Goal: Task Accomplishment & Management: Manage account settings

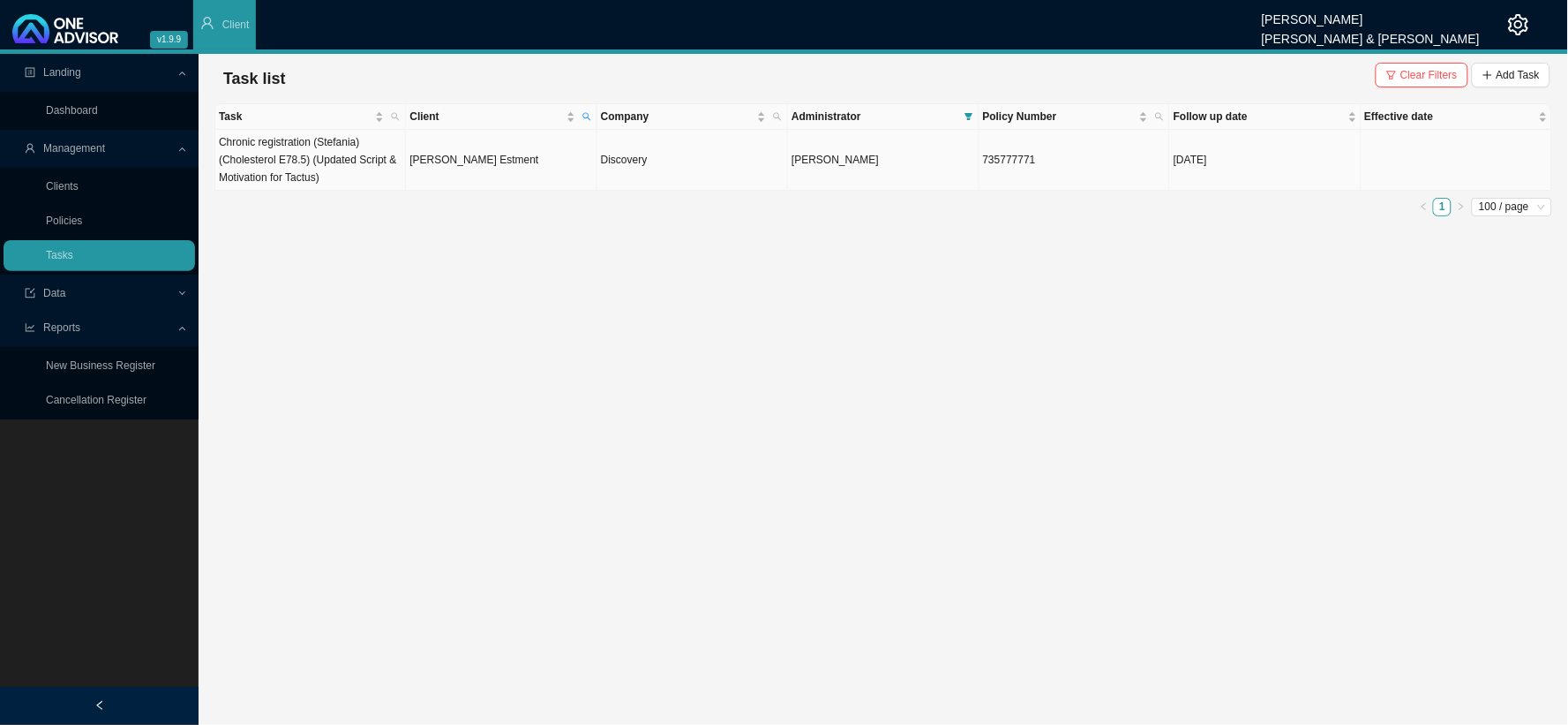
click at [342, 168] on td "Chronic registration (Stefania) (Cholesterol E78.5) (Updated Script & Motivatio…" at bounding box center [310, 160] width 190 height 60
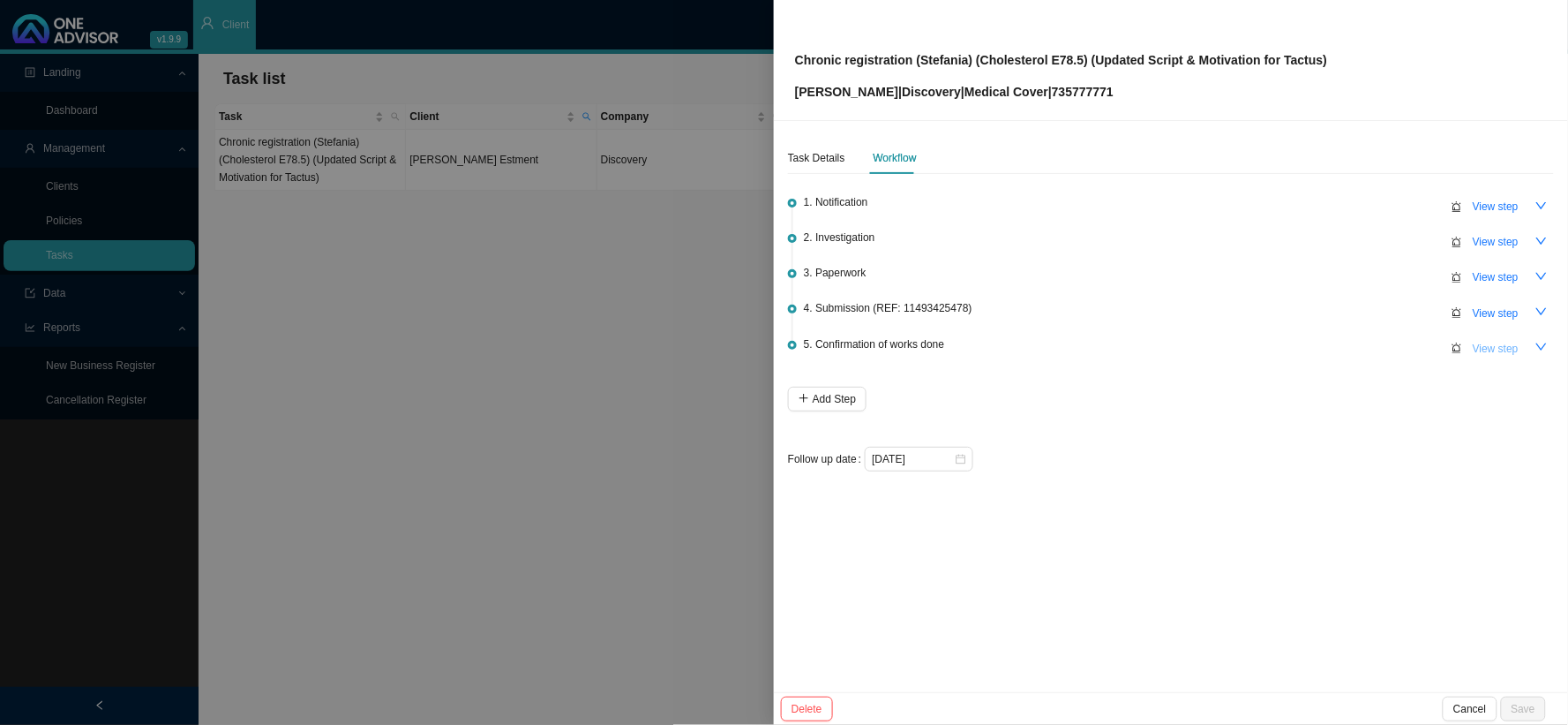
click at [1338, 350] on span "View step" at bounding box center [1496, 349] width 46 height 18
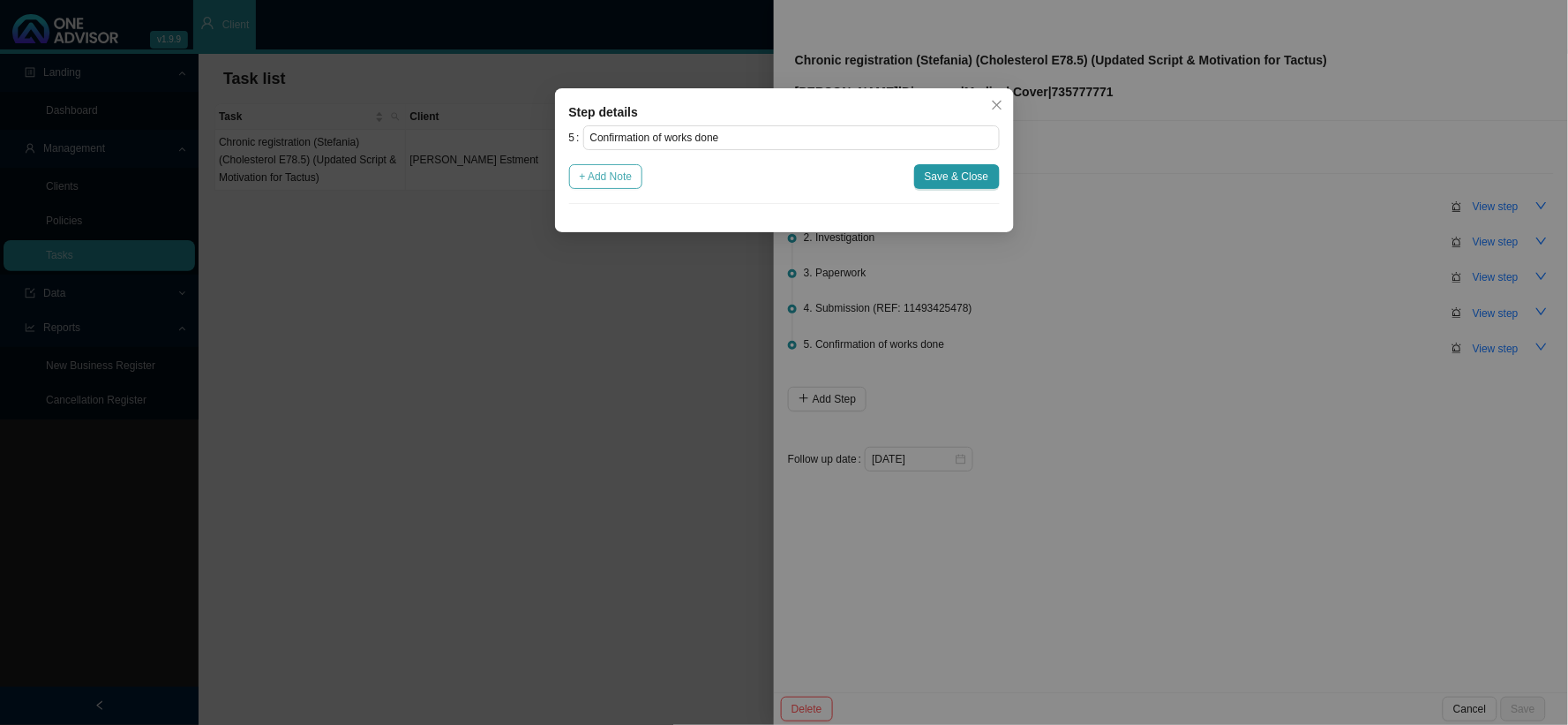
click at [604, 177] on span "+ Add Note" at bounding box center [606, 177] width 53 height 18
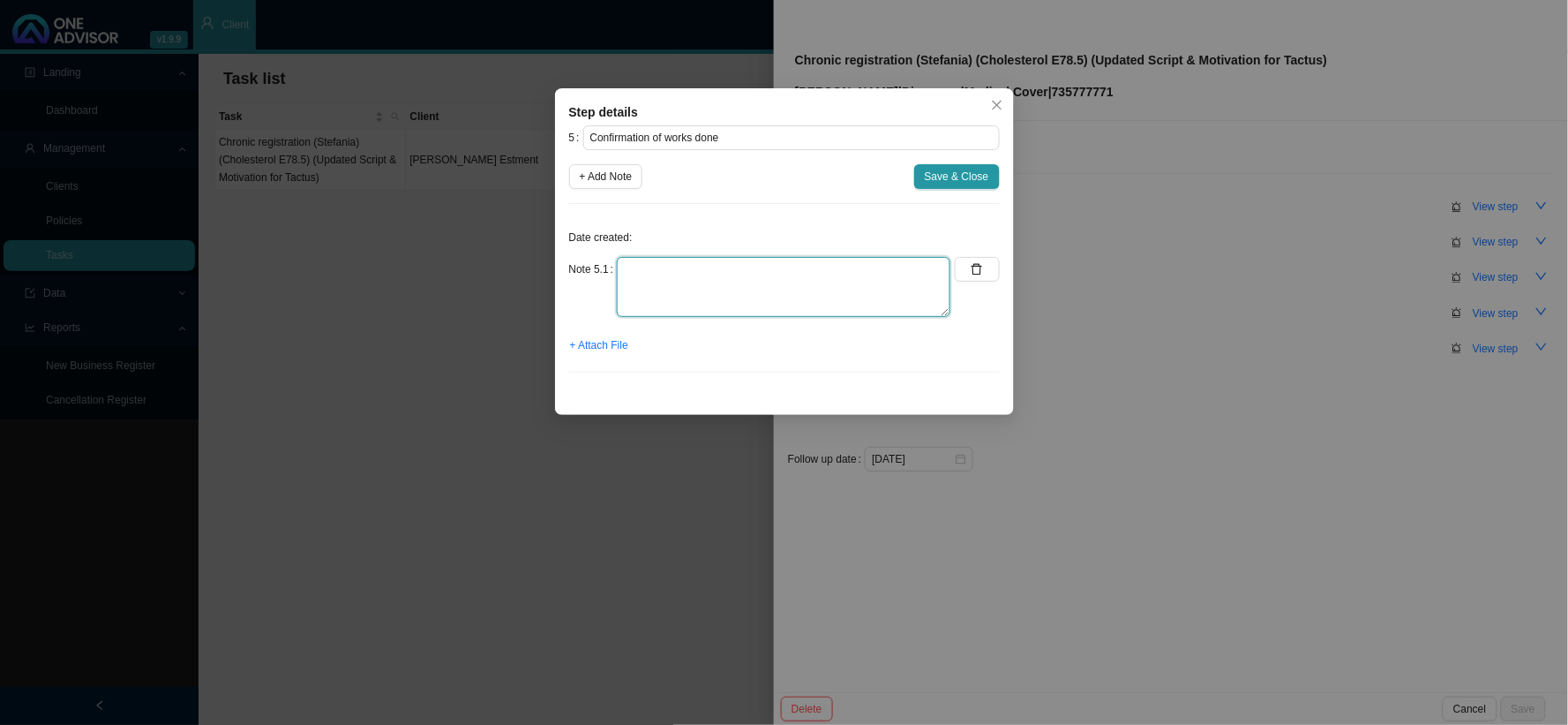
click at [686, 278] on textarea at bounding box center [783, 287] width 334 height 60
type textarea "Sent confirmation of works done"
click at [607, 348] on span "+ Attach File" at bounding box center [599, 345] width 58 height 18
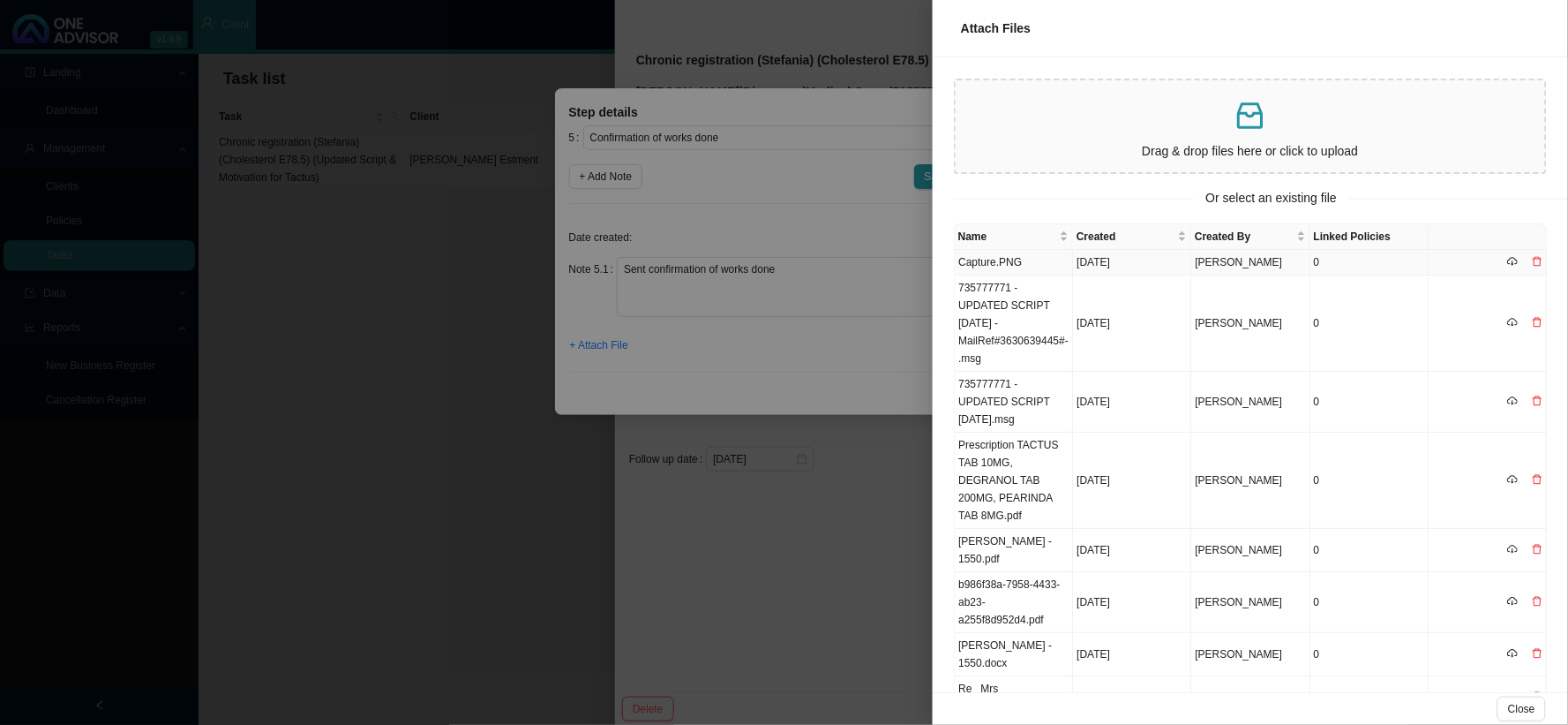
click at [993, 262] on td "Capture.PNG" at bounding box center [1013, 263] width 118 height 26
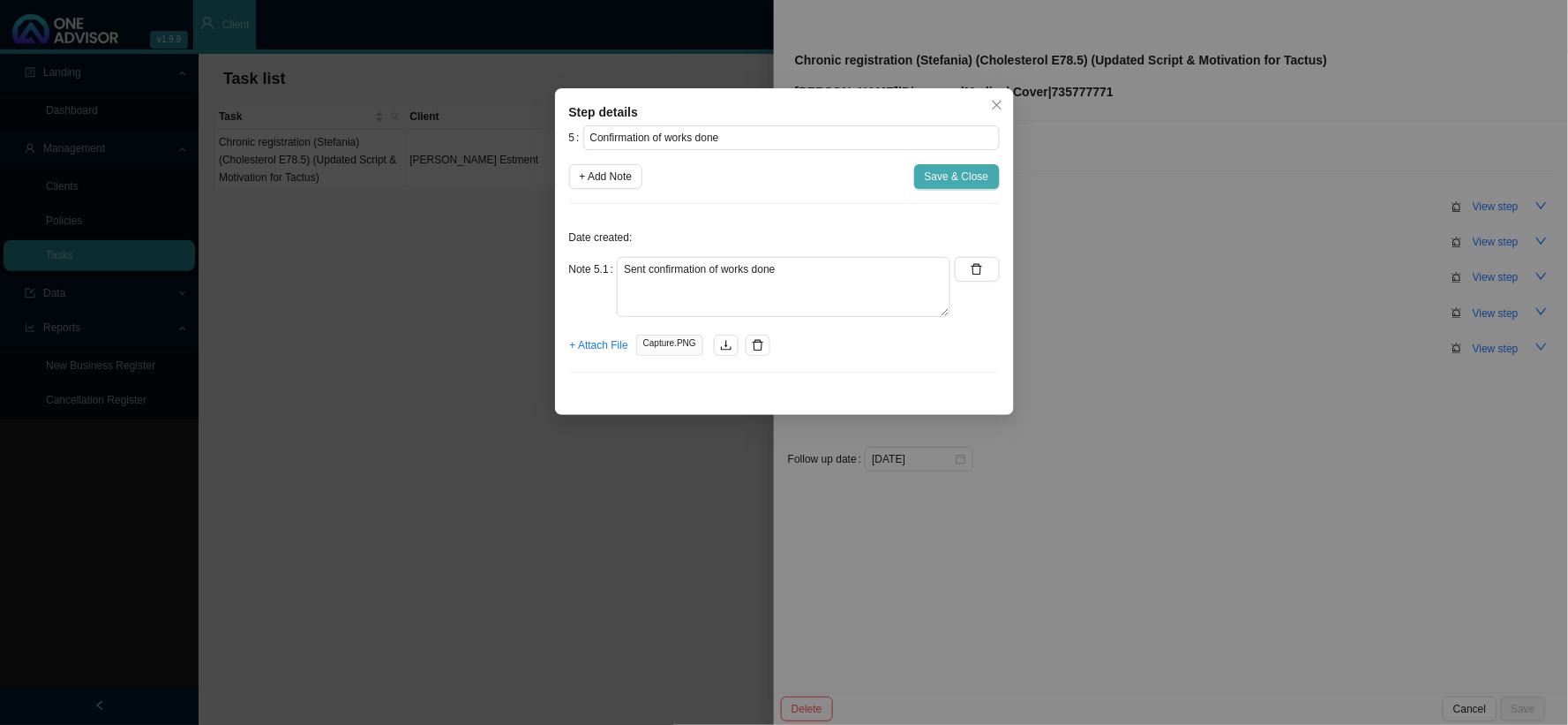
click at [938, 182] on span "Save & Close" at bounding box center [956, 177] width 64 height 18
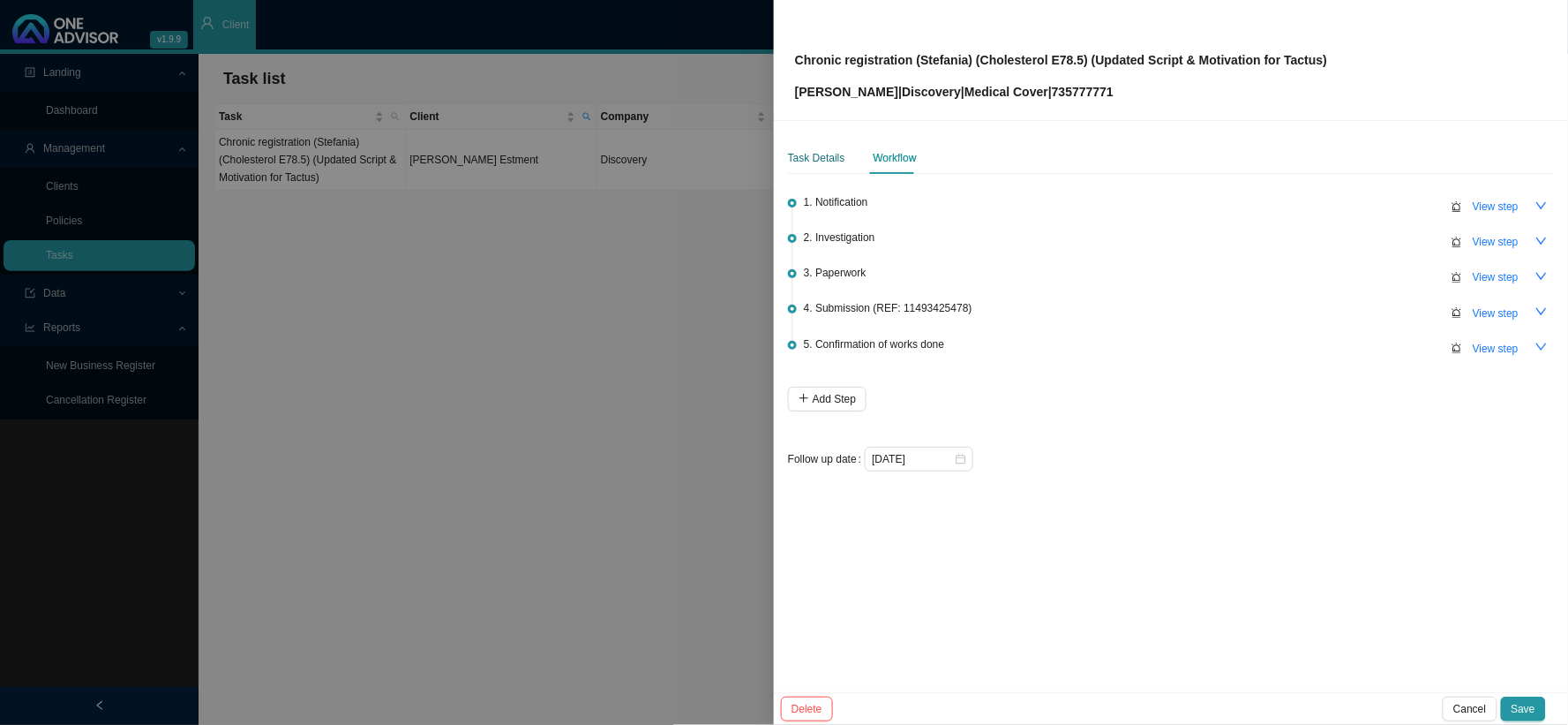
click at [814, 155] on div "Task Details" at bounding box center [817, 158] width 57 height 18
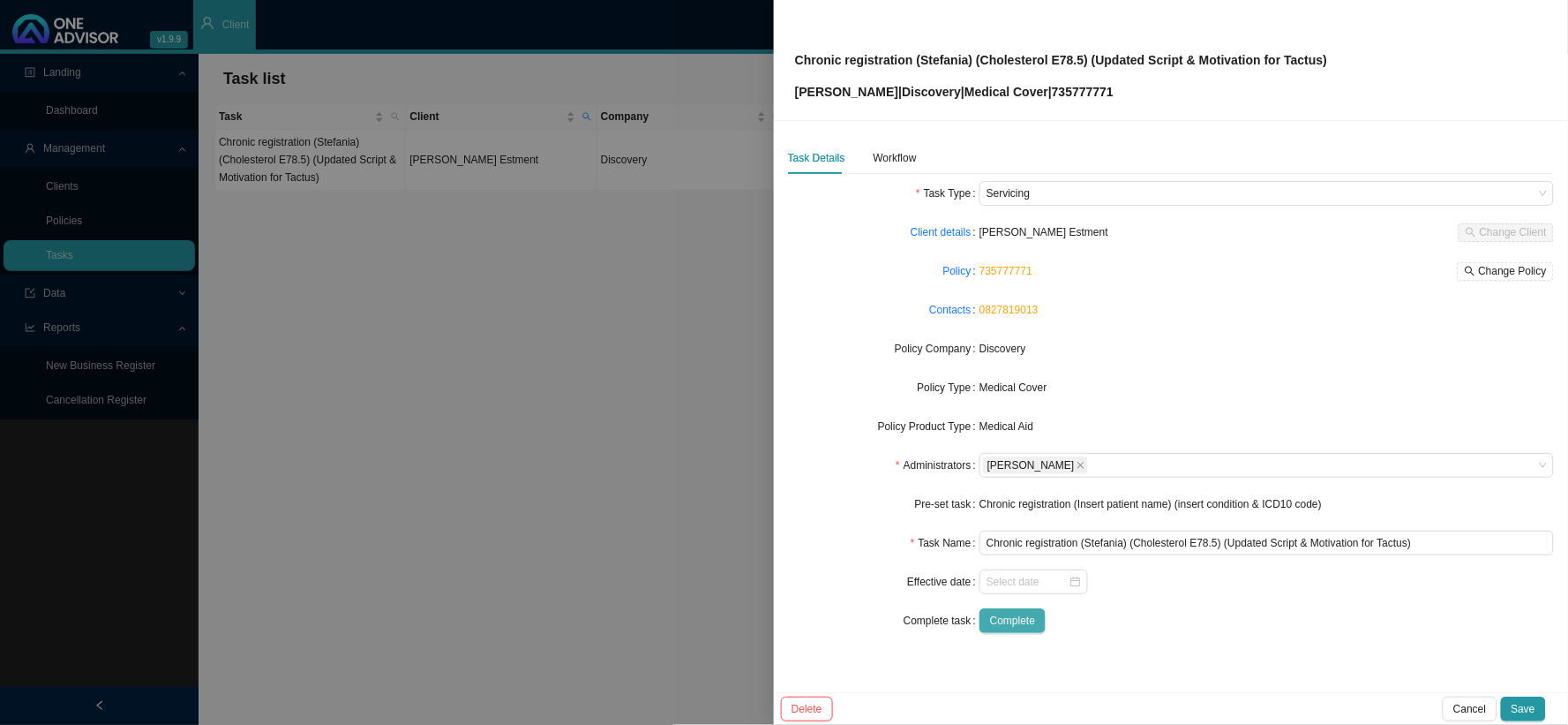
click at [1022, 594] on span "Complete" at bounding box center [1012, 621] width 45 height 18
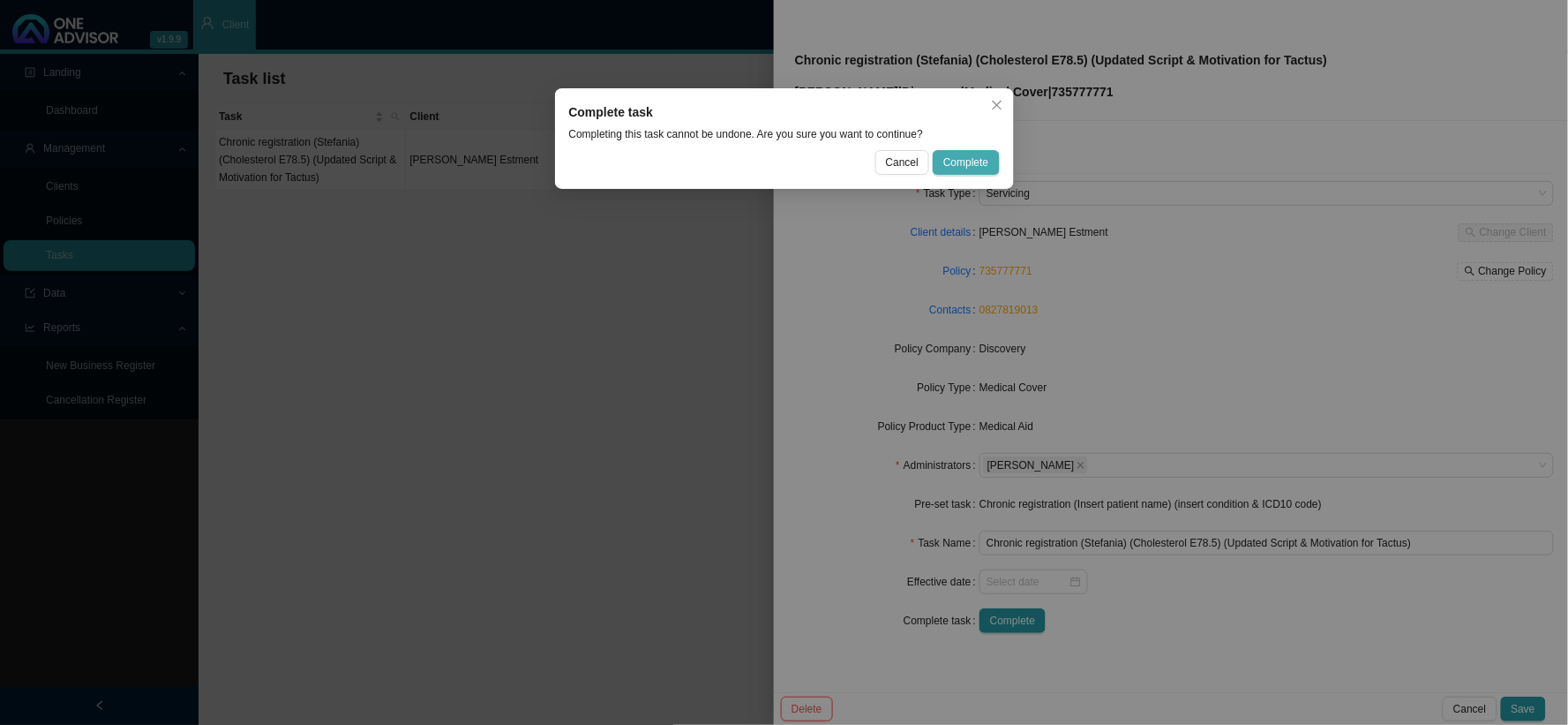
click at [962, 154] on span "Complete" at bounding box center [965, 163] width 45 height 18
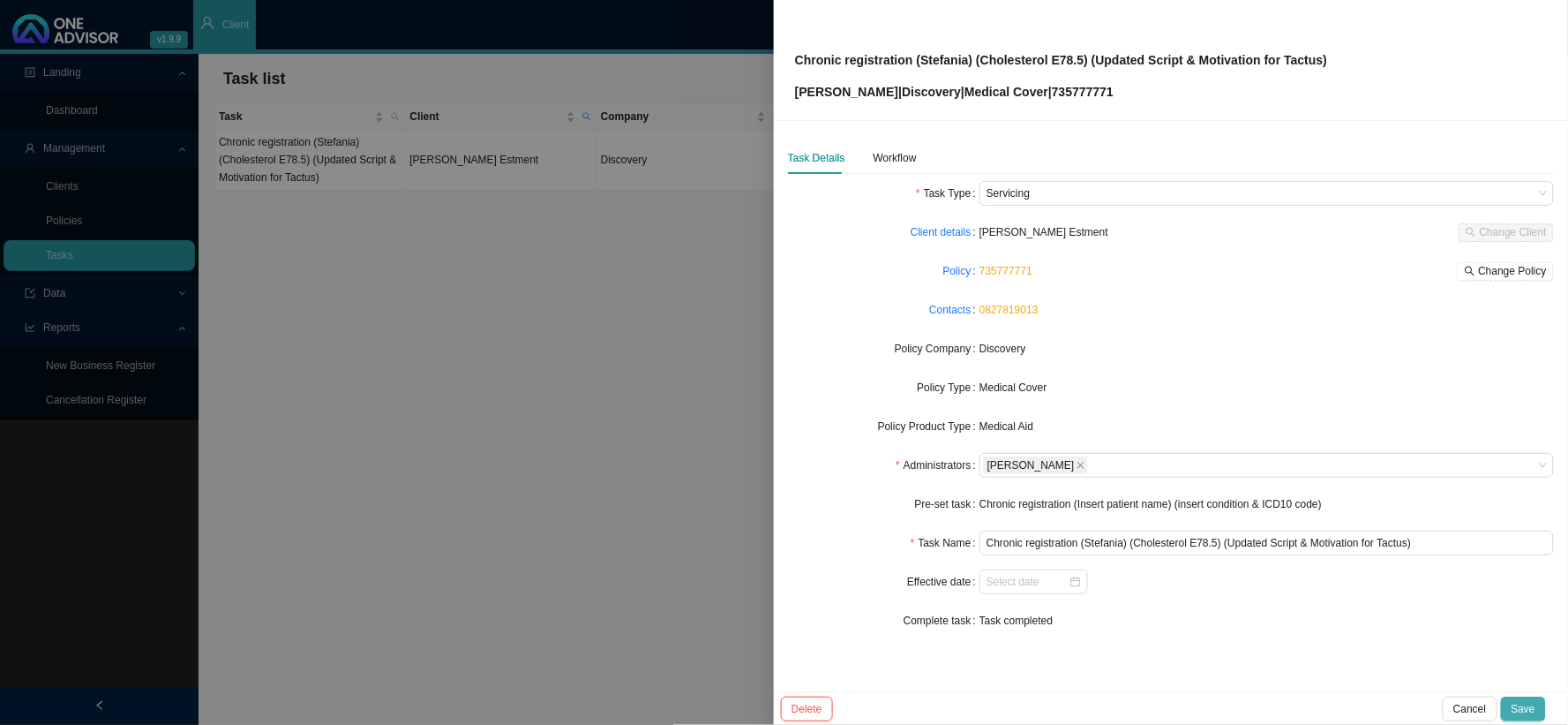
click at [1338, 594] on span "Save" at bounding box center [1523, 709] width 24 height 18
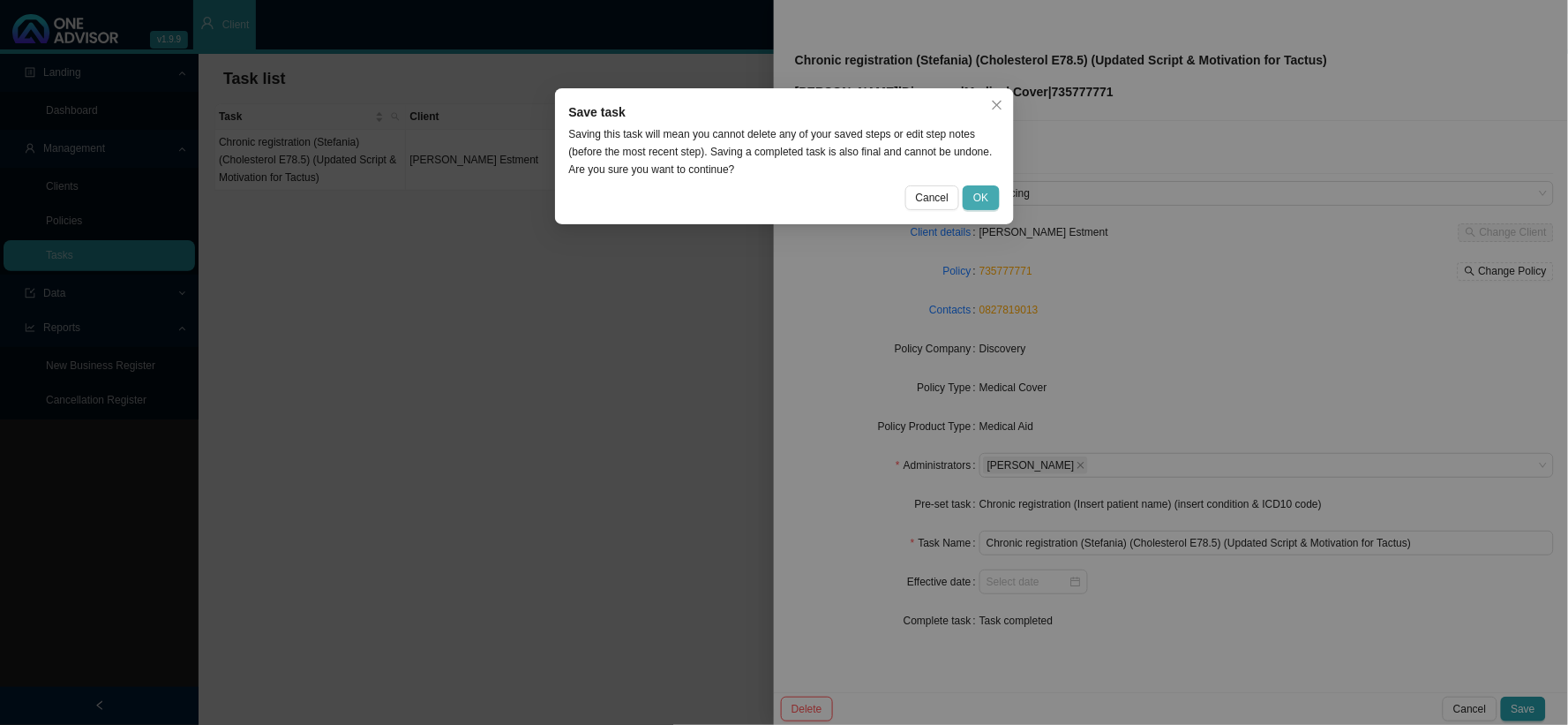
click at [980, 189] on span "OK" at bounding box center [980, 198] width 15 height 18
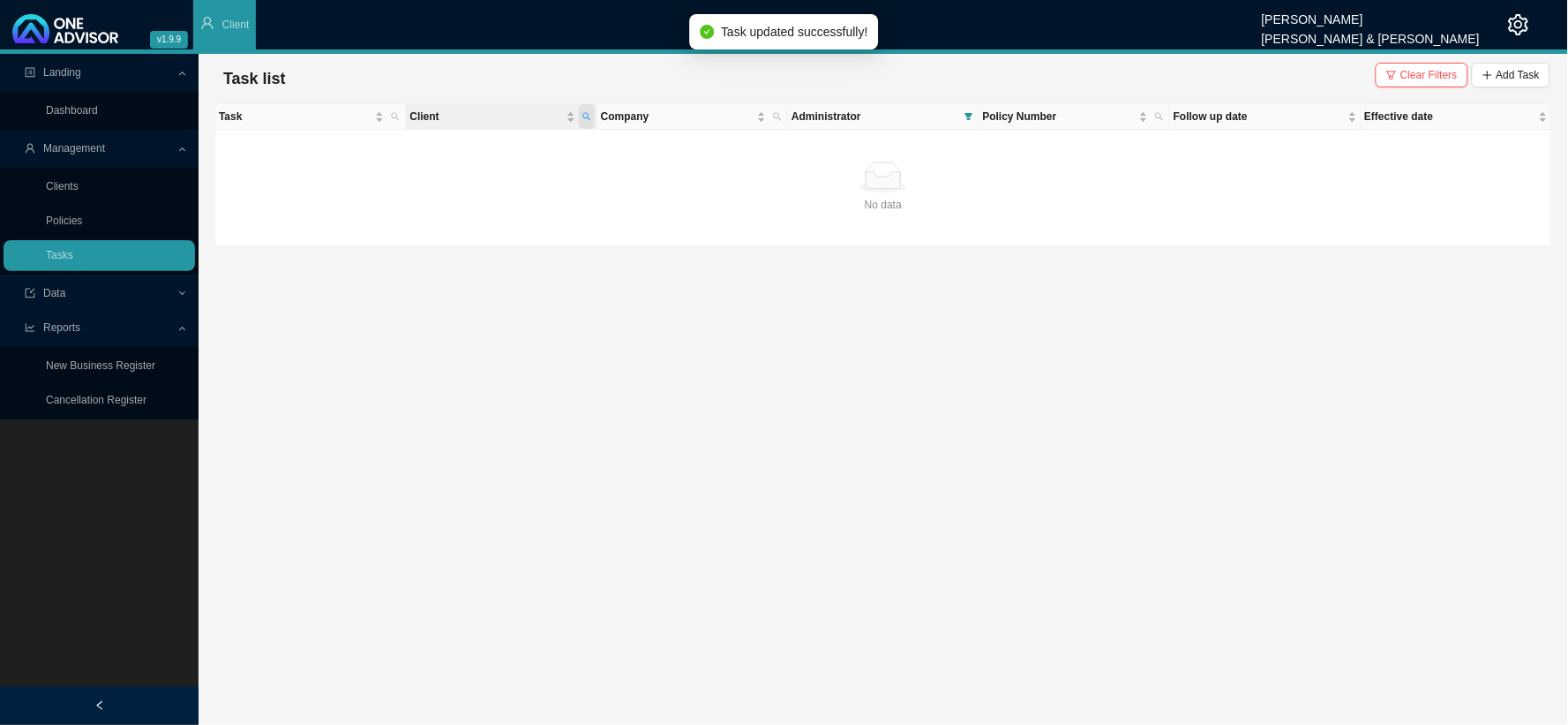
click at [585, 104] on span "Client" at bounding box center [587, 116] width 16 height 25
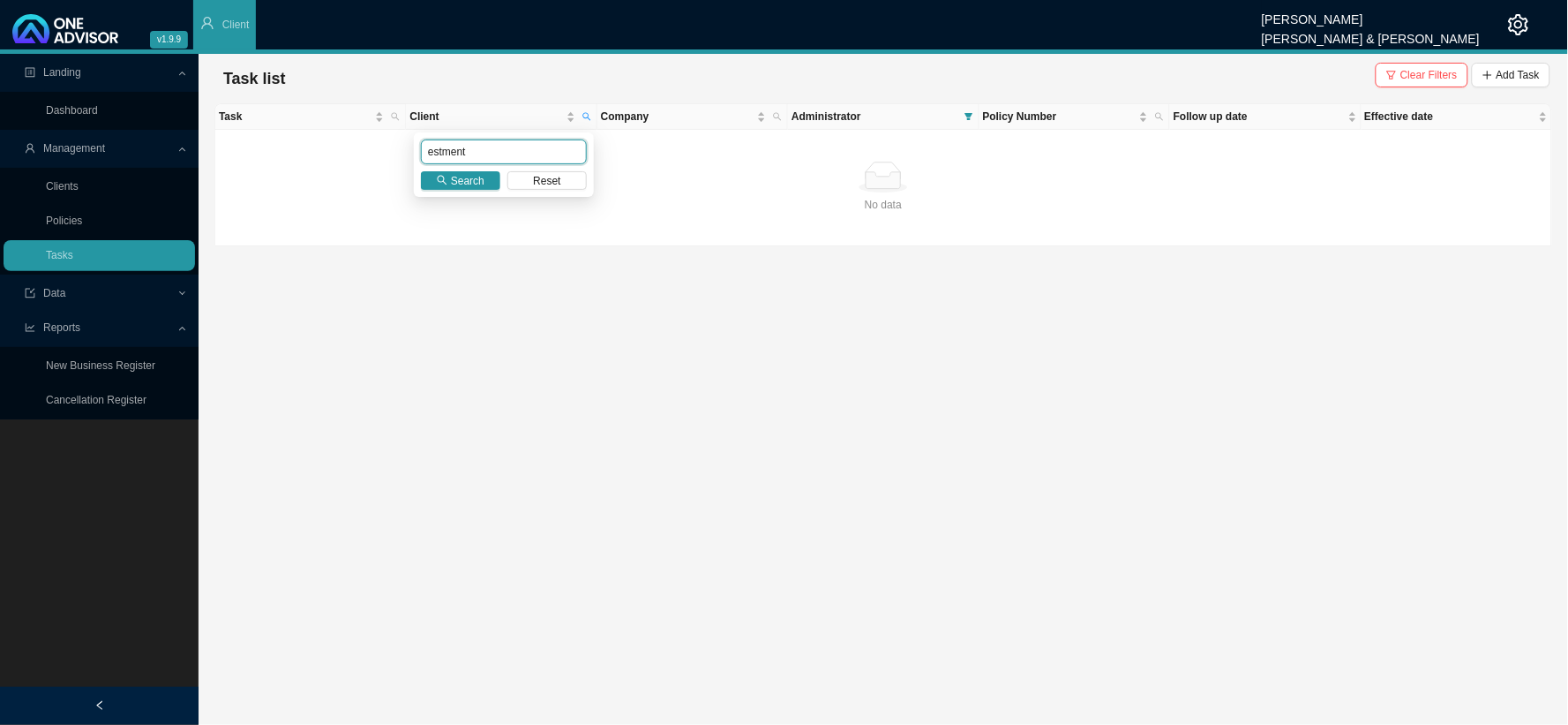
drag, startPoint x: 480, startPoint y: 151, endPoint x: 392, endPoint y: 150, distance: 88.0
click at [392, 150] on body "v1.9.9 [PERSON_NAME] [PERSON_NAME] & [PERSON_NAME] Client Landing Dashboard Man…" at bounding box center [784, 362] width 1568 height 725
click at [465, 181] on span "Search" at bounding box center [468, 181] width 34 height 18
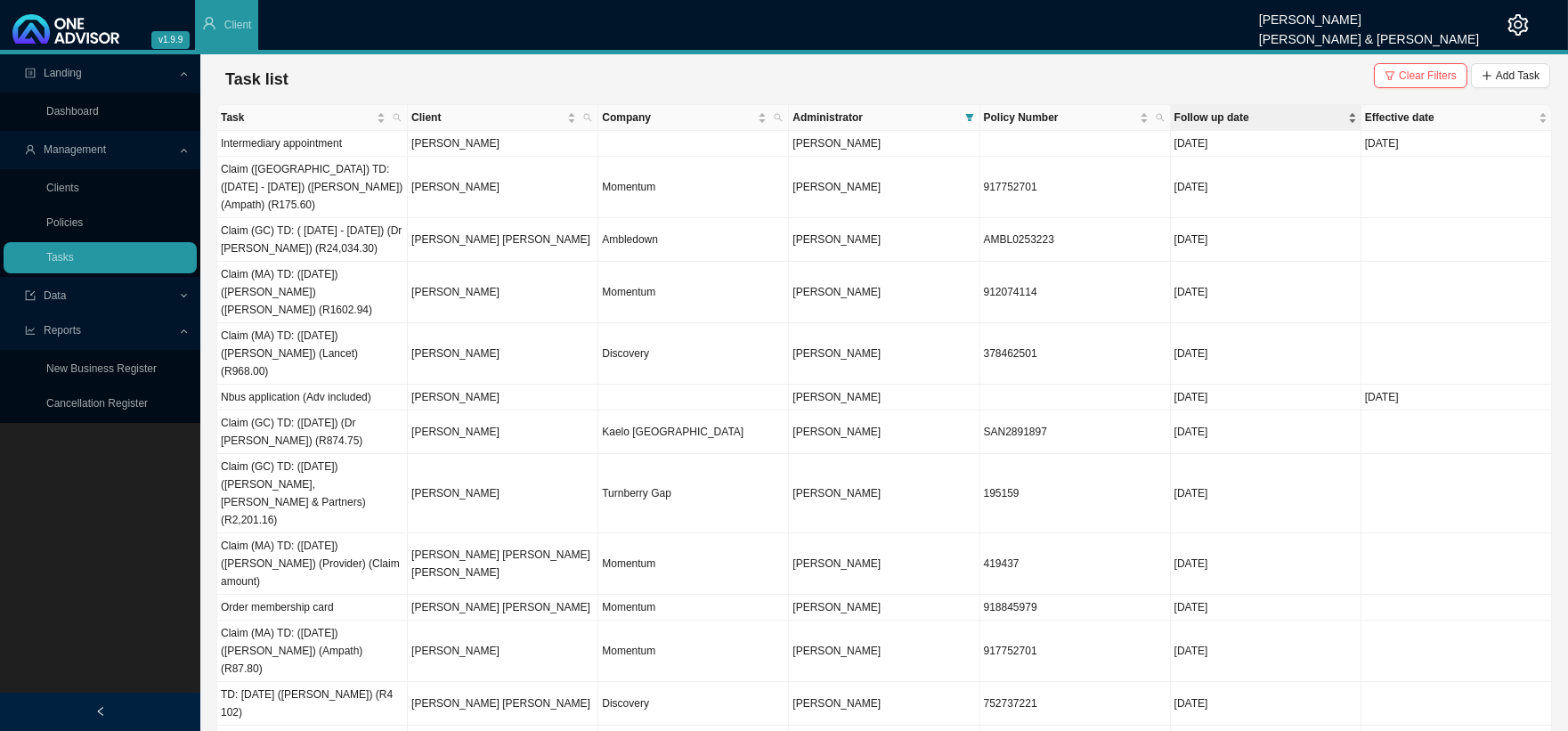
click at [1207, 118] on span "Follow up date" at bounding box center [1259, 118] width 170 height 18
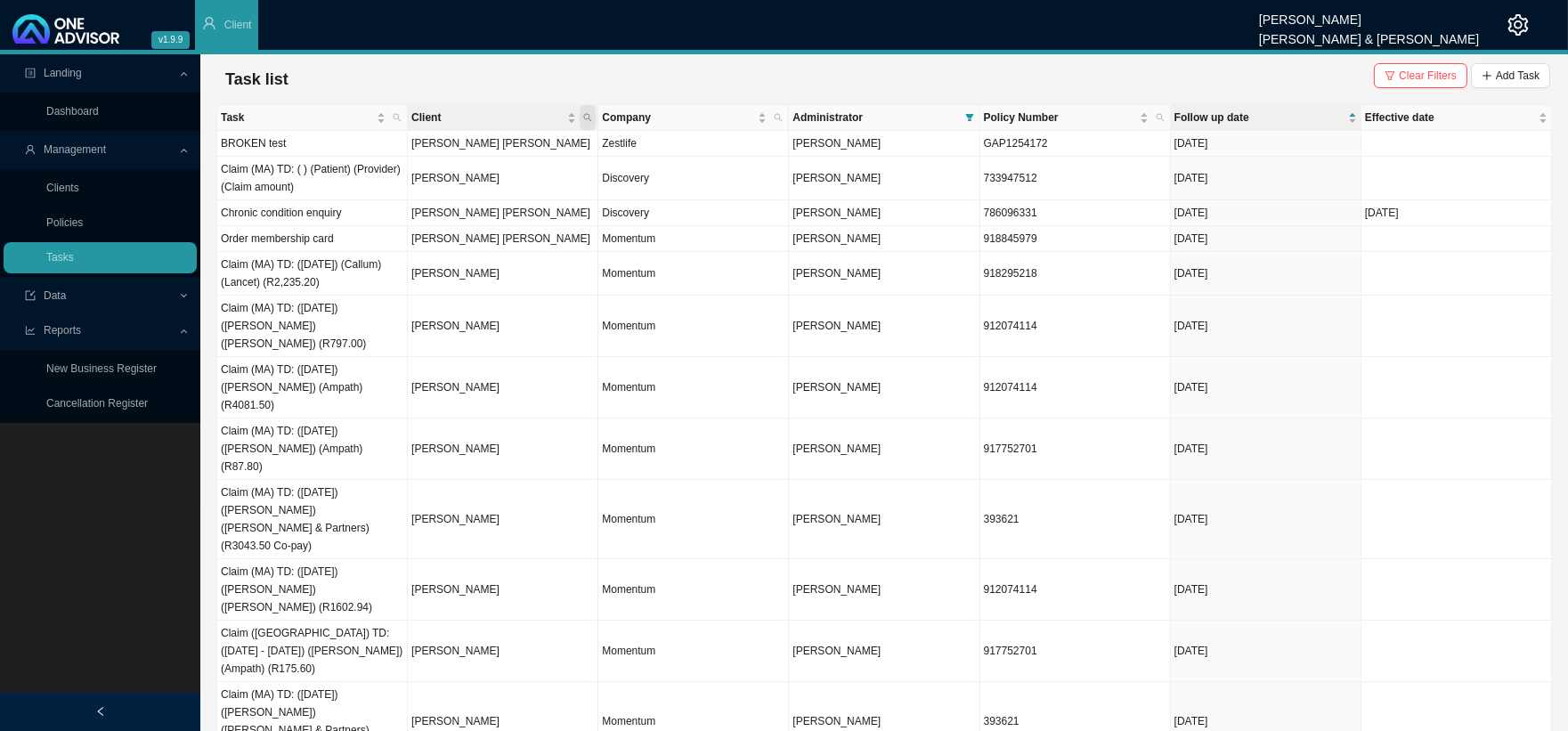
click at [585, 116] on icon "search" at bounding box center [587, 117] width 9 height 9
click at [455, 153] on input "text" at bounding box center [504, 153] width 167 height 25
type input "[PERSON_NAME]"
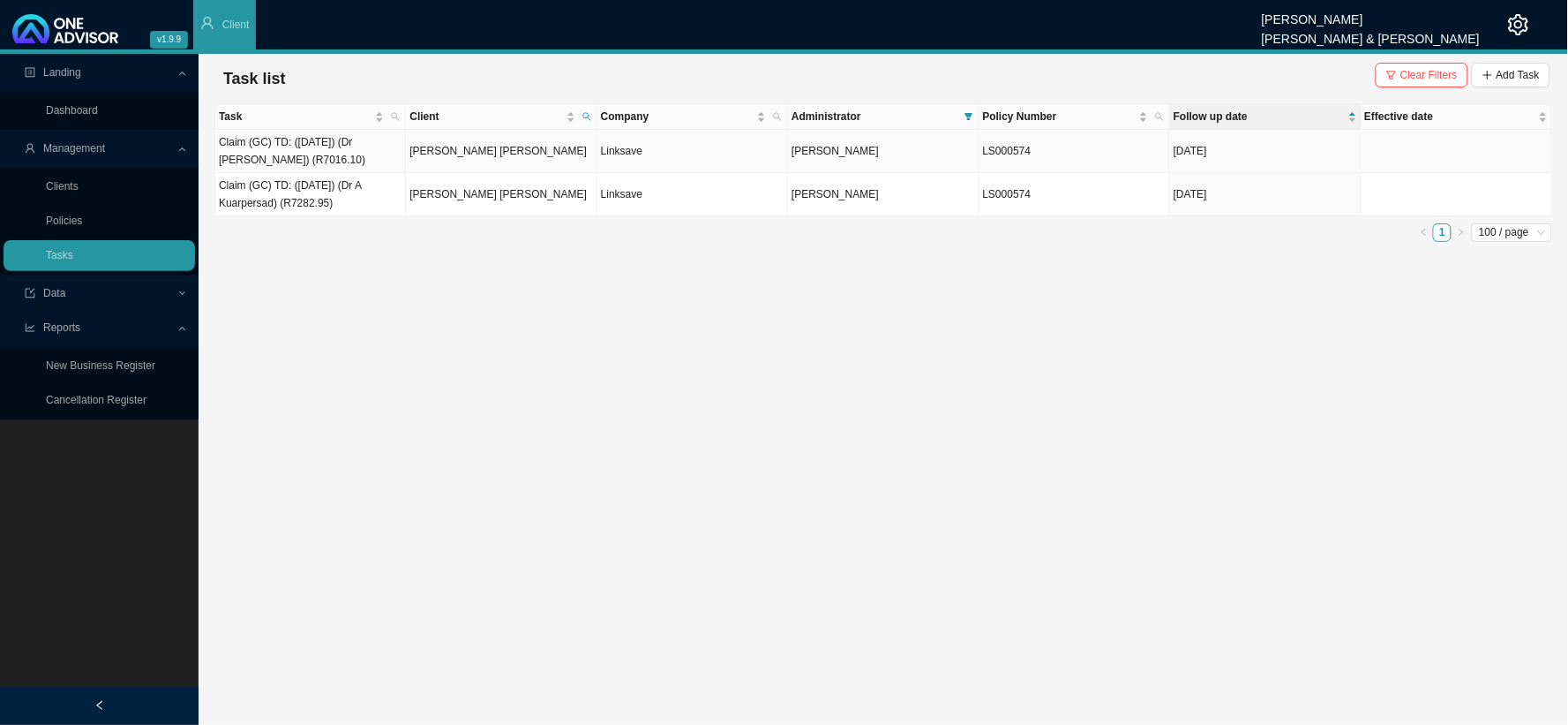
click at [473, 157] on td "[PERSON_NAME] [PERSON_NAME]" at bounding box center [502, 152] width 190 height 44
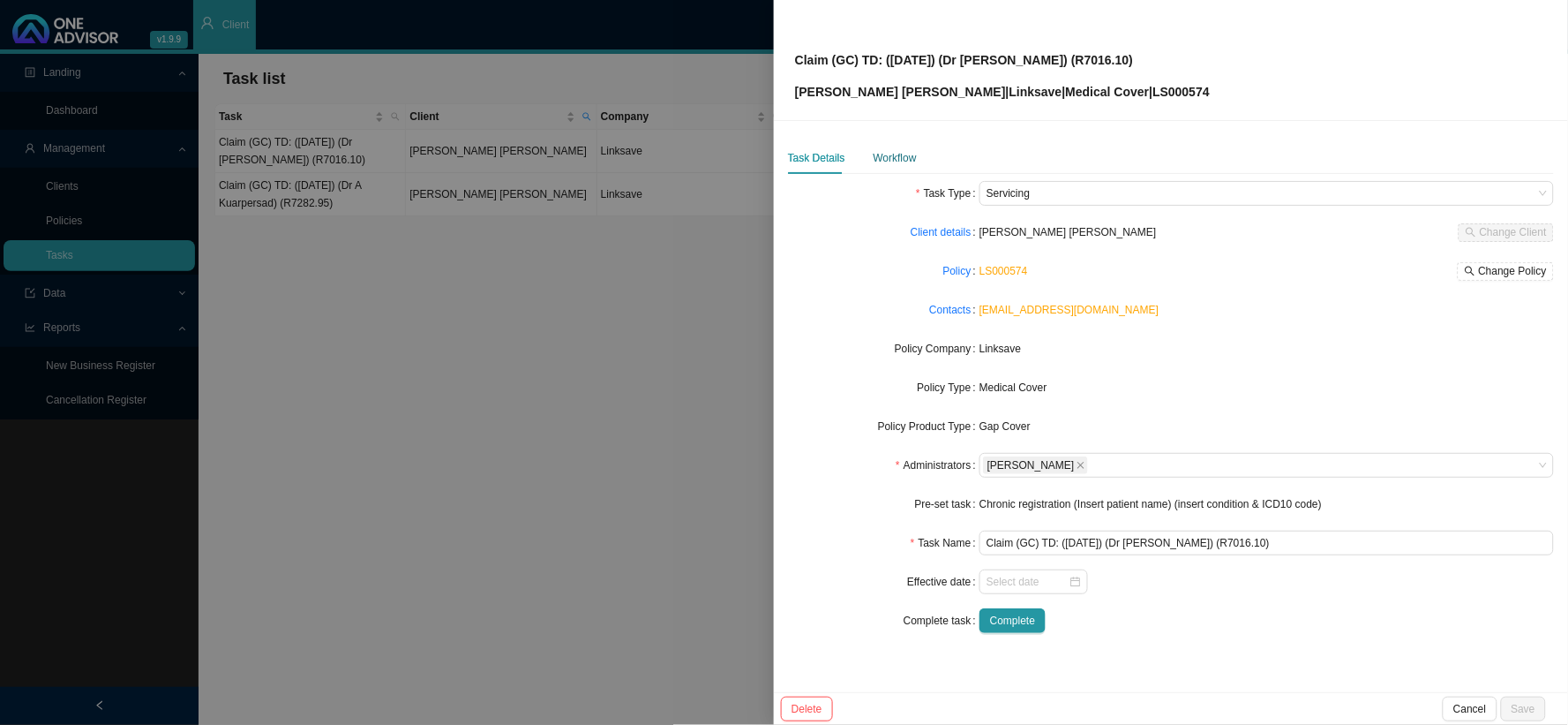
click at [885, 166] on div "Workflow" at bounding box center [896, 158] width 44 height 18
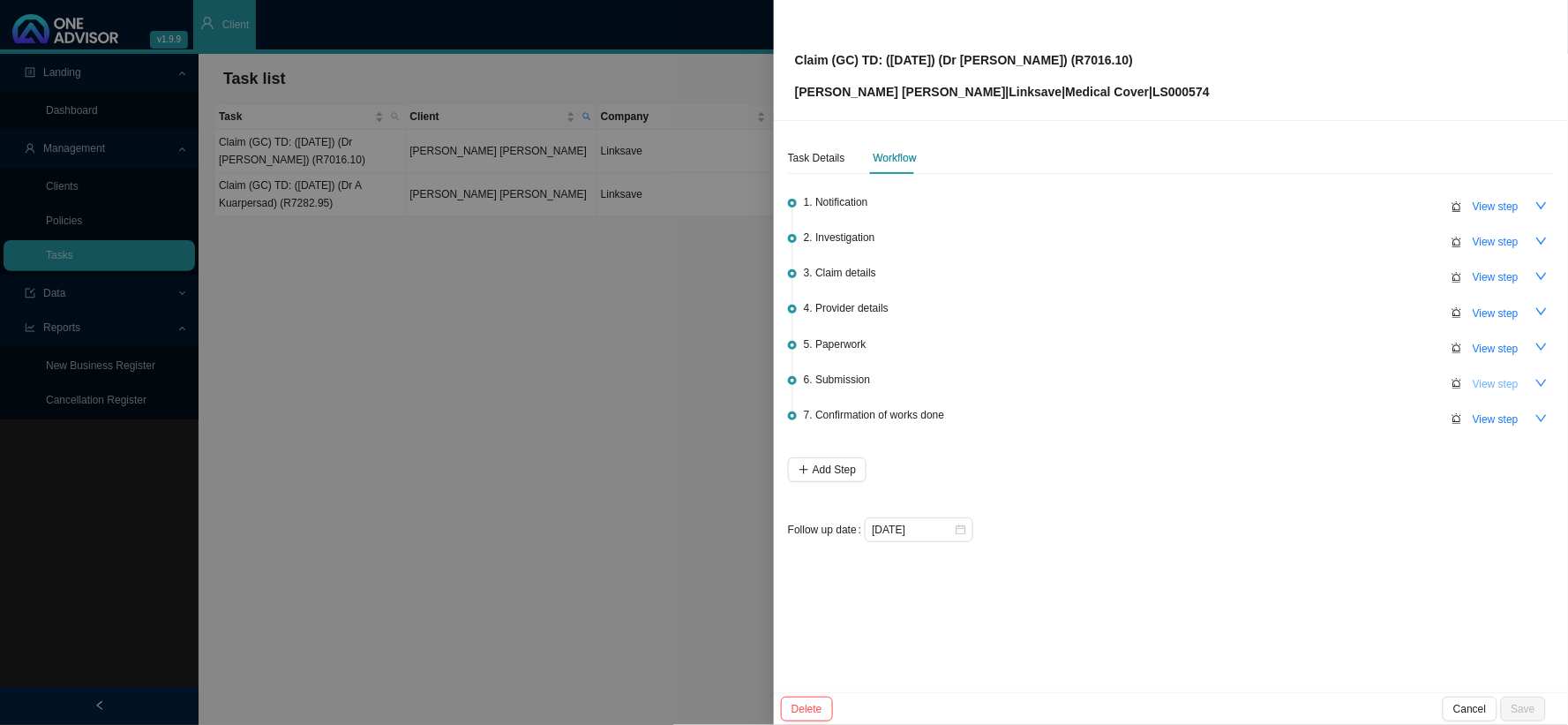
click at [1338, 384] on span "View step" at bounding box center [1496, 384] width 46 height 18
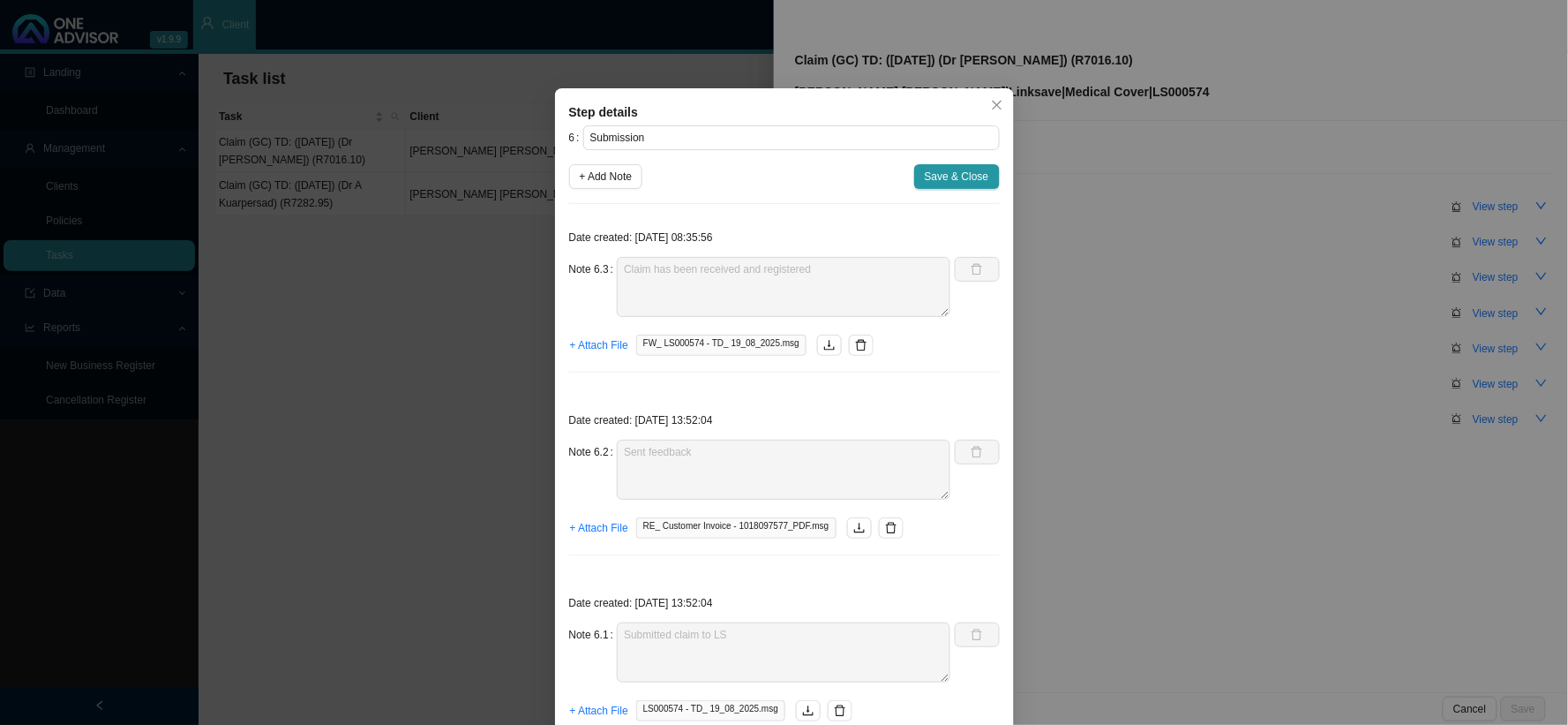
click at [1182, 391] on div "Step details 6 Submission + Add Note Save & Close Date created: [DATE] 08:35:56…" at bounding box center [784, 362] width 1568 height 725
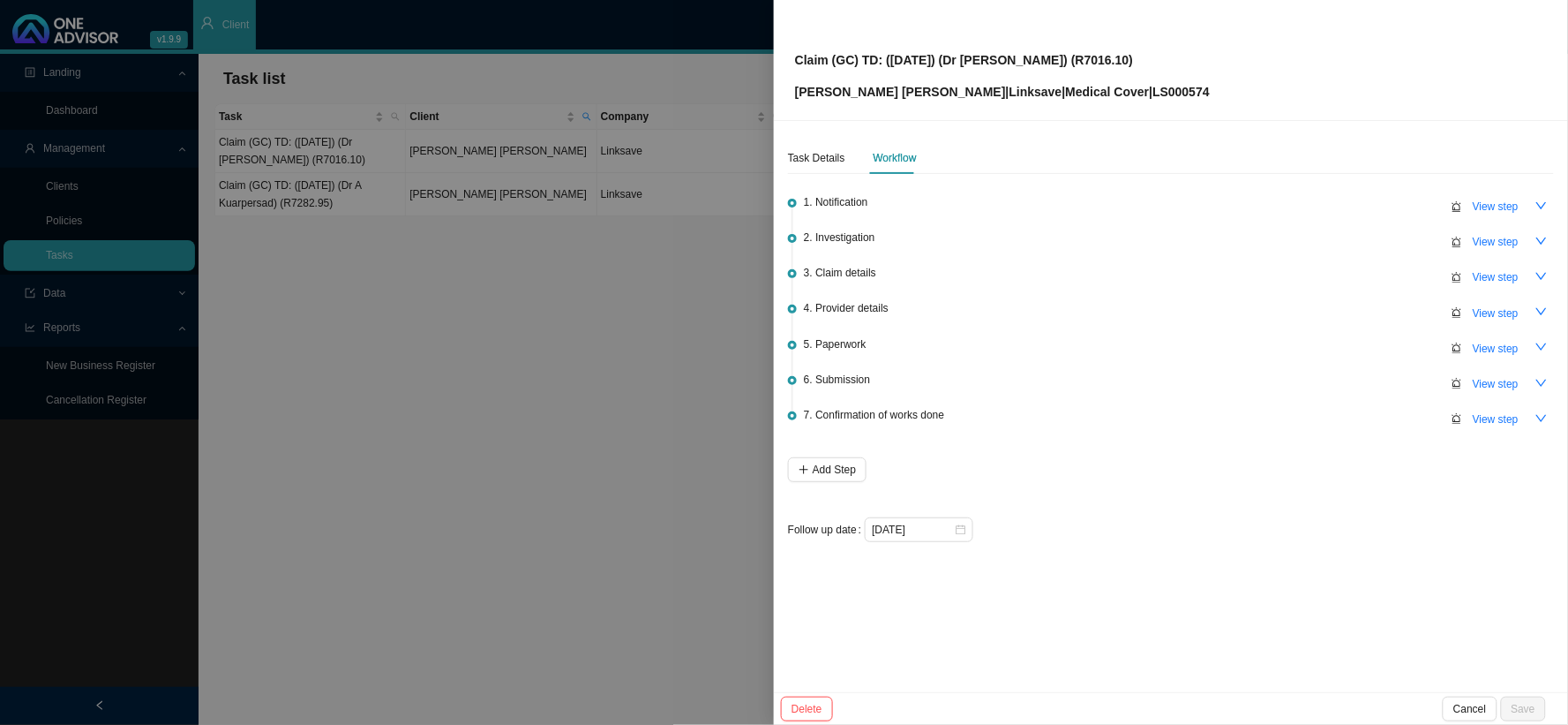
click at [385, 199] on div at bounding box center [784, 362] width 1568 height 725
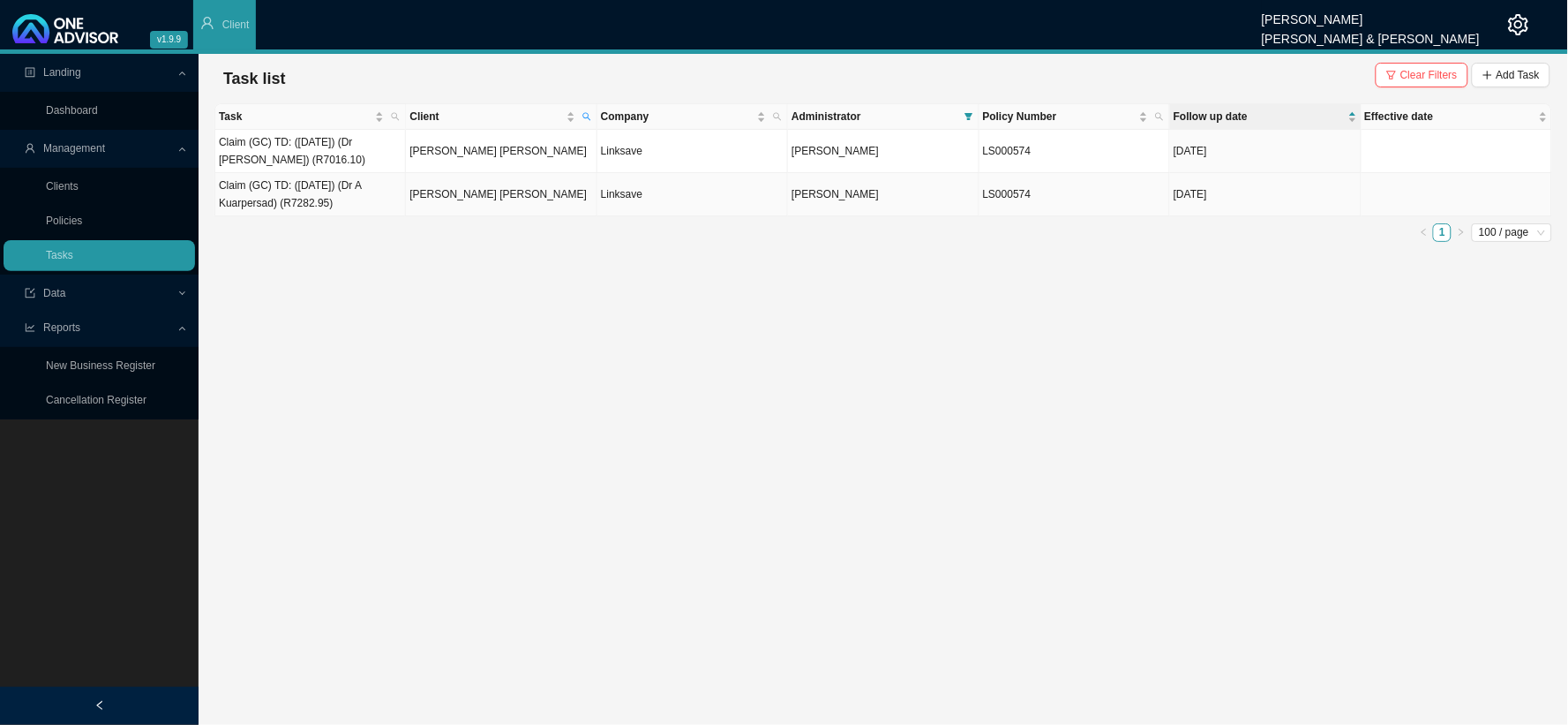
click at [353, 197] on td "Claim (GC) TD: ([DATE]) (Dr A Kuarpersad) (R7282.95)" at bounding box center [310, 195] width 190 height 44
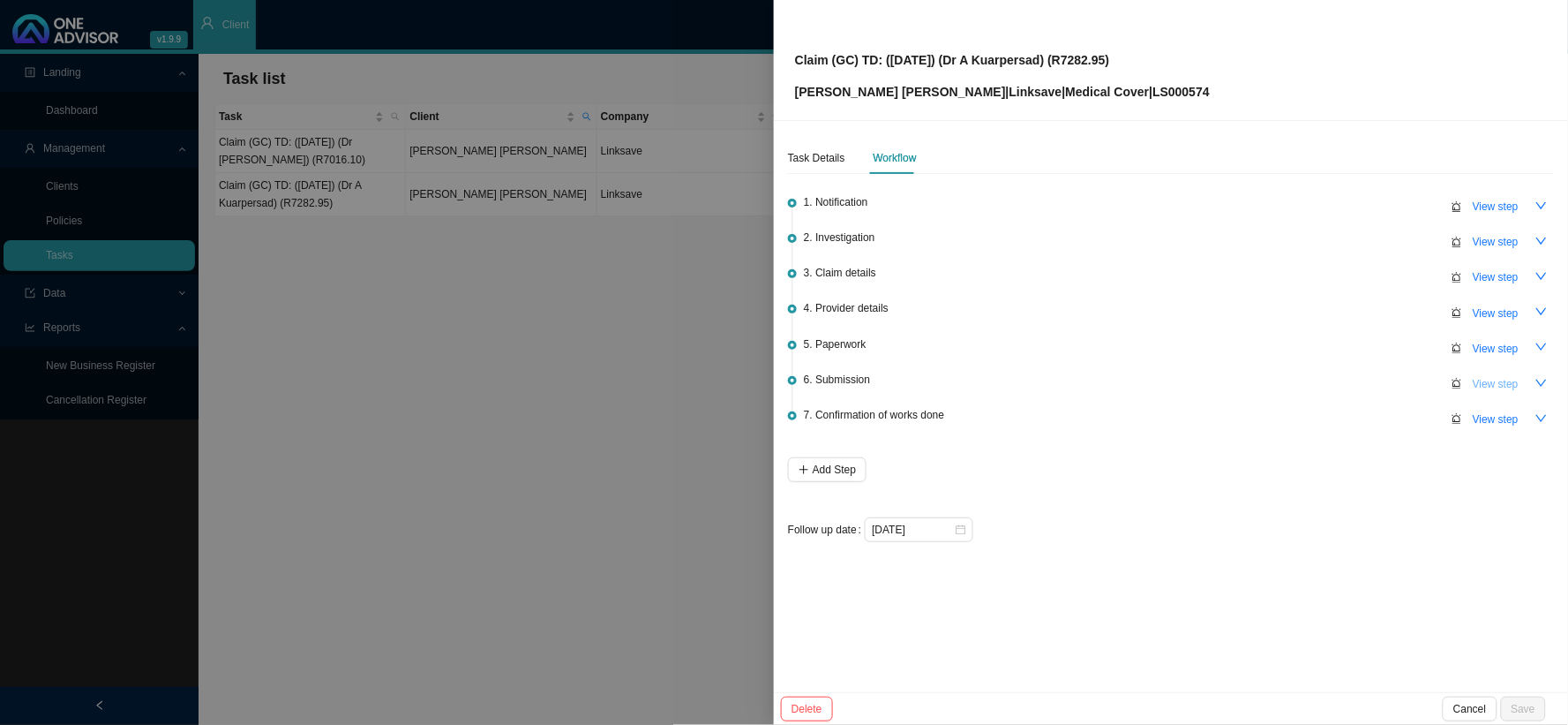
click at [1338, 385] on span "View step" at bounding box center [1496, 384] width 46 height 18
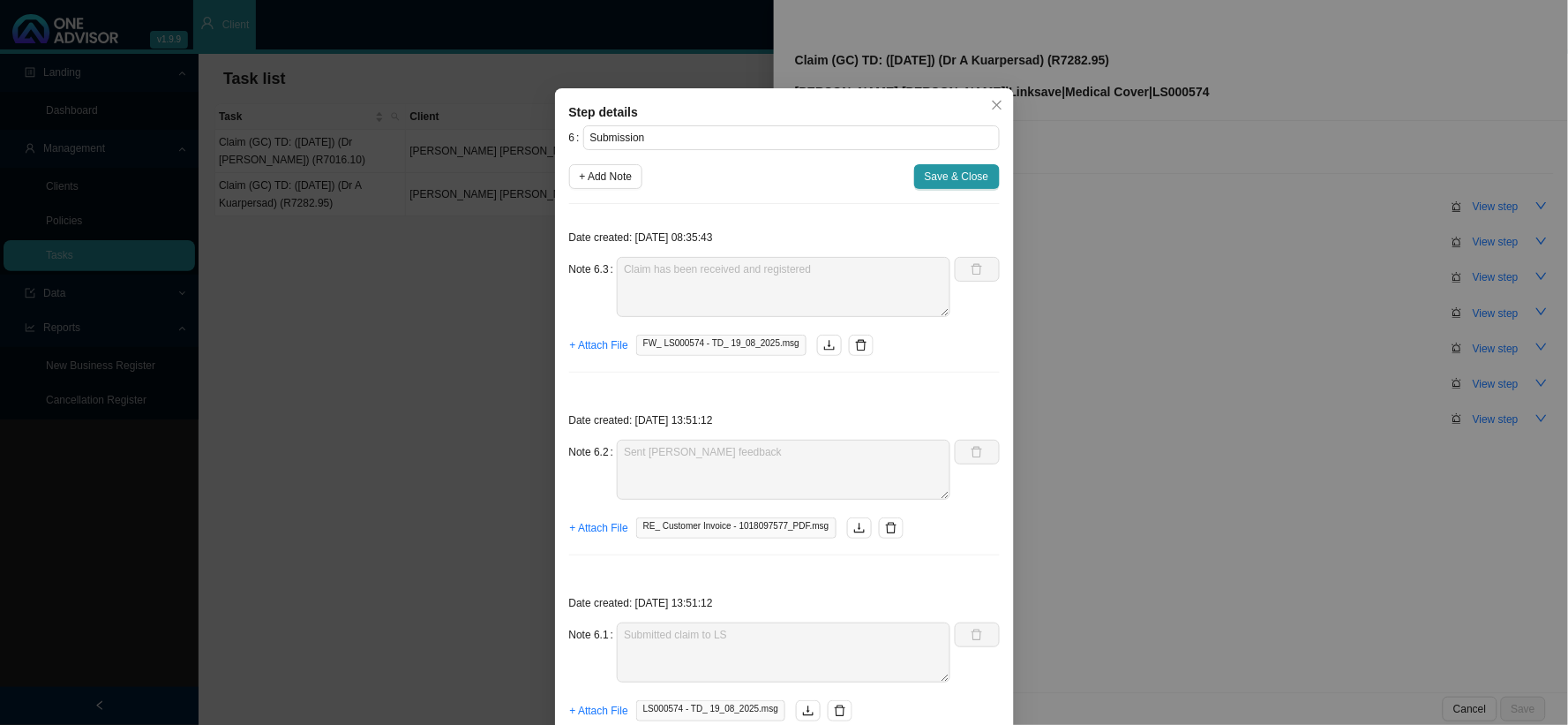
click at [436, 301] on div "Step details 6 Submission + Add Note Save & Close Date created: [DATE] 08:35:43…" at bounding box center [784, 362] width 1568 height 725
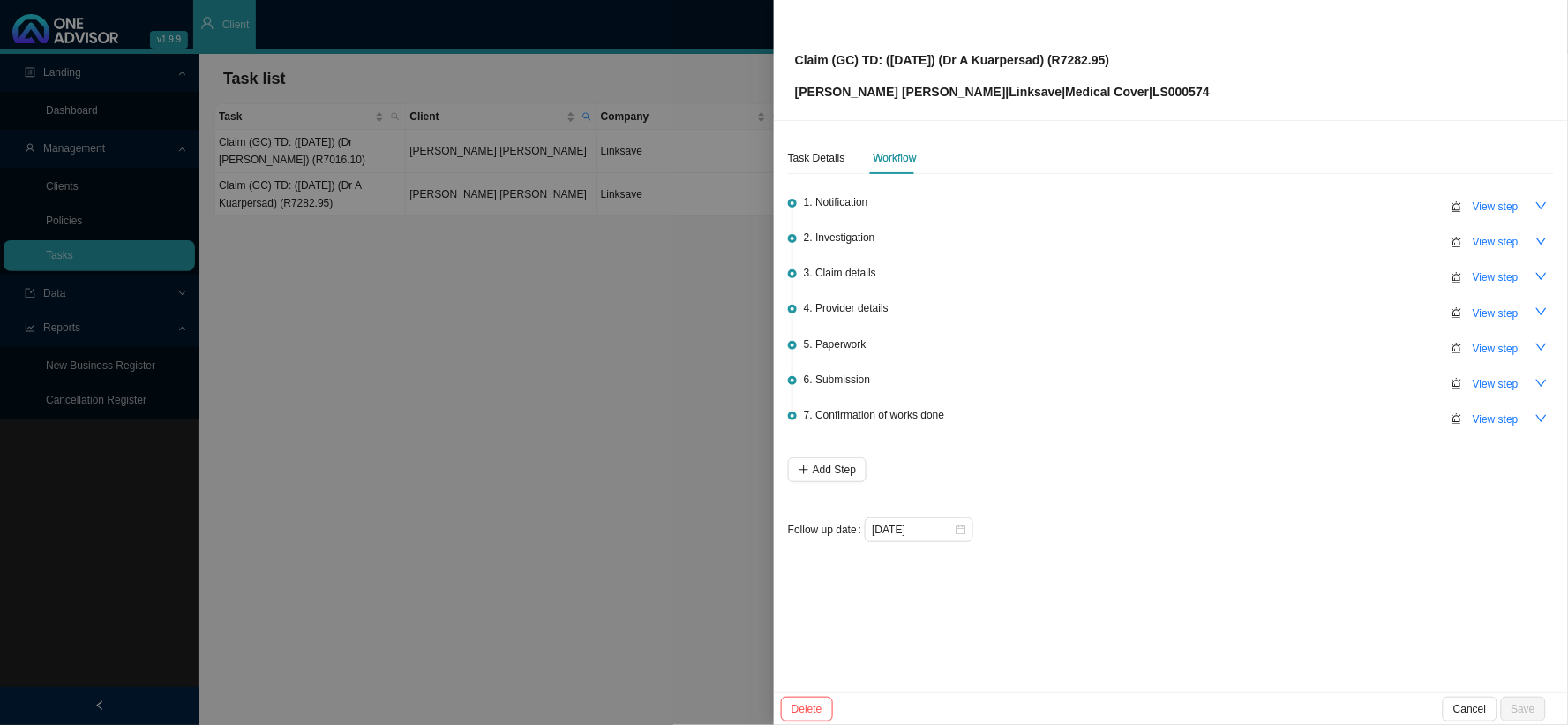
click at [513, 304] on div at bounding box center [784, 362] width 1568 height 725
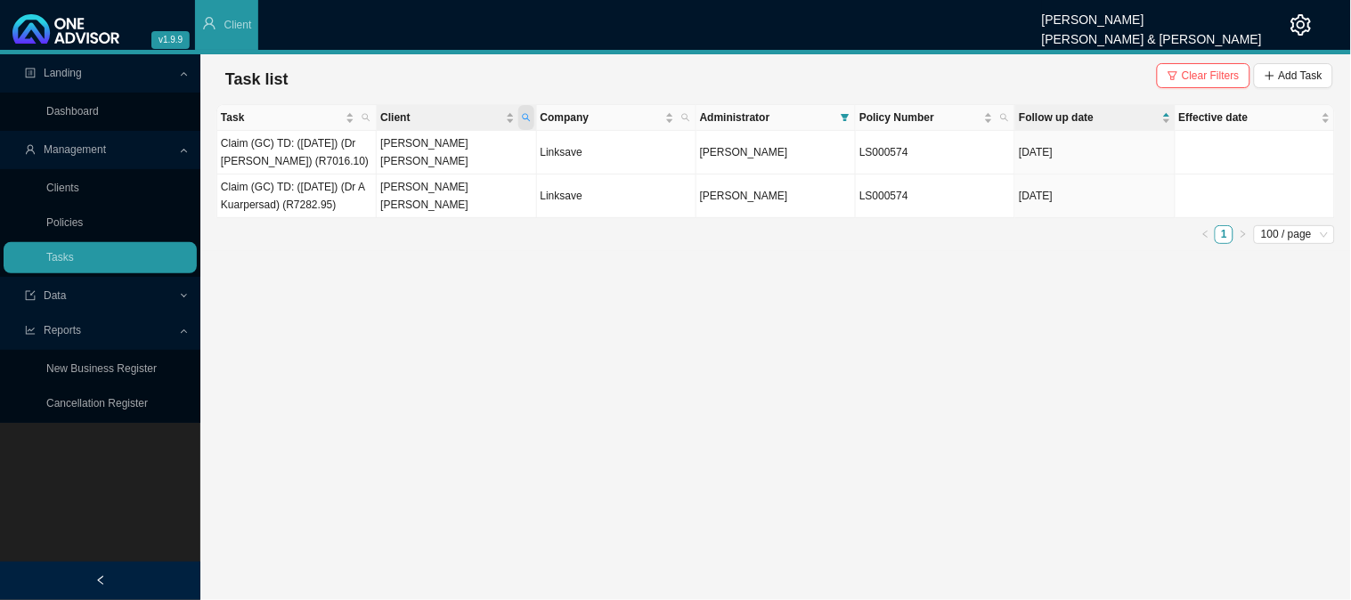
click at [527, 117] on icon "search" at bounding box center [526, 118] width 8 height 8
drag, startPoint x: 428, startPoint y: 152, endPoint x: 326, endPoint y: 151, distance: 102.4
click at [326, 152] on body "v1.9.9 [PERSON_NAME] [PERSON_NAME] & [PERSON_NAME] Client Landing Dashboard Man…" at bounding box center [675, 300] width 1351 height 600
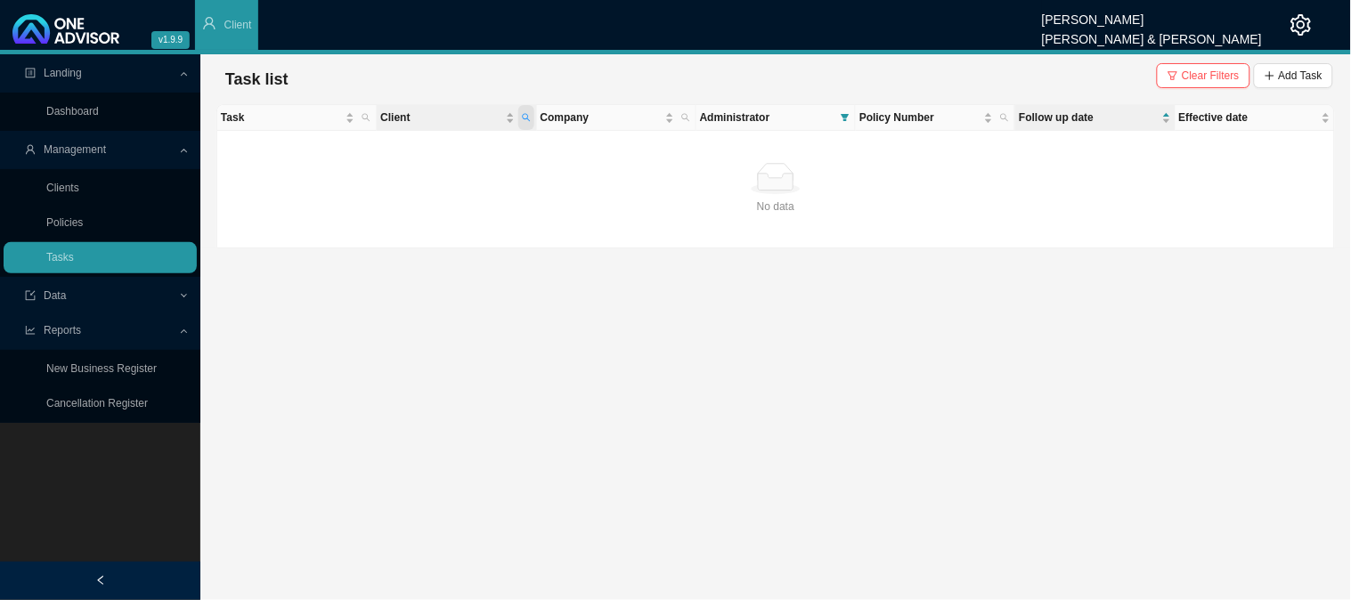
click at [530, 114] on icon "search" at bounding box center [526, 117] width 9 height 9
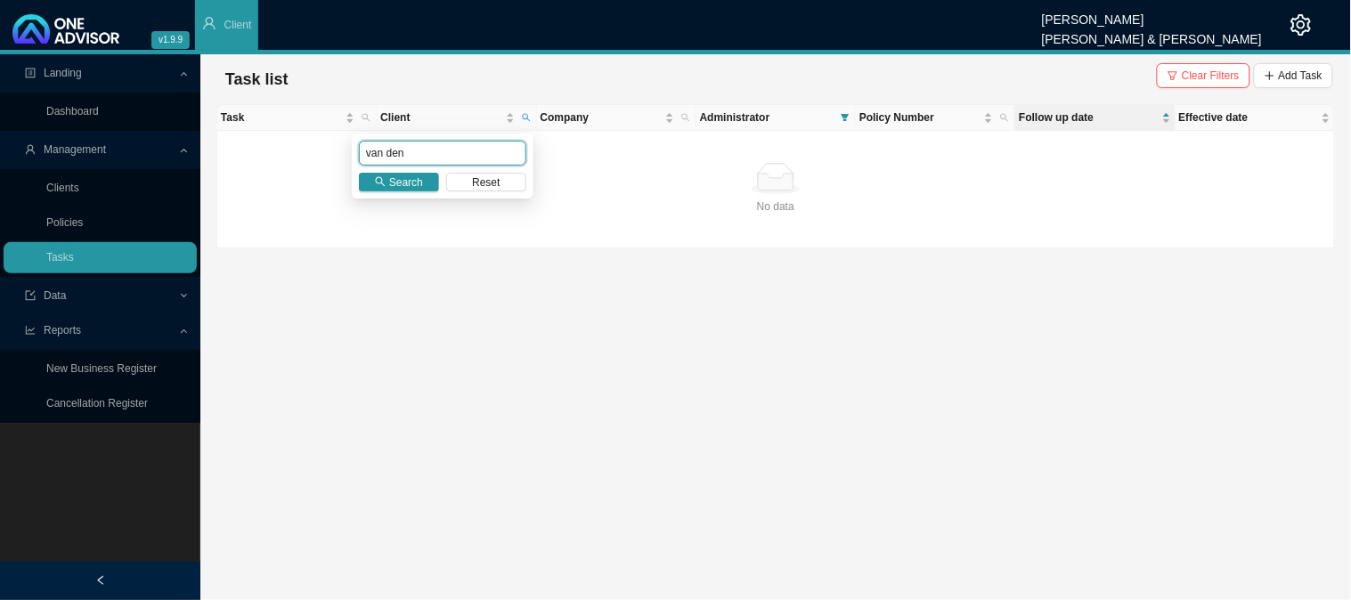
click at [428, 154] on input "van den" at bounding box center [442, 153] width 167 height 25
type input "van de"
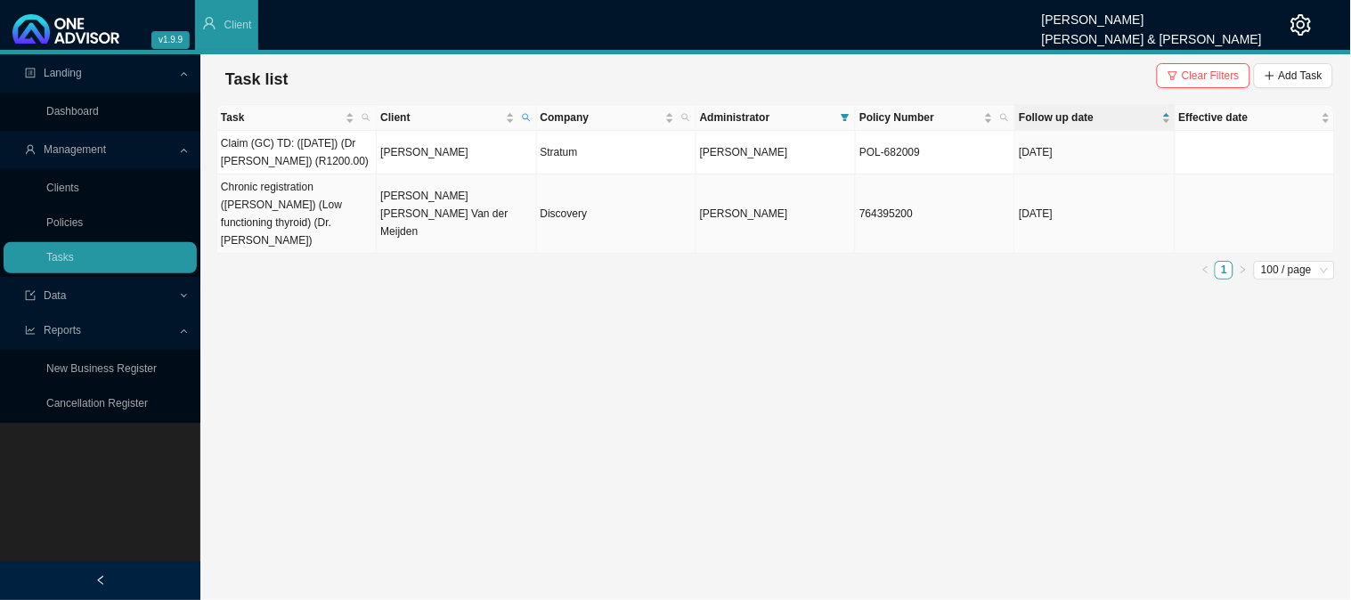
click at [332, 209] on td "Chronic registration ([PERSON_NAME]) (Low functioning thyroid) (Dr. [PERSON_NAM…" at bounding box center [296, 214] width 159 height 79
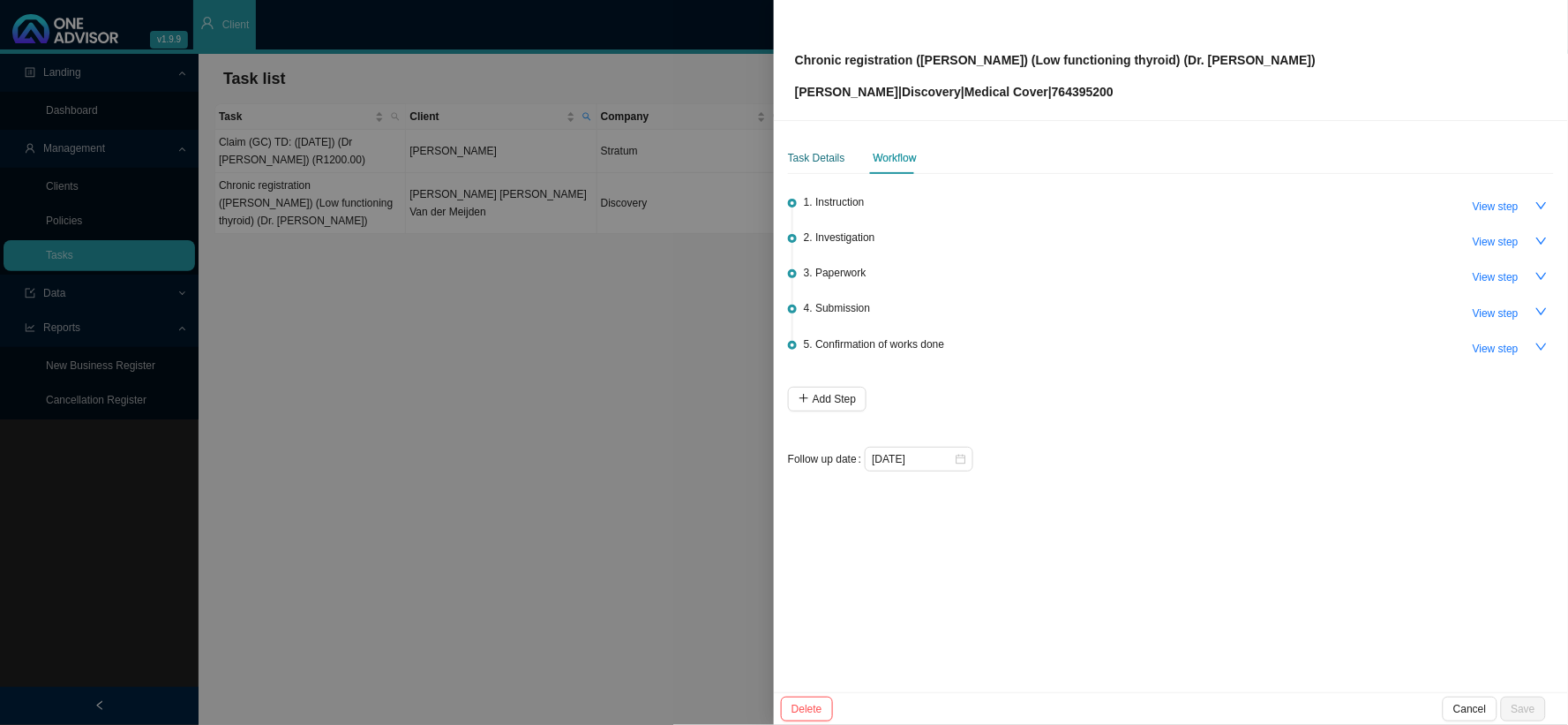
click at [826, 157] on div "Task Details" at bounding box center [817, 158] width 57 height 18
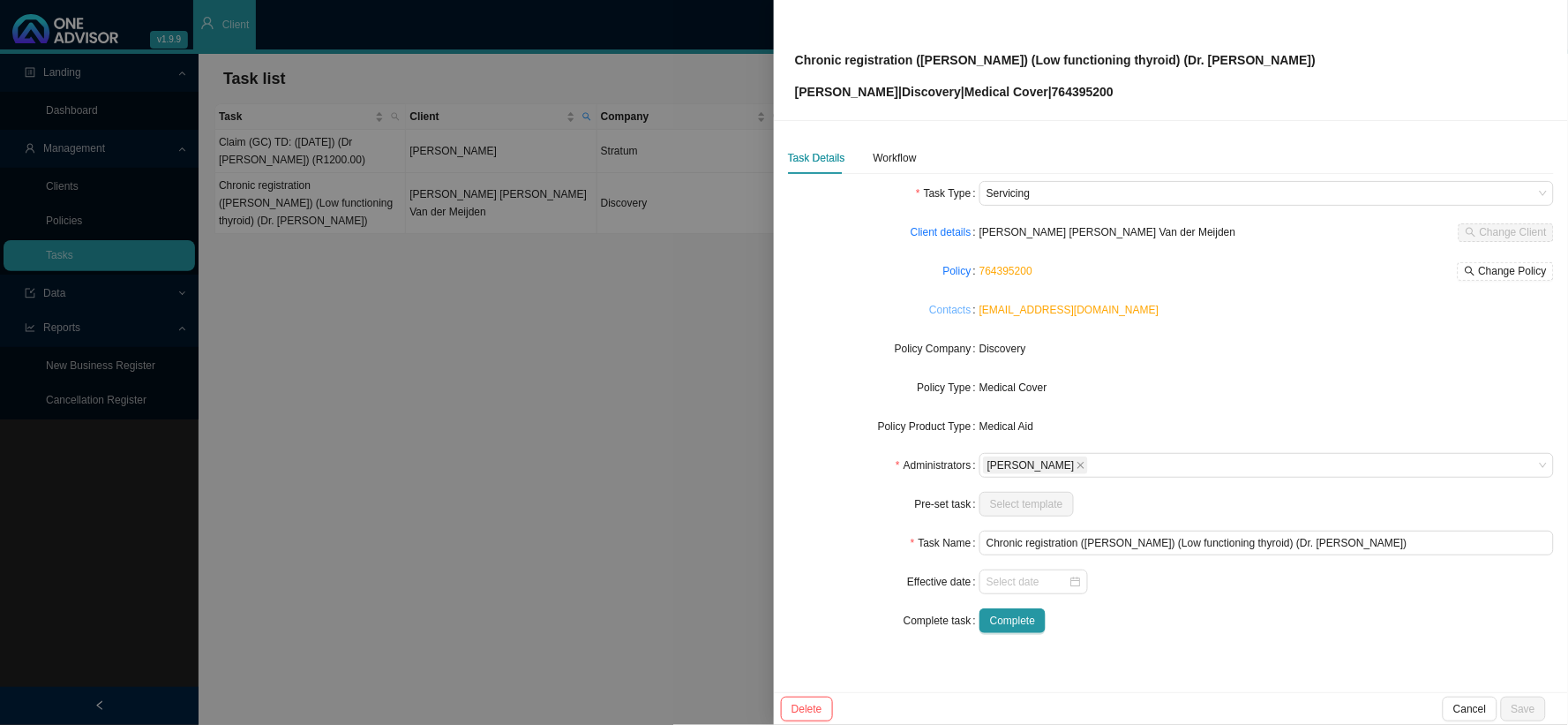
click at [957, 304] on link "Contacts" at bounding box center [951, 310] width 42 height 18
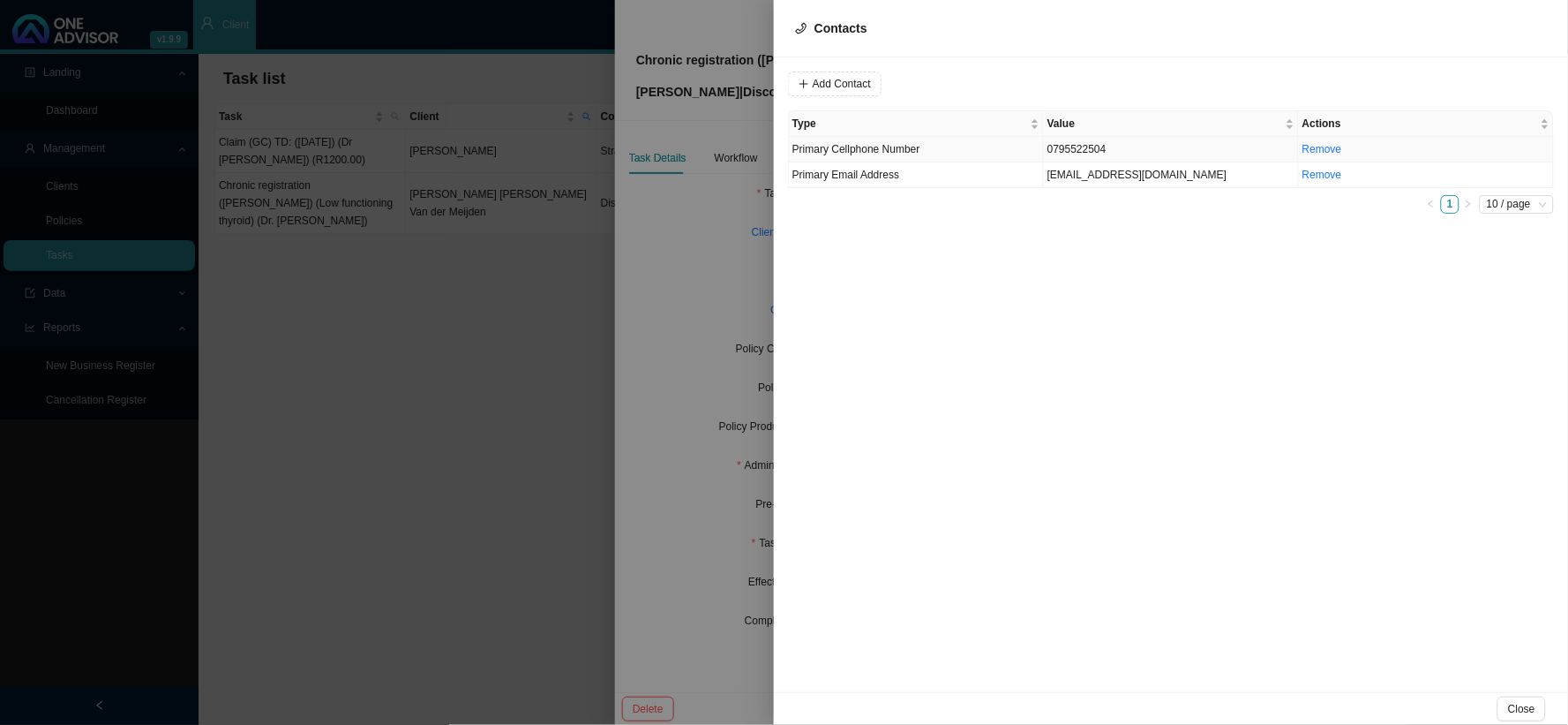
click at [1091, 149] on td "0795522504" at bounding box center [1171, 150] width 255 height 26
click at [898, 84] on input "0795522504" at bounding box center [896, 83] width 147 height 25
drag, startPoint x: 898, startPoint y: 84, endPoint x: 828, endPoint y: 77, distance: 70.3
click at [828, 77] on input "0795522504" at bounding box center [896, 83] width 147 height 25
click at [906, 89] on input "0795522504" at bounding box center [896, 83] width 147 height 25
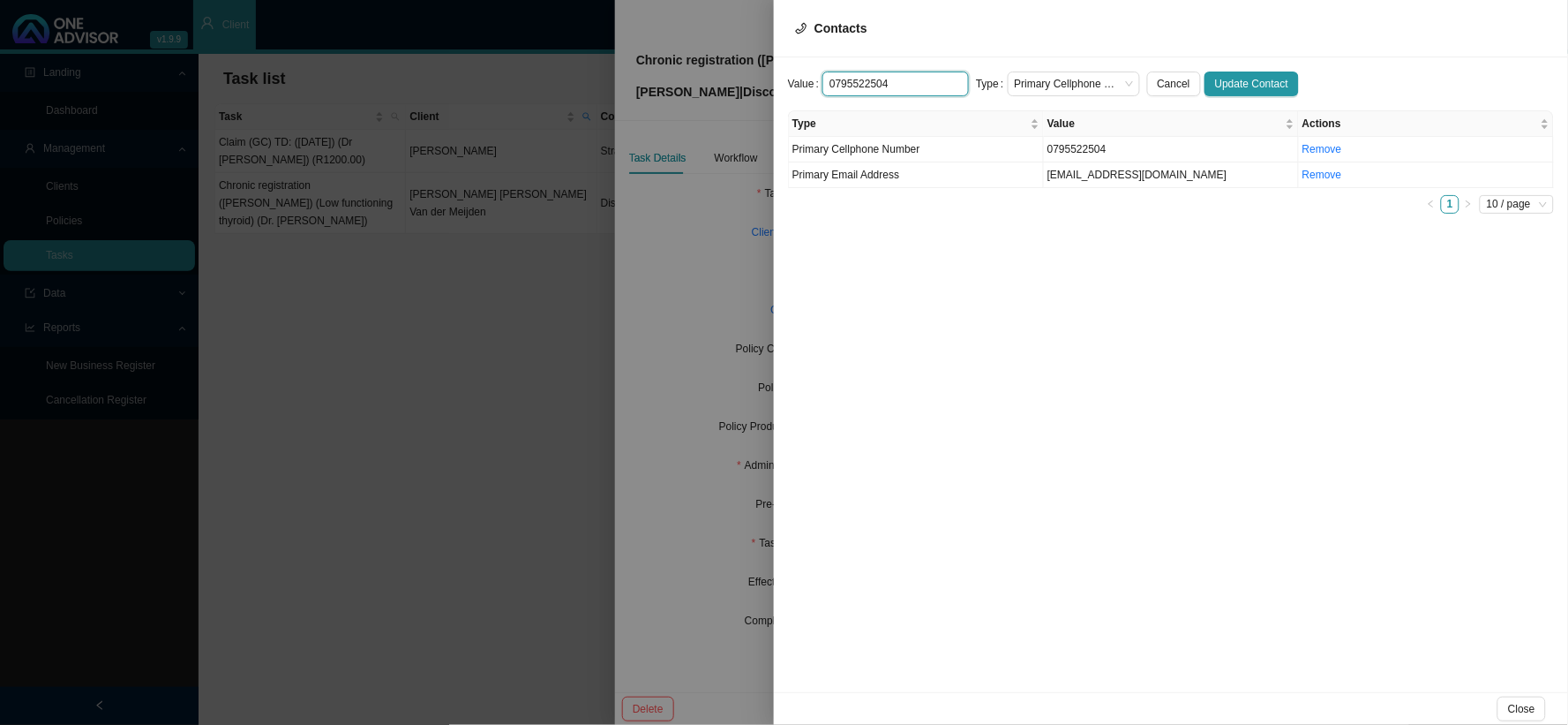
drag, startPoint x: 898, startPoint y: 88, endPoint x: 848, endPoint y: 82, distance: 50.4
click at [848, 82] on input "0795522504" at bounding box center [896, 83] width 147 height 25
click at [1094, 174] on td "[EMAIL_ADDRESS][DOMAIN_NAME]" at bounding box center [1171, 176] width 255 height 26
drag, startPoint x: 950, startPoint y: 81, endPoint x: 733, endPoint y: 68, distance: 217.4
click at [733, 68] on div "Contacts Value [EMAIL_ADDRESS][DOMAIN_NAME] Type Primary Email Address Cancel U…" at bounding box center [784, 362] width 1568 height 725
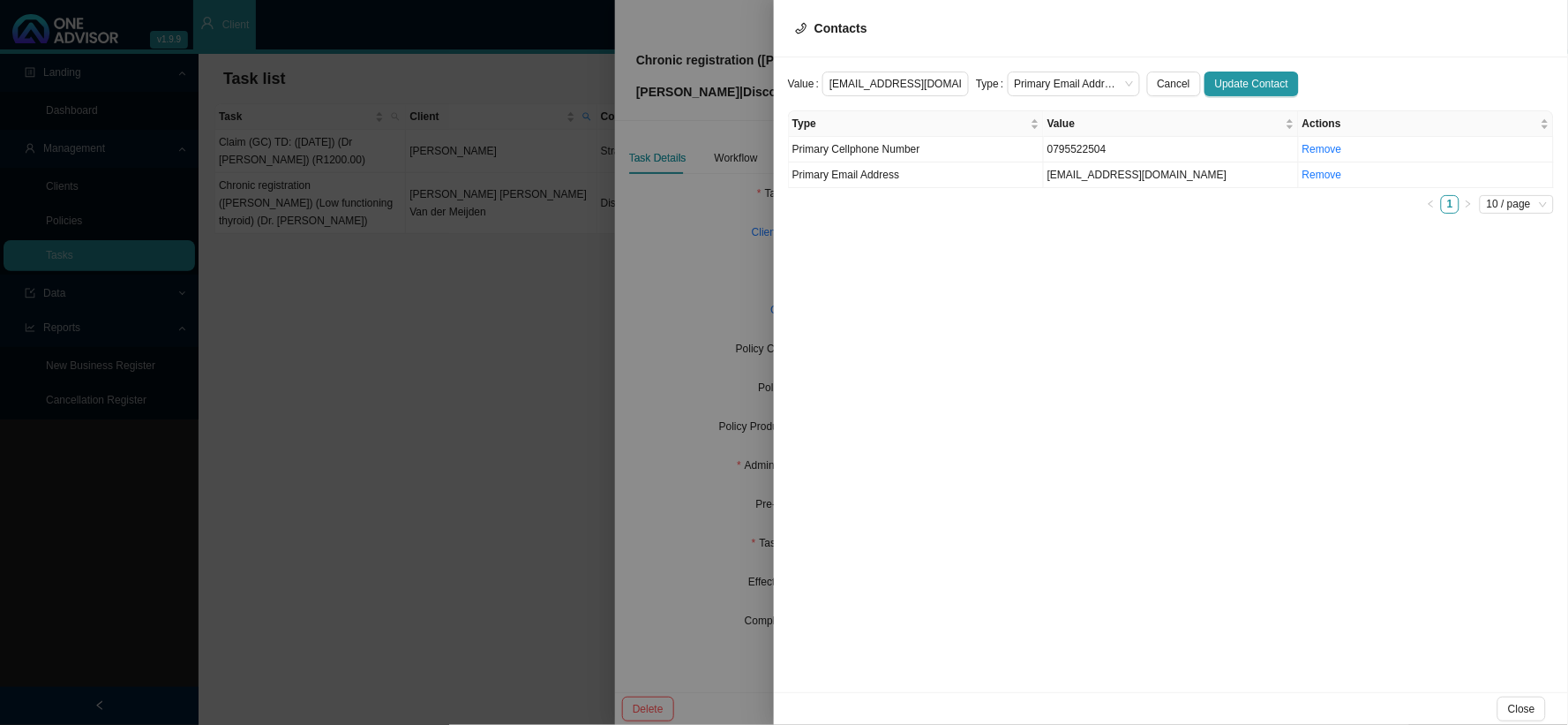
click at [697, 276] on div at bounding box center [784, 362] width 1568 height 725
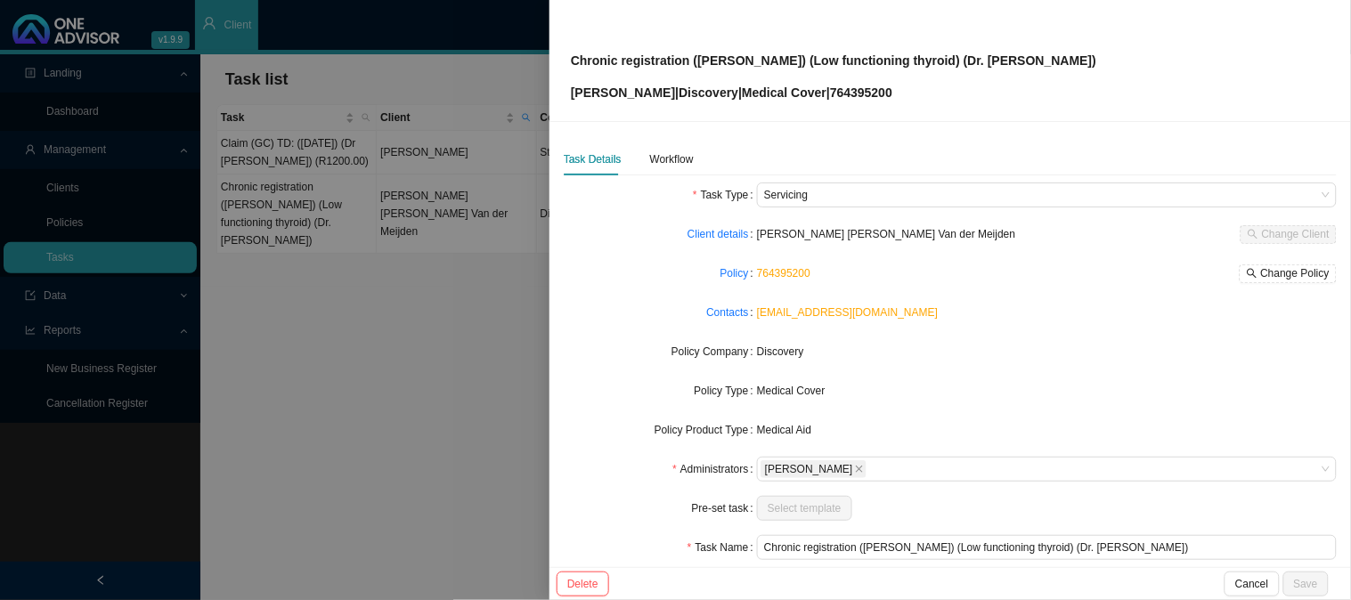
click at [422, 425] on div at bounding box center [675, 300] width 1351 height 600
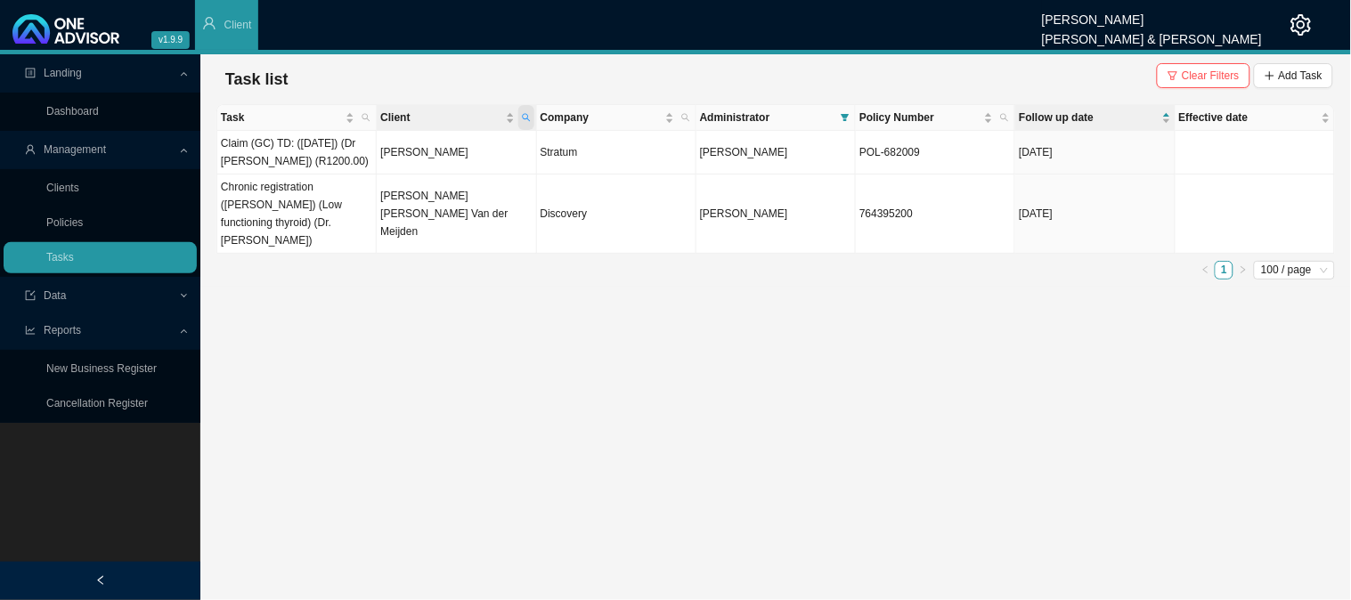
click at [530, 113] on icon "search" at bounding box center [526, 117] width 9 height 9
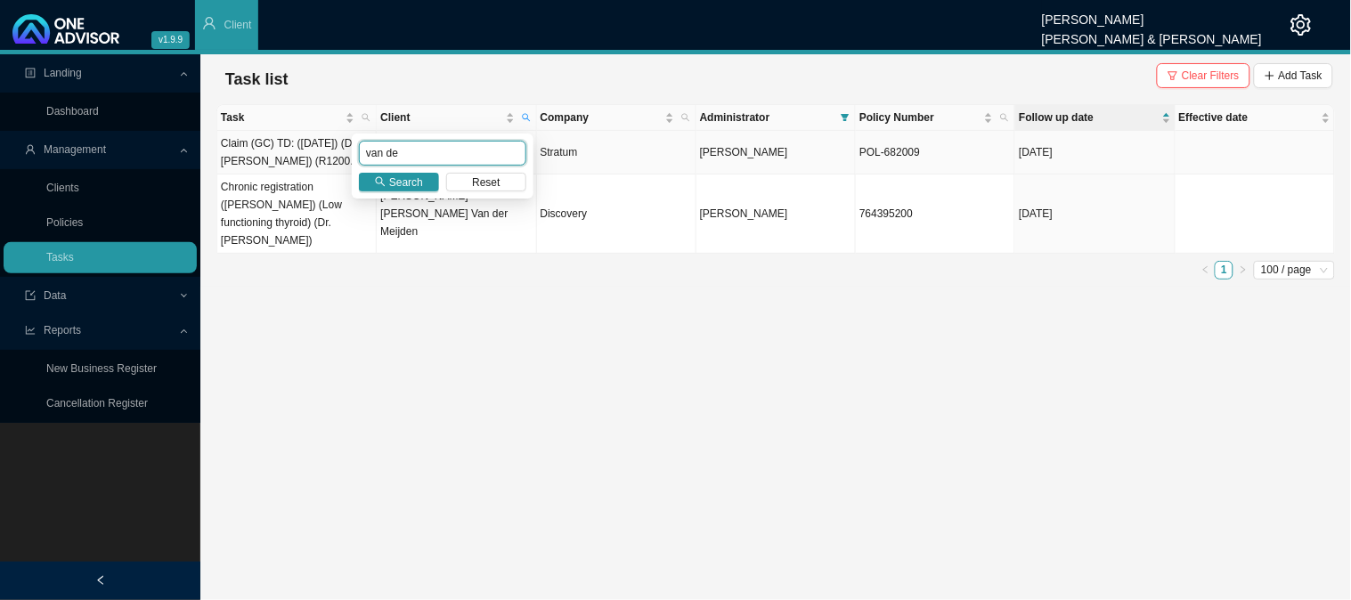
drag, startPoint x: 431, startPoint y: 158, endPoint x: 326, endPoint y: 157, distance: 105.1
click at [326, 157] on body "v1.9.9 [PERSON_NAME] [PERSON_NAME] & [PERSON_NAME] Client Landing Dashboard Man…" at bounding box center [675, 300] width 1351 height 600
type input "DU CASSE"
click at [378, 183] on icon "search" at bounding box center [380, 181] width 11 height 11
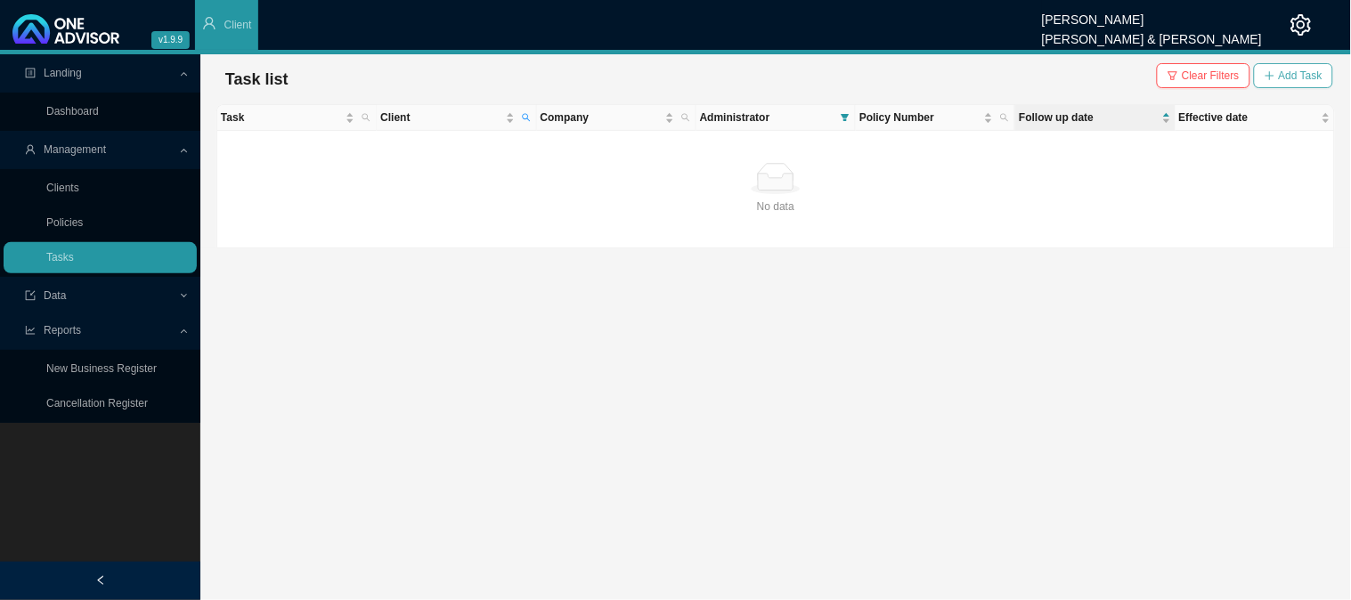
click at [1294, 76] on span "Add Task" at bounding box center [1301, 76] width 44 height 18
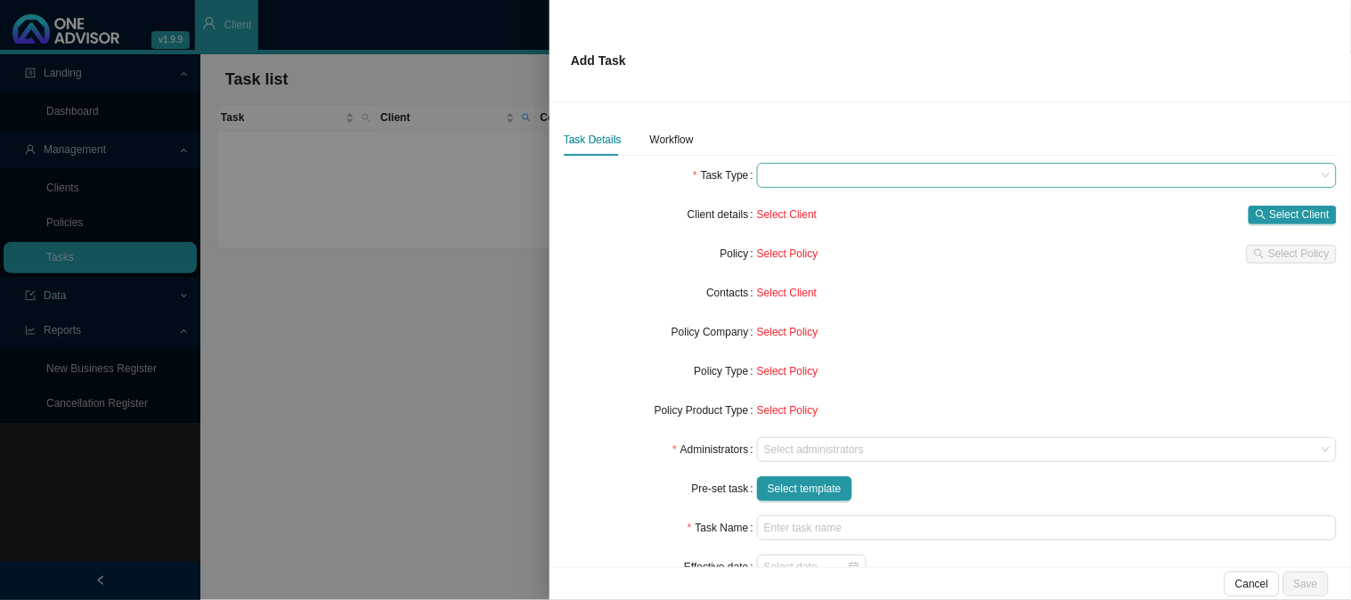
click at [797, 170] on span at bounding box center [1046, 175] width 565 height 23
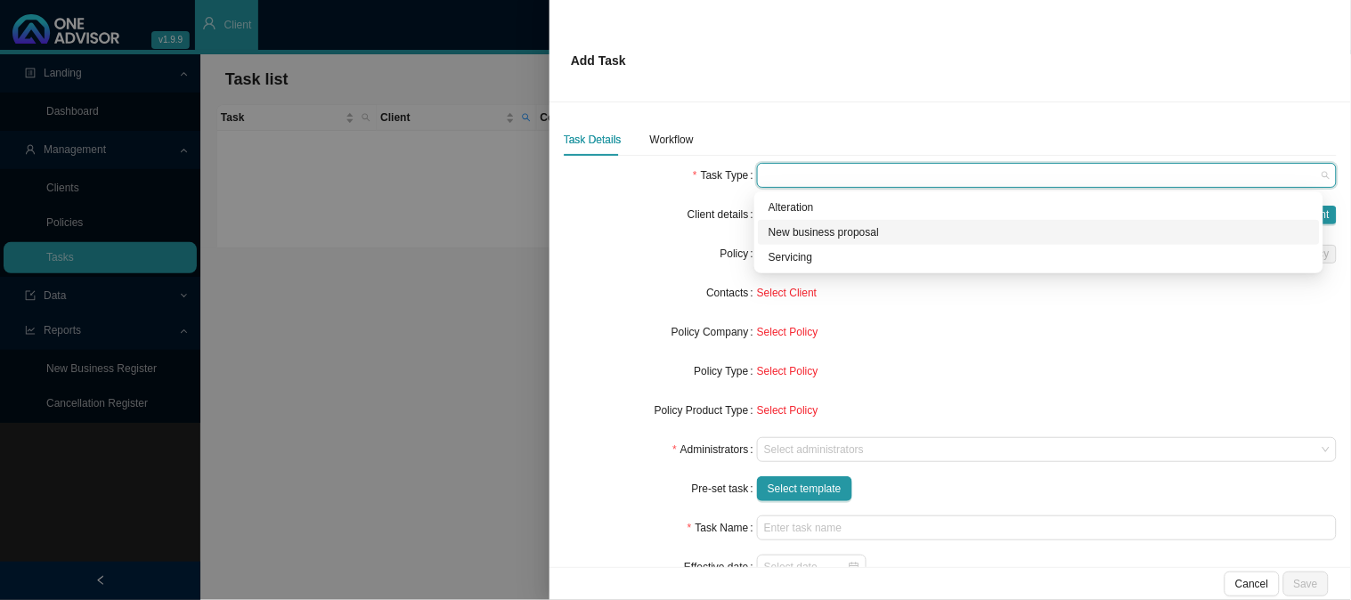
click at [787, 254] on div "Servicing" at bounding box center [1038, 257] width 540 height 18
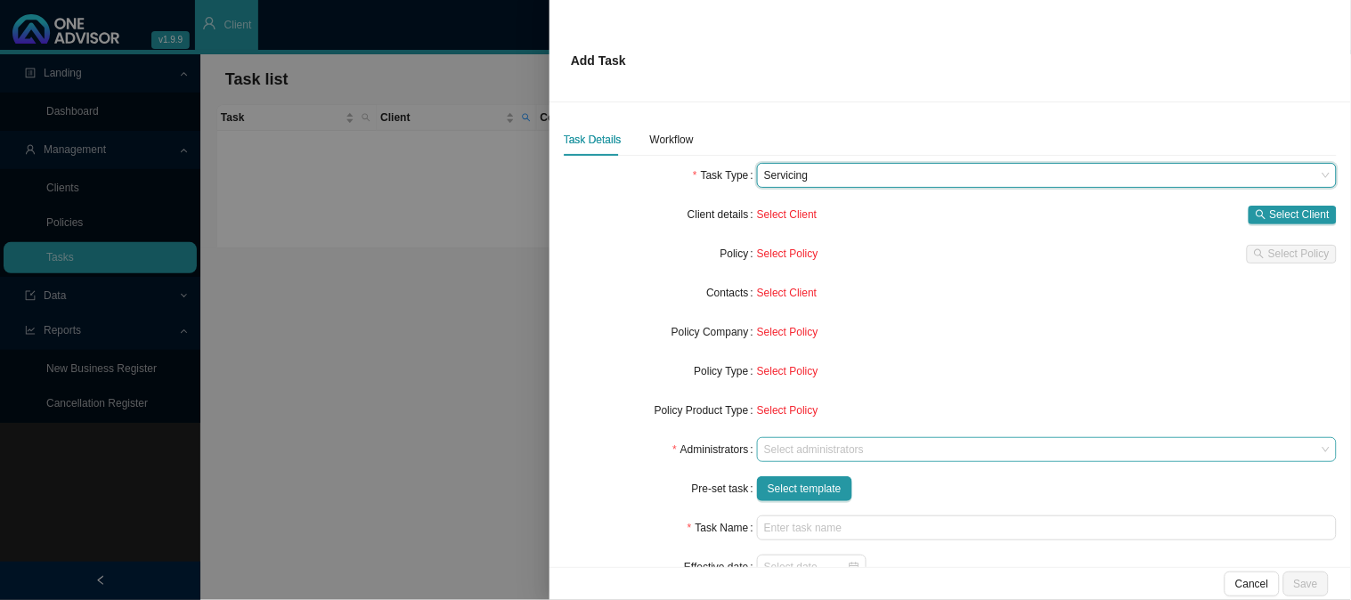
click at [795, 456] on div at bounding box center [1038, 449] width 556 height 13
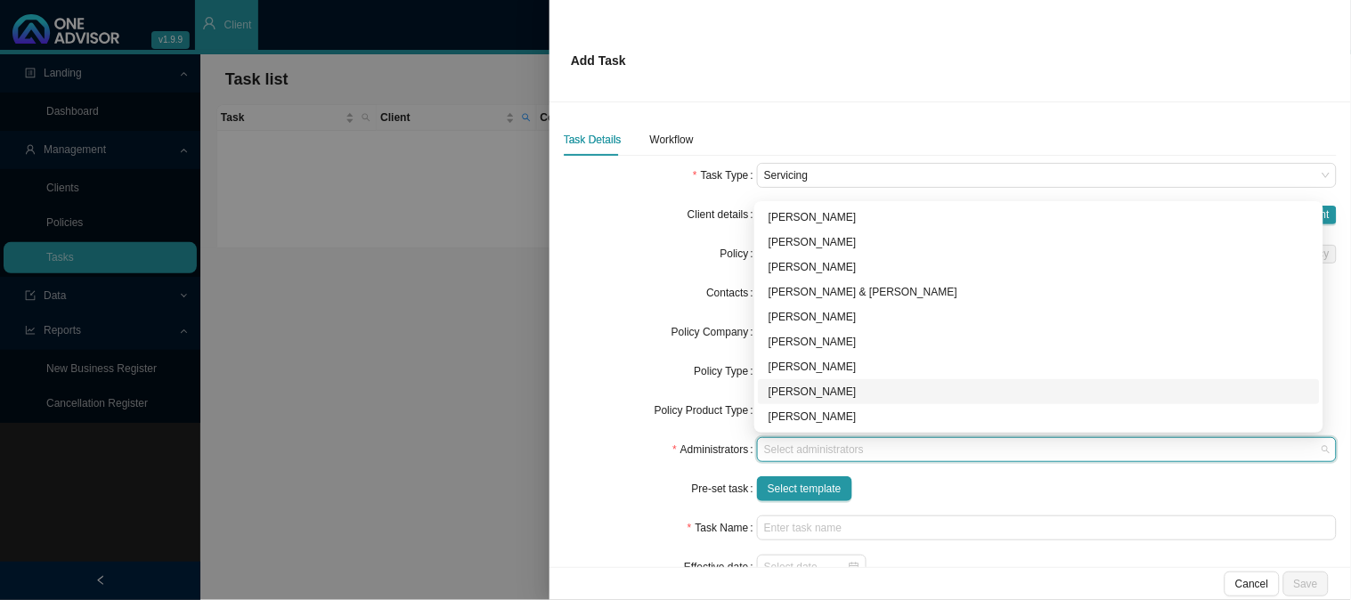
click at [784, 388] on div "[PERSON_NAME]" at bounding box center [1038, 392] width 540 height 18
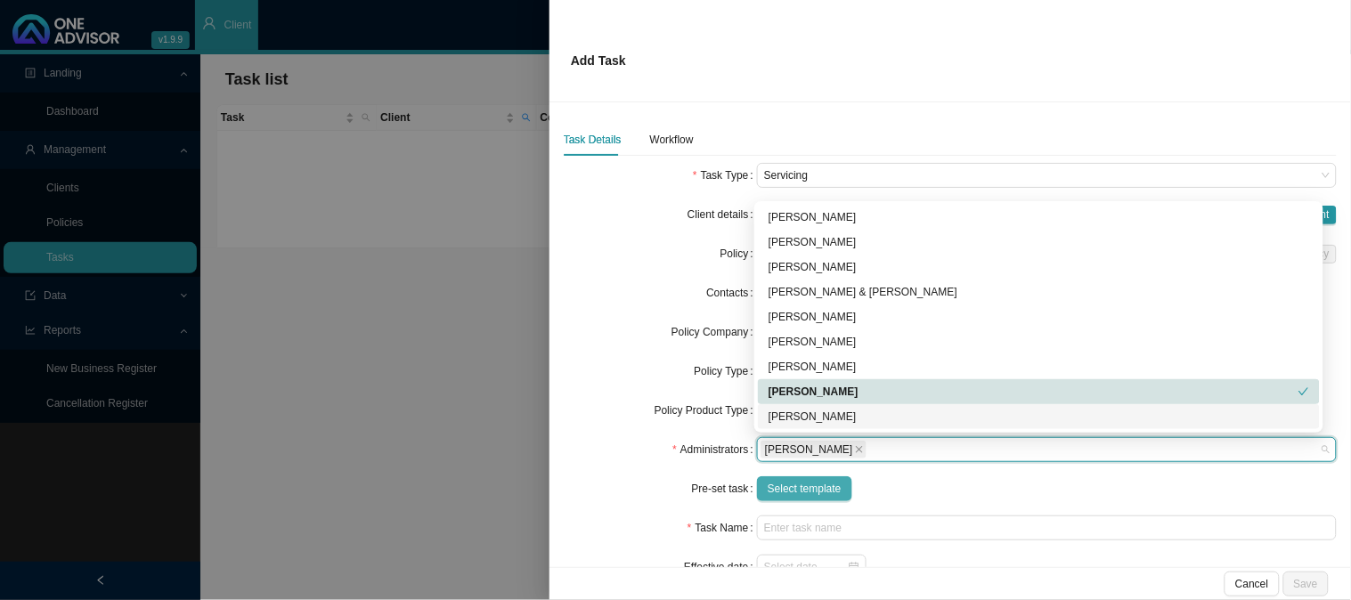
click at [794, 486] on span "Select template" at bounding box center [805, 489] width 74 height 18
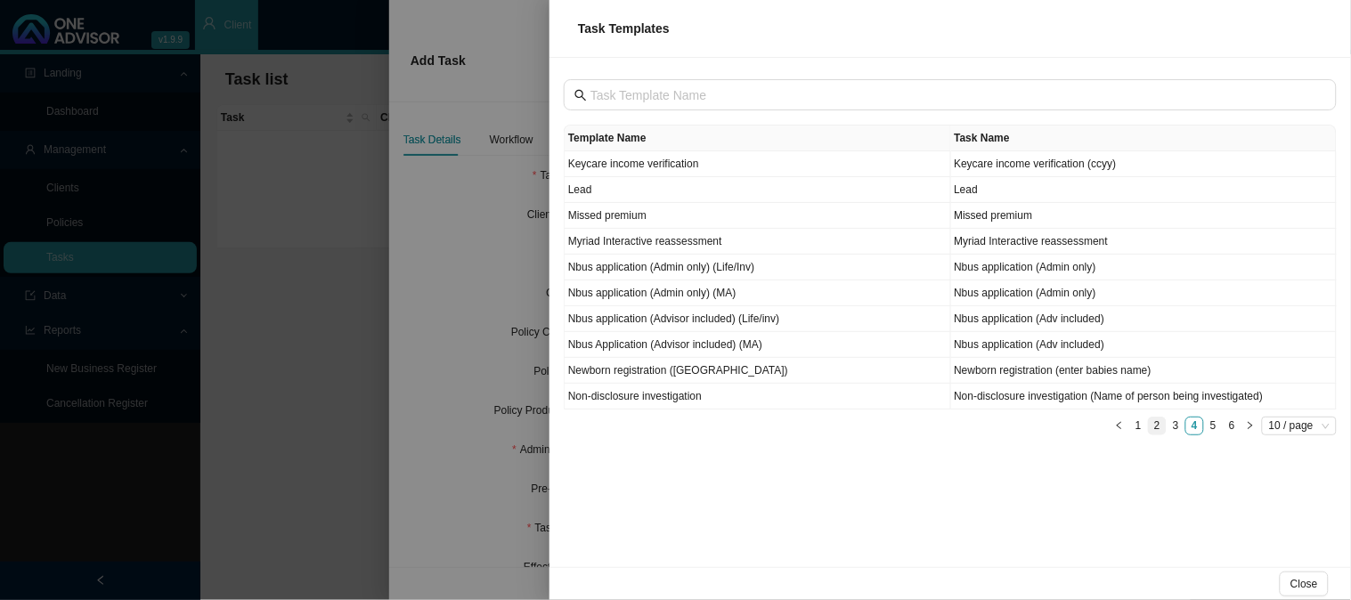
click at [1160, 428] on link "2" at bounding box center [1157, 426] width 17 height 17
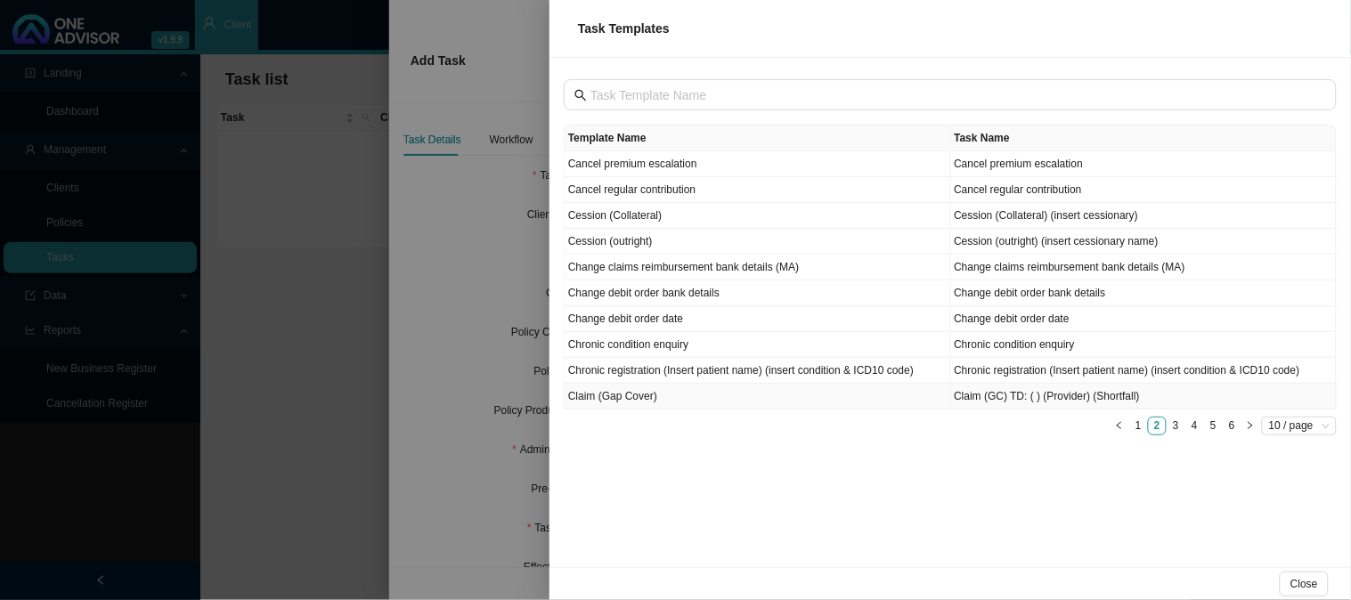
click at [623, 401] on td "Claim (Gap Cover)" at bounding box center [758, 397] width 386 height 26
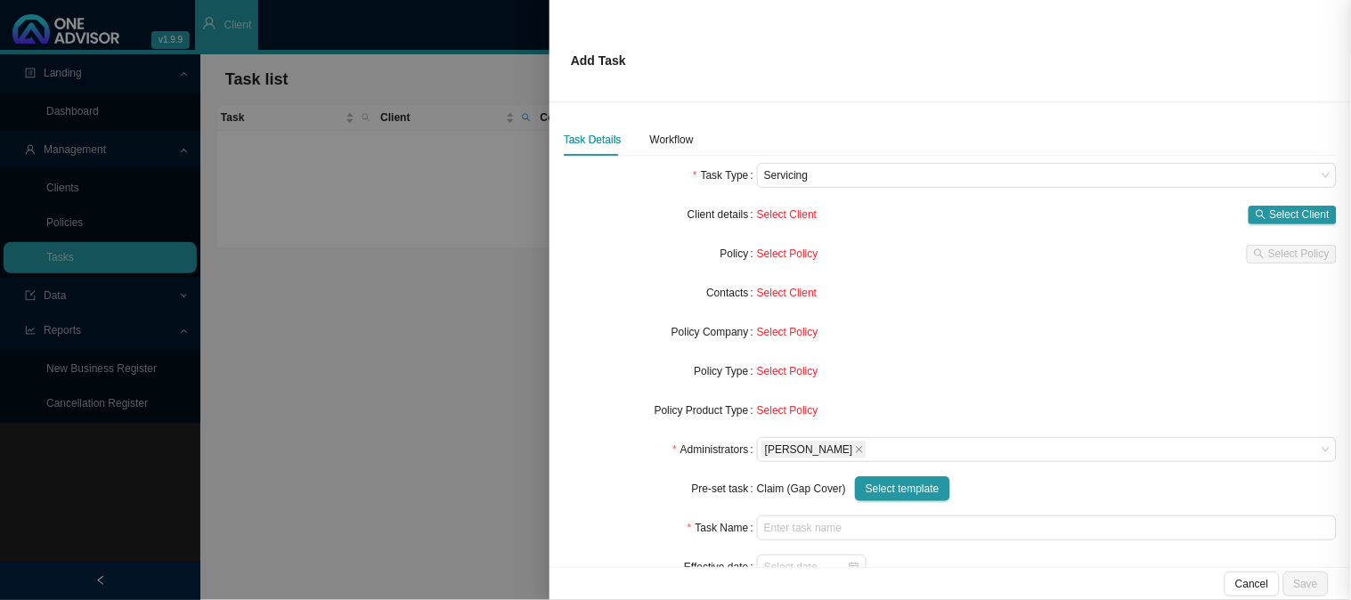
type input "Claim (GC) TD: ( ) (Provider) (Shortfall)"
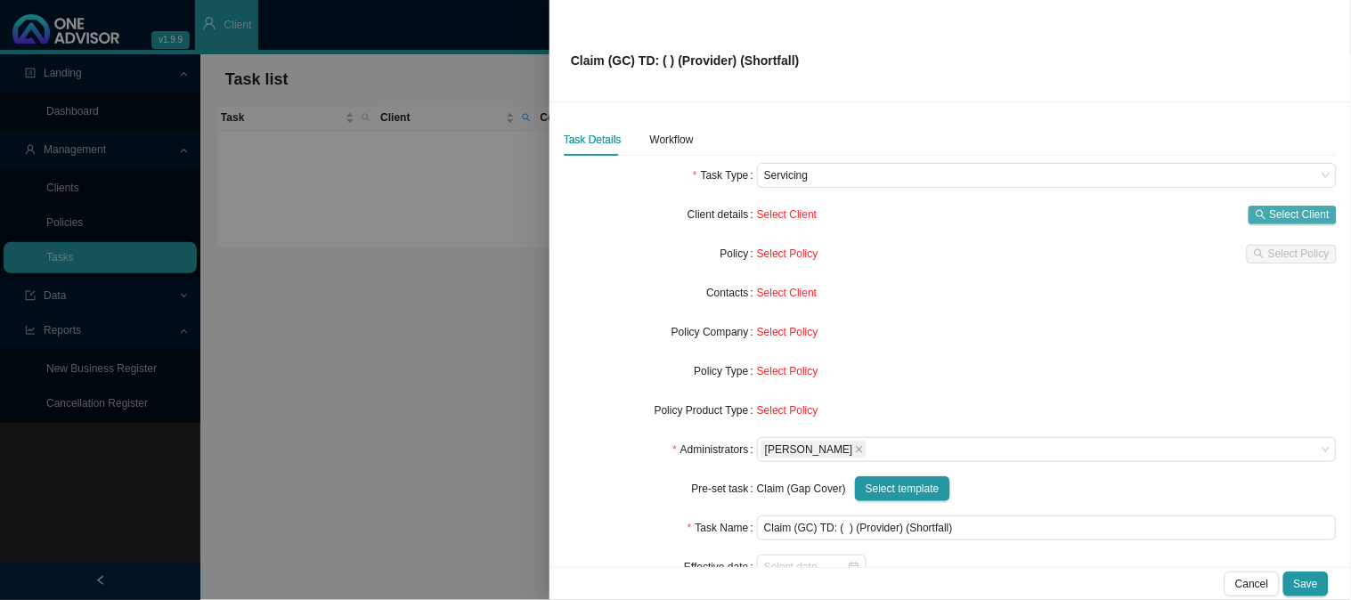
click at [1280, 214] on span "Select Client" at bounding box center [1300, 215] width 60 height 18
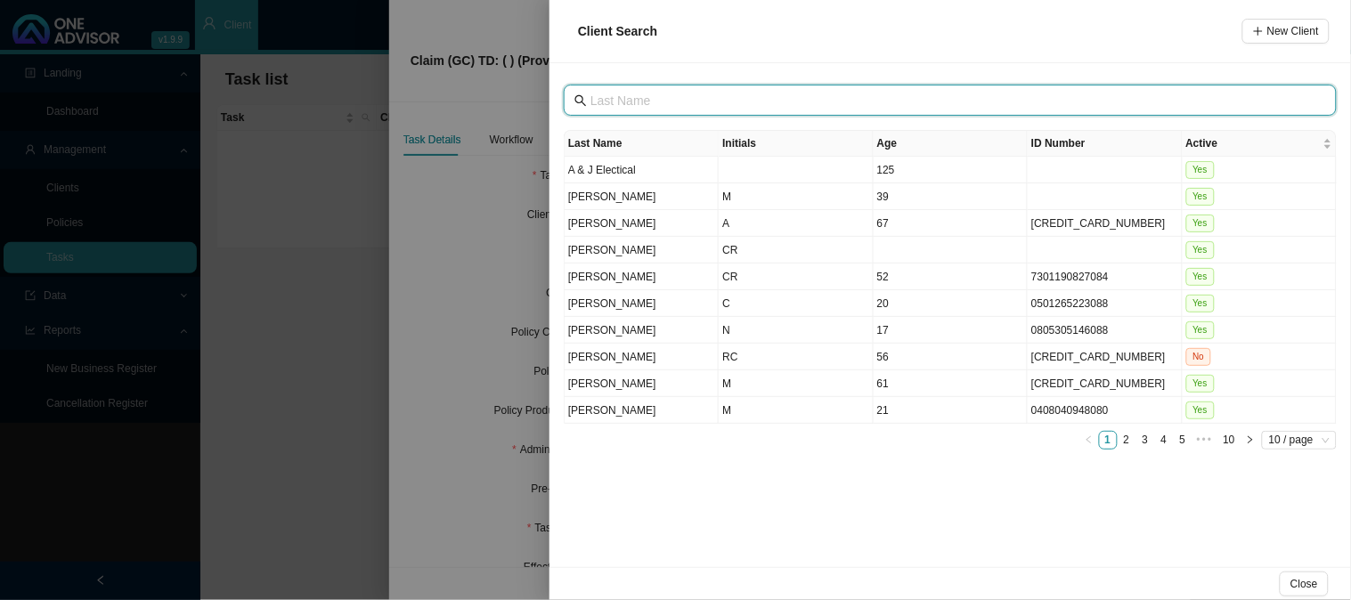
click at [683, 104] on input "text" at bounding box center [951, 101] width 723 height 20
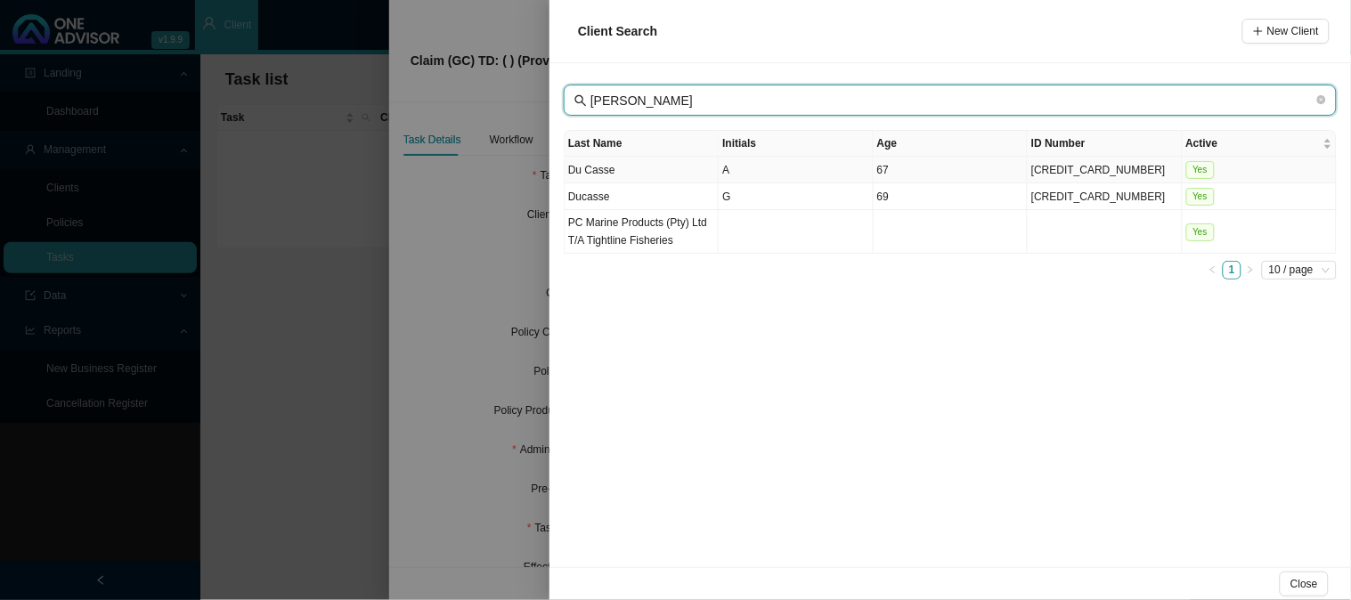
type input "[PERSON_NAME]"
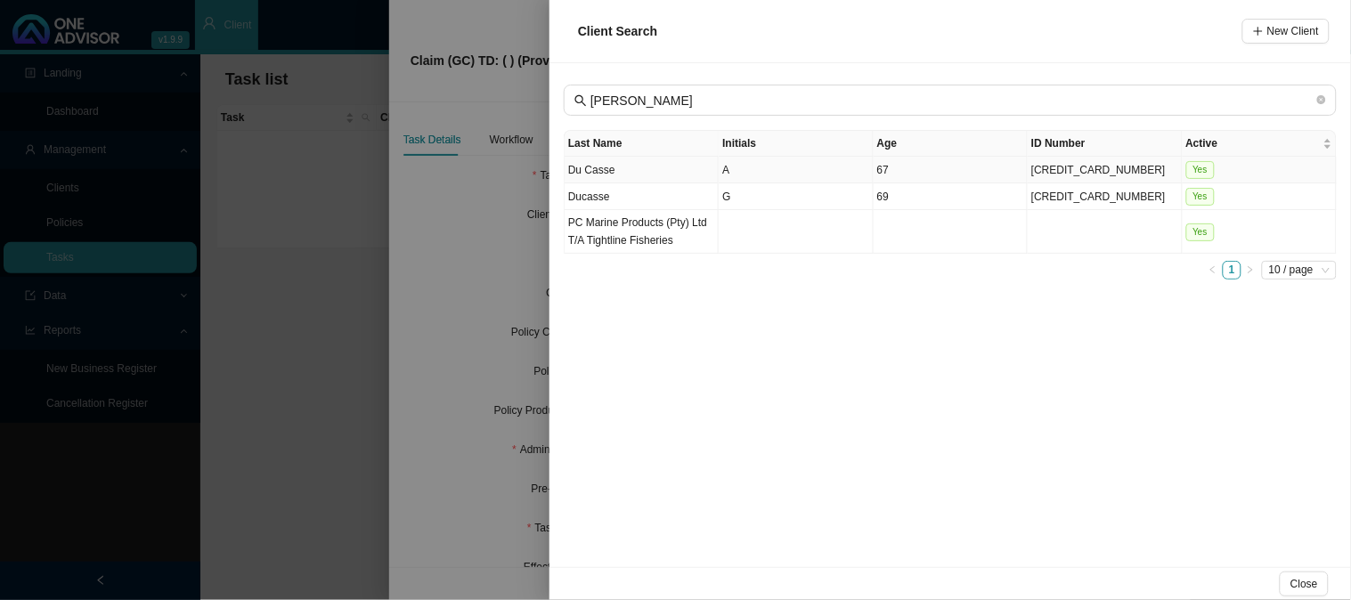
click at [683, 164] on td "Du Casse" at bounding box center [642, 170] width 154 height 27
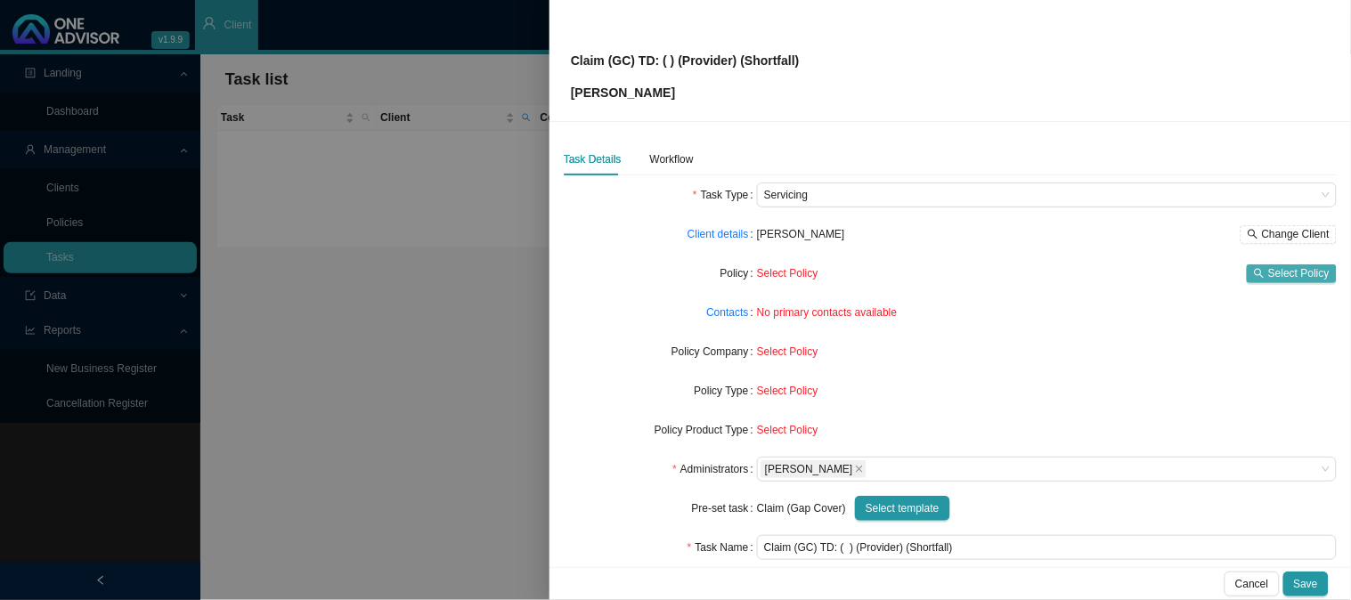
click at [1271, 268] on span "Select Policy" at bounding box center [1298, 273] width 61 height 18
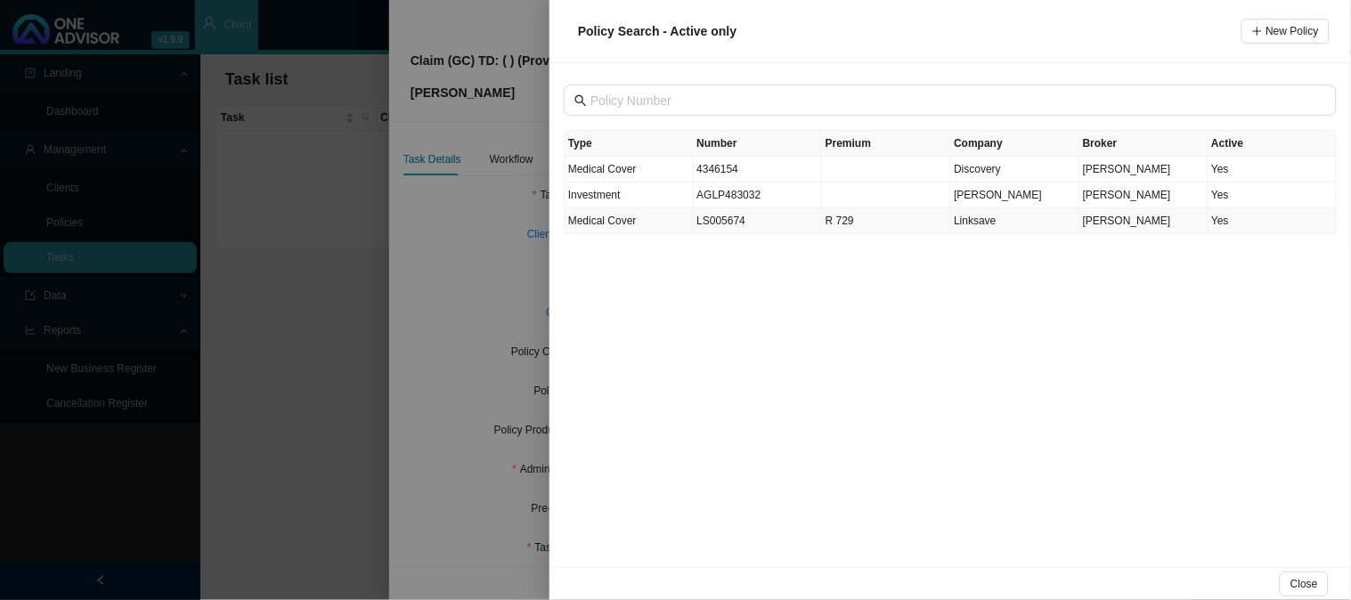
click at [760, 224] on td "LS005674" at bounding box center [758, 221] width 129 height 26
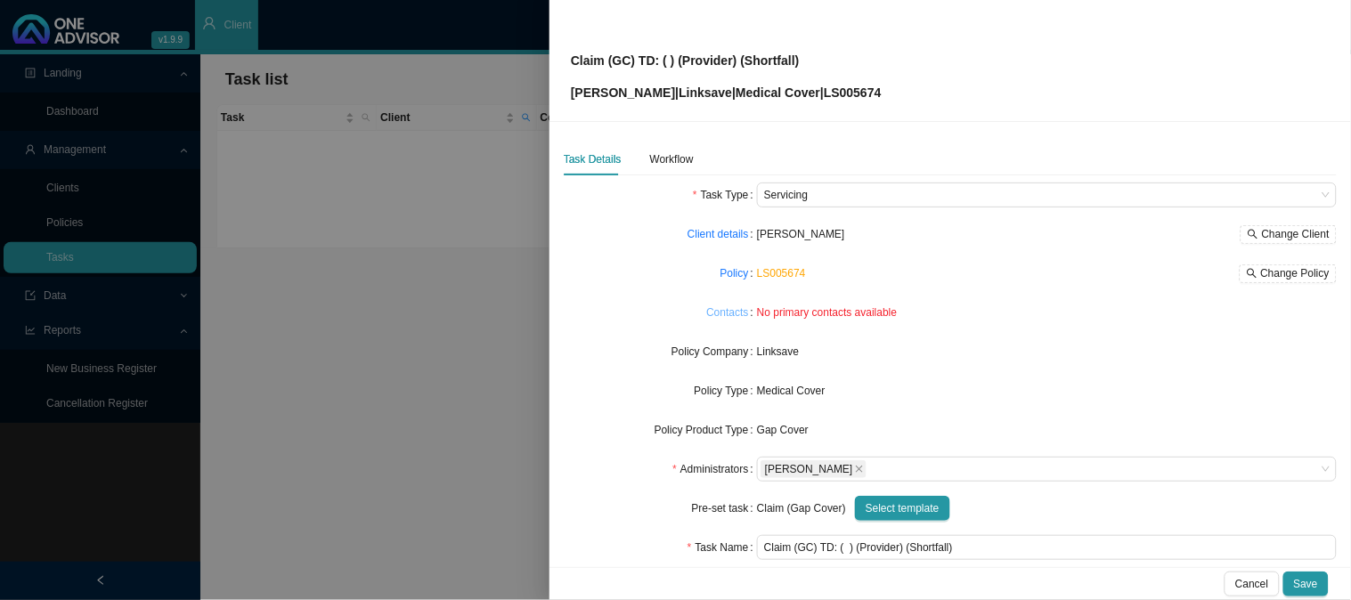
click at [725, 312] on link "Contacts" at bounding box center [727, 313] width 42 height 18
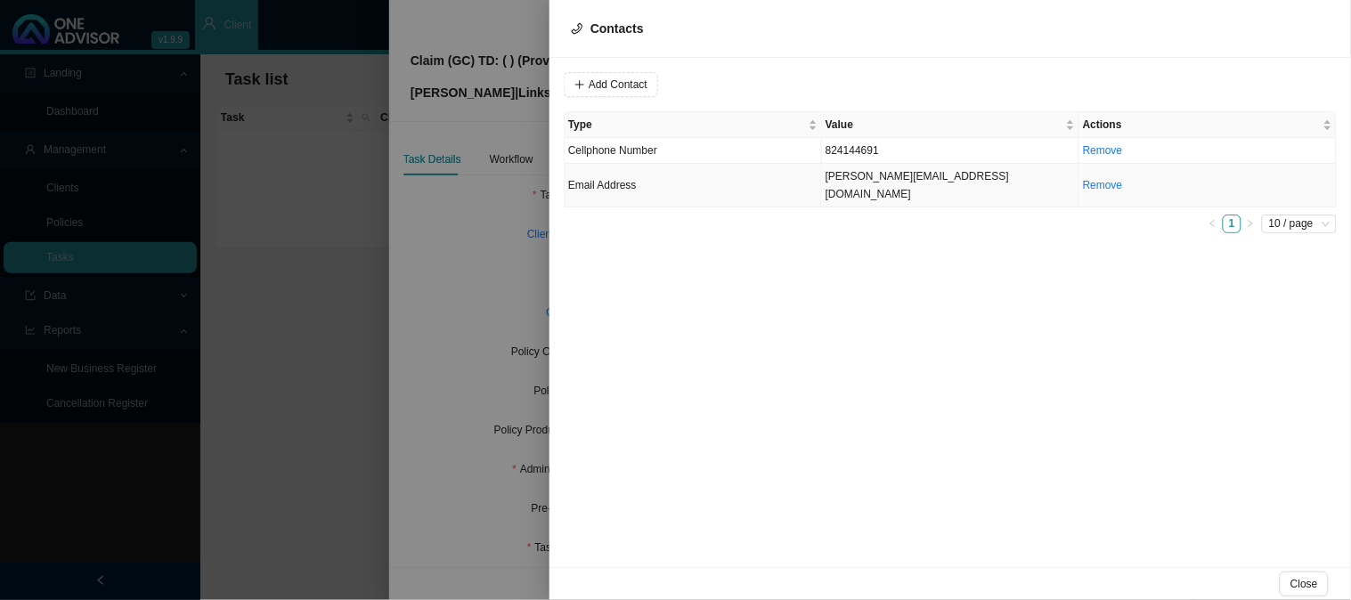
click at [741, 184] on td "Email Address" at bounding box center [693, 186] width 257 height 44
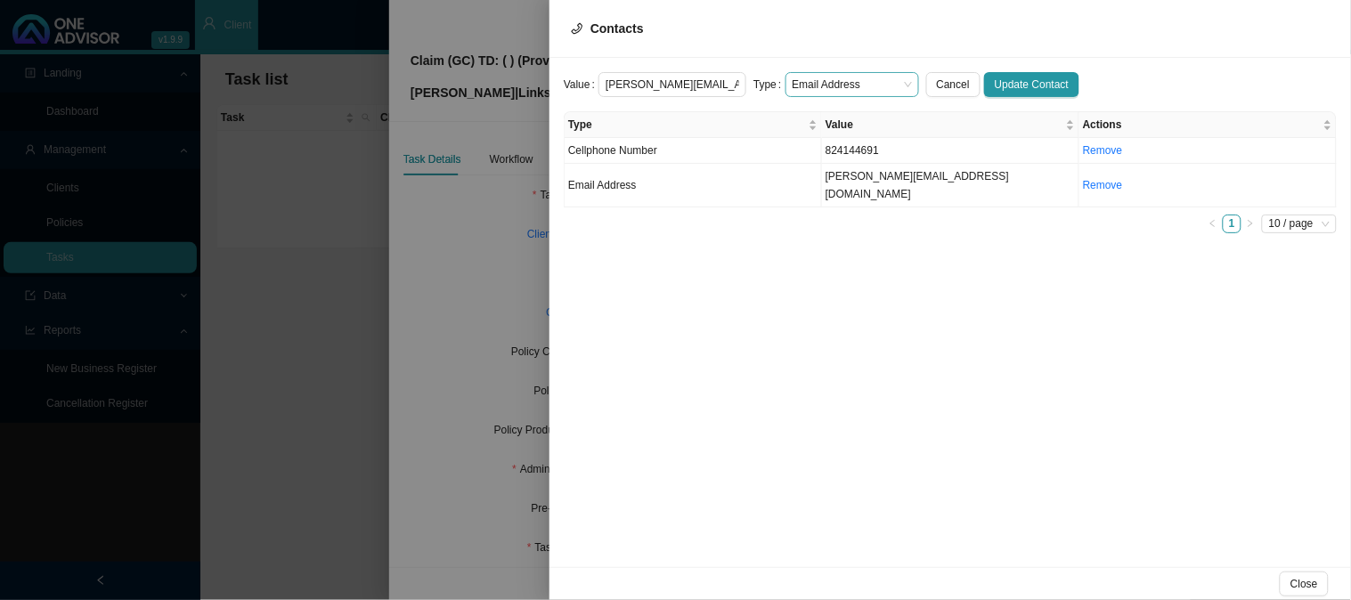
click at [842, 84] on span "Email Address" at bounding box center [851, 84] width 119 height 23
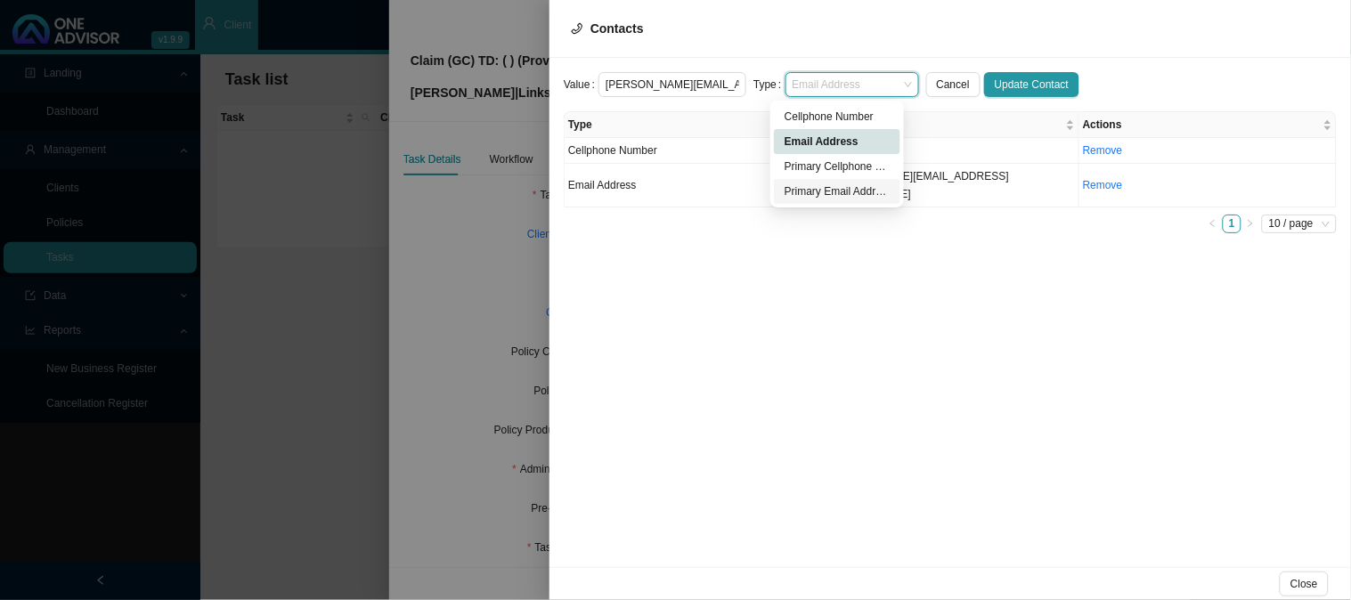
click at [829, 187] on div "Primary Email Address" at bounding box center [836, 192] width 105 height 18
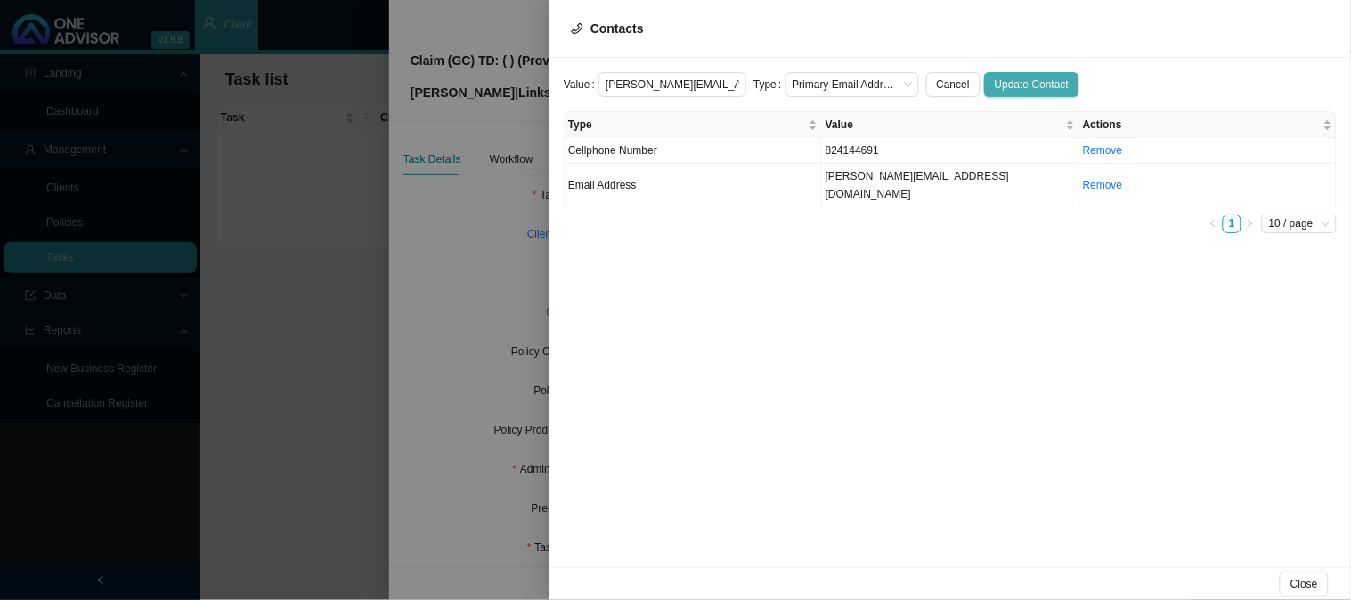
click at [1011, 85] on span "Update Contact" at bounding box center [1032, 85] width 74 height 18
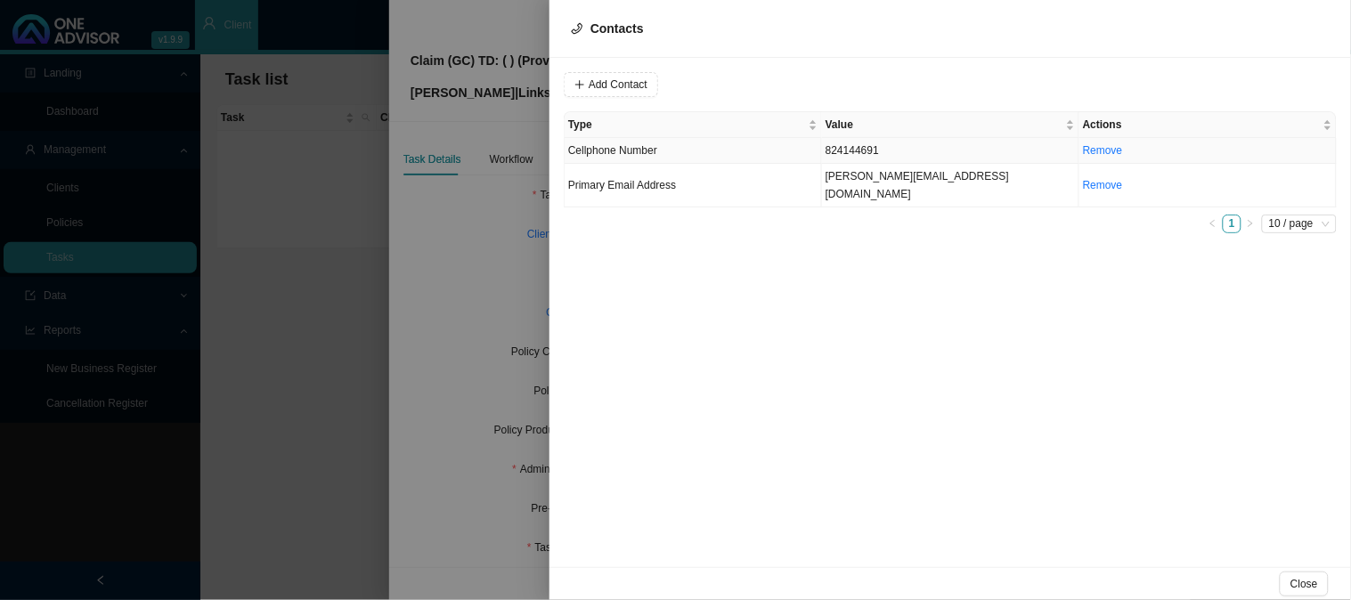
click at [844, 147] on td "824144691" at bounding box center [950, 151] width 257 height 26
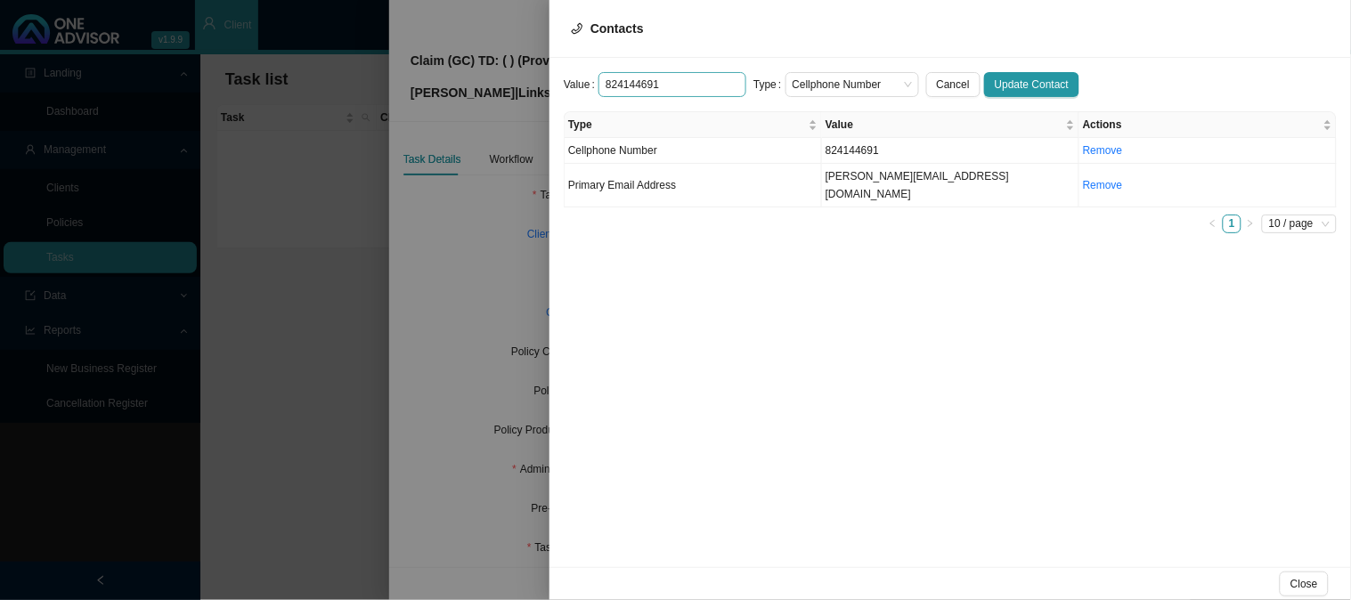
click at [607, 85] on input "824144691" at bounding box center [672, 84] width 148 height 25
click at [833, 84] on span "Cellphone Number" at bounding box center [851, 84] width 119 height 23
type input "0824144691"
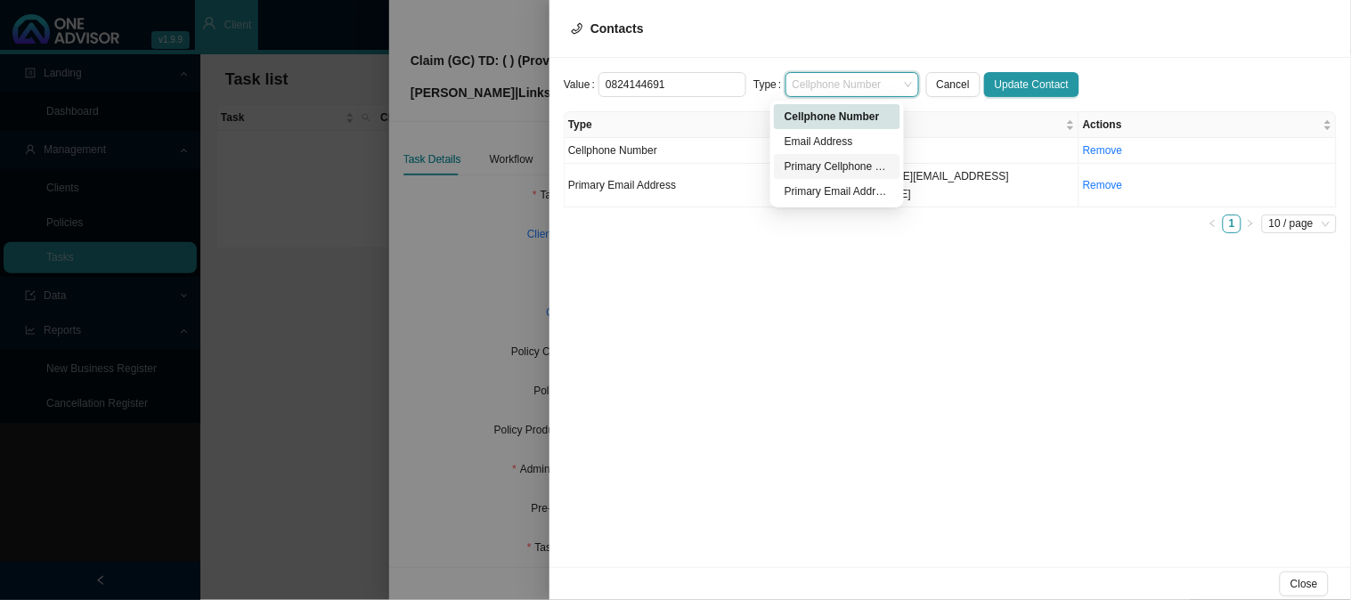
click at [825, 171] on div "Primary Cellphone Number" at bounding box center [836, 167] width 105 height 18
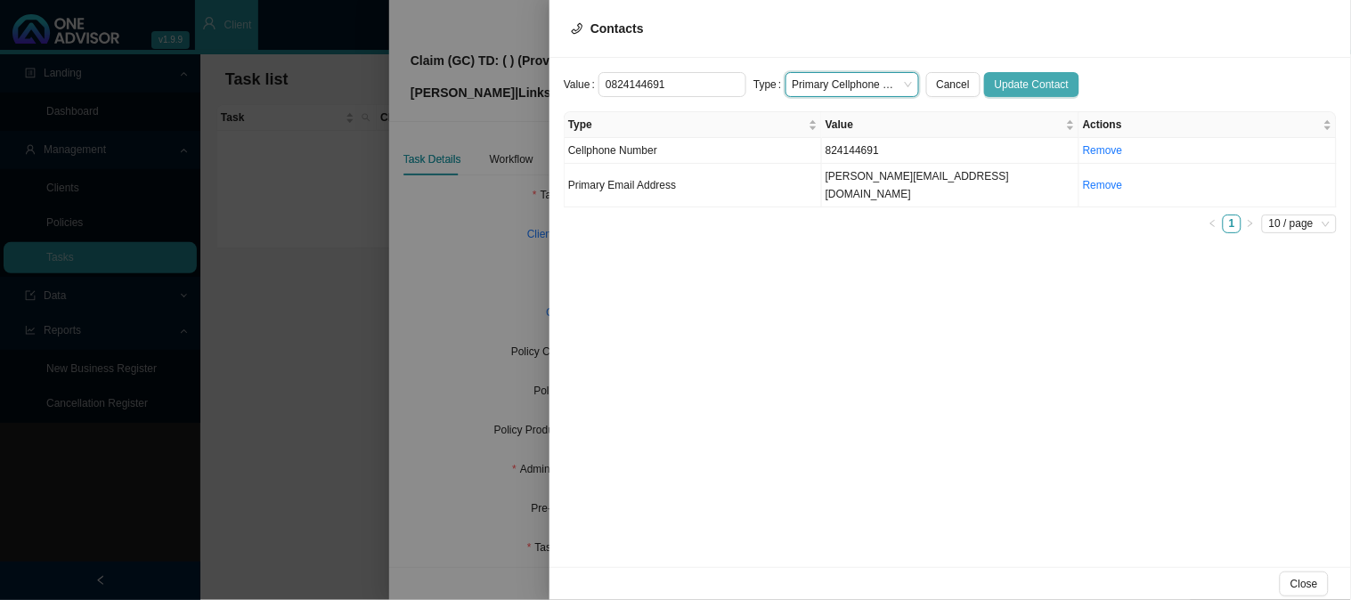
click at [995, 91] on span "Update Contact" at bounding box center [1032, 85] width 74 height 18
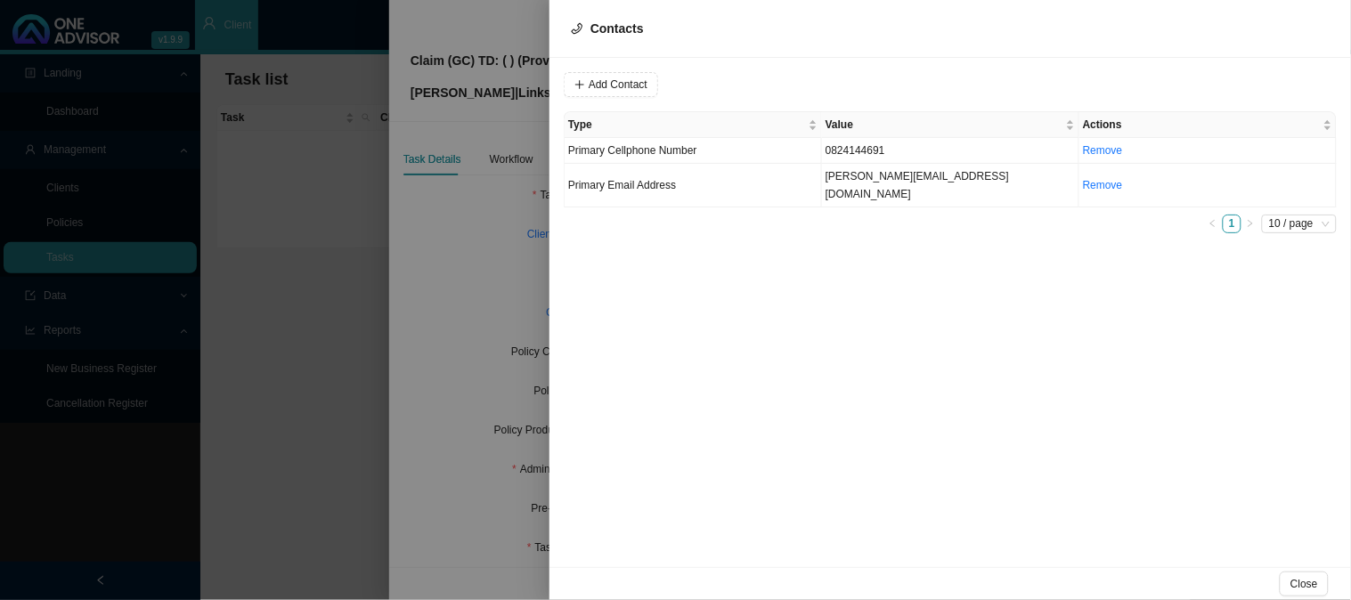
click at [469, 291] on div at bounding box center [675, 300] width 1351 height 600
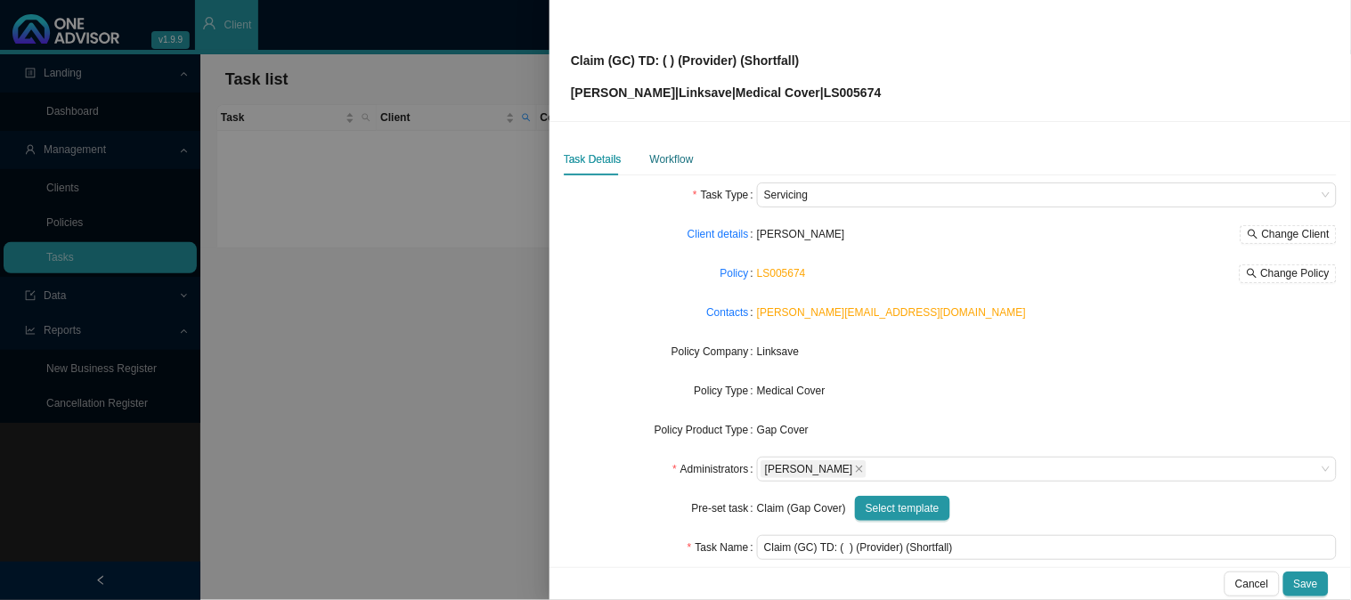
click at [662, 163] on div "Workflow" at bounding box center [672, 159] width 44 height 18
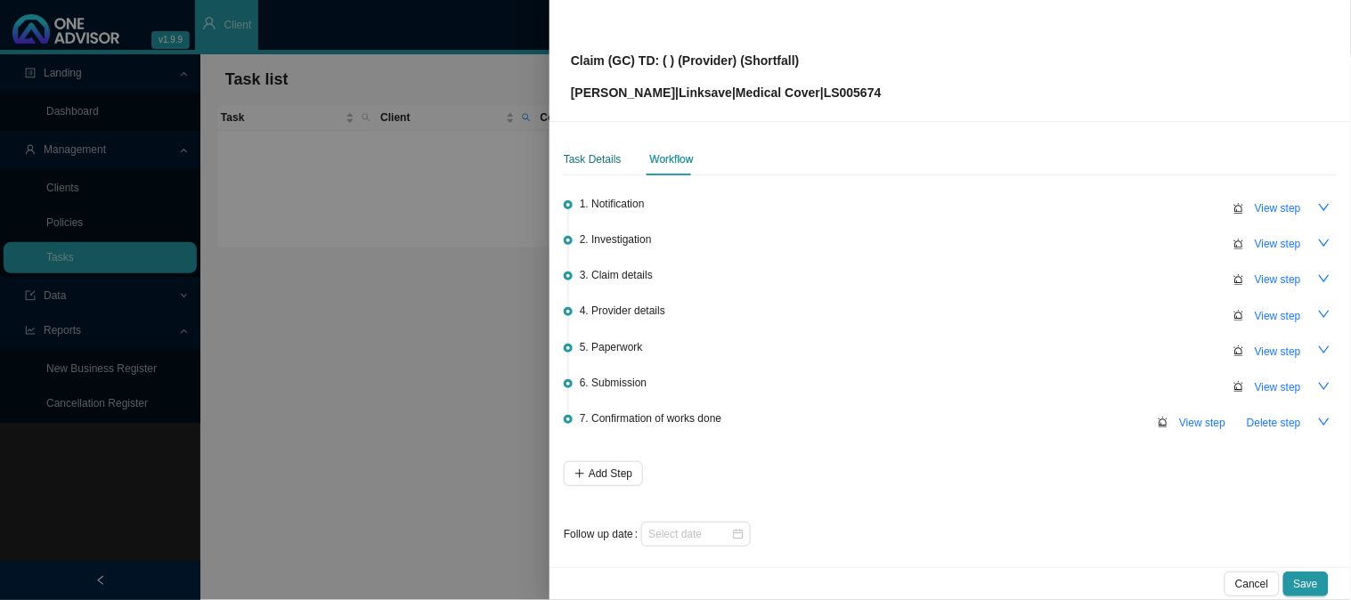
click at [598, 162] on div "Task Details" at bounding box center [593, 159] width 58 height 18
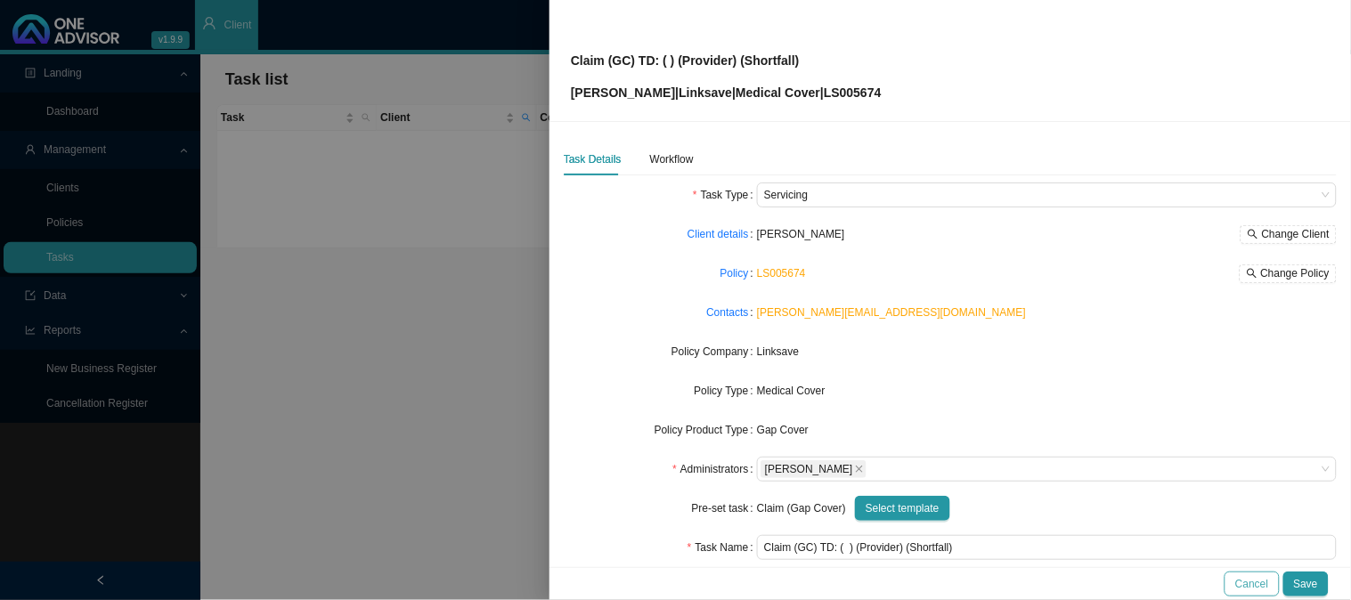
click at [1263, 585] on span "Cancel" at bounding box center [1251, 584] width 33 height 18
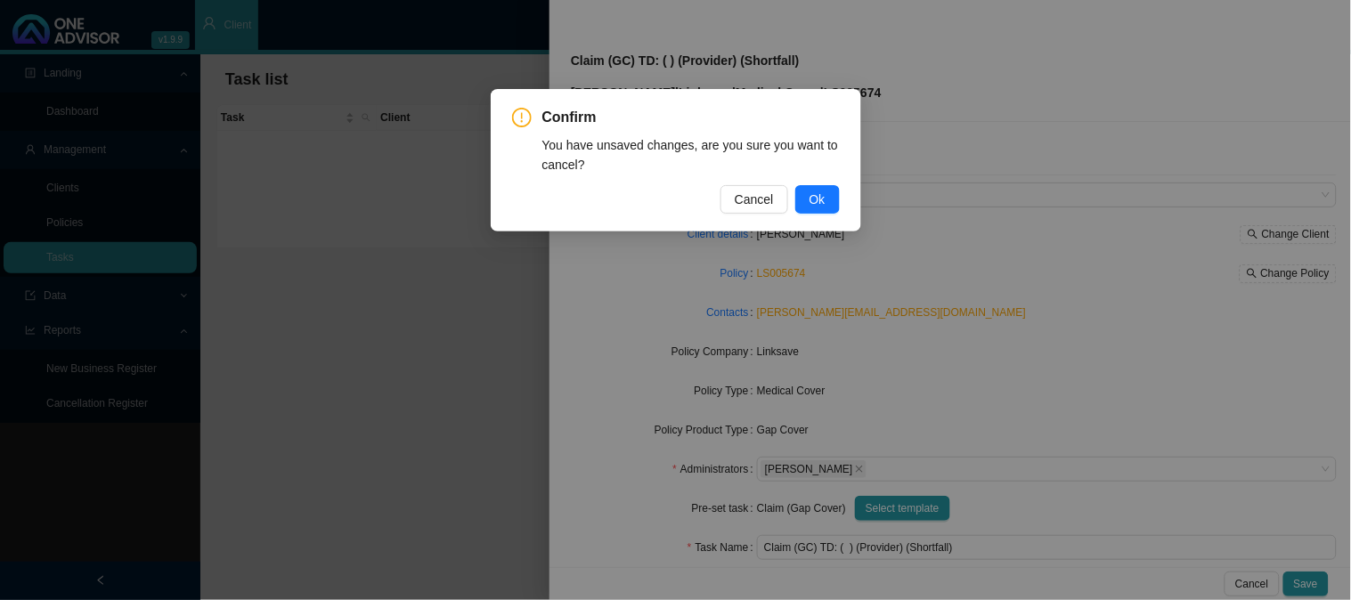
click at [425, 336] on div "Confirm You have unsaved changes, are you sure you want to cancel? Cancel Ok" at bounding box center [675, 300] width 1351 height 600
click at [814, 199] on span "Ok" at bounding box center [817, 200] width 16 height 20
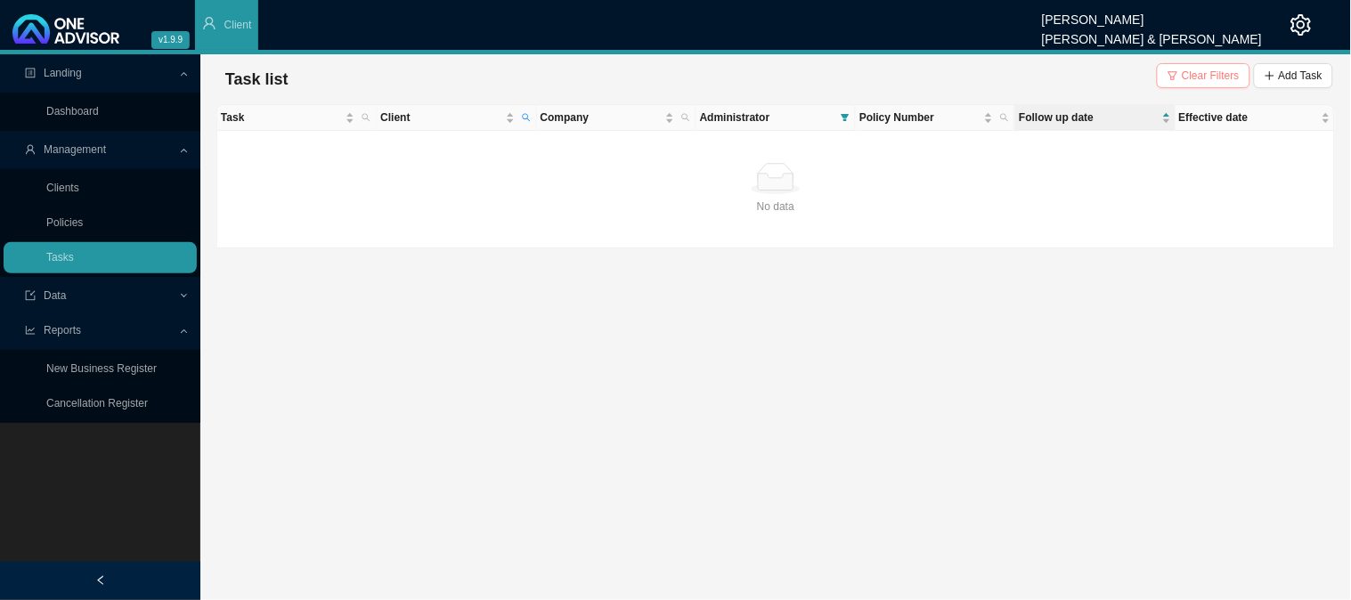
click at [1220, 77] on span "Clear Filters" at bounding box center [1211, 76] width 58 height 18
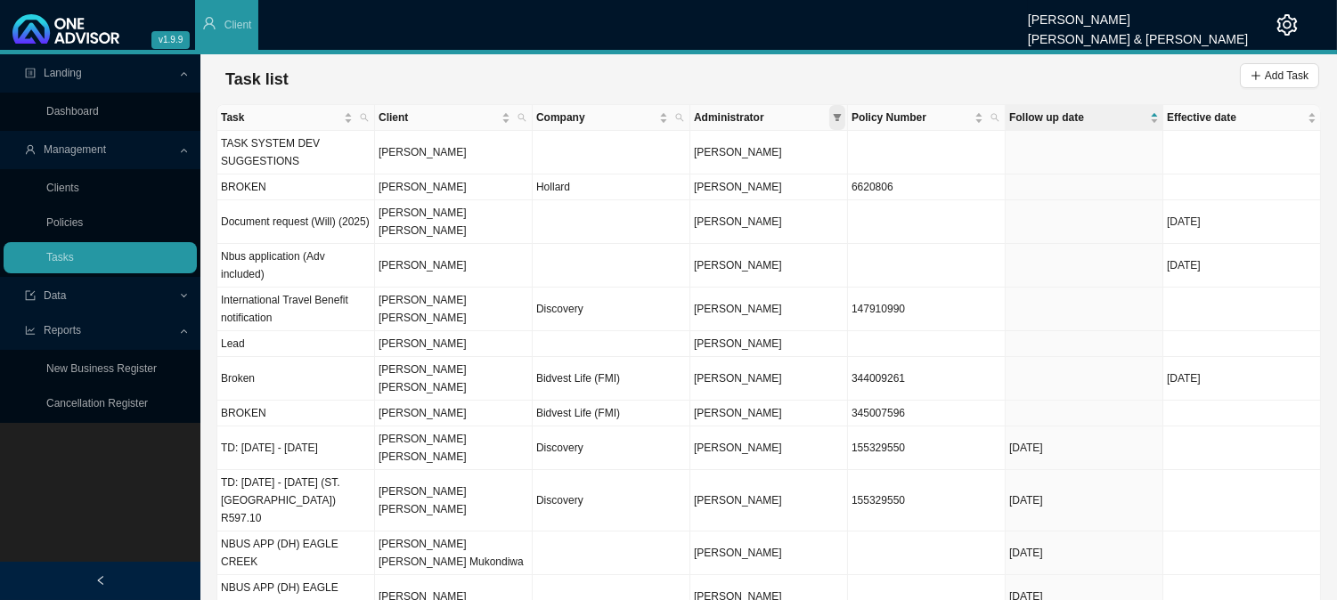
click at [834, 116] on icon "filter" at bounding box center [837, 117] width 8 height 7
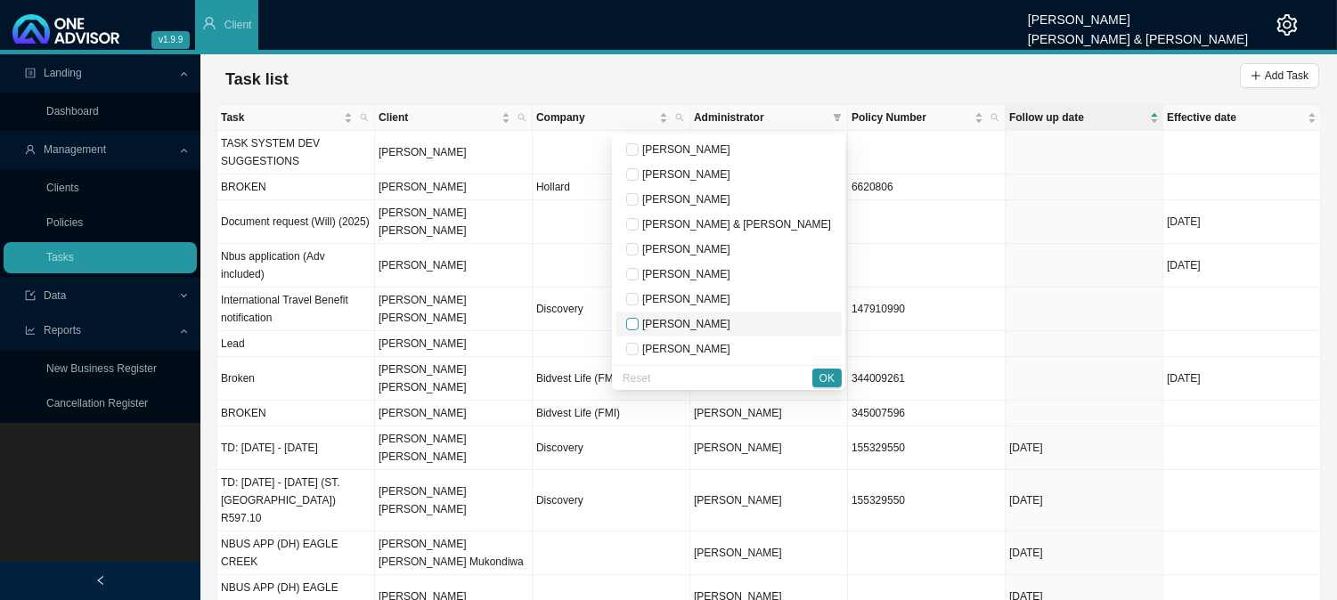
click at [638, 327] on input "checkbox" at bounding box center [632, 324] width 12 height 12
checkbox input "true"
click at [833, 376] on span "OK" at bounding box center [826, 379] width 15 height 18
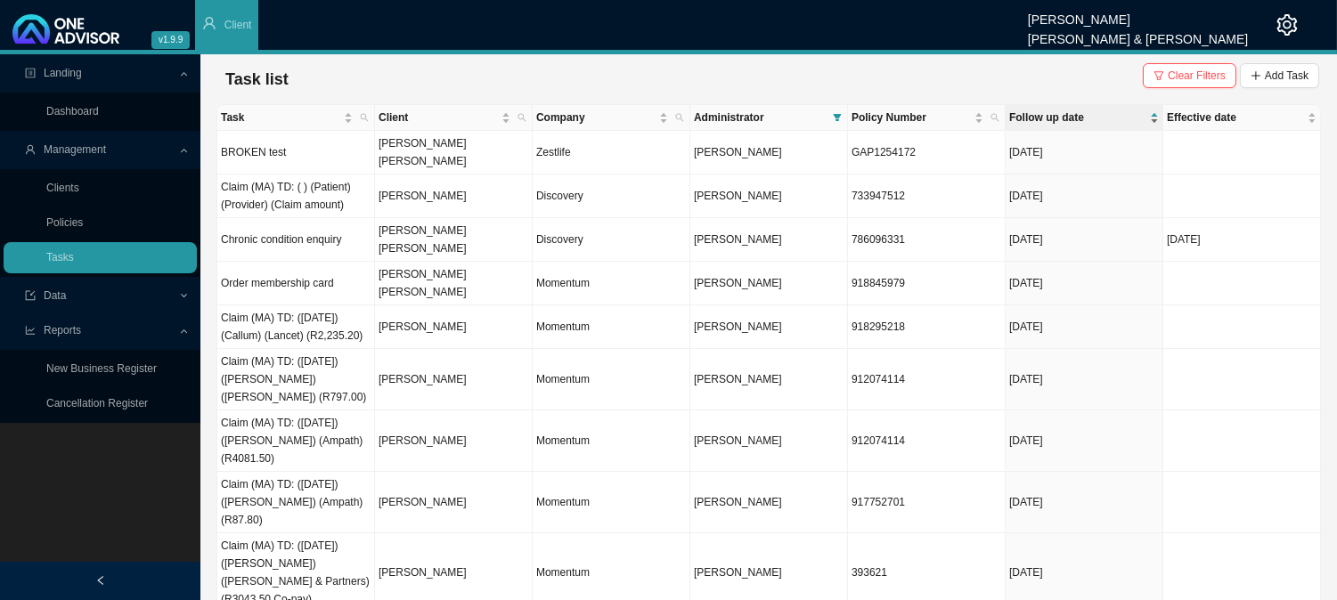
click at [1067, 113] on span "Follow up date" at bounding box center [1077, 118] width 137 height 18
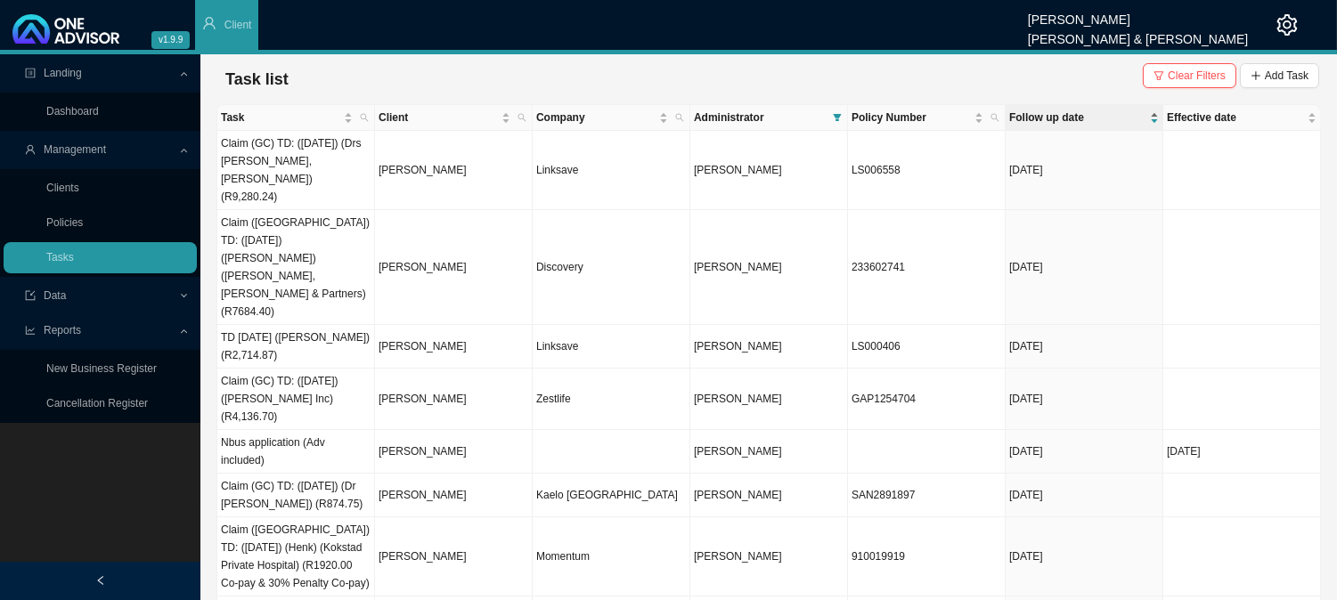
click at [1067, 114] on span "Follow up date" at bounding box center [1077, 118] width 137 height 18
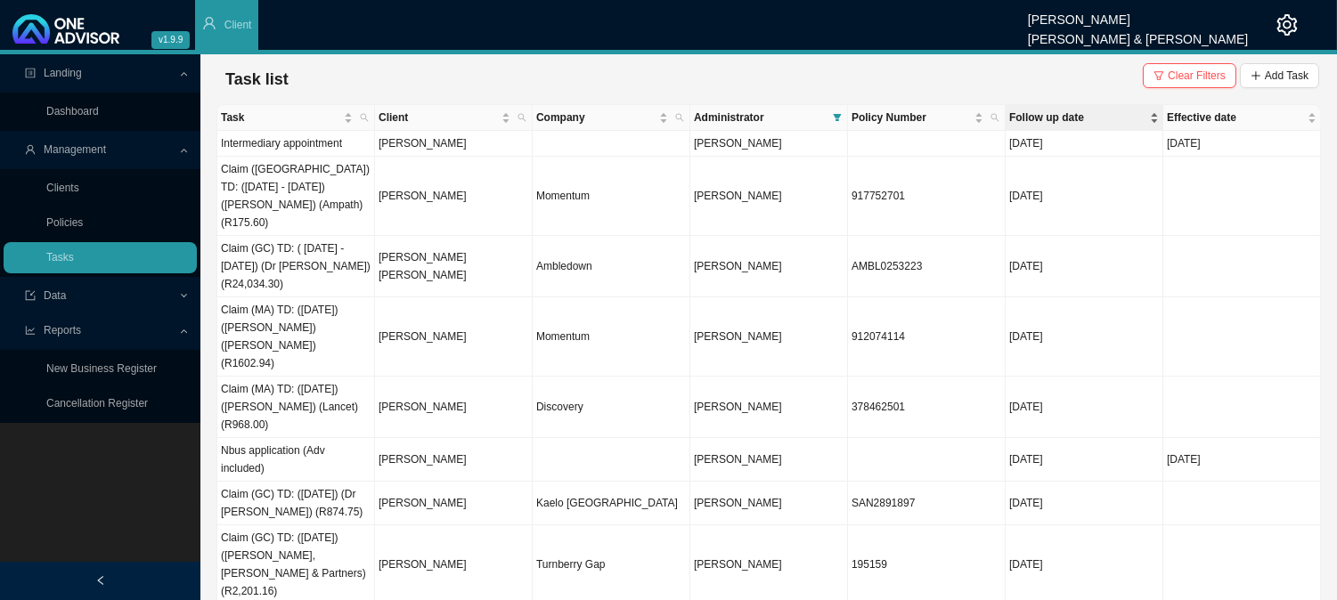
click at [1062, 110] on span "Follow up date" at bounding box center [1077, 118] width 137 height 18
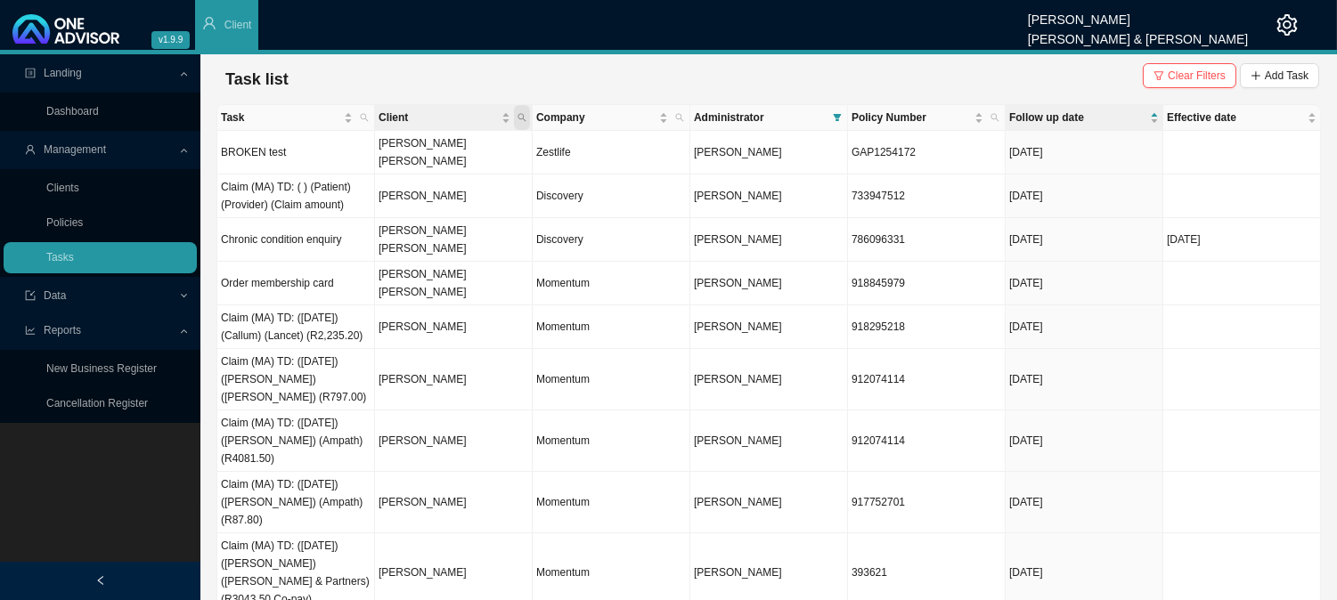
click at [528, 114] on span "Client" at bounding box center [522, 117] width 16 height 25
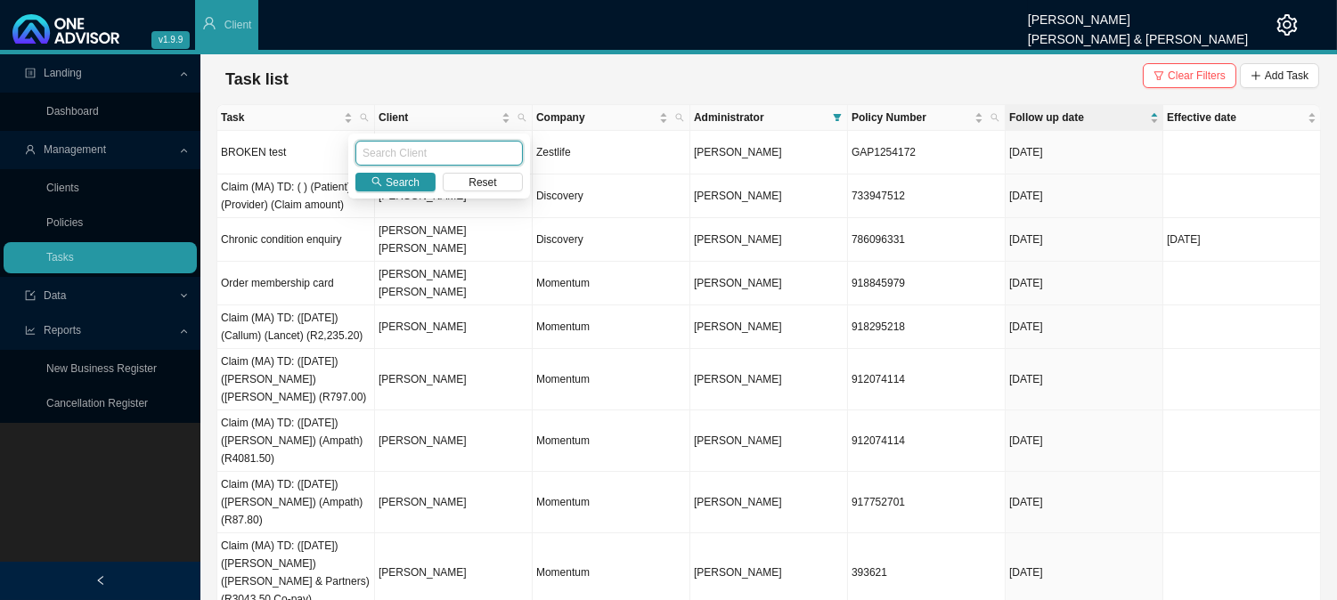
click at [402, 152] on input "text" at bounding box center [438, 153] width 167 height 25
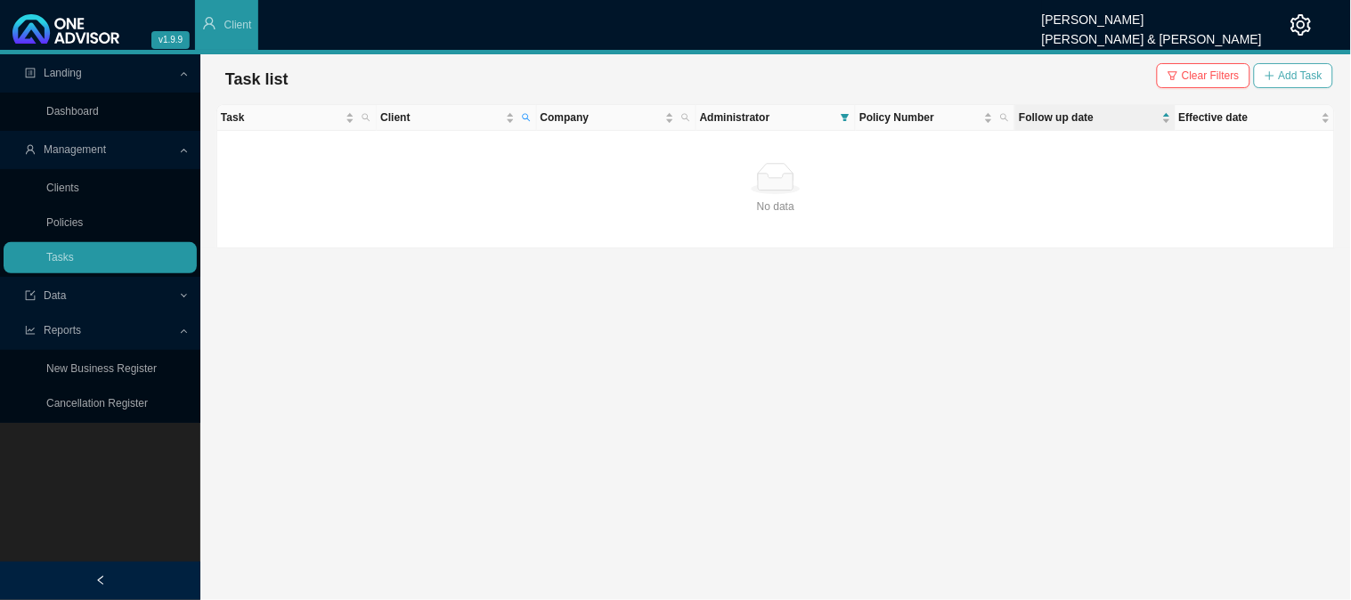
click at [1279, 73] on button "Add Task" at bounding box center [1293, 75] width 79 height 25
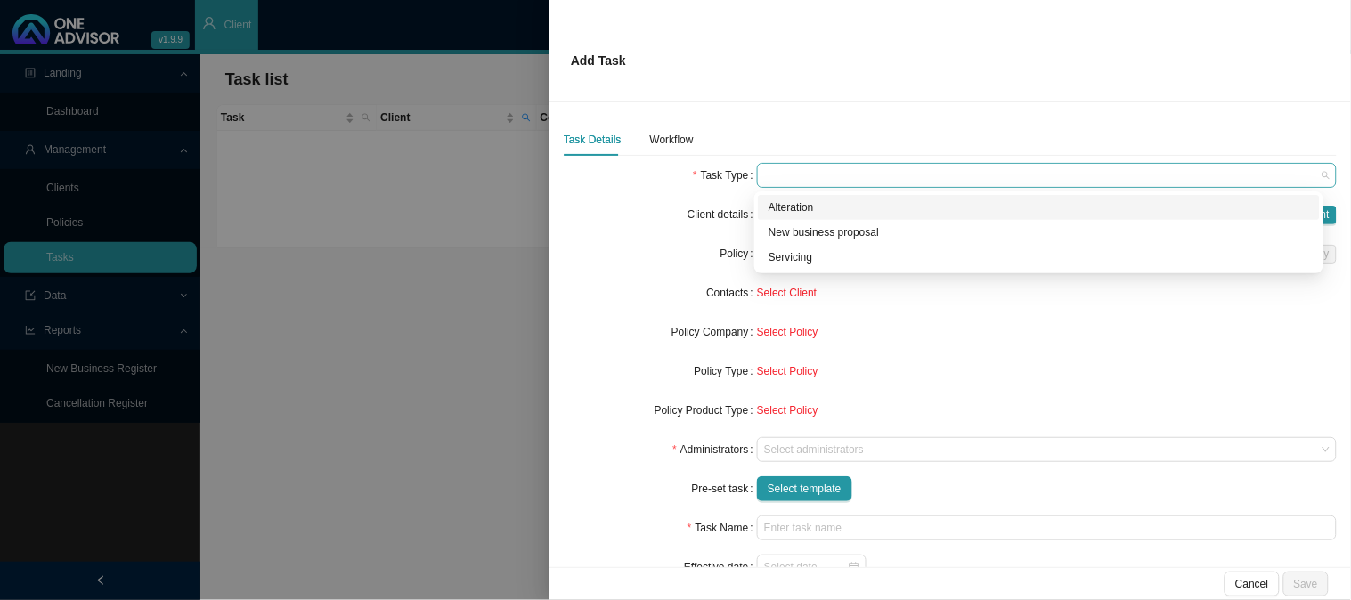
click at [791, 178] on span at bounding box center [1046, 175] width 565 height 23
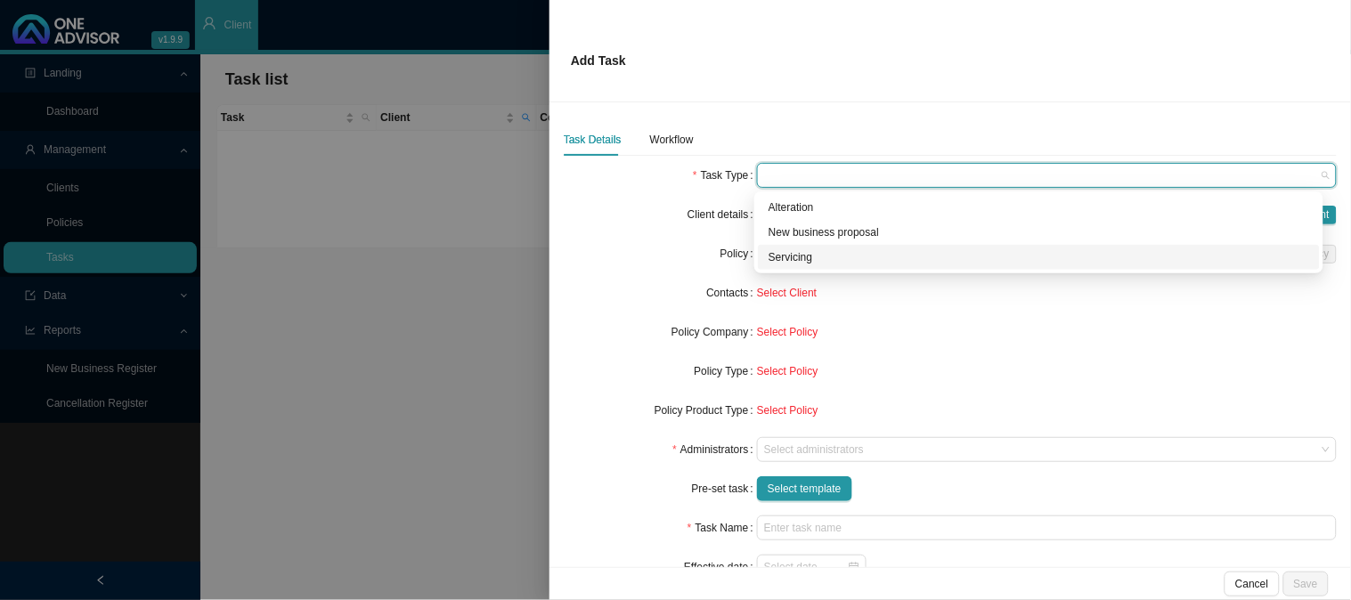
click at [779, 251] on div "Servicing" at bounding box center [1038, 257] width 540 height 18
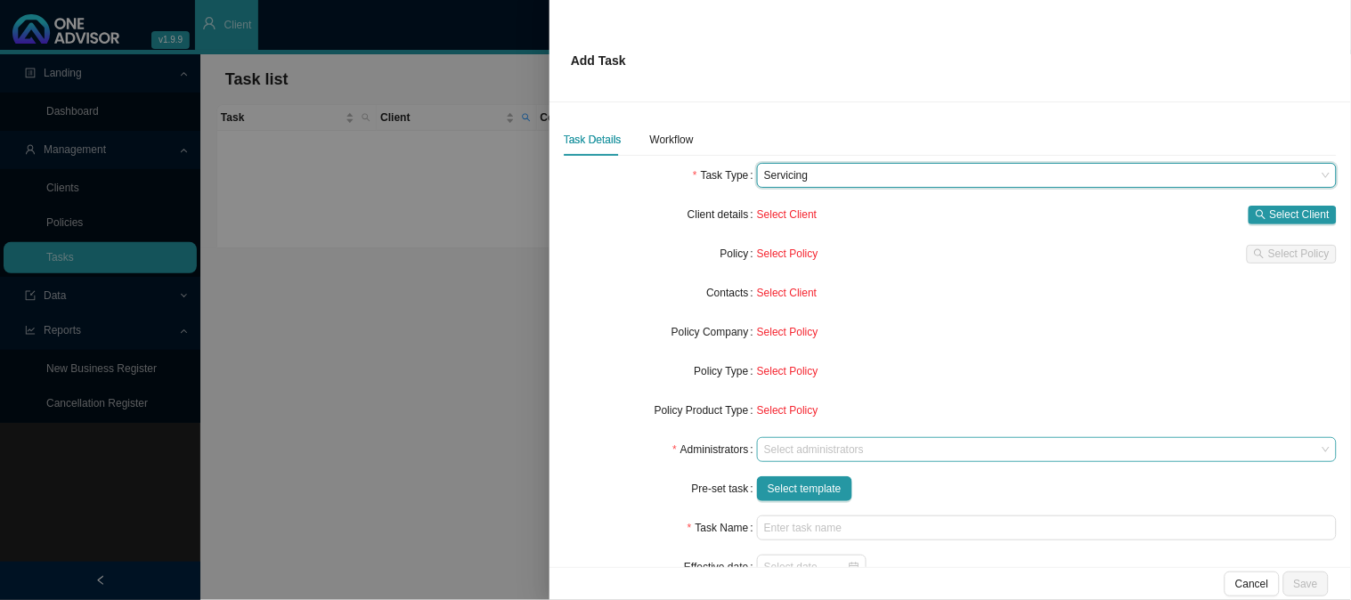
click at [792, 449] on div at bounding box center [1038, 449] width 556 height 13
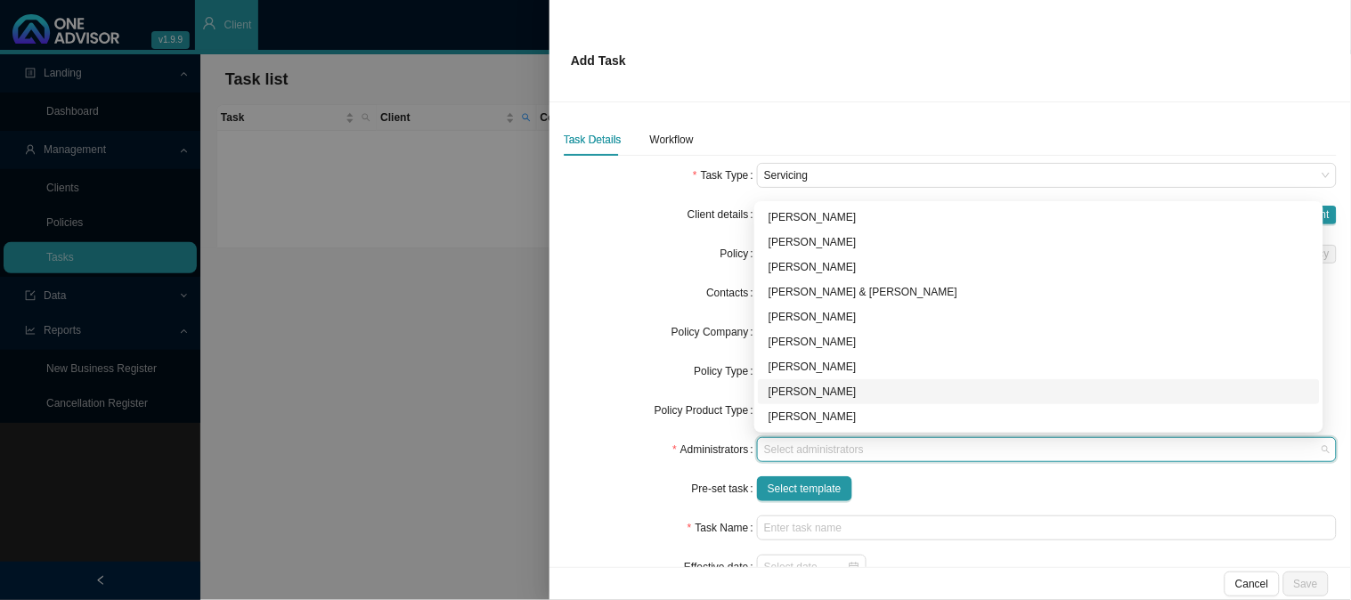
click at [798, 389] on div "[PERSON_NAME]" at bounding box center [1038, 392] width 540 height 18
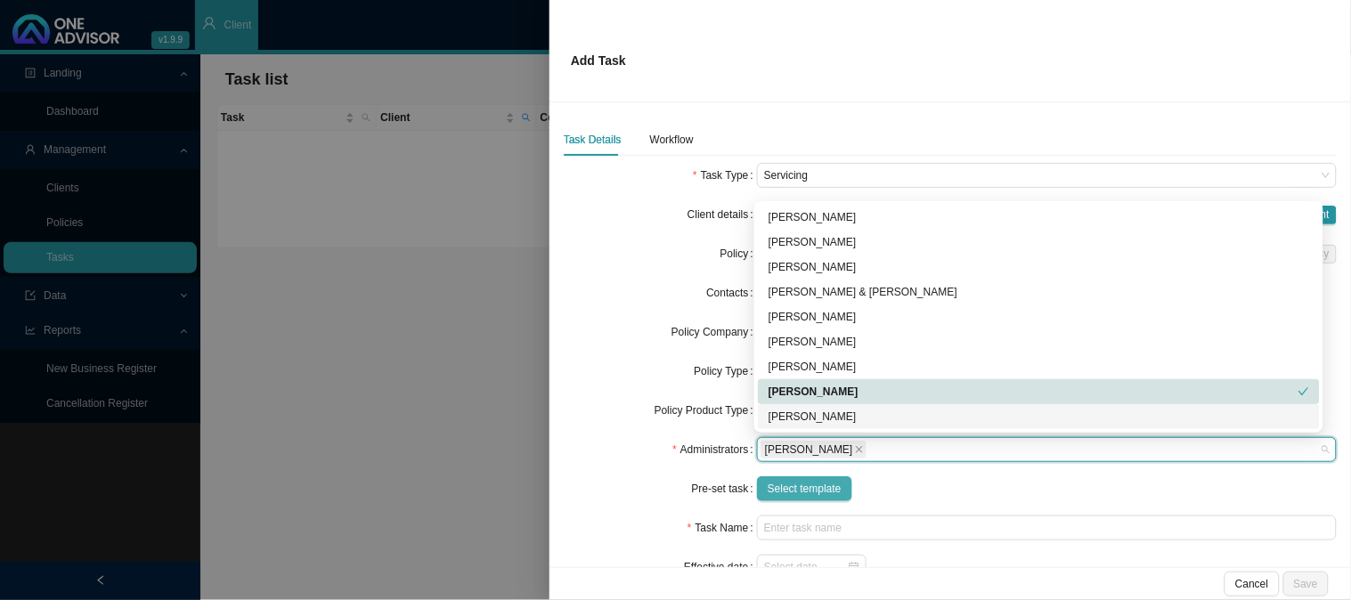
click at [795, 487] on span "Select template" at bounding box center [805, 489] width 74 height 18
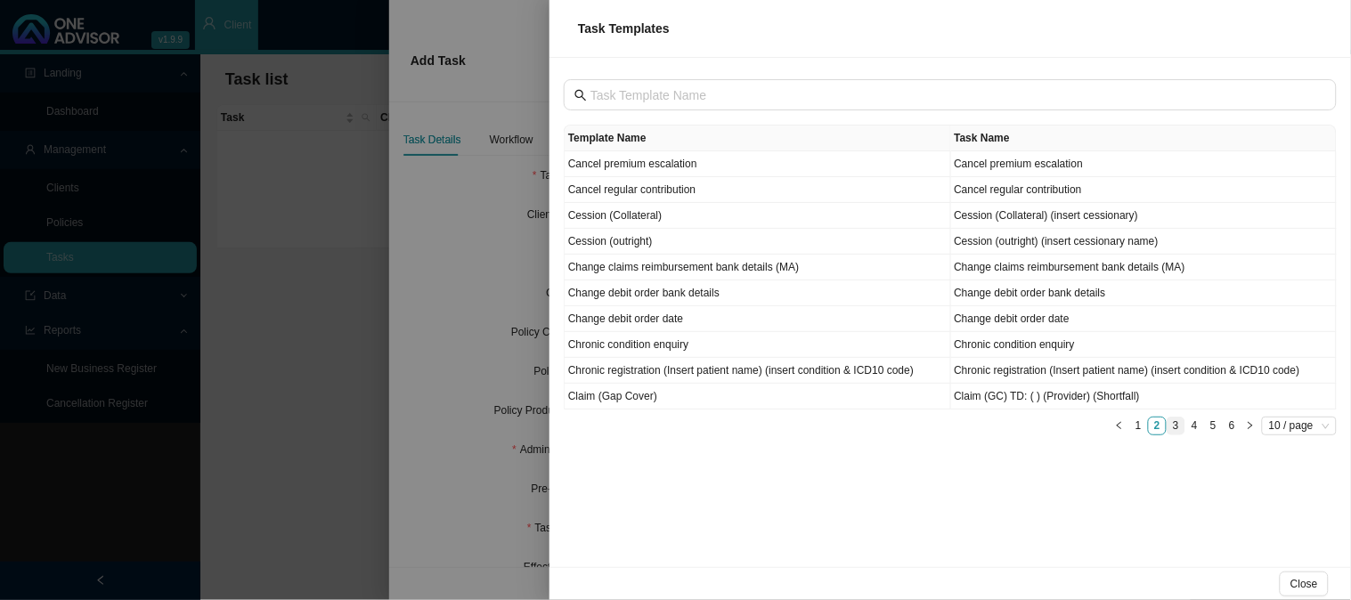
click at [1178, 427] on link "3" at bounding box center [1175, 426] width 17 height 17
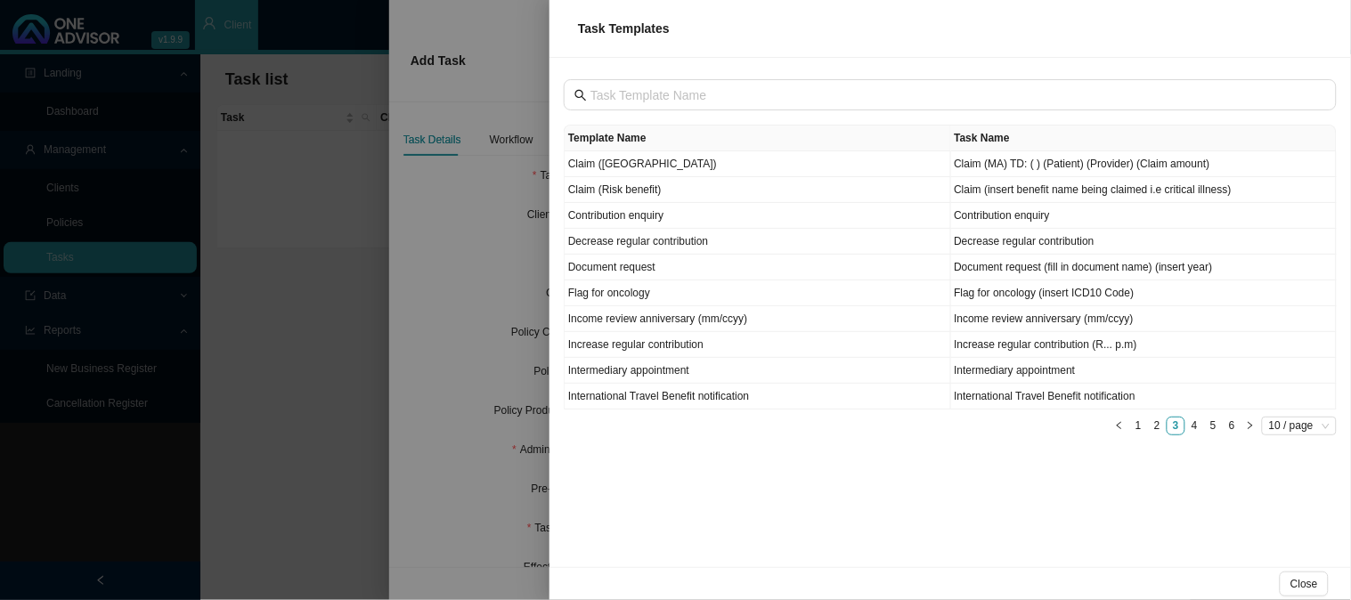
click at [482, 286] on div at bounding box center [675, 300] width 1351 height 600
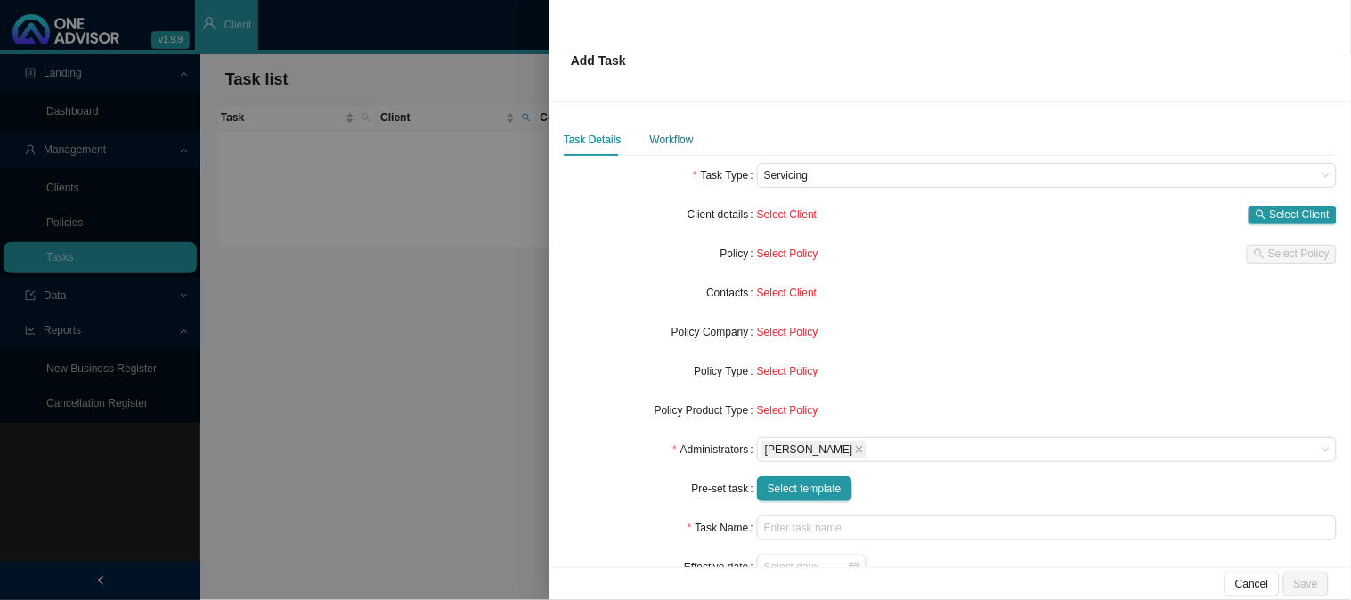
click at [664, 141] on div "Workflow" at bounding box center [672, 140] width 44 height 18
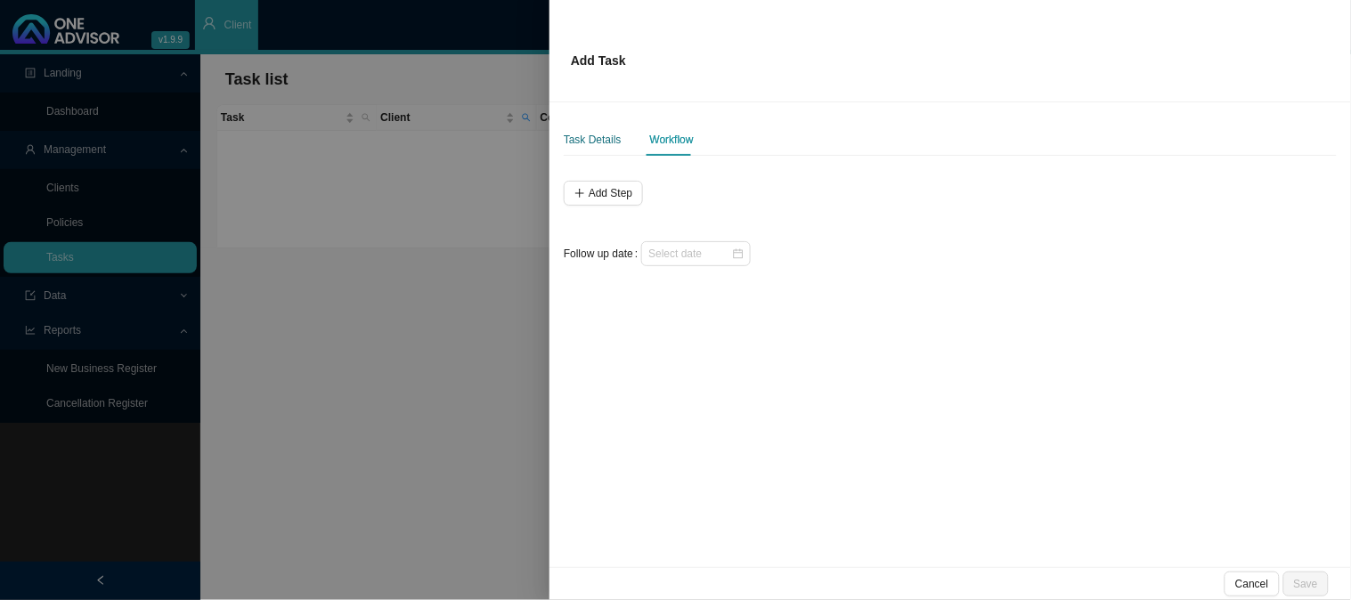
click at [593, 140] on div "Task Details" at bounding box center [593, 140] width 58 height 18
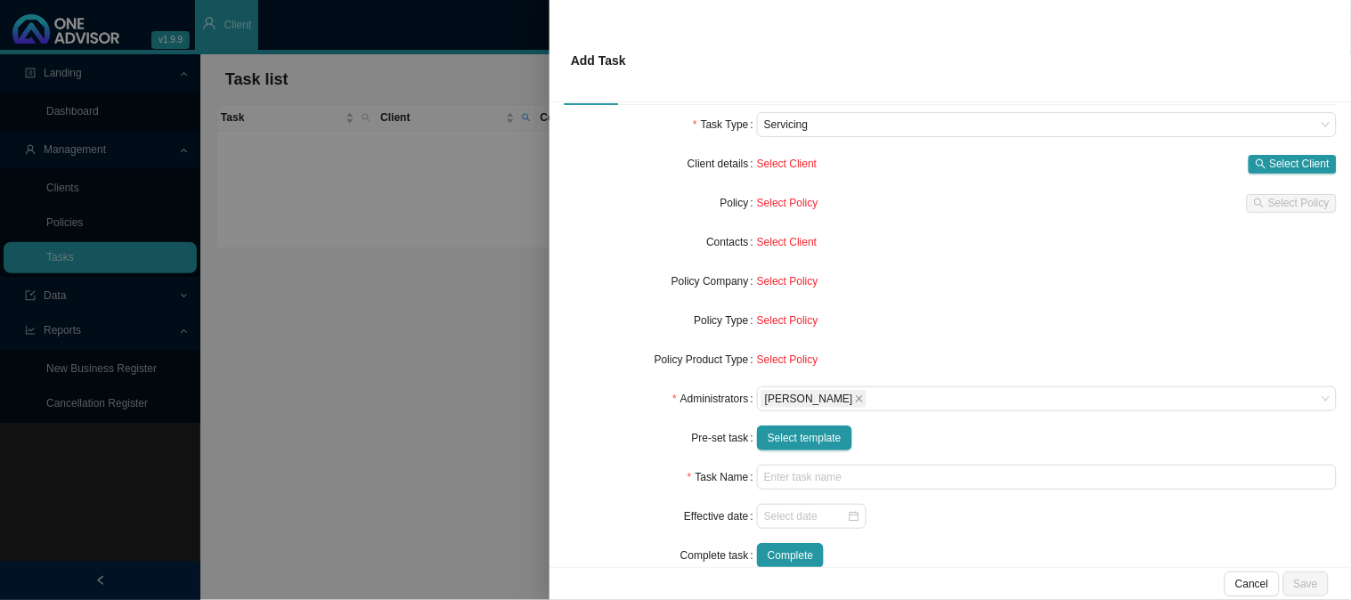
scroll to position [80, 0]
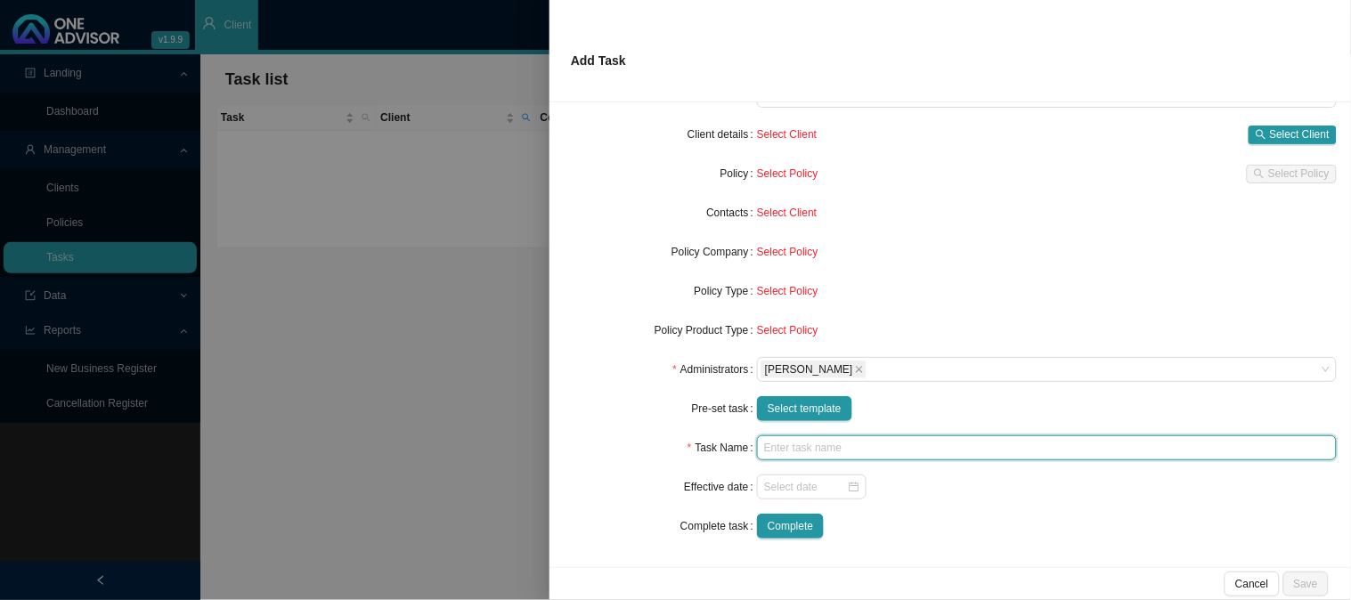
click at [816, 455] on input "text" at bounding box center [1047, 447] width 580 height 25
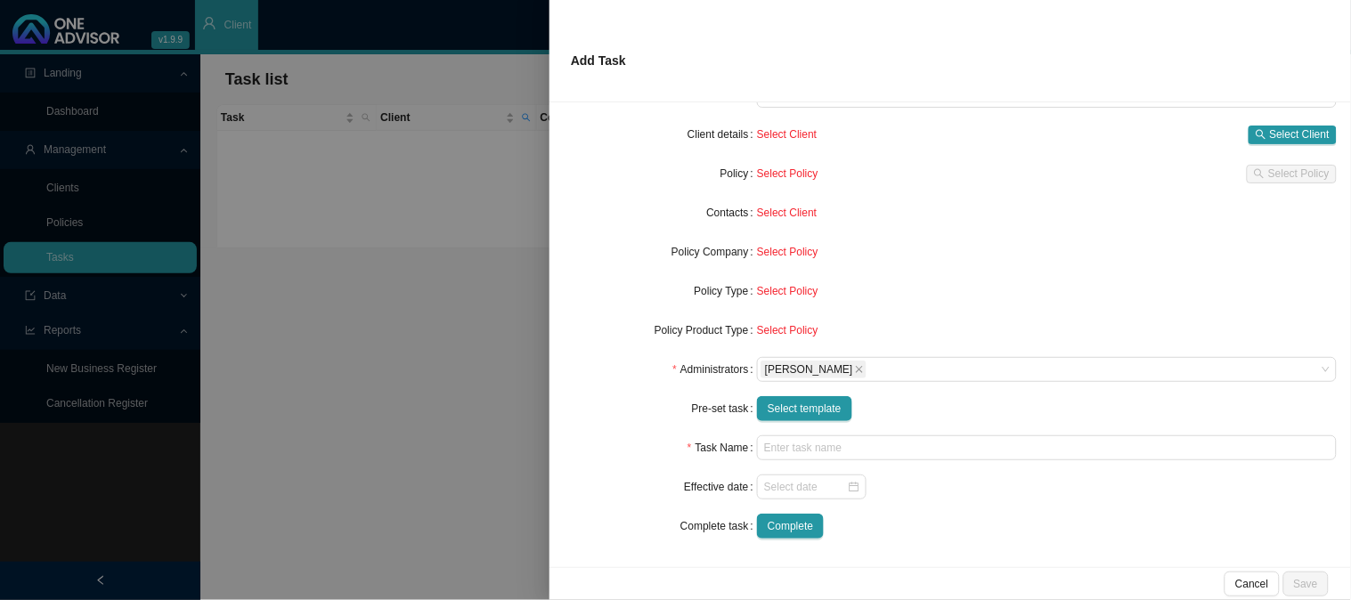
click at [365, 333] on div at bounding box center [675, 300] width 1351 height 600
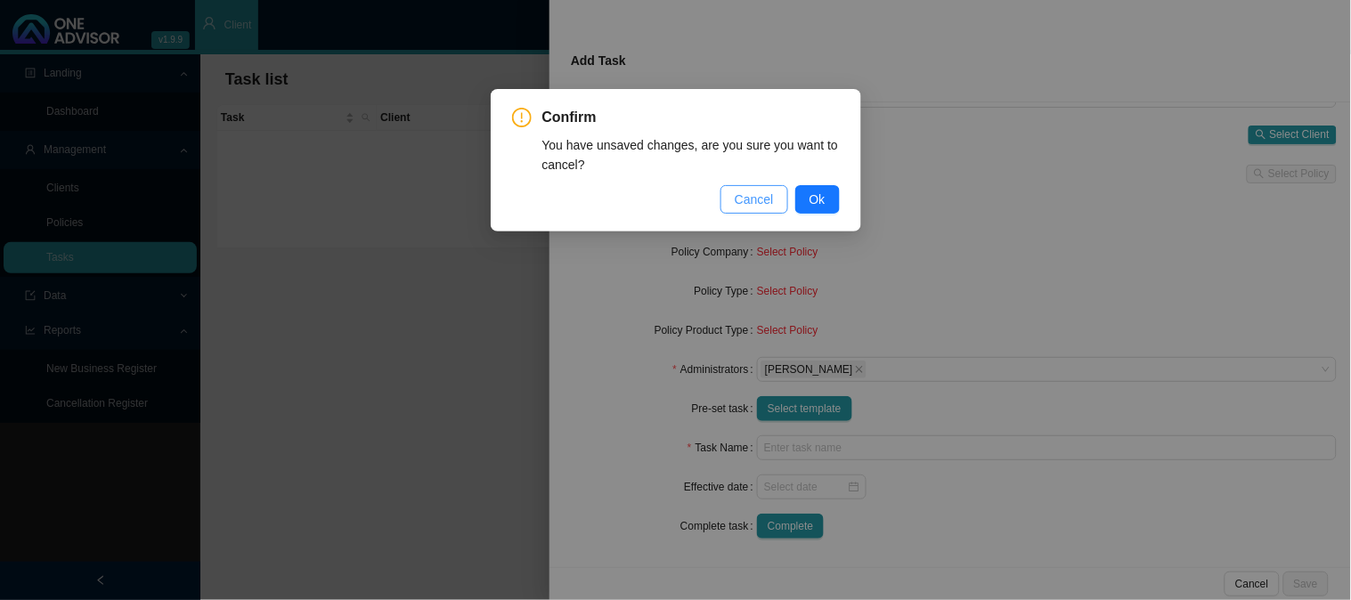
click at [753, 211] on button "Cancel" at bounding box center [754, 199] width 68 height 28
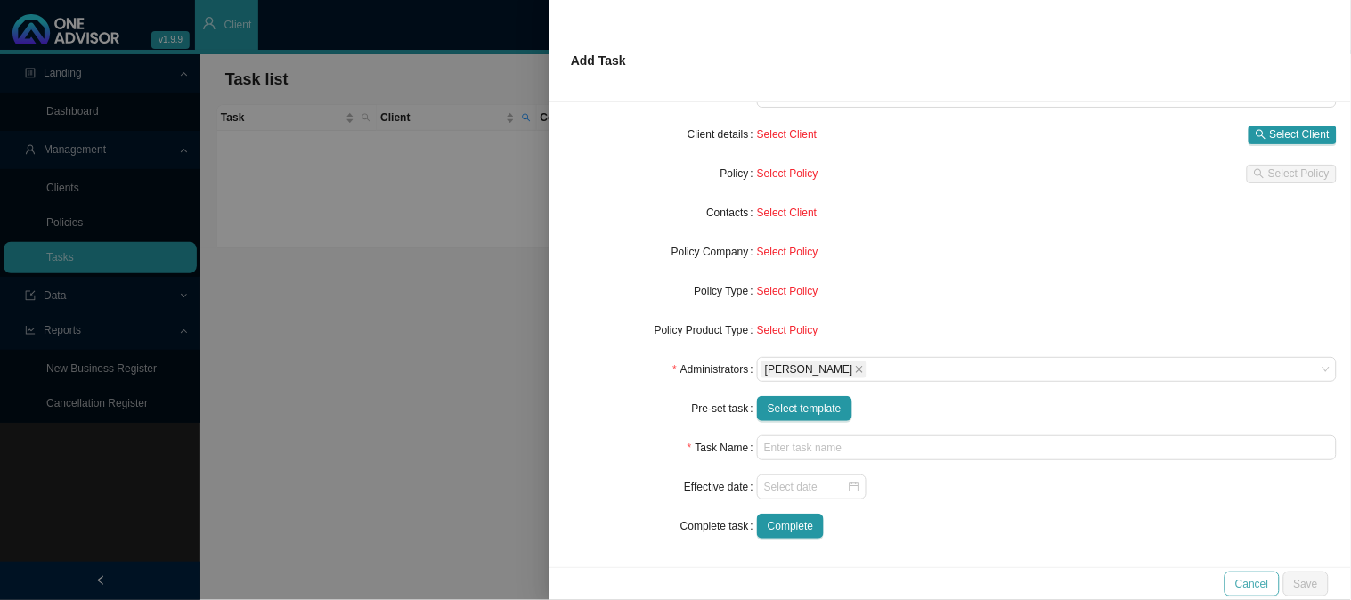
click at [1263, 590] on span "Cancel" at bounding box center [1251, 584] width 33 height 18
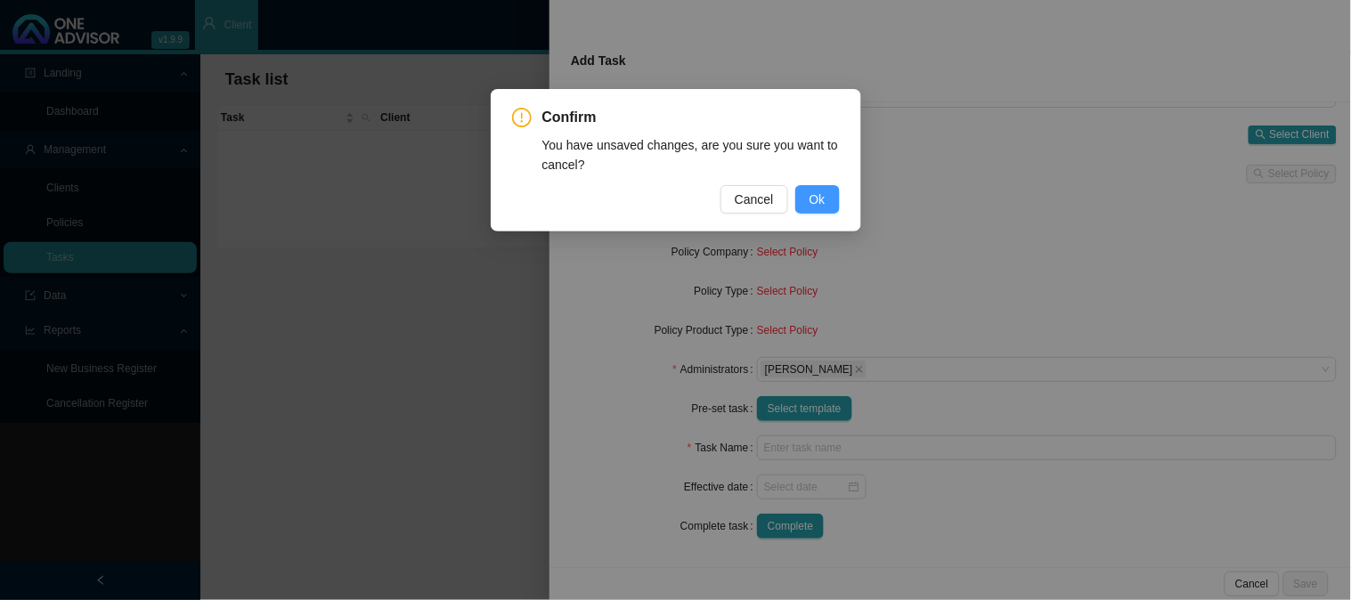
click at [814, 194] on span "Ok" at bounding box center [817, 200] width 16 height 20
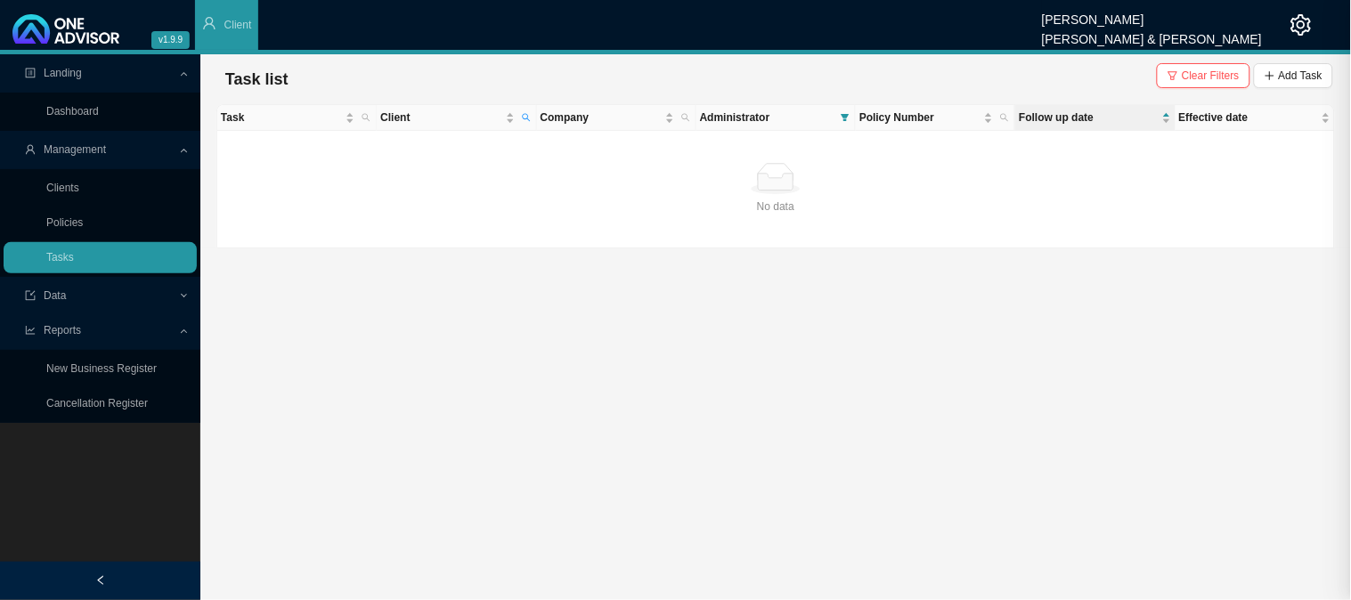
click at [540, 334] on main "Landing Dashboard Management Clients Policies Tasks Data Reports New Business R…" at bounding box center [675, 327] width 1351 height 546
click at [529, 111] on span "Client" at bounding box center [526, 117] width 16 height 25
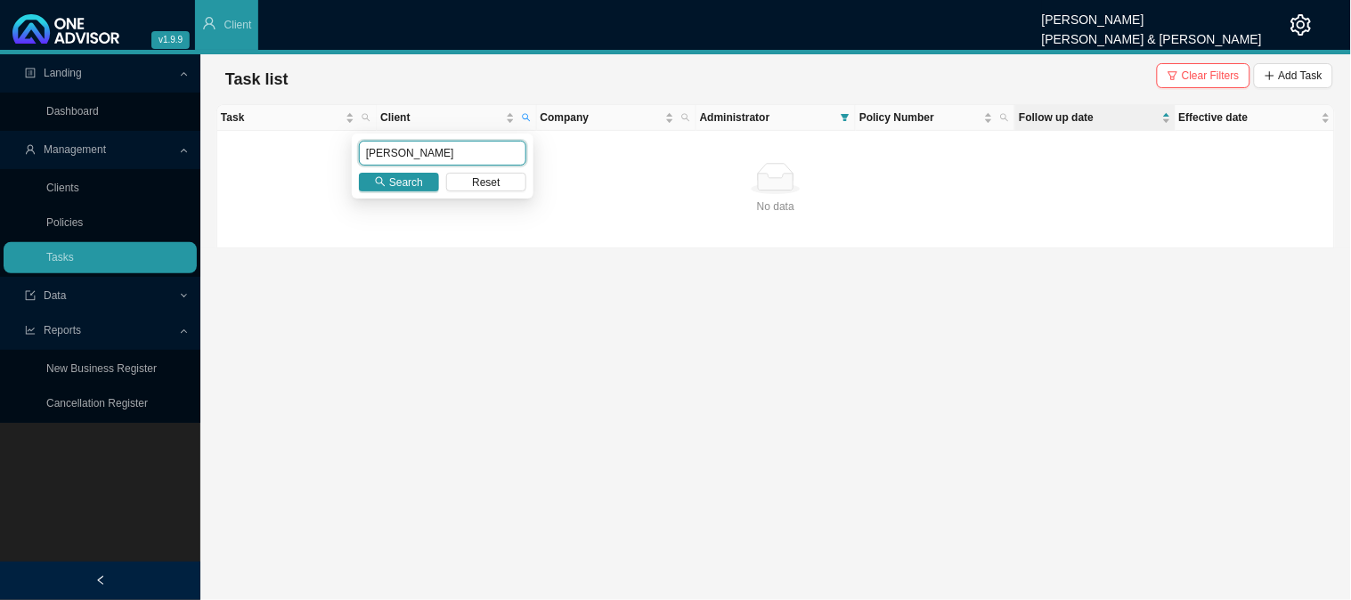
click at [402, 161] on input "[PERSON_NAME]" at bounding box center [442, 153] width 167 height 25
drag, startPoint x: 442, startPoint y: 155, endPoint x: 331, endPoint y: 158, distance: 110.4
click at [331, 158] on body "v1.9.9 [PERSON_NAME] [PERSON_NAME] & [PERSON_NAME] Client Landing Dashboard Man…" at bounding box center [675, 300] width 1351 height 600
type input "VAN AARDT"
click at [402, 178] on span "Search" at bounding box center [406, 183] width 34 height 18
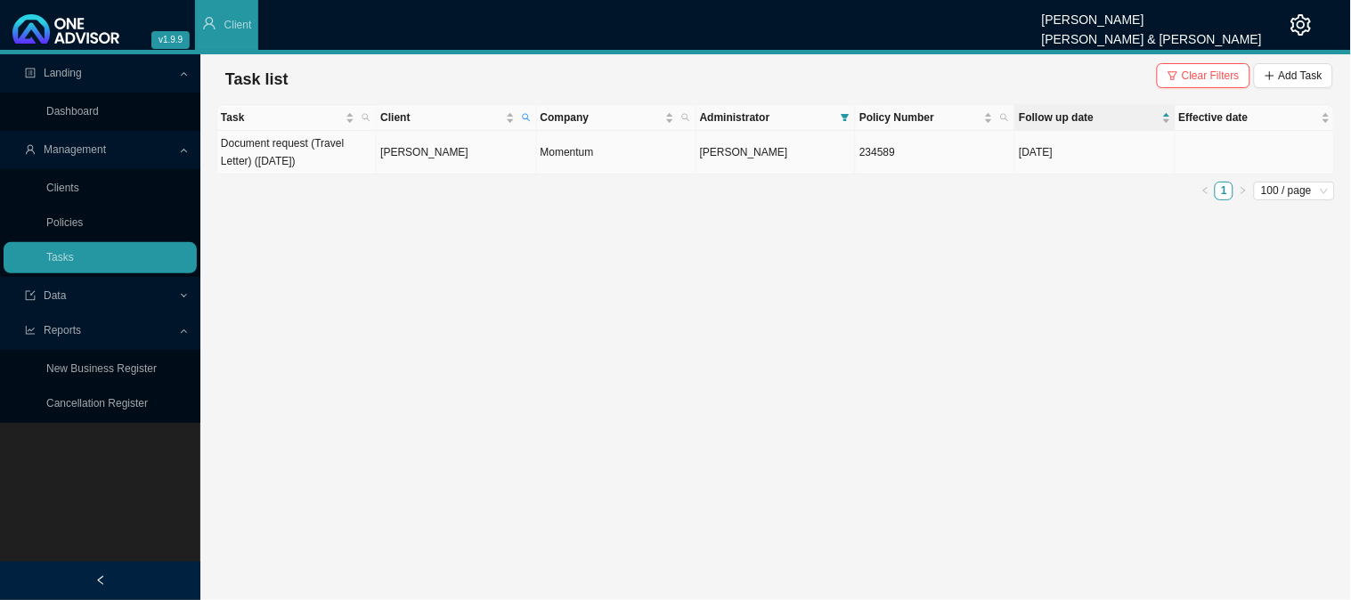
click at [460, 155] on td "[PERSON_NAME]" at bounding box center [456, 153] width 159 height 44
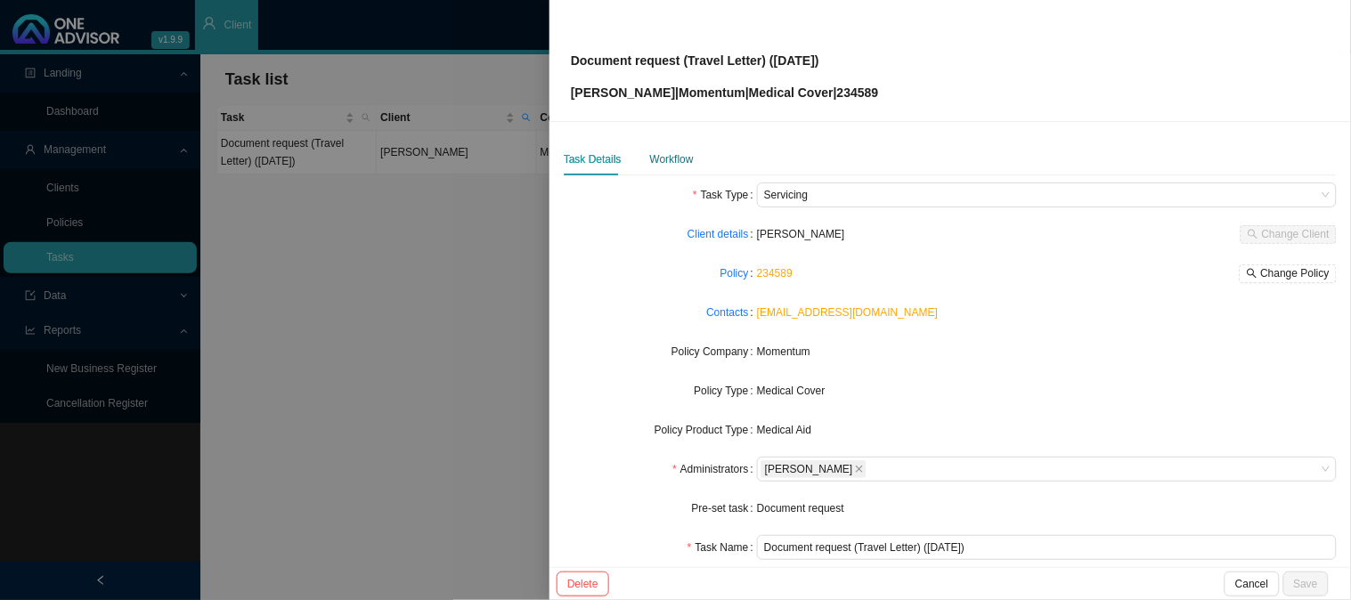
click at [666, 166] on div "Workflow" at bounding box center [672, 159] width 44 height 18
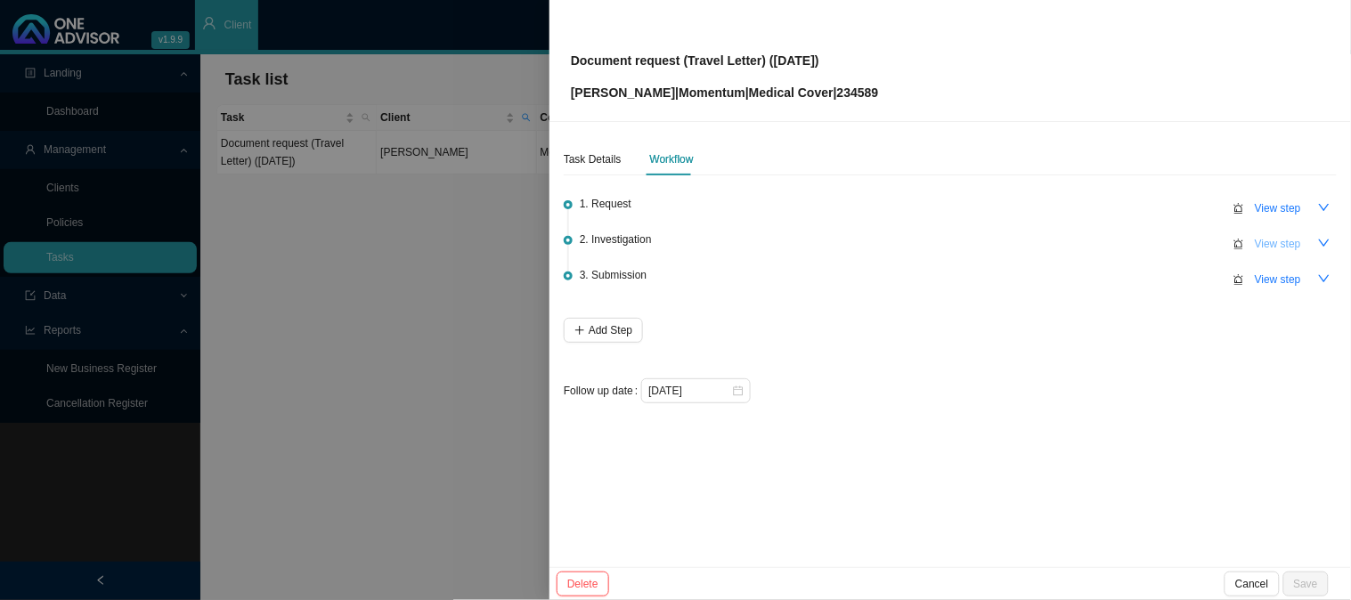
click at [1278, 243] on span "View step" at bounding box center [1278, 244] width 46 height 18
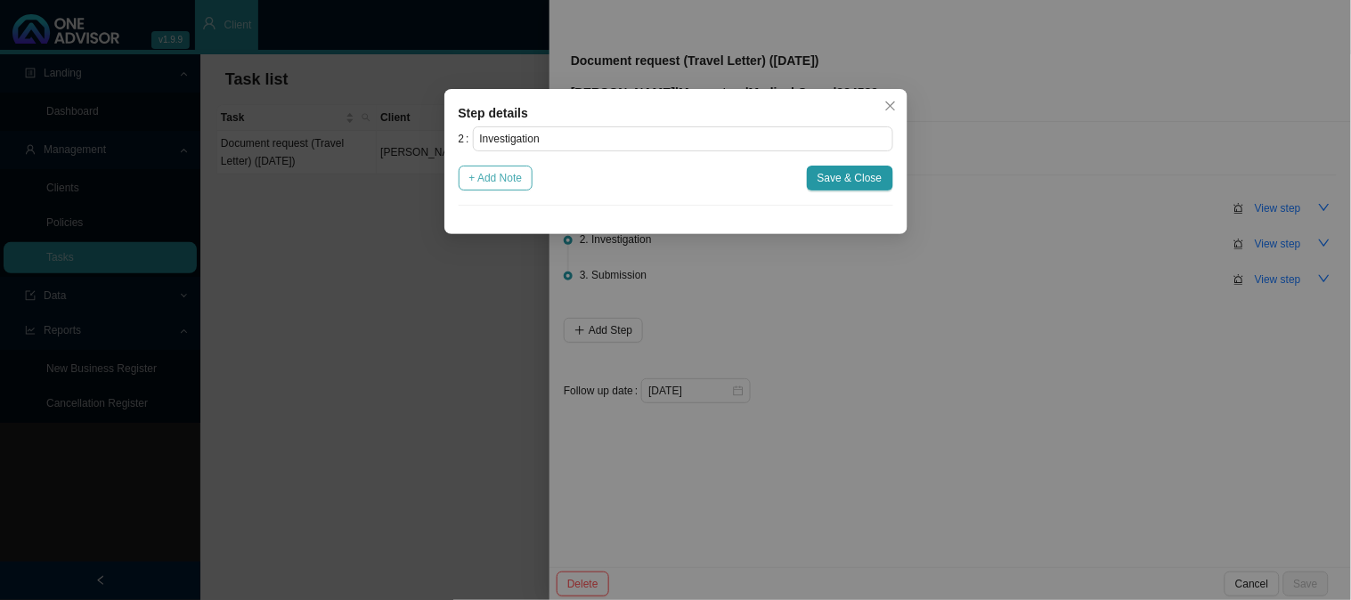
click at [515, 183] on span "+ Add Note" at bounding box center [495, 178] width 53 height 18
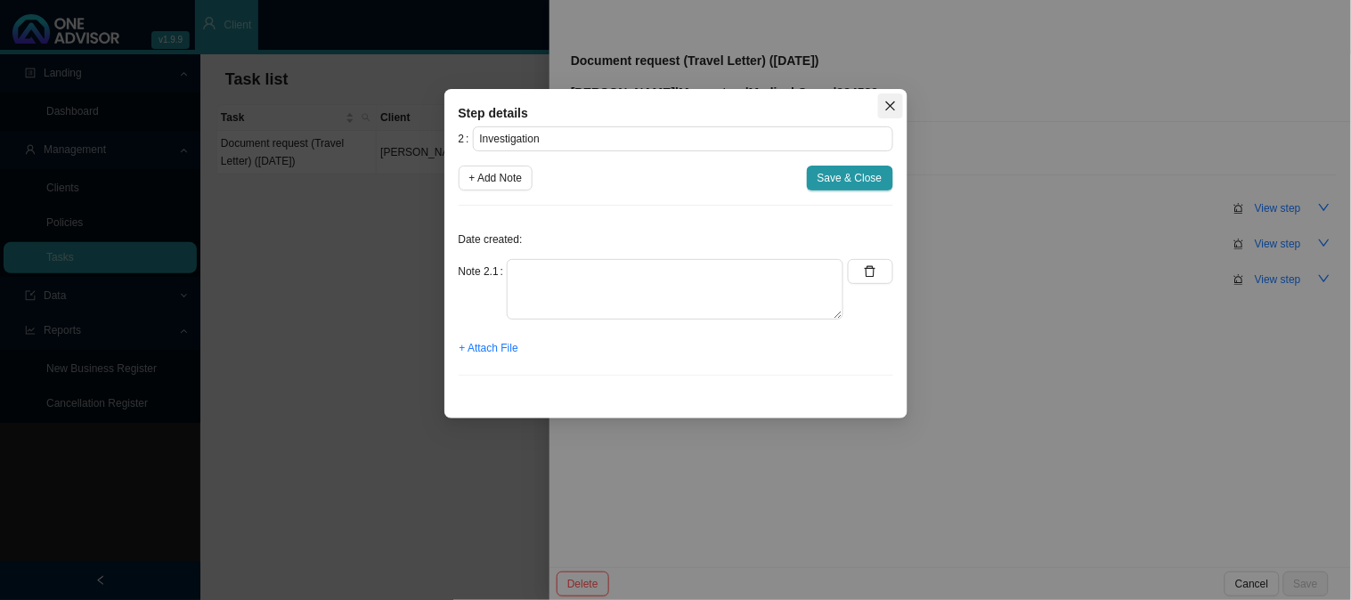
click at [886, 108] on icon "close" at bounding box center [890, 106] width 12 height 12
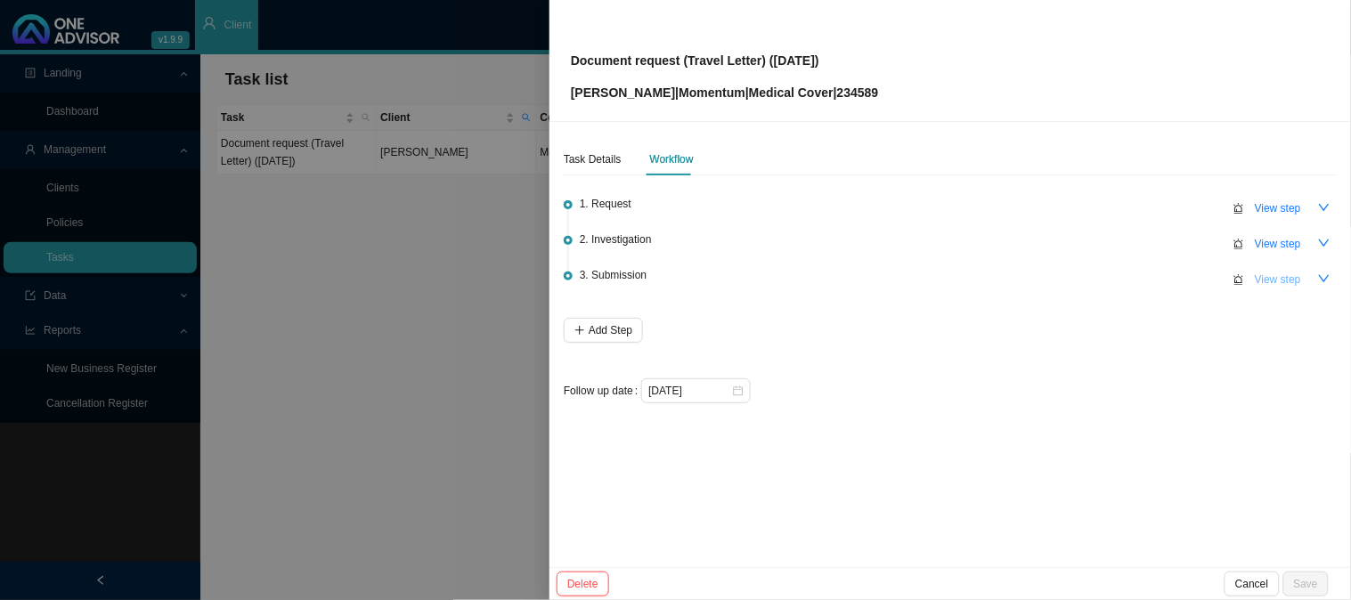
click at [1264, 272] on span "View step" at bounding box center [1278, 280] width 46 height 18
type input "Submission"
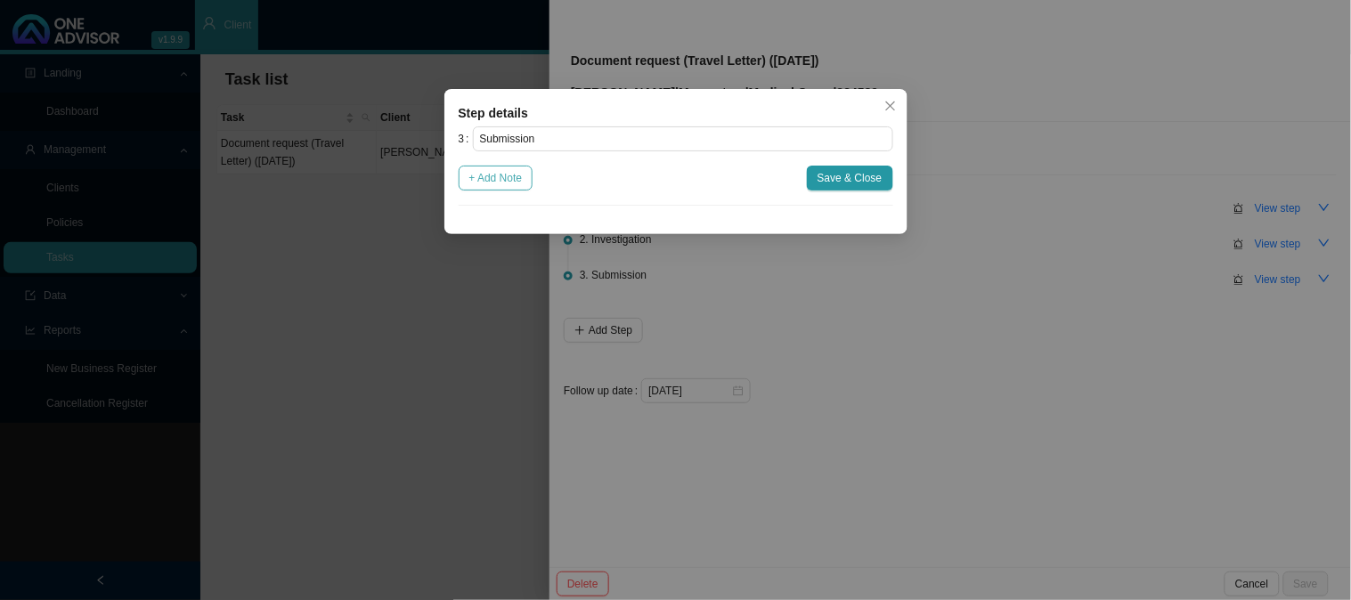
click at [509, 178] on span "+ Add Note" at bounding box center [495, 178] width 53 height 18
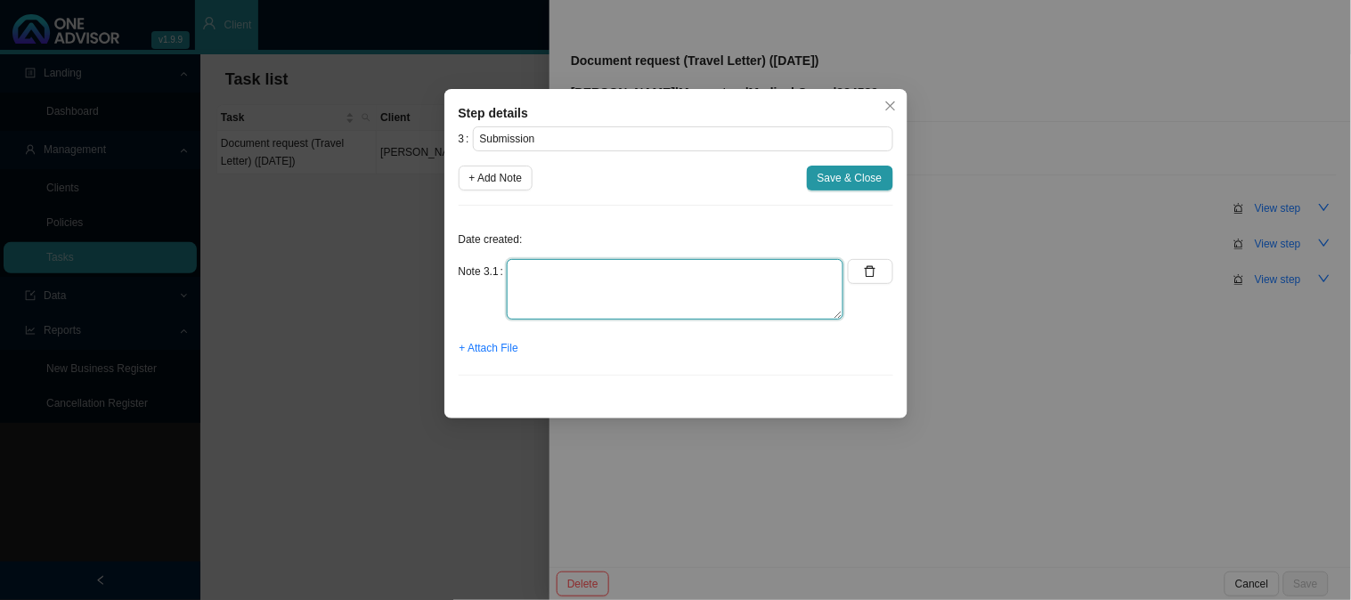
click at [571, 276] on textarea at bounding box center [675, 289] width 337 height 61
type textarea "s"
drag, startPoint x: 768, startPoint y: 270, endPoint x: 512, endPoint y: 270, distance: 255.5
click at [512, 270] on textarea "Submitted completed forms for Mr and Mrs [PERSON_NAME]" at bounding box center [675, 289] width 337 height 61
type textarea "Received the completed forms"
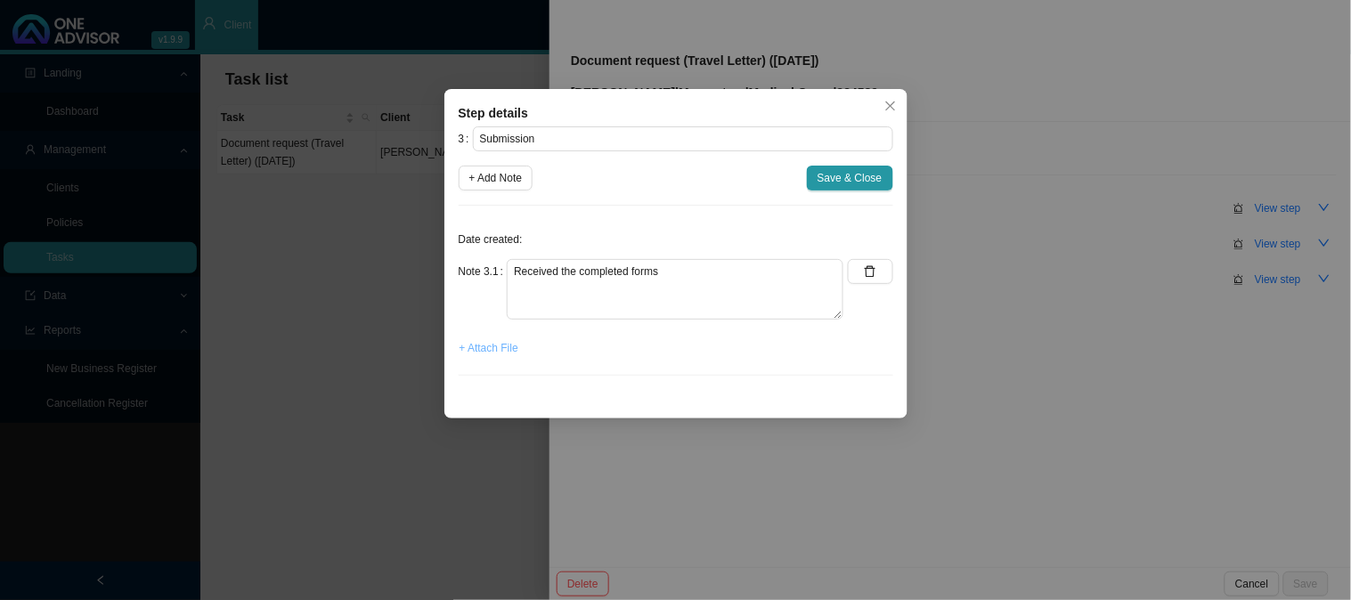
click at [509, 350] on span "+ Attach File" at bounding box center [488, 348] width 59 height 18
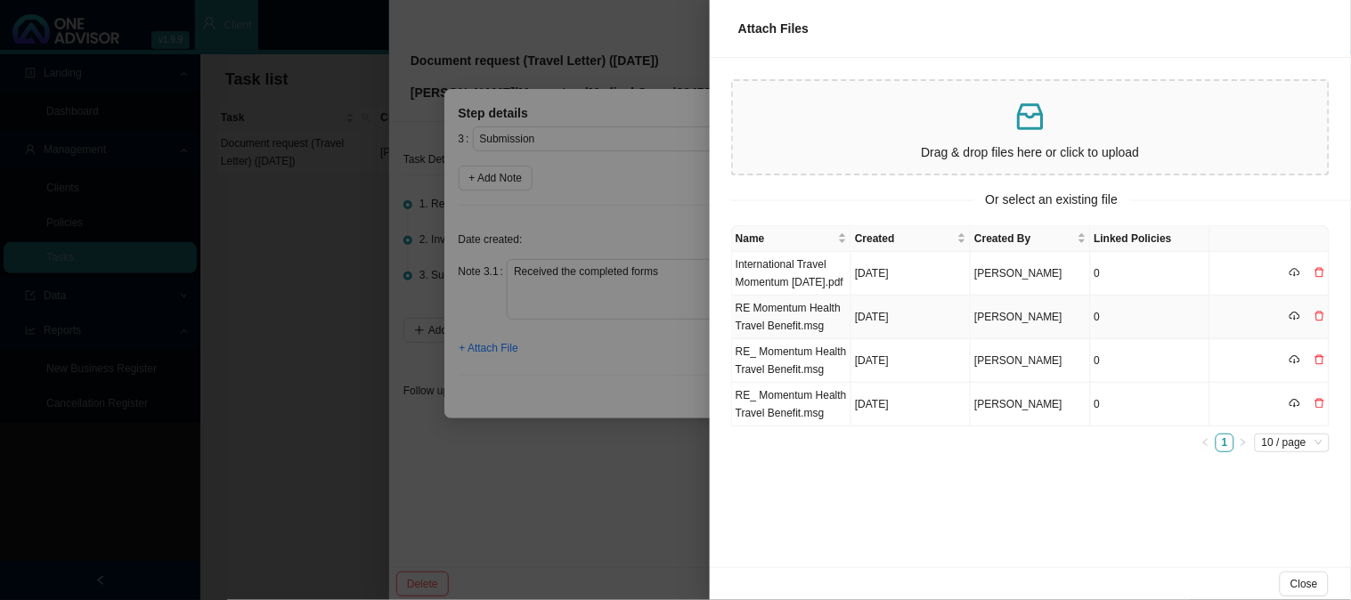
drag, startPoint x: 779, startPoint y: 327, endPoint x: 752, endPoint y: 335, distance: 27.9
click at [779, 327] on td "RE Momentum Health Travel Benefit.msg" at bounding box center [791, 318] width 119 height 44
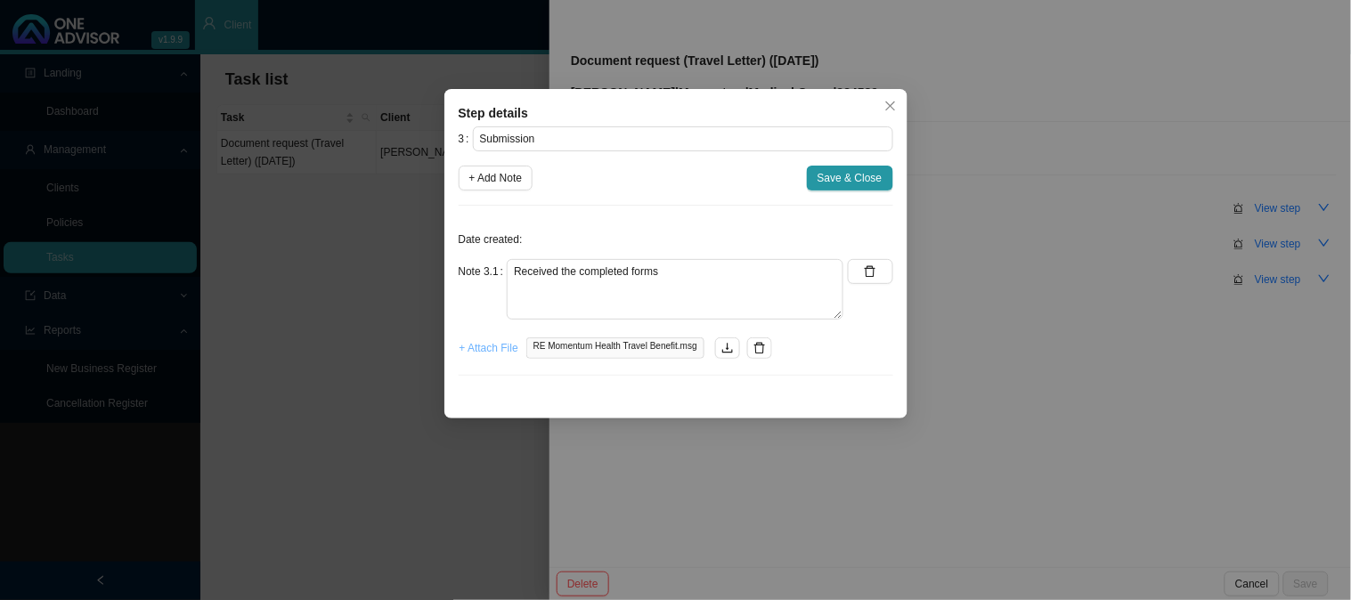
click at [481, 351] on span "+ Attach File" at bounding box center [488, 348] width 59 height 18
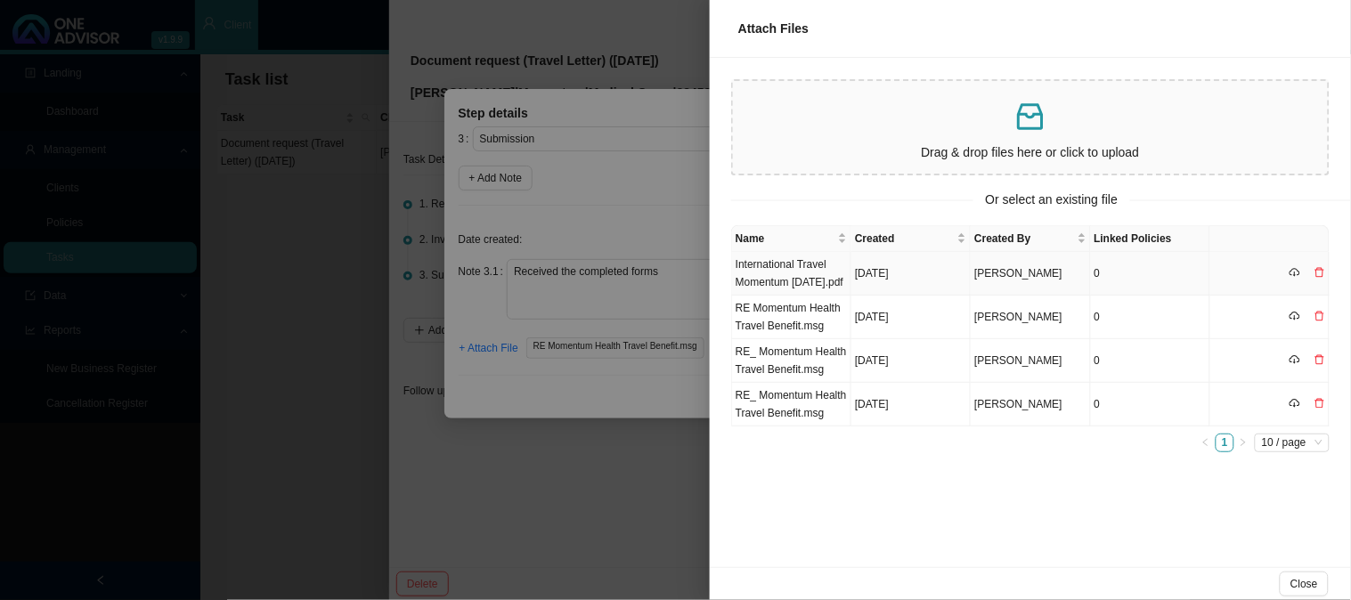
click at [794, 295] on td "International Travel Momentum [DATE].pdf" at bounding box center [791, 274] width 119 height 44
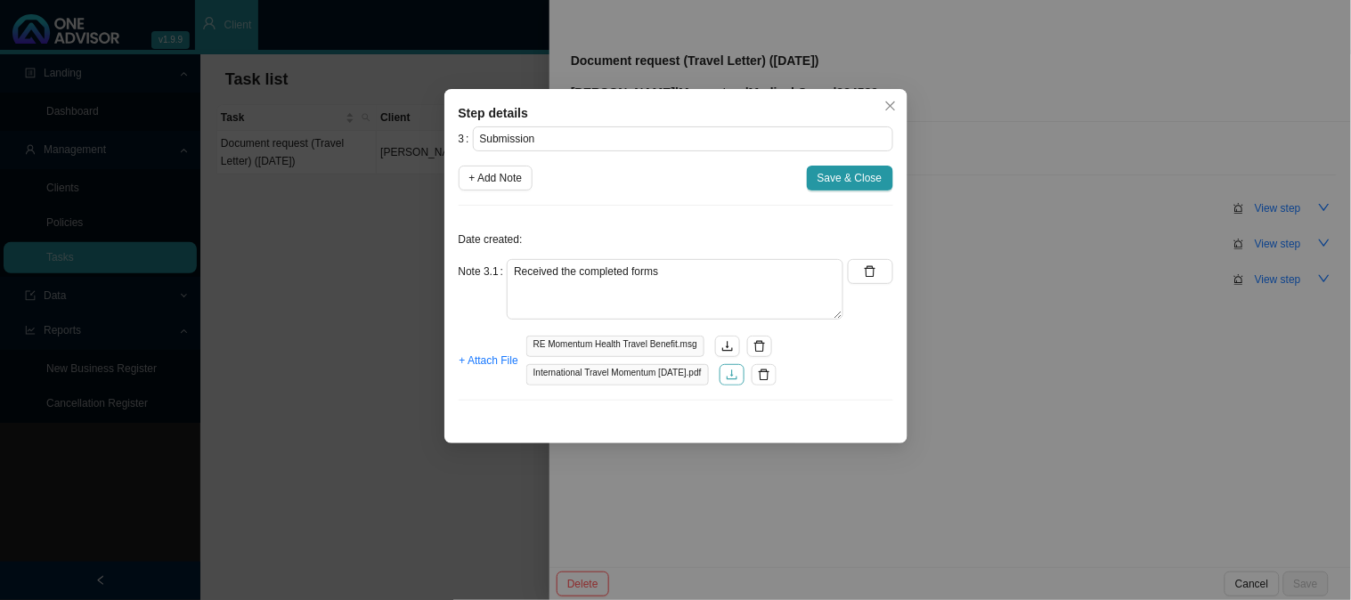
click at [737, 376] on icon "download" at bounding box center [732, 375] width 11 height 10
click at [509, 190] on button "+ Add Note" at bounding box center [496, 178] width 75 height 25
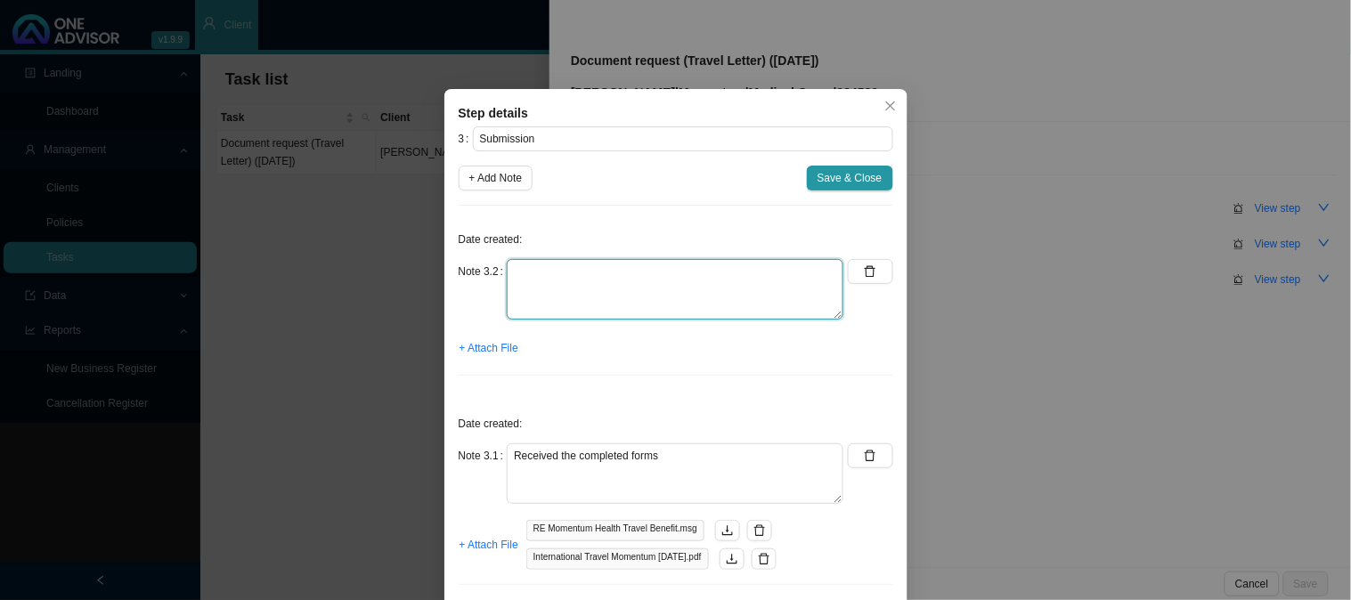
click at [528, 288] on textarea at bounding box center [675, 289] width 337 height 61
type textarea "Submitted form"
click at [825, 175] on span "Save & Close" at bounding box center [849, 178] width 65 height 18
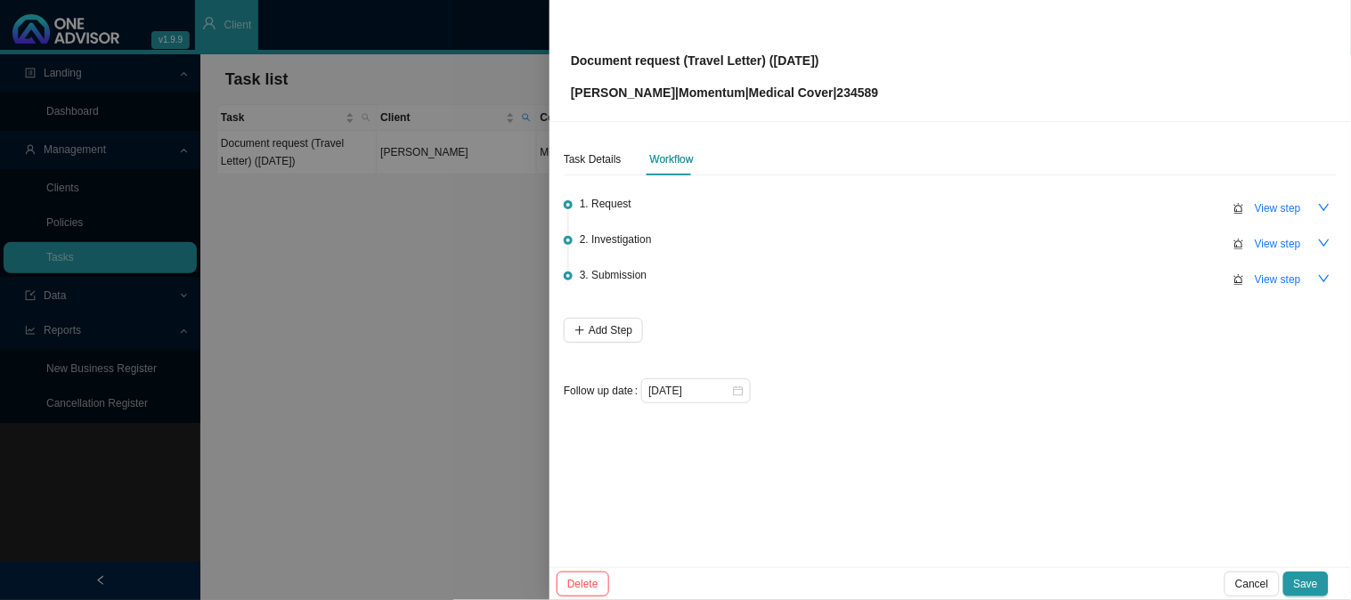
click at [871, 89] on p "[PERSON_NAME] | Momentum | Medical Cover | 234589" at bounding box center [725, 93] width 308 height 20
click at [871, 91] on p "[PERSON_NAME] | Momentum | Medical Cover | 234589" at bounding box center [725, 93] width 308 height 20
click at [879, 91] on p "[PERSON_NAME] | Momentum | Medical Cover | 234589" at bounding box center [725, 93] width 308 height 20
copy p "234589"
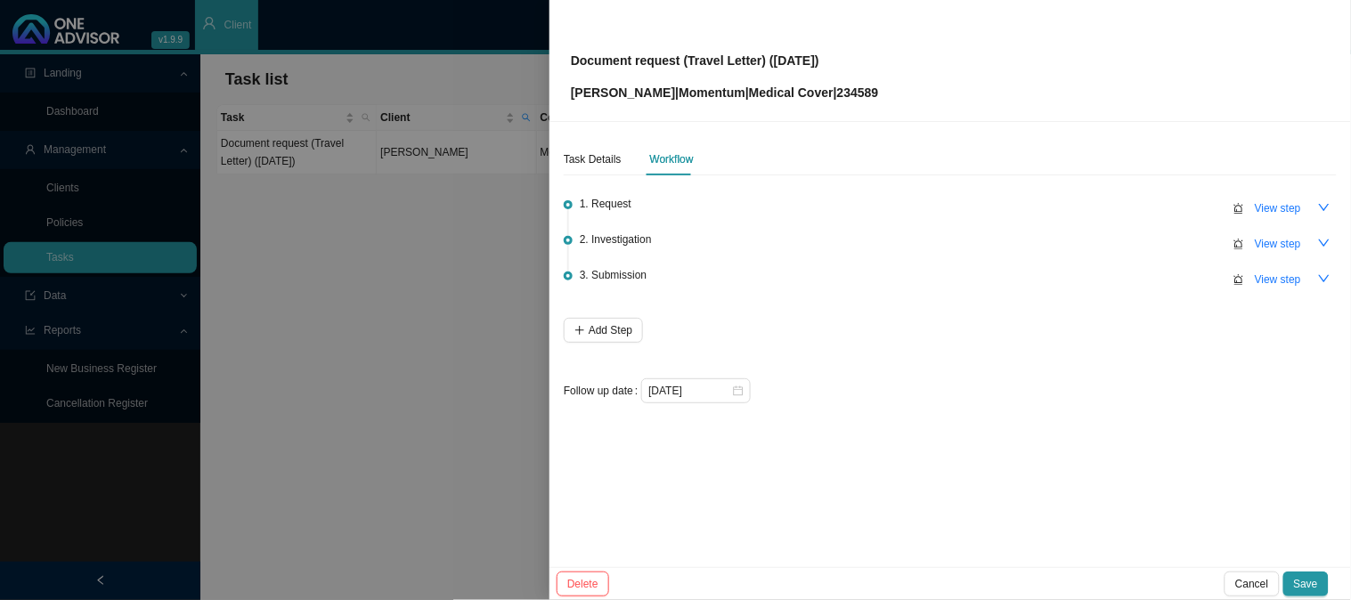
click at [833, 62] on p "Document request (Travel Letter) ([DATE])" at bounding box center [725, 61] width 308 height 20
drag, startPoint x: 833, startPoint y: 62, endPoint x: 589, endPoint y: 53, distance: 244.1
click at [589, 53] on p "Document request (Travel Letter) ([DATE])" at bounding box center [725, 61] width 308 height 20
copy p "Document request (Travel Letter) ([DATE])"
click at [1268, 281] on span "View step" at bounding box center [1278, 280] width 46 height 18
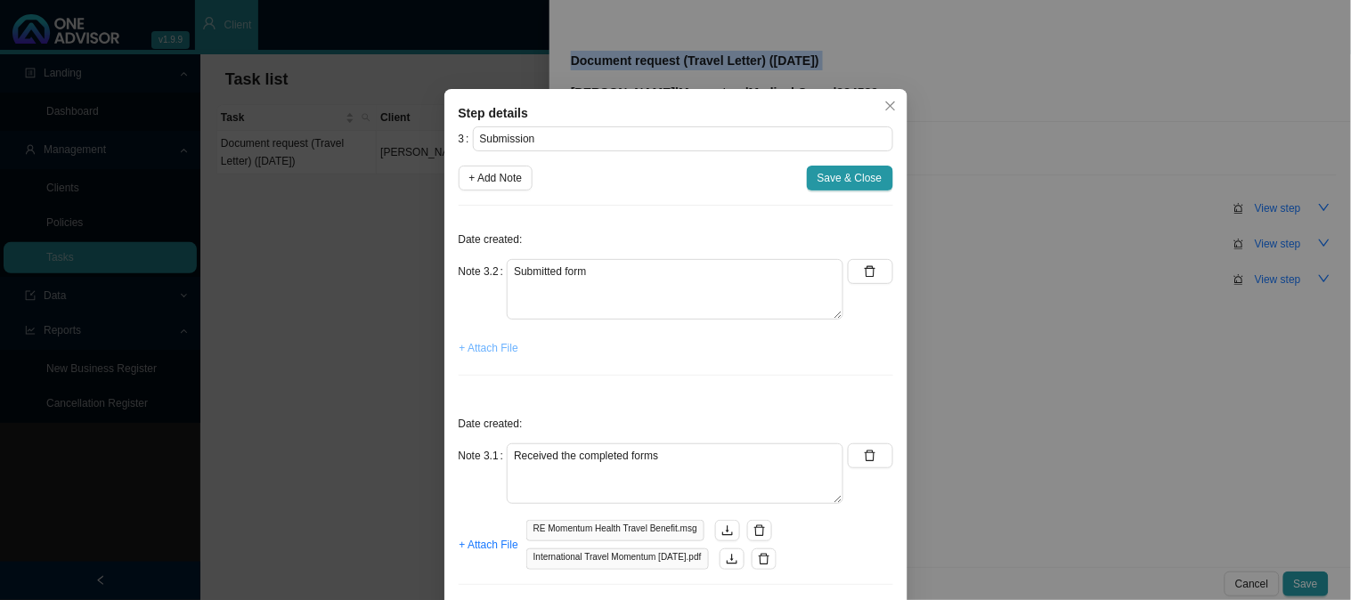
click at [495, 349] on span "+ Attach File" at bounding box center [488, 348] width 59 height 18
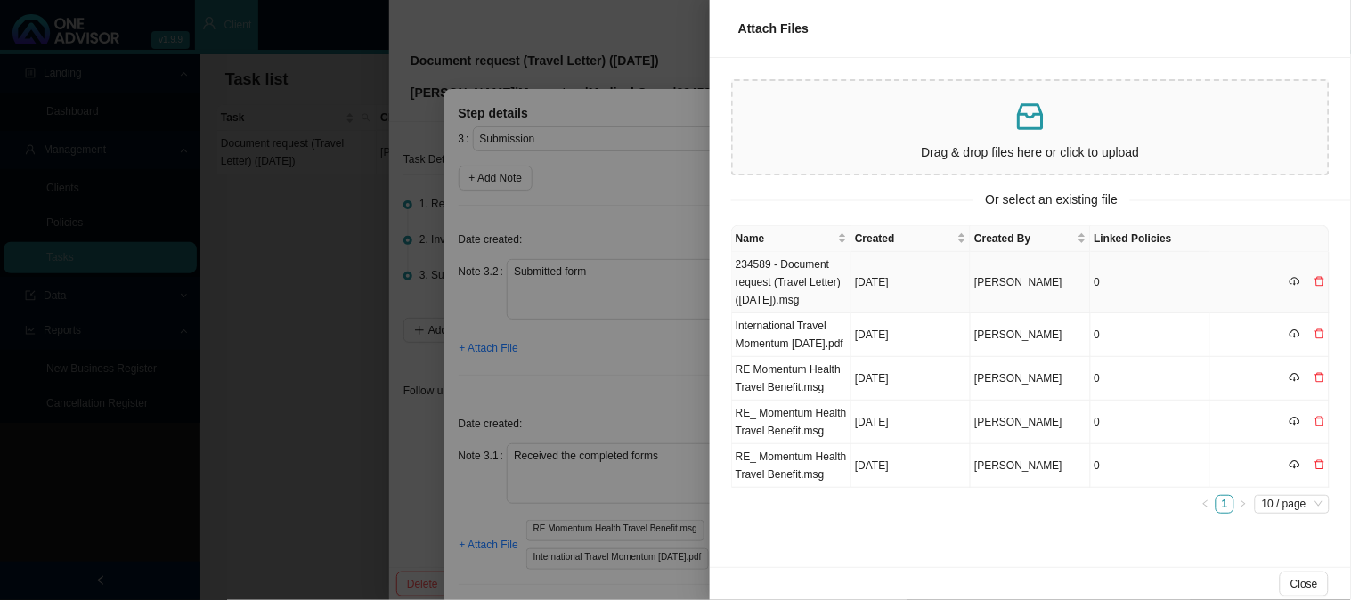
click at [825, 282] on td "234589 - Document request (Travel Letter) ([DATE]).msg" at bounding box center [791, 282] width 119 height 61
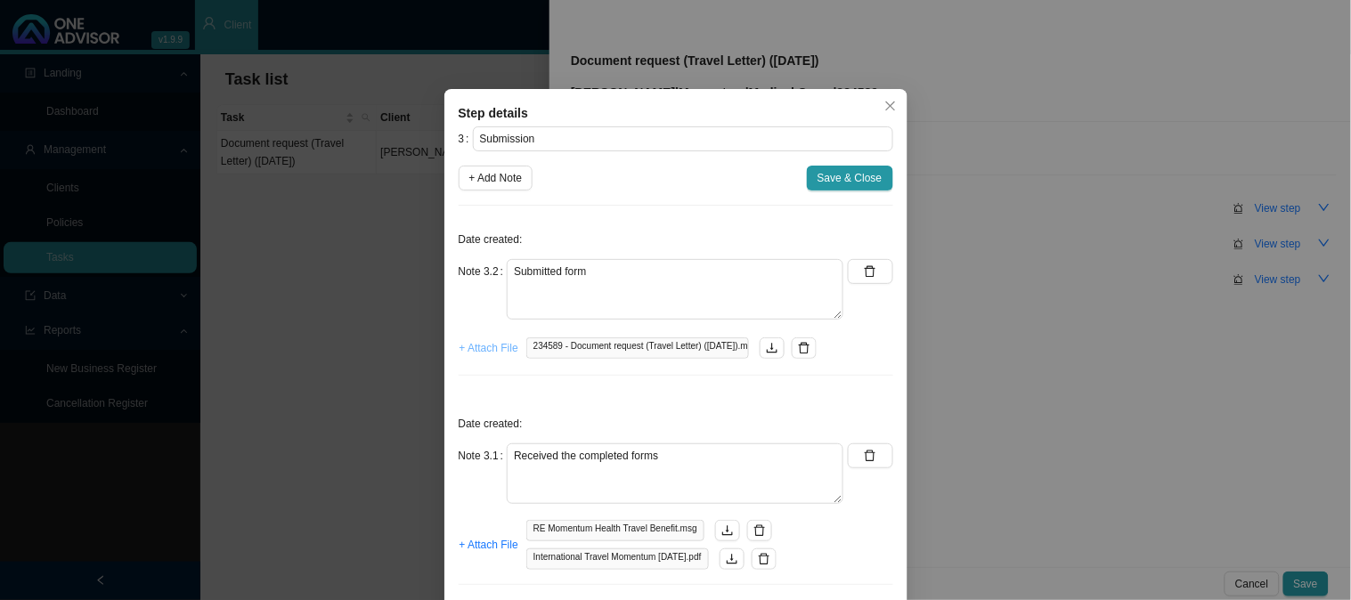
click at [501, 351] on span "+ Attach File" at bounding box center [488, 348] width 59 height 18
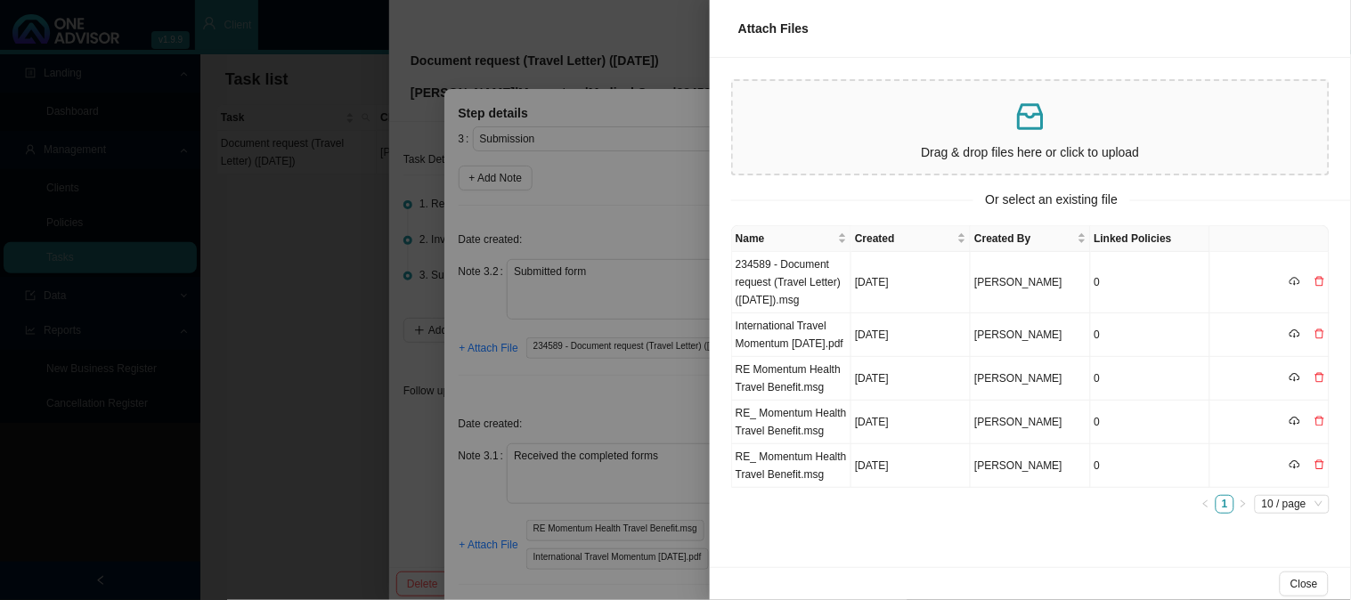
click at [629, 206] on div at bounding box center [675, 300] width 1351 height 600
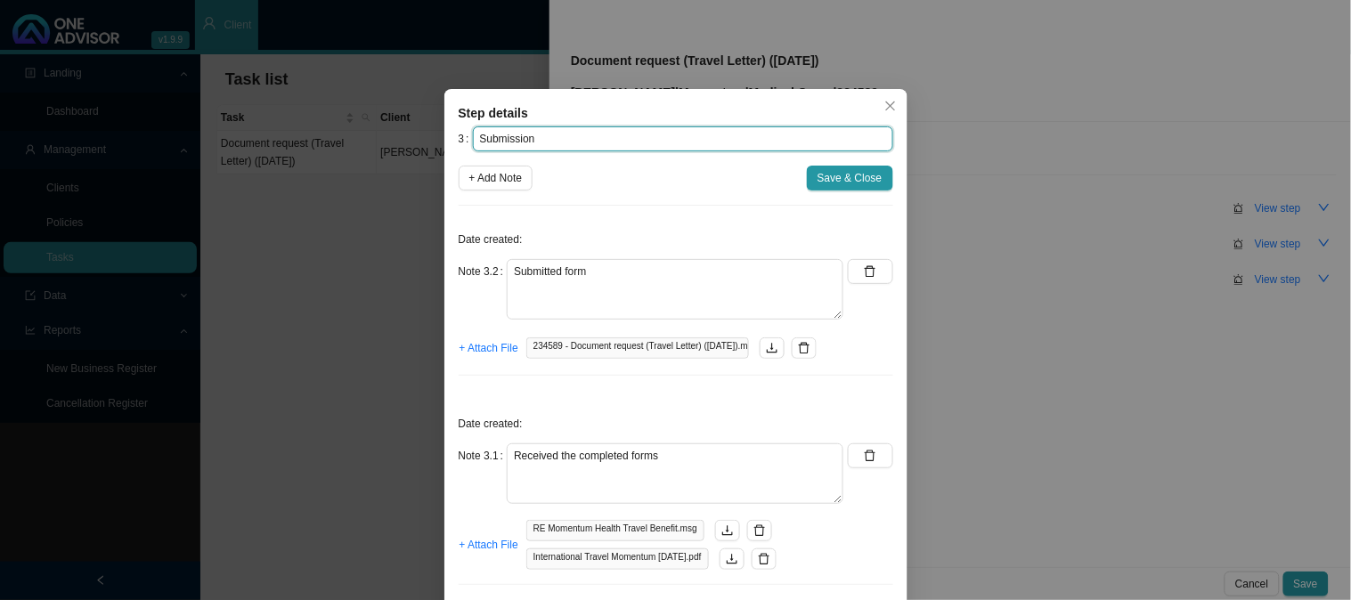
click at [574, 134] on input "Submission" at bounding box center [683, 138] width 420 height 25
paste input "700329318"
type input "Submission (REF: 700329318)"
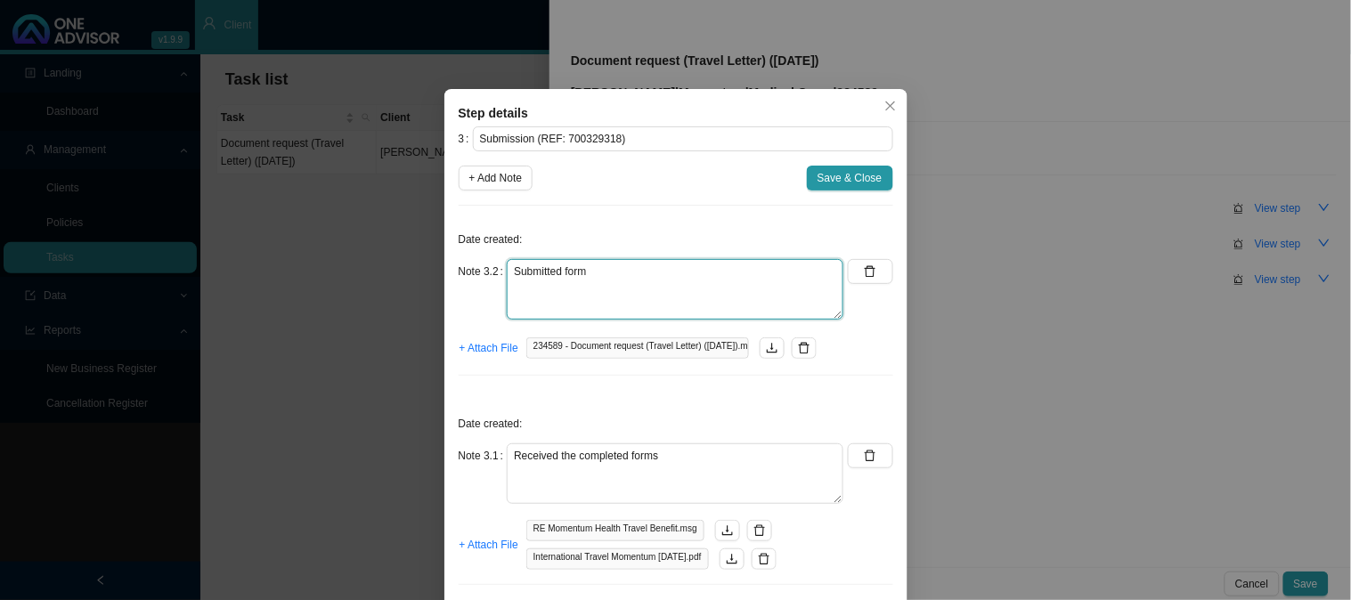
click at [637, 295] on textarea "Submitted form" at bounding box center [675, 289] width 337 height 61
paste textarea "700329318"
click at [507, 289] on textarea "Submitted form 700329318" at bounding box center [675, 289] width 337 height 61
type textarea "Submitted form REF: 700329318"
click at [477, 352] on span "+ Attach File" at bounding box center [488, 348] width 59 height 18
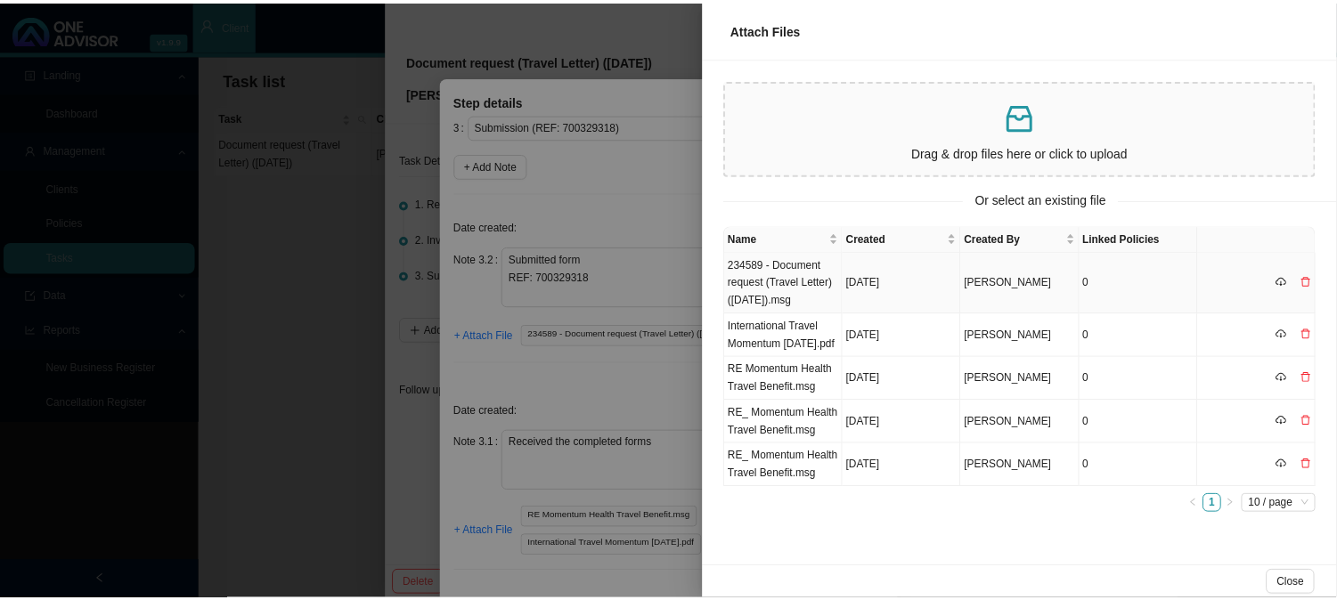
scroll to position [0, 0]
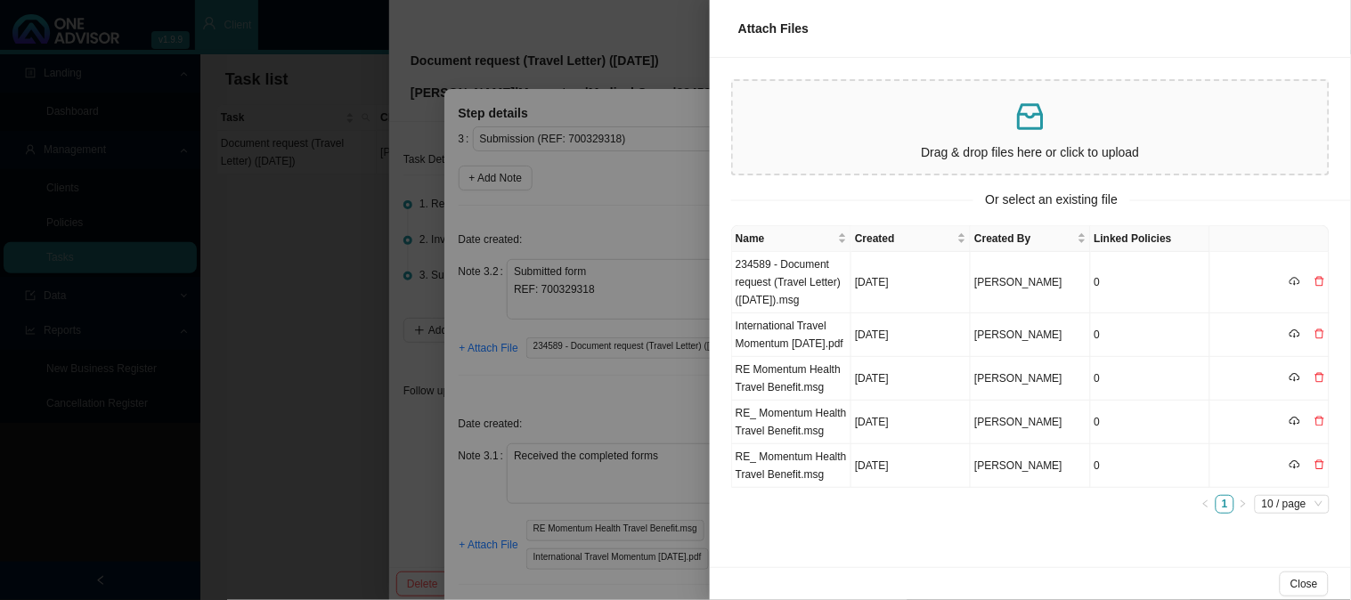
click at [666, 297] on div at bounding box center [675, 300] width 1351 height 600
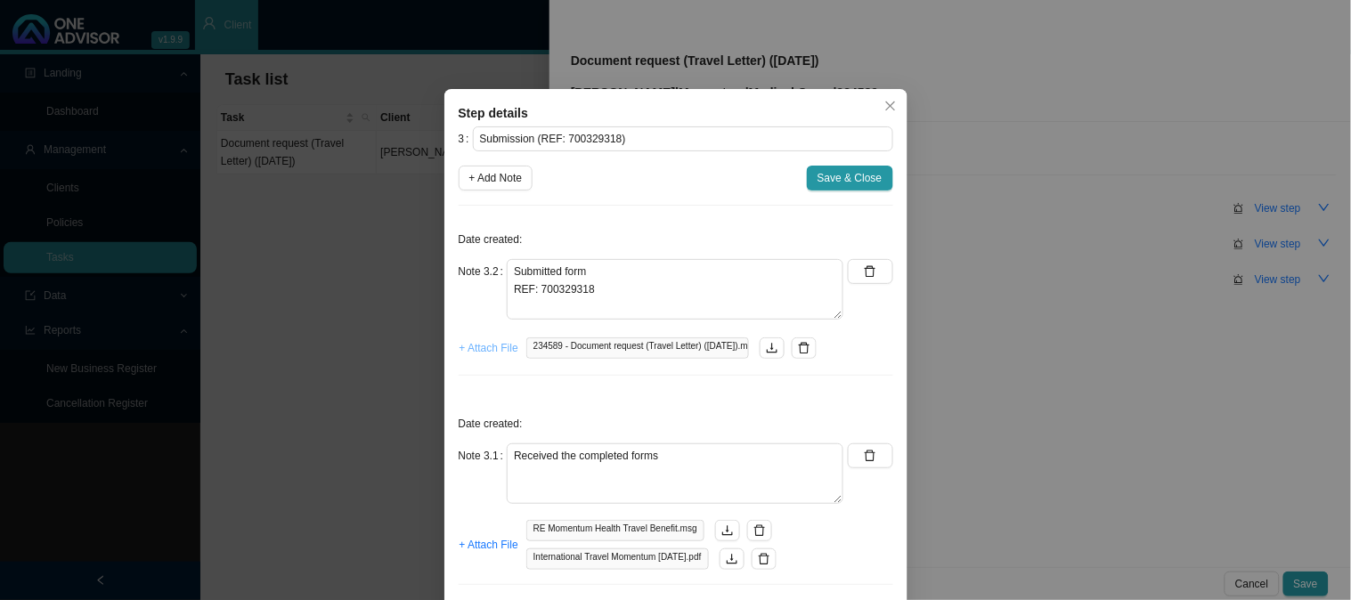
click at [493, 353] on span "+ Attach File" at bounding box center [488, 348] width 59 height 18
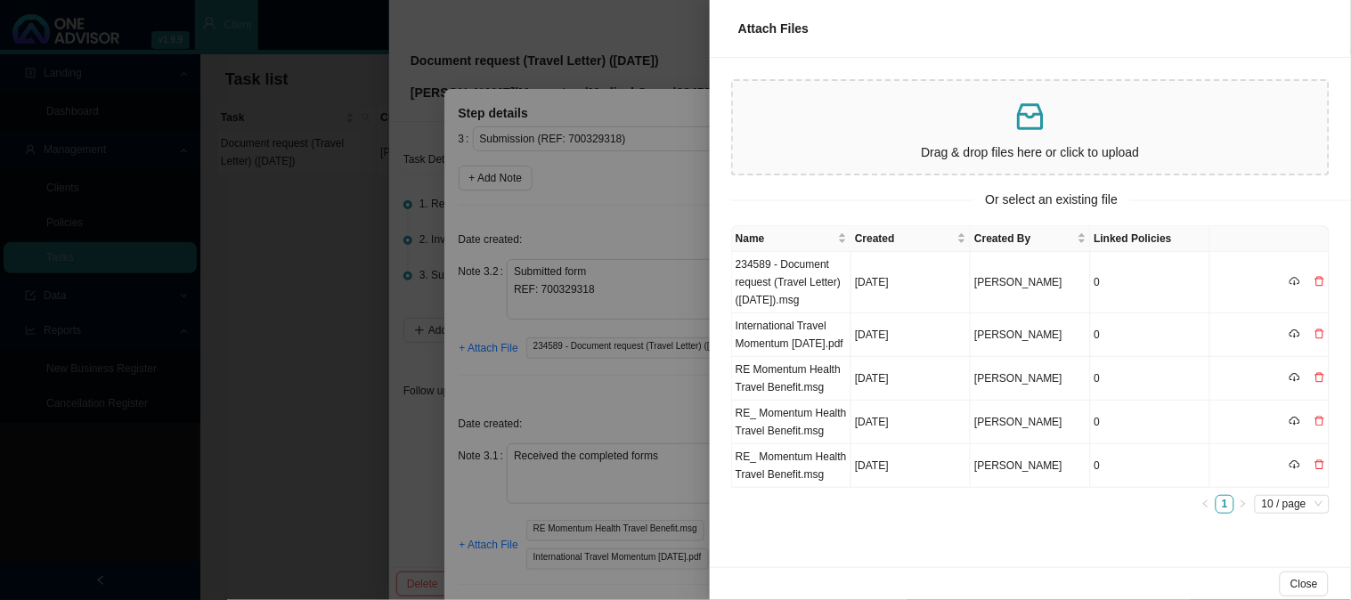
click at [975, 142] on p "Drag & drop files here or click to upload" at bounding box center [1030, 152] width 581 height 20
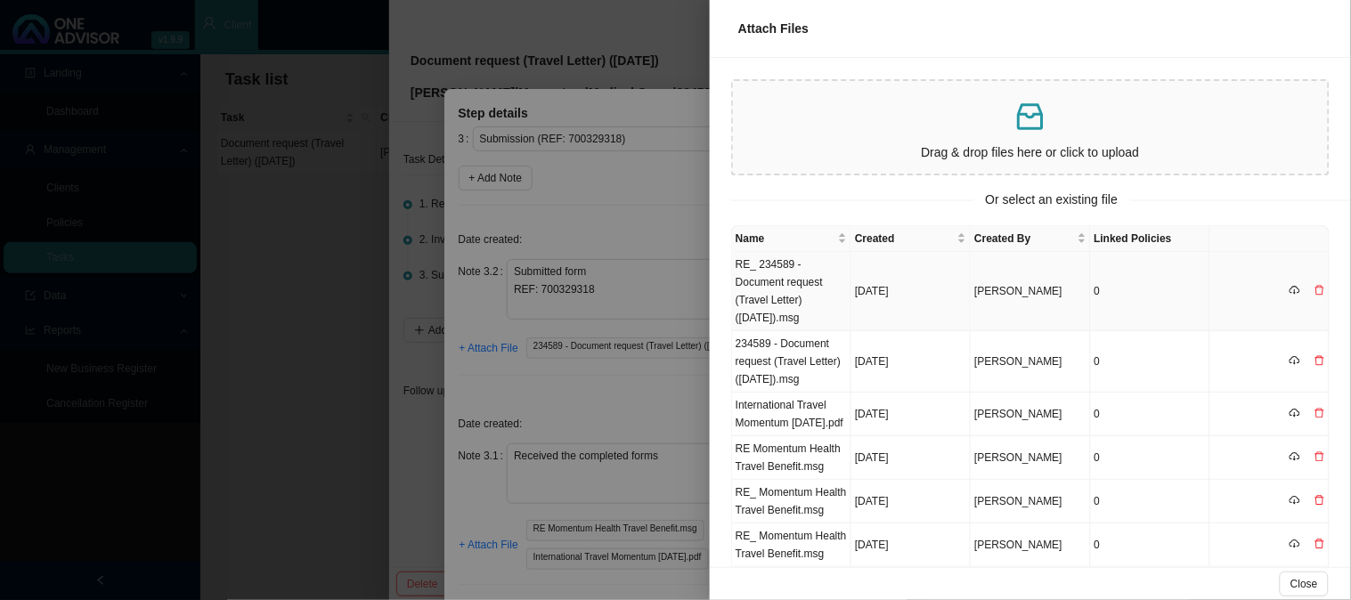
click at [796, 278] on td "RE_ 234589 - Document request (Travel Letter) ([DATE]).msg" at bounding box center [791, 291] width 119 height 79
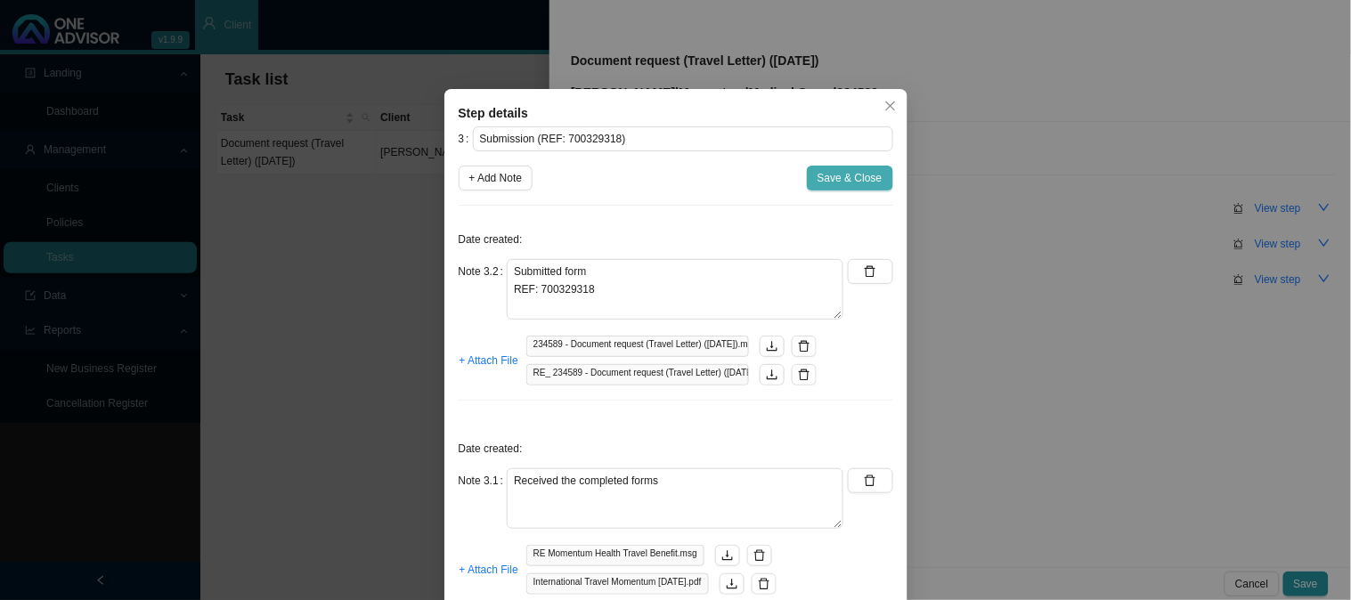
click at [856, 181] on span "Save & Close" at bounding box center [849, 178] width 65 height 18
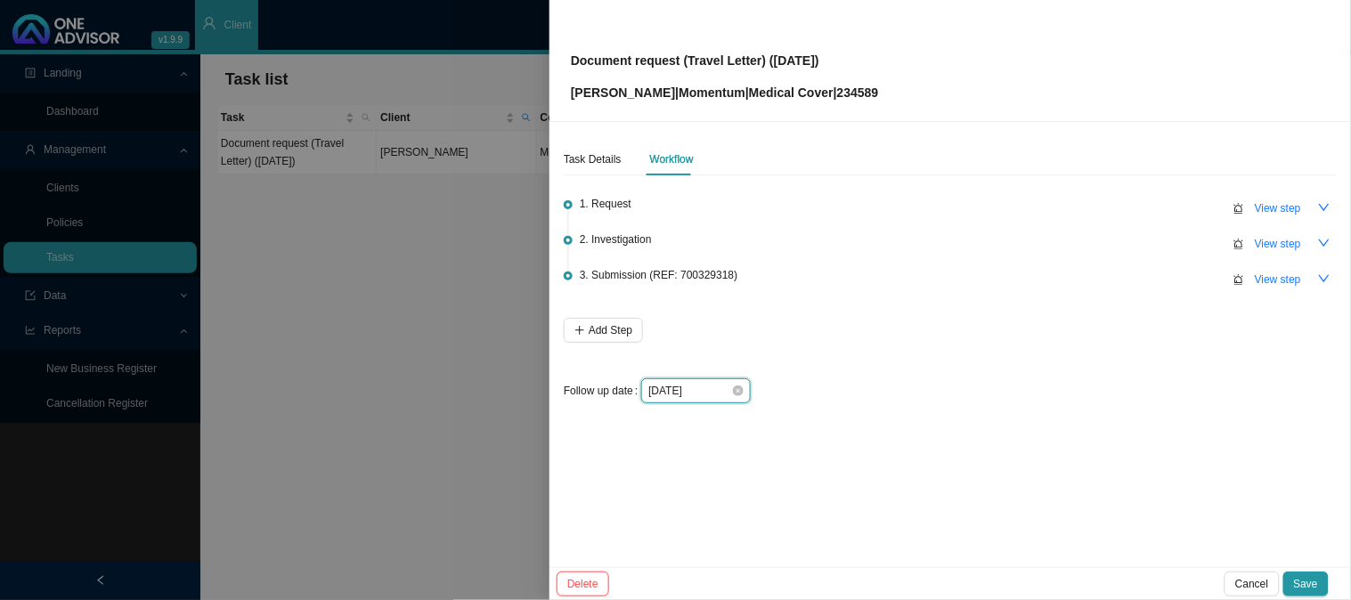
click at [719, 396] on input "[DATE]" at bounding box center [689, 391] width 83 height 18
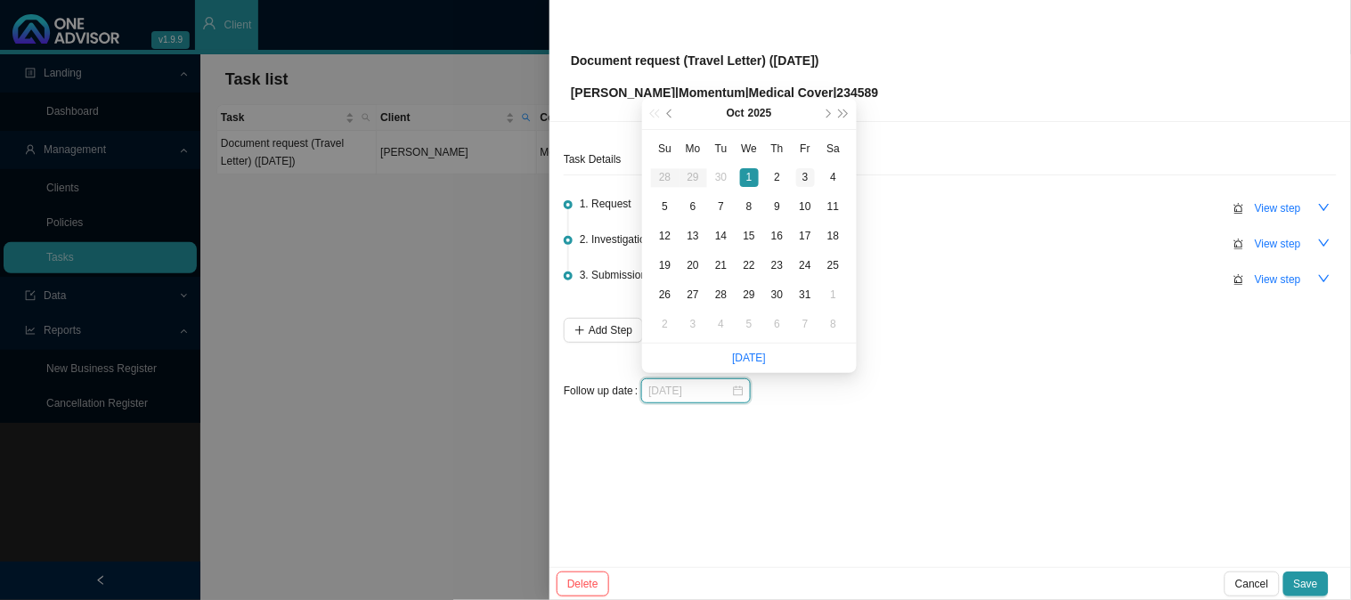
type input "[DATE]"
click at [810, 172] on div "3" at bounding box center [805, 177] width 19 height 19
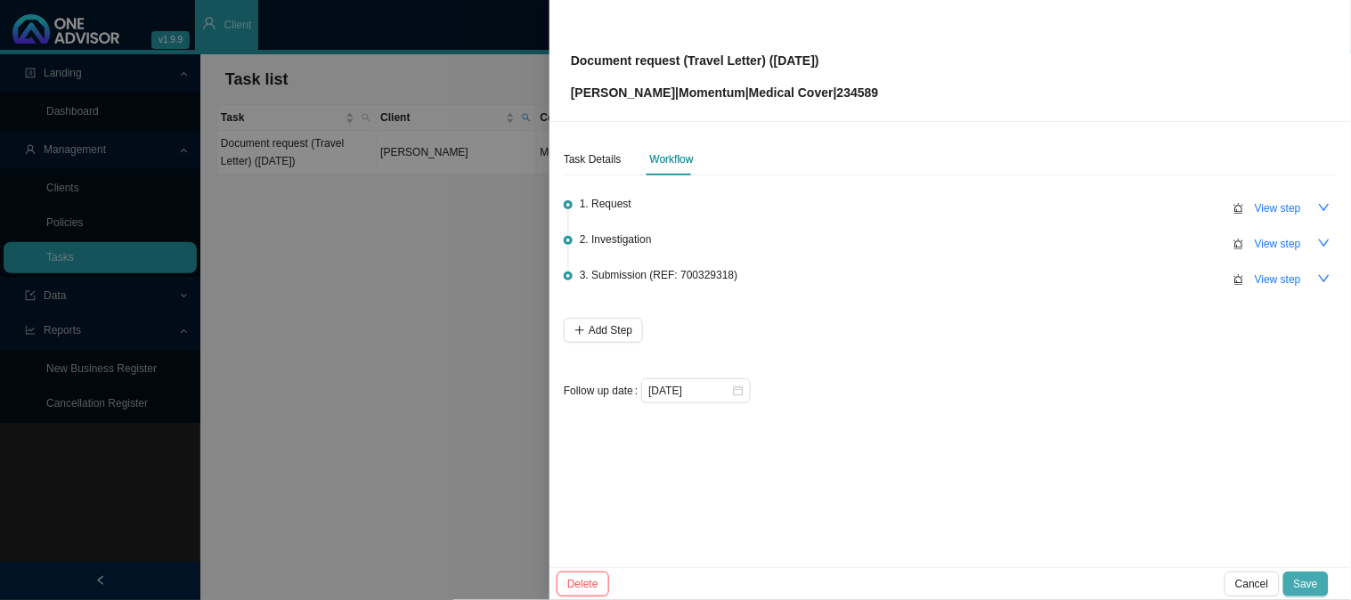
click at [1310, 575] on span "Save" at bounding box center [1306, 584] width 24 height 18
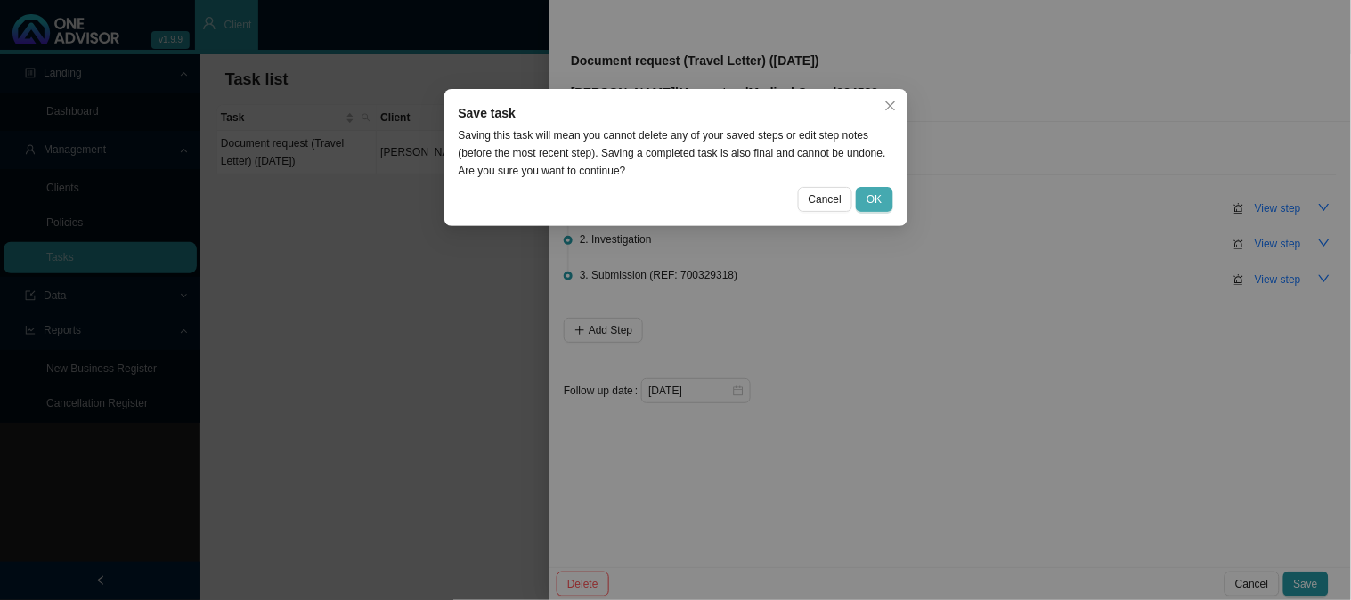
click at [883, 198] on button "OK" at bounding box center [874, 199] width 37 height 25
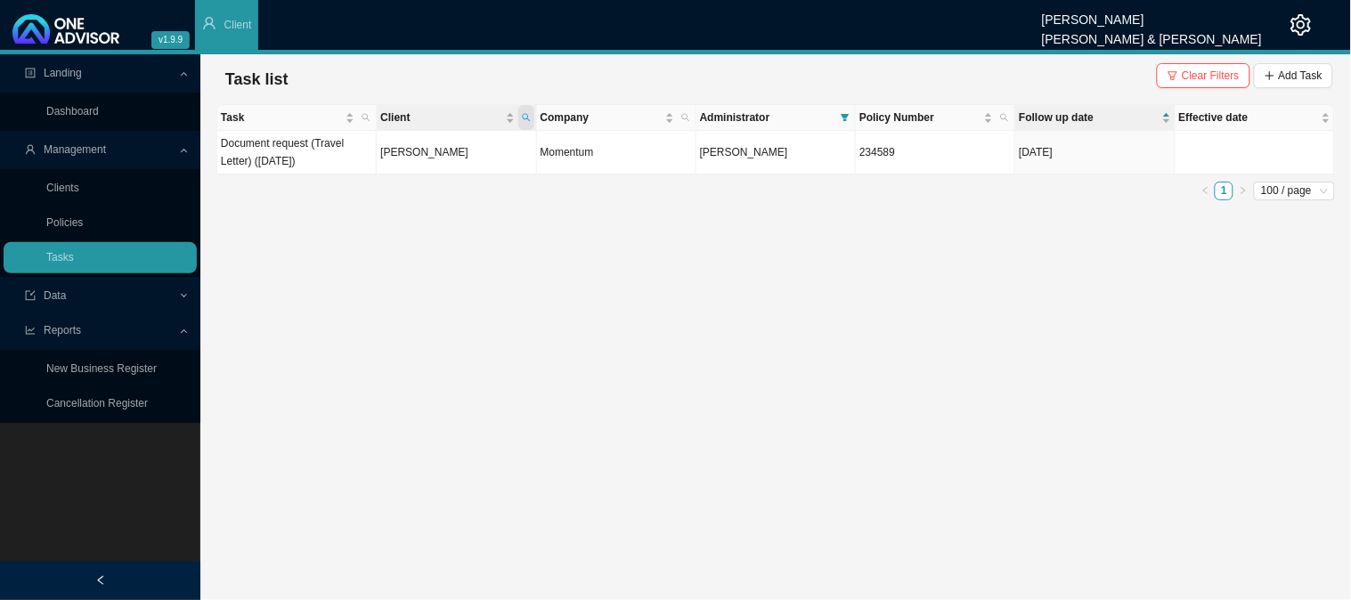
click at [532, 118] on span "Client" at bounding box center [526, 117] width 16 height 25
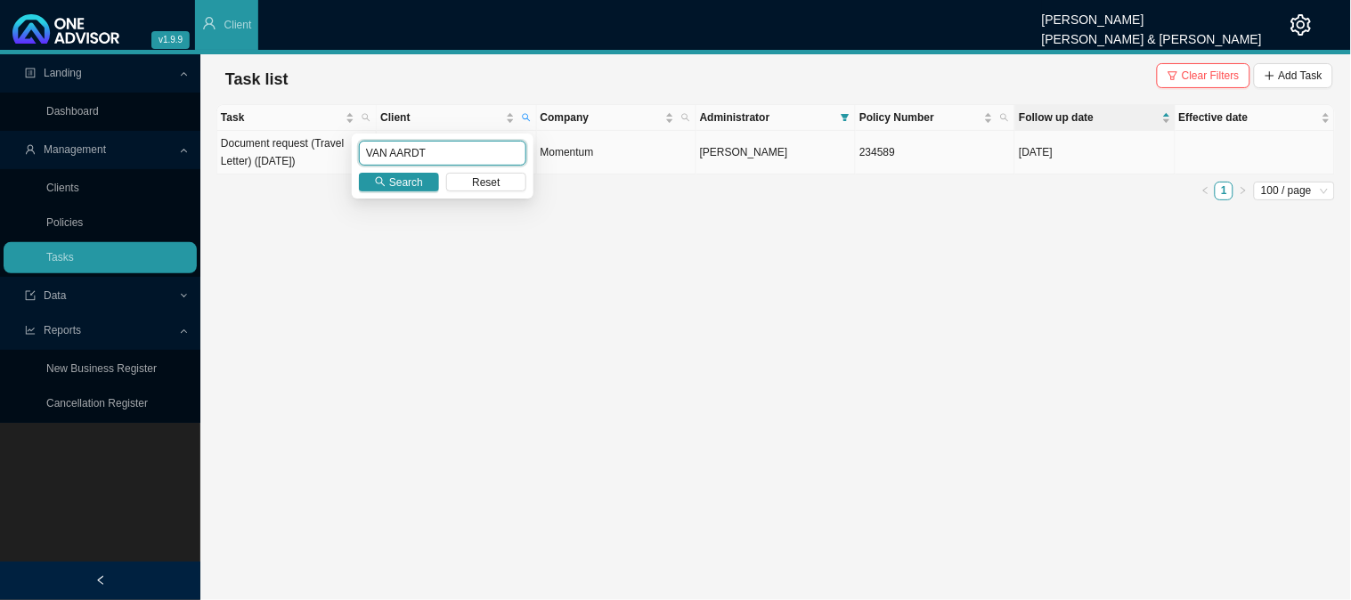
drag, startPoint x: 431, startPoint y: 154, endPoint x: 331, endPoint y: 152, distance: 99.7
click at [331, 152] on body "v1.9.9 [PERSON_NAME] [PERSON_NAME] & [PERSON_NAME] Client Landing Dashboard Man…" at bounding box center [675, 300] width 1351 height 600
click at [414, 183] on span "Search" at bounding box center [406, 183] width 34 height 18
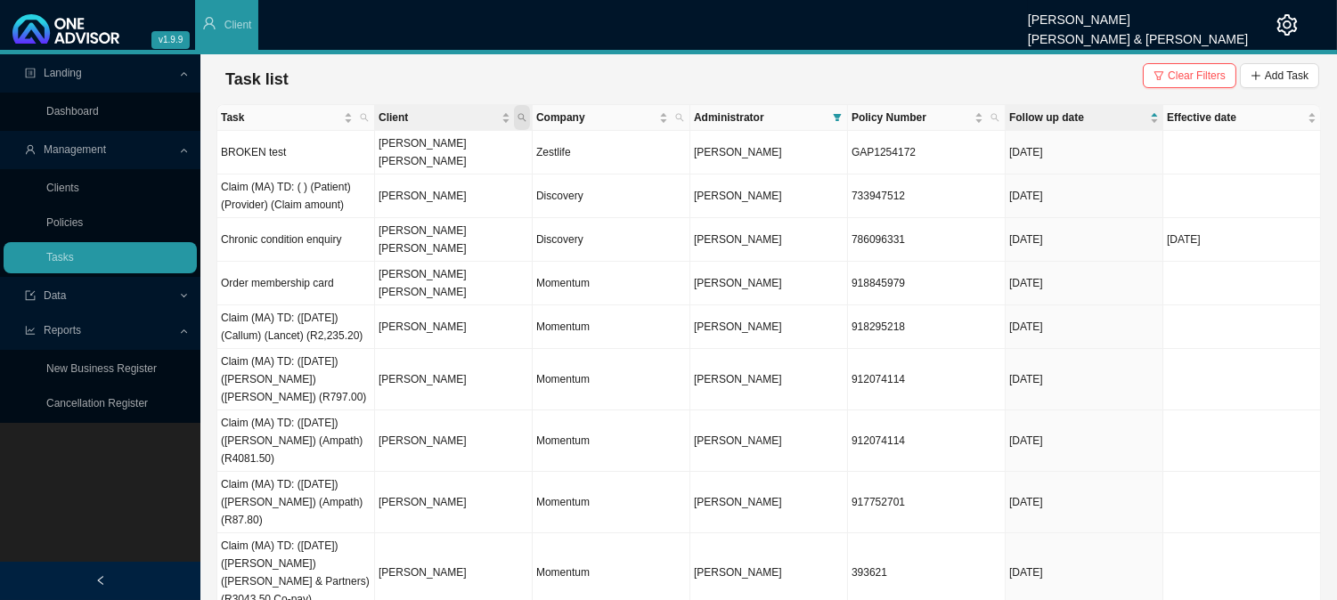
click at [525, 121] on icon "search" at bounding box center [521, 117] width 9 height 9
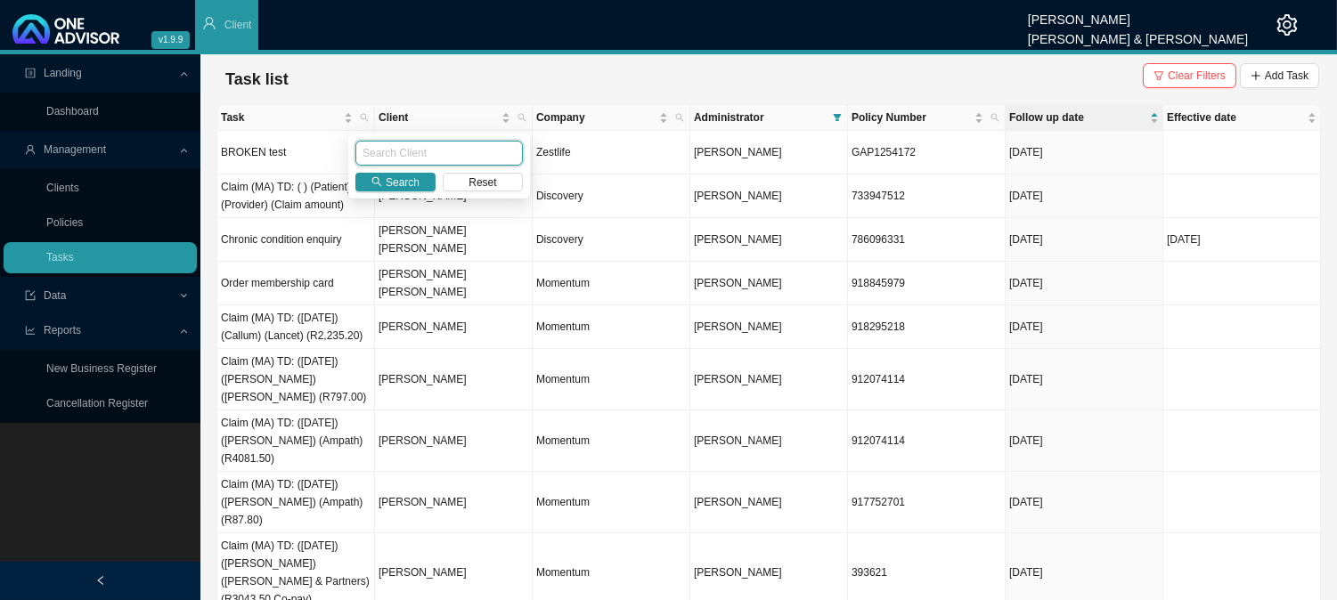
click at [426, 153] on input "text" at bounding box center [438, 153] width 167 height 25
type input "[PERSON_NAME]"
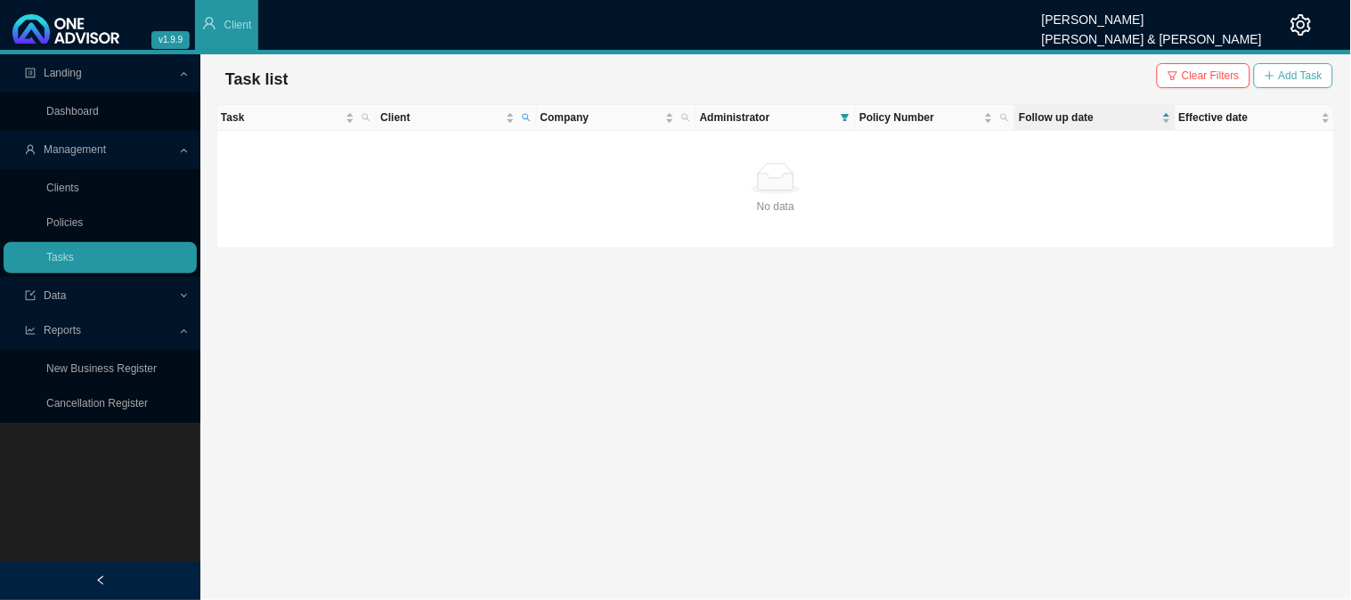
click at [1310, 74] on span "Add Task" at bounding box center [1301, 76] width 44 height 18
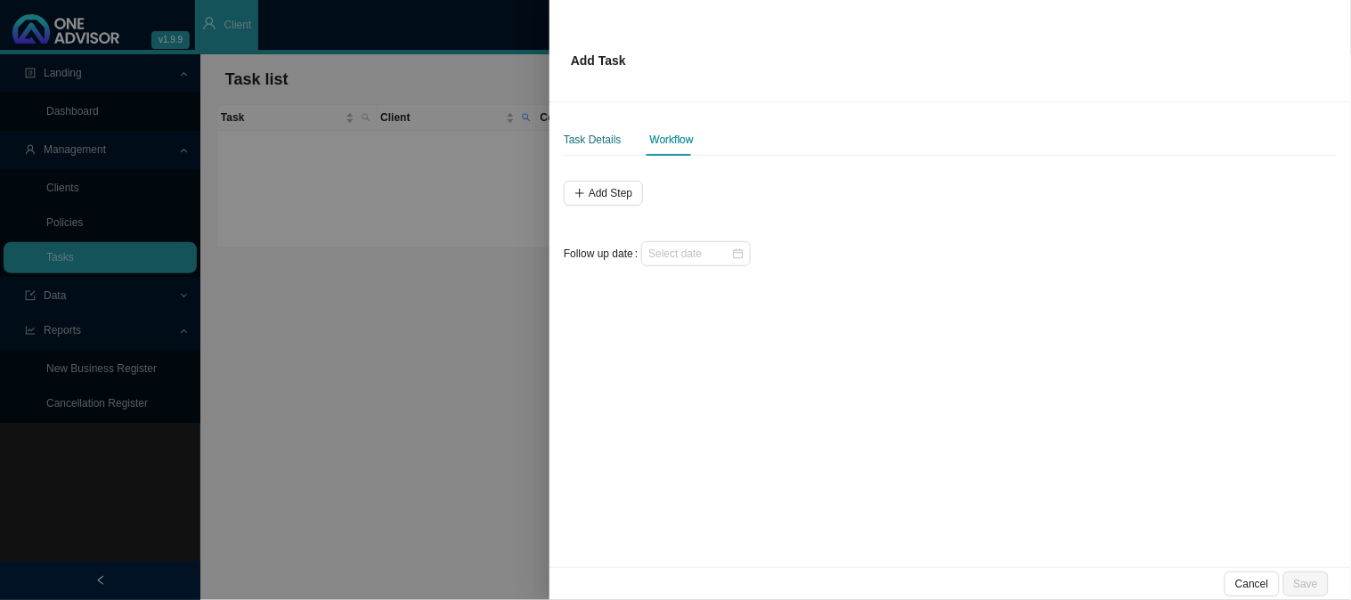
click at [590, 146] on div "Task Details" at bounding box center [593, 140] width 58 height 18
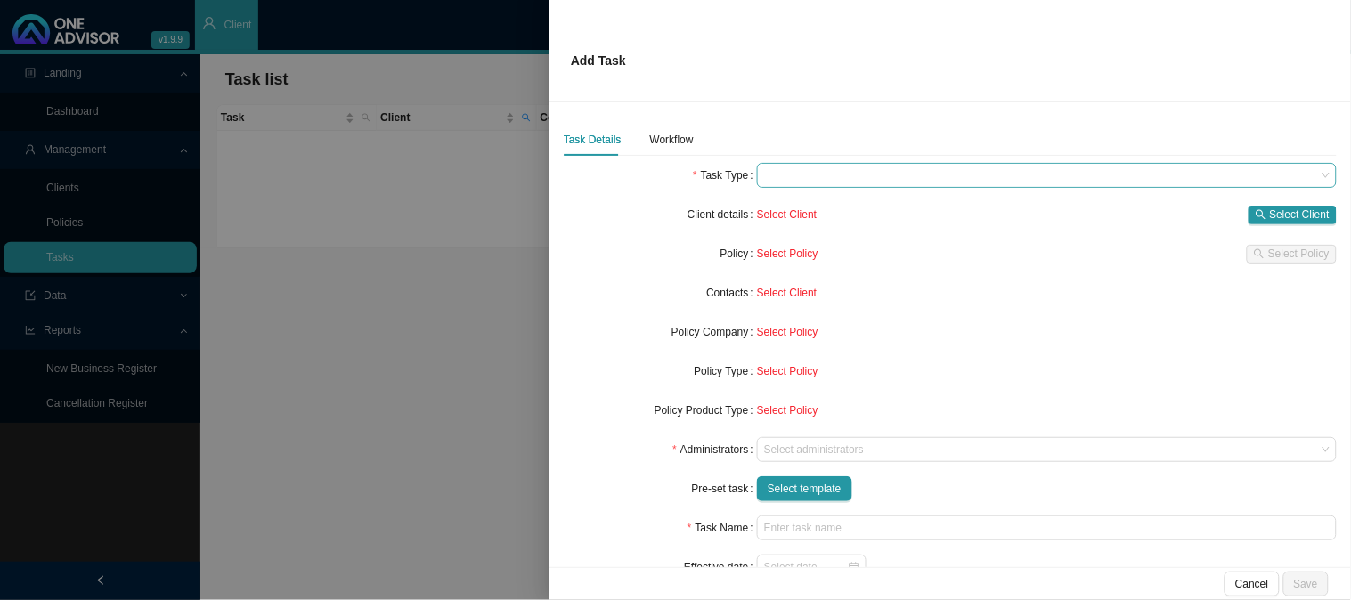
click at [808, 183] on span at bounding box center [1046, 175] width 565 height 23
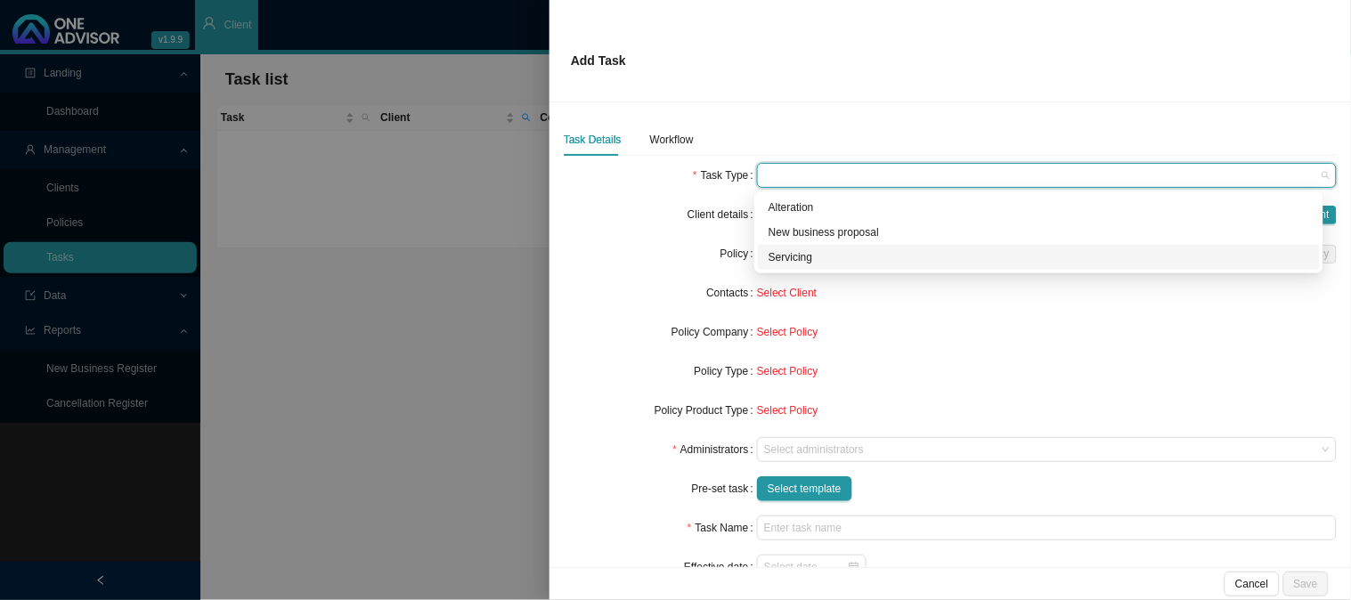
click at [806, 252] on div "Servicing" at bounding box center [1038, 257] width 540 height 18
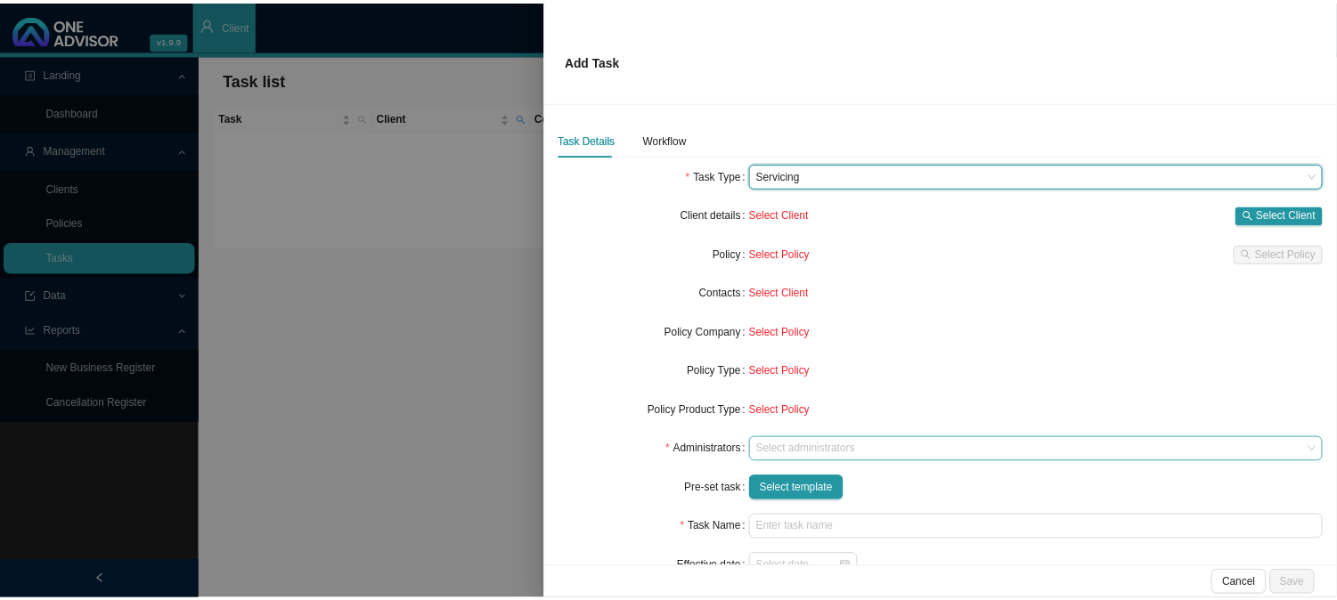
scroll to position [80, 0]
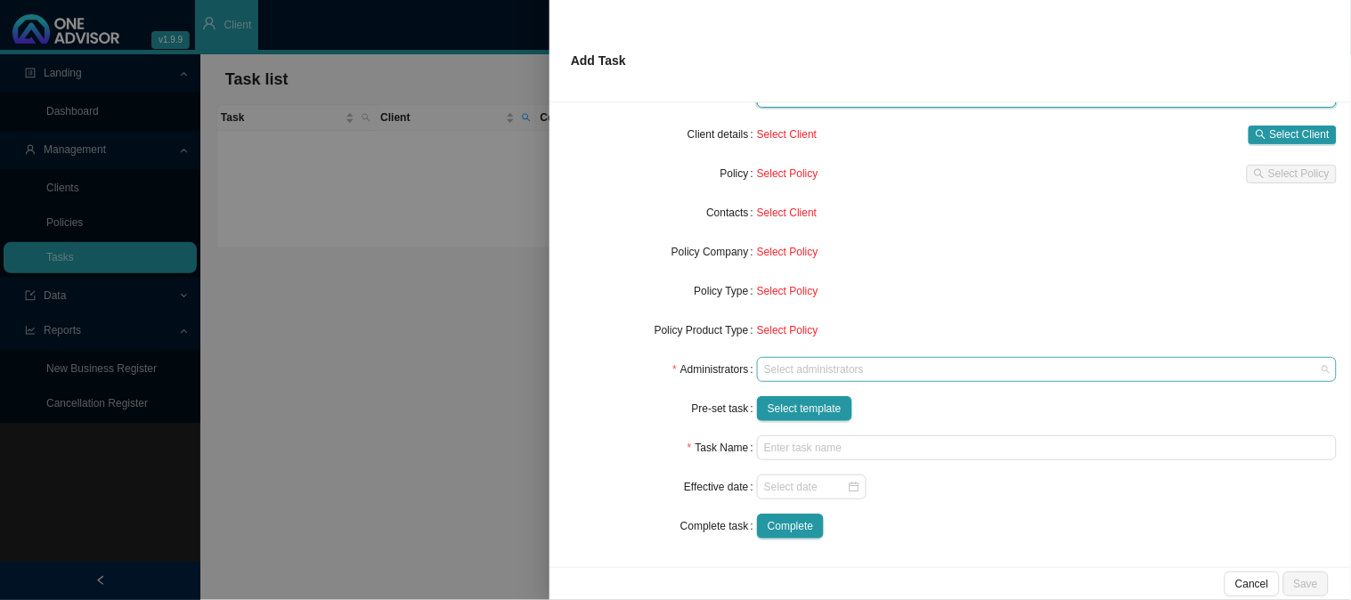
click at [800, 370] on div at bounding box center [1038, 369] width 556 height 13
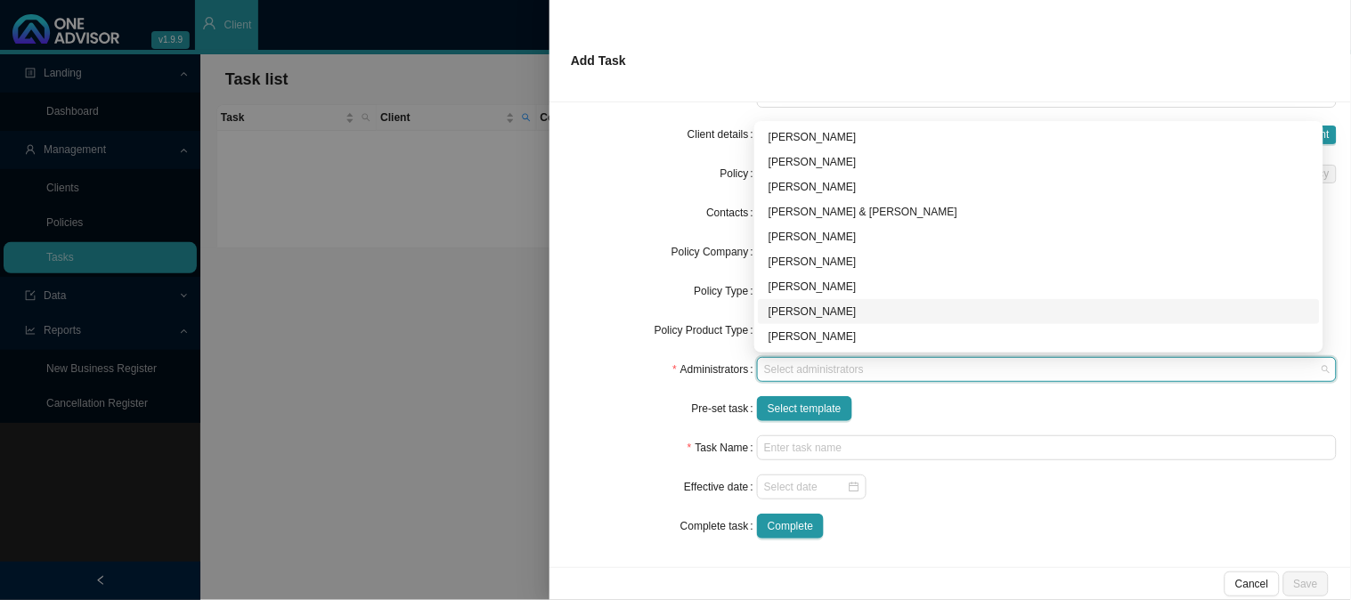
click at [787, 317] on div "[PERSON_NAME]" at bounding box center [1038, 312] width 540 height 18
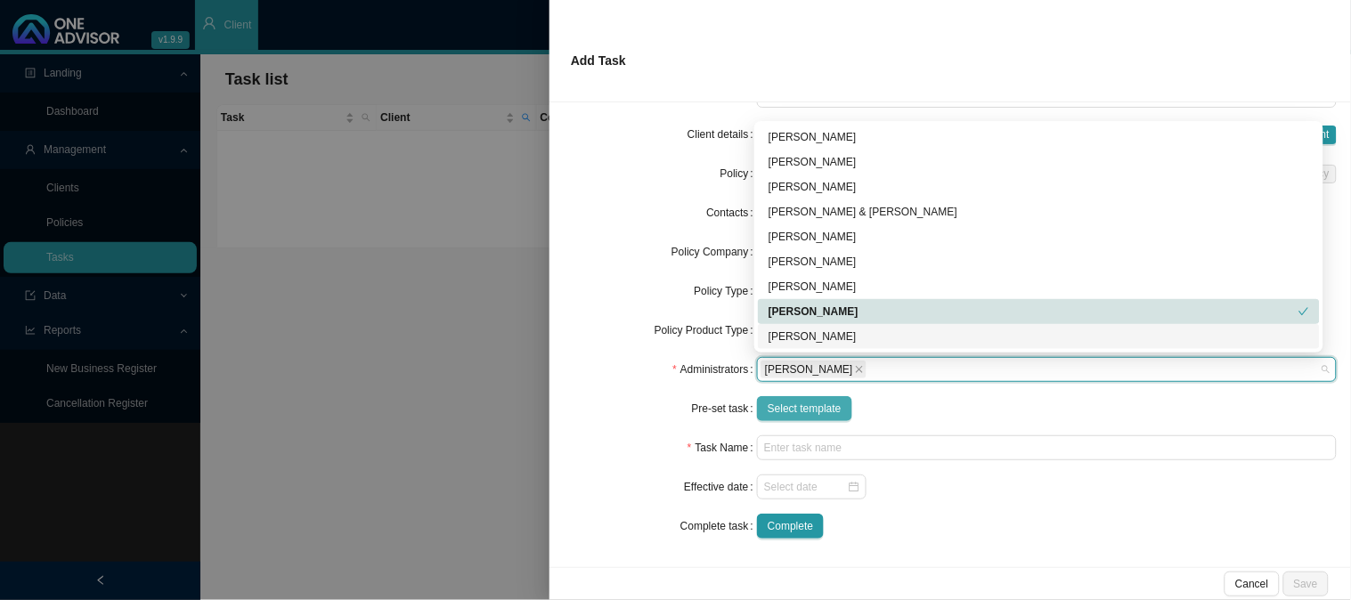
click at [769, 406] on span "Select template" at bounding box center [805, 409] width 74 height 18
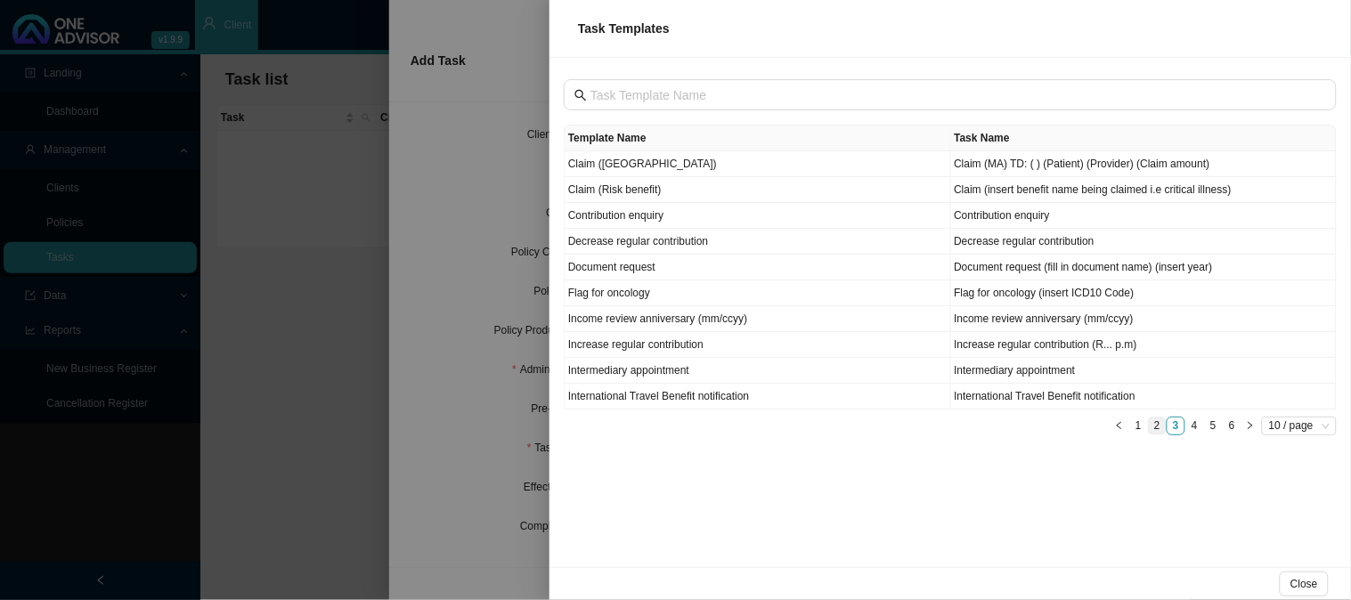
click at [1150, 424] on link "2" at bounding box center [1157, 426] width 17 height 17
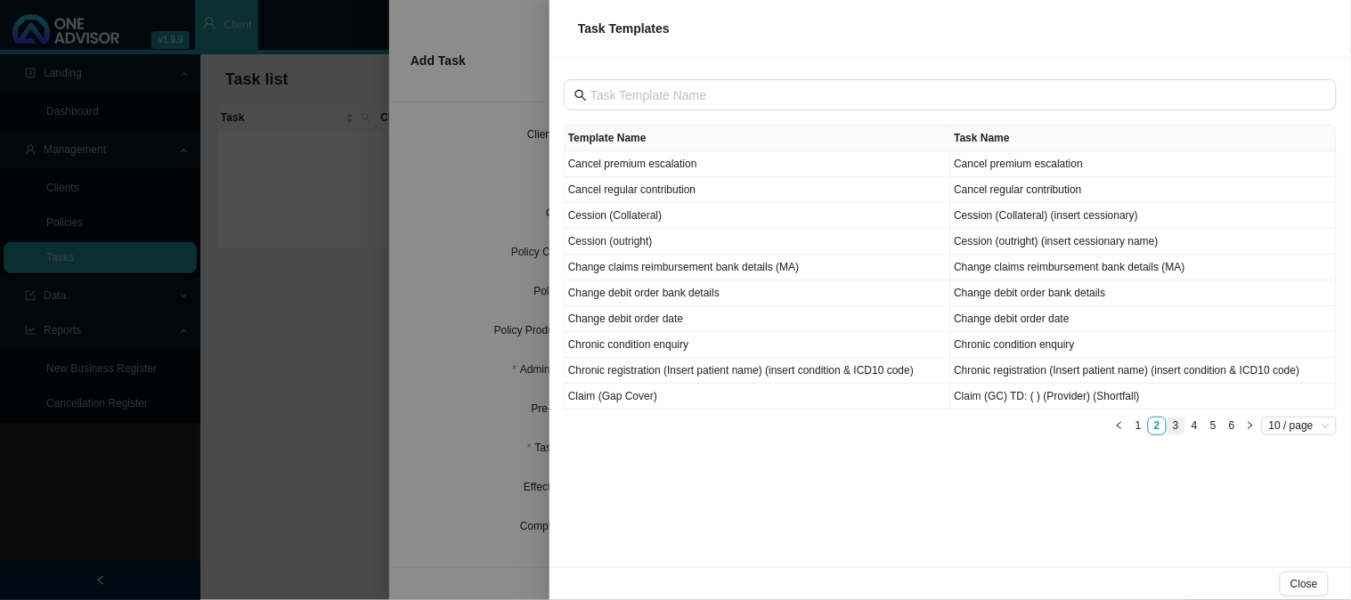
click at [1182, 430] on link "3" at bounding box center [1175, 426] width 17 height 17
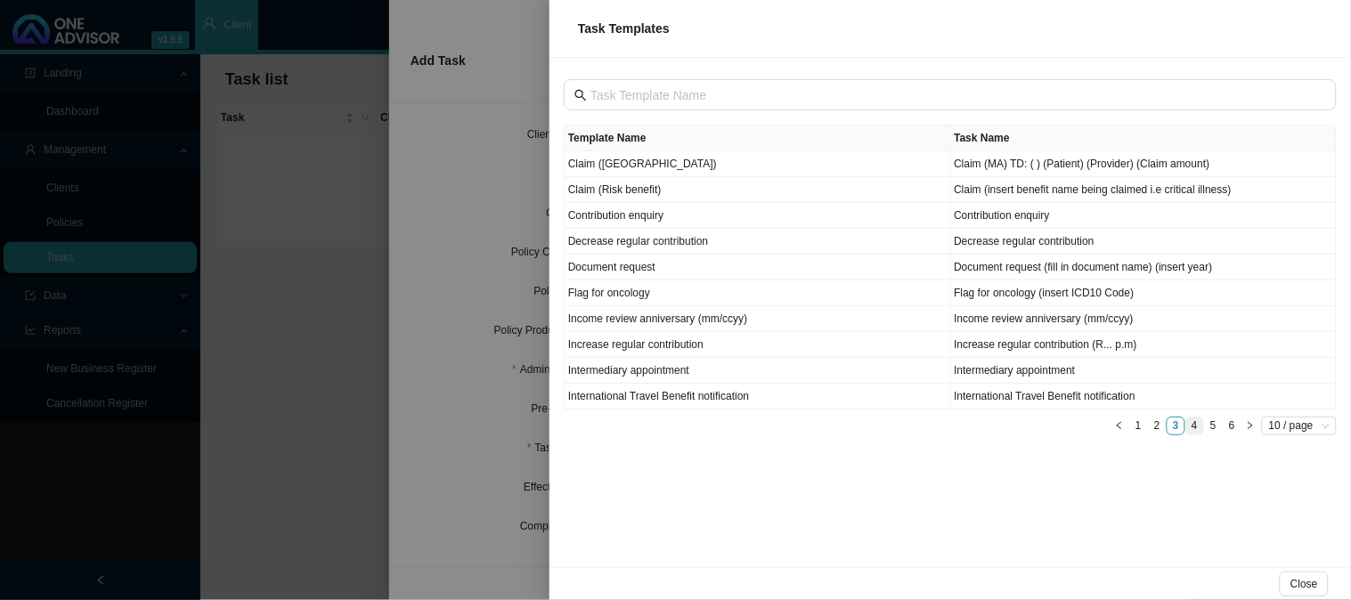
click at [1195, 430] on link "4" at bounding box center [1194, 426] width 17 height 17
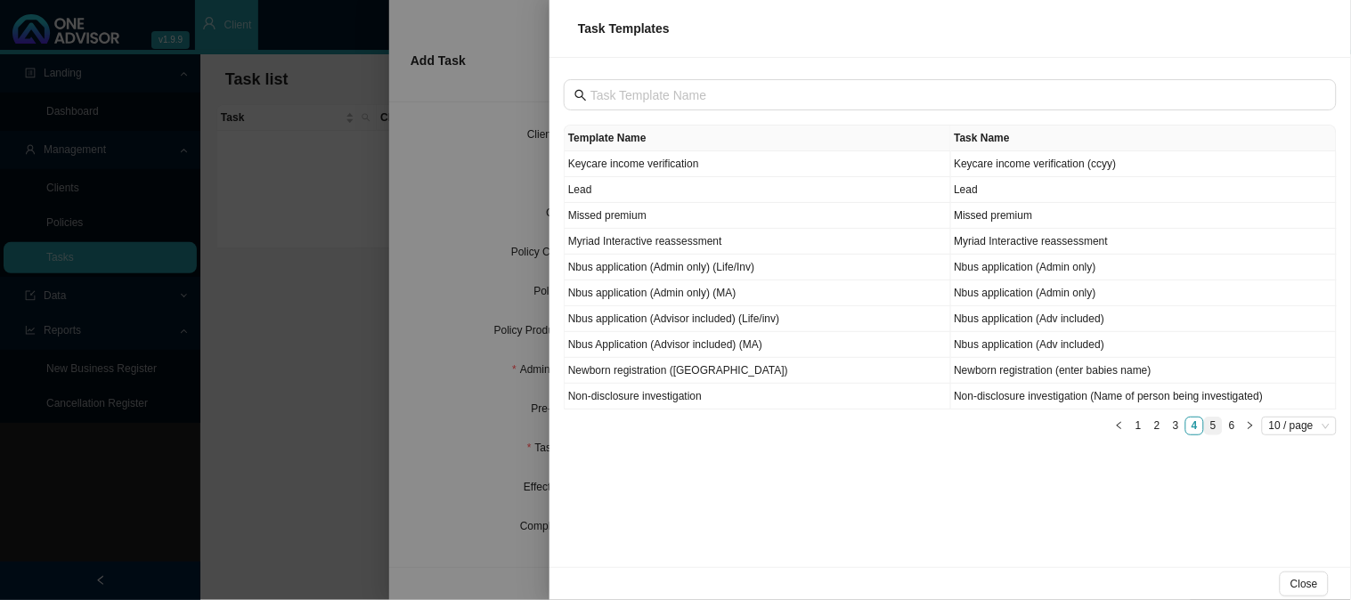
click at [1215, 428] on link "5" at bounding box center [1213, 426] width 17 height 17
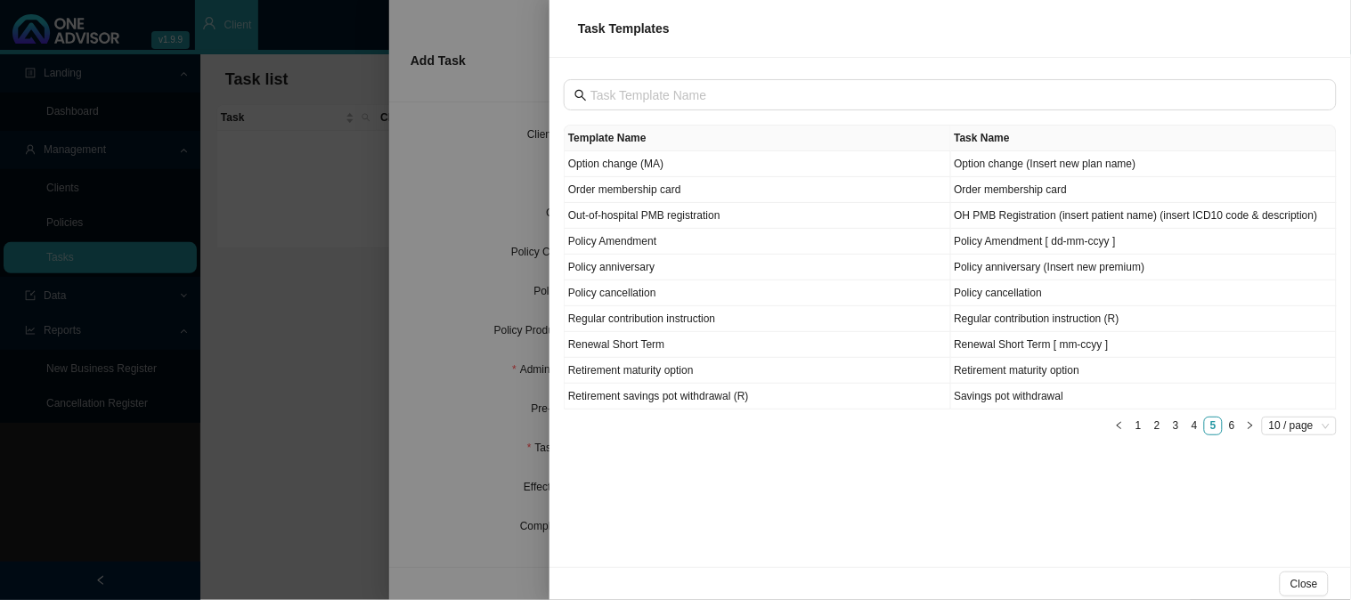
click at [375, 288] on div at bounding box center [675, 300] width 1351 height 600
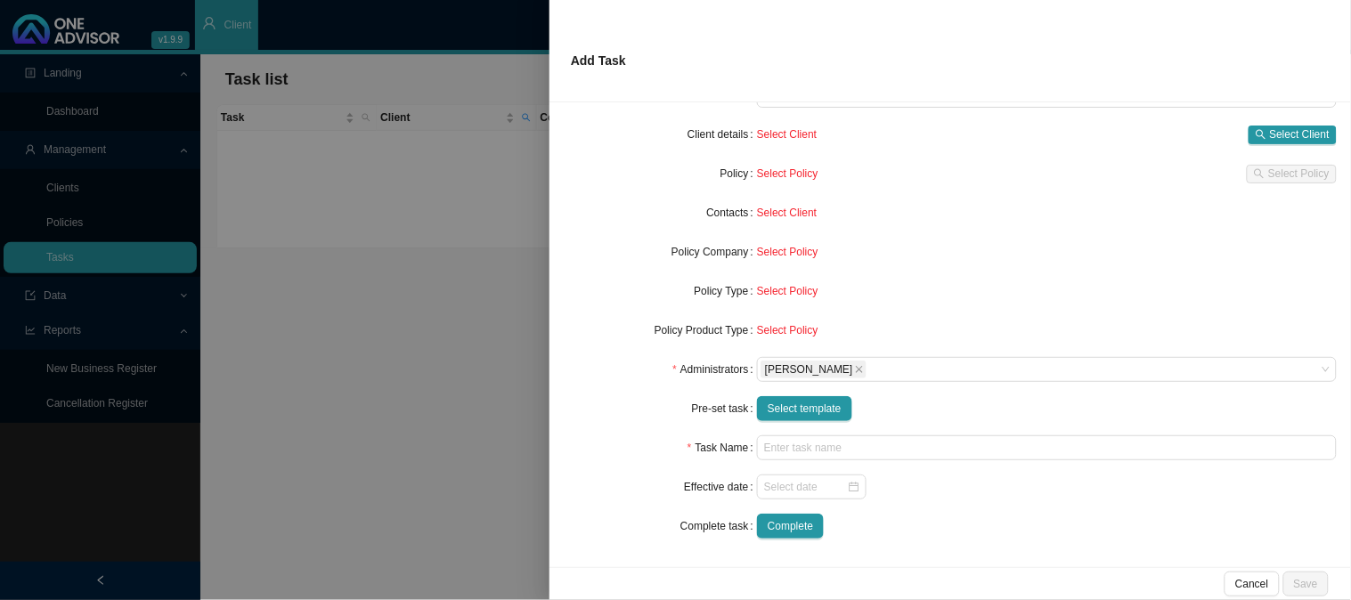
click at [296, 318] on div at bounding box center [675, 300] width 1351 height 600
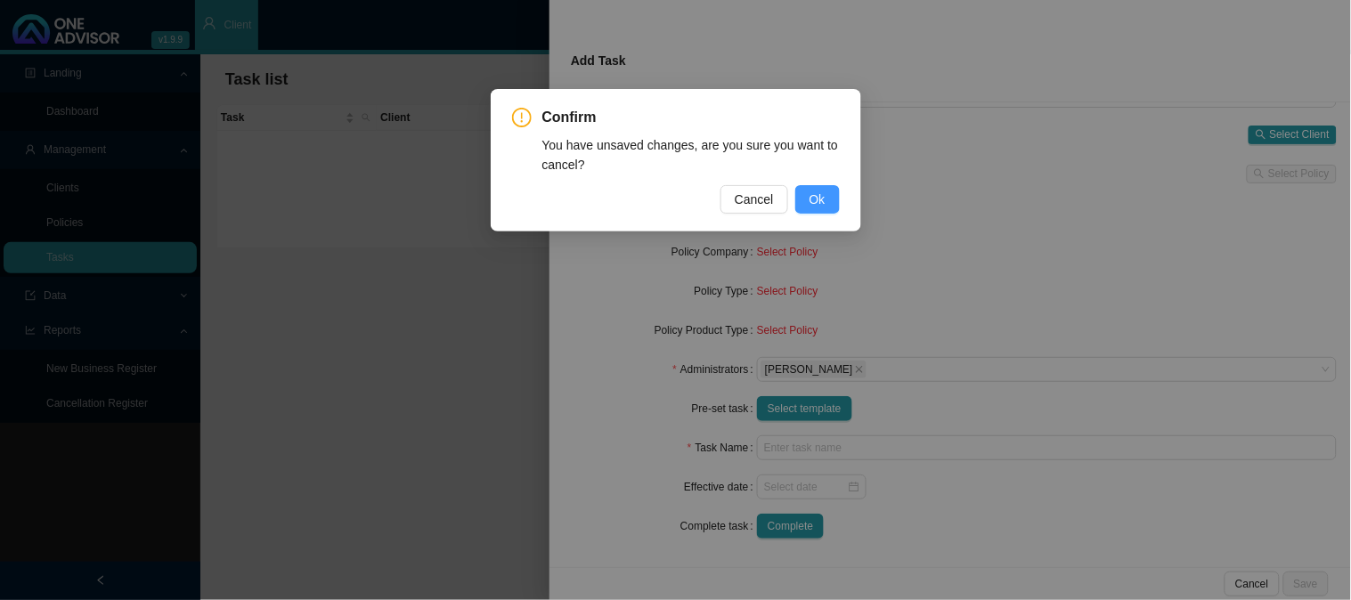
click at [819, 199] on span "Ok" at bounding box center [817, 200] width 16 height 20
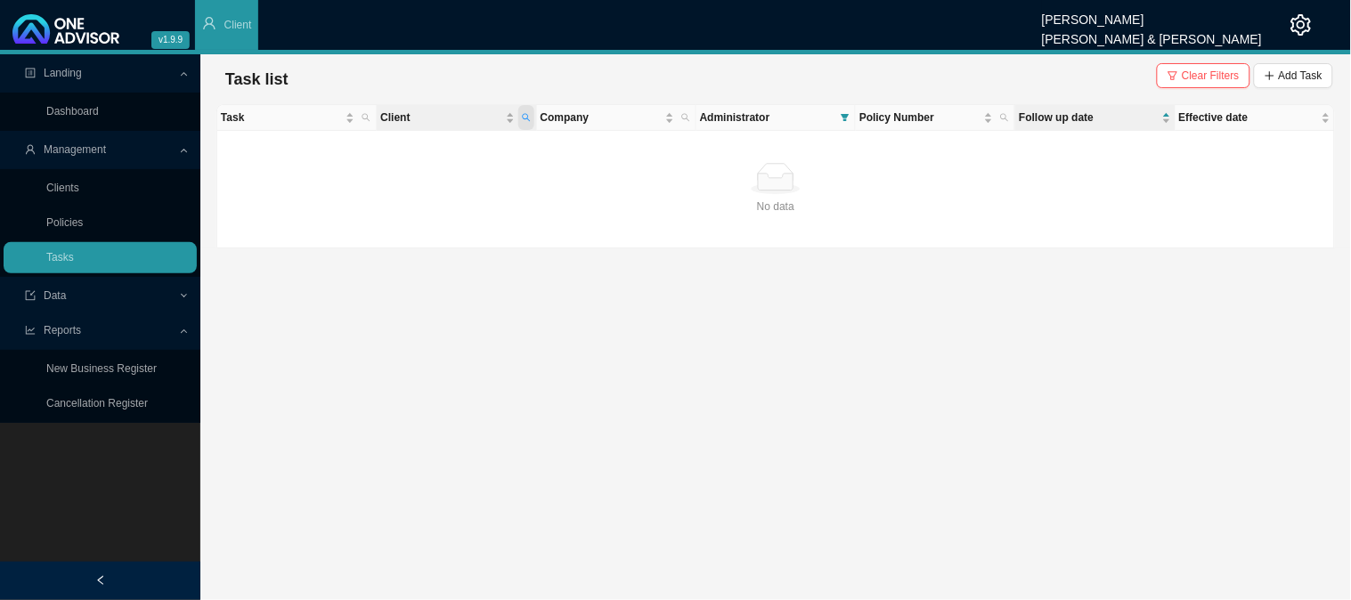
click at [531, 117] on span "Client" at bounding box center [526, 117] width 16 height 25
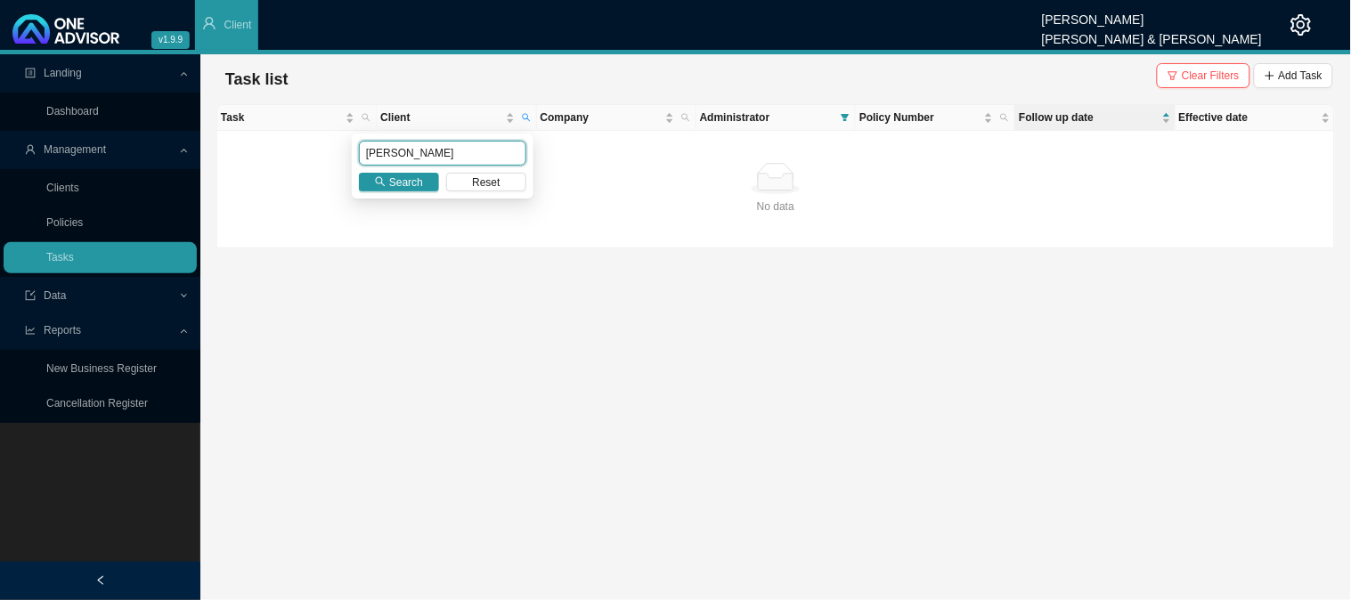
drag, startPoint x: 398, startPoint y: 153, endPoint x: 316, endPoint y: 148, distance: 82.1
click at [316, 148] on body "v1.9.9 [PERSON_NAME] [PERSON_NAME] & [PERSON_NAME] Client Landing Dashboard Man…" at bounding box center [675, 300] width 1351 height 600
click at [525, 118] on icon "search" at bounding box center [526, 117] width 9 height 9
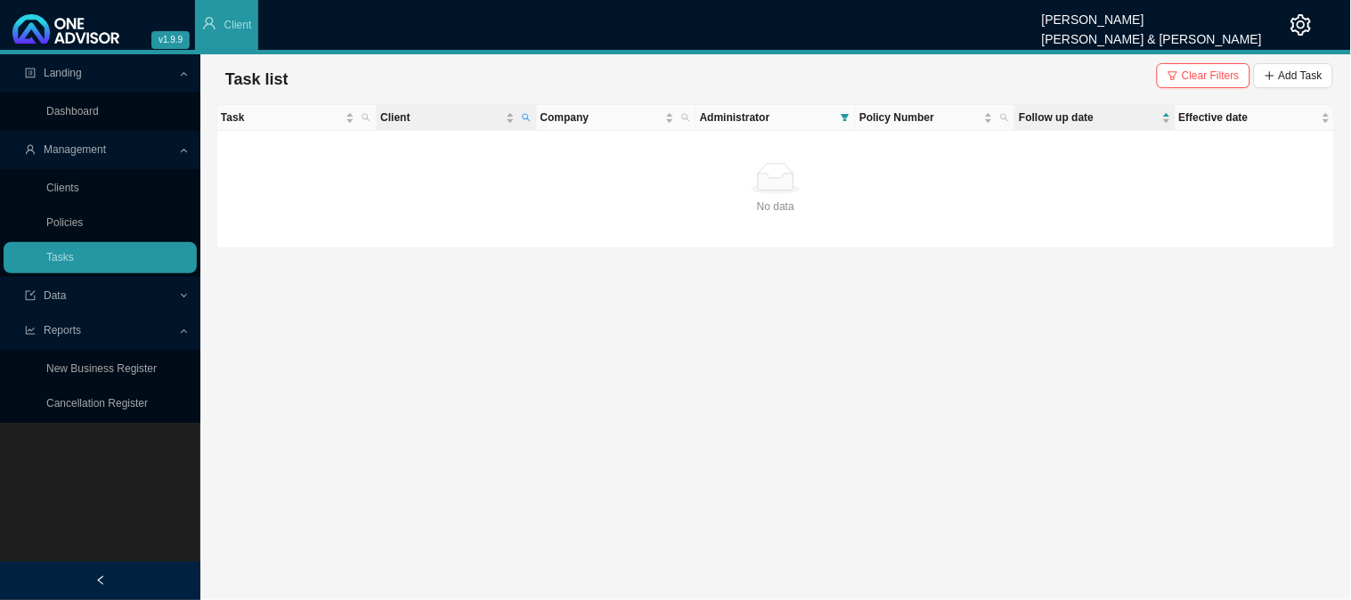
click at [448, 127] on th "Client" at bounding box center [456, 118] width 159 height 26
click at [527, 116] on icon "search" at bounding box center [526, 118] width 8 height 8
type input "[PERSON_NAME]"
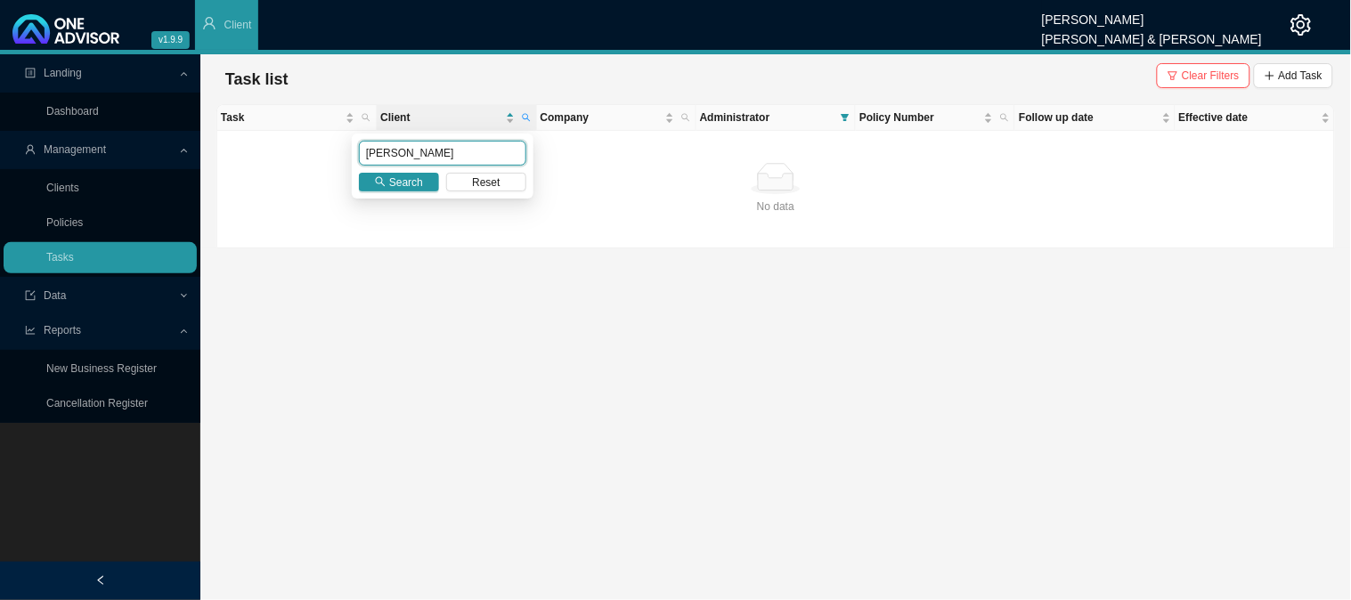
drag, startPoint x: 404, startPoint y: 152, endPoint x: 319, endPoint y: 149, distance: 85.6
click at [319, 149] on body "v1.9.9 [PERSON_NAME] [PERSON_NAME] & [PERSON_NAME] Client Landing Dashboard Man…" at bounding box center [675, 300] width 1351 height 600
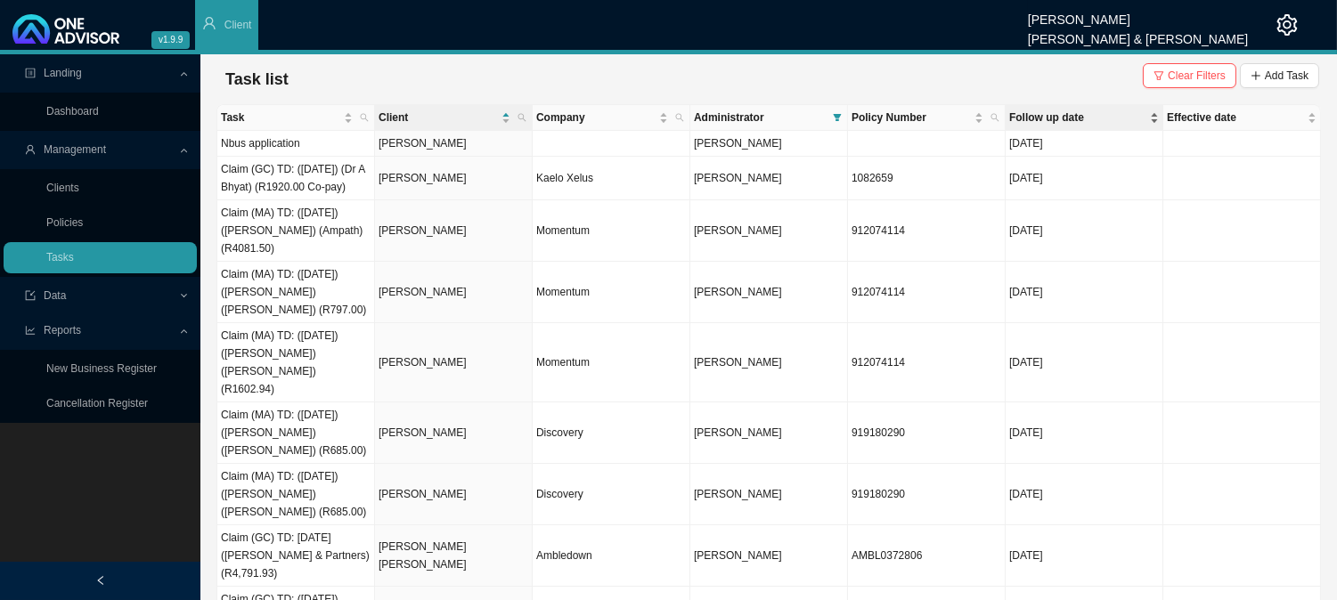
click at [1047, 118] on span "Follow up date" at bounding box center [1077, 118] width 137 height 18
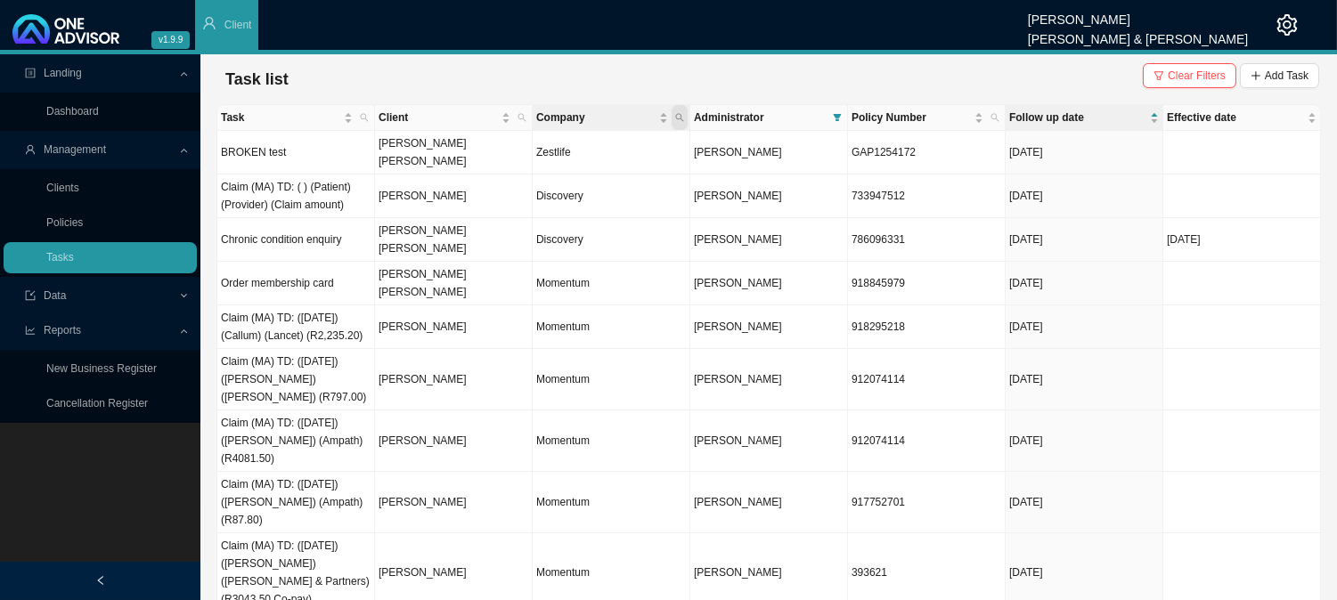
click at [682, 123] on span "Company" at bounding box center [679, 117] width 16 height 25
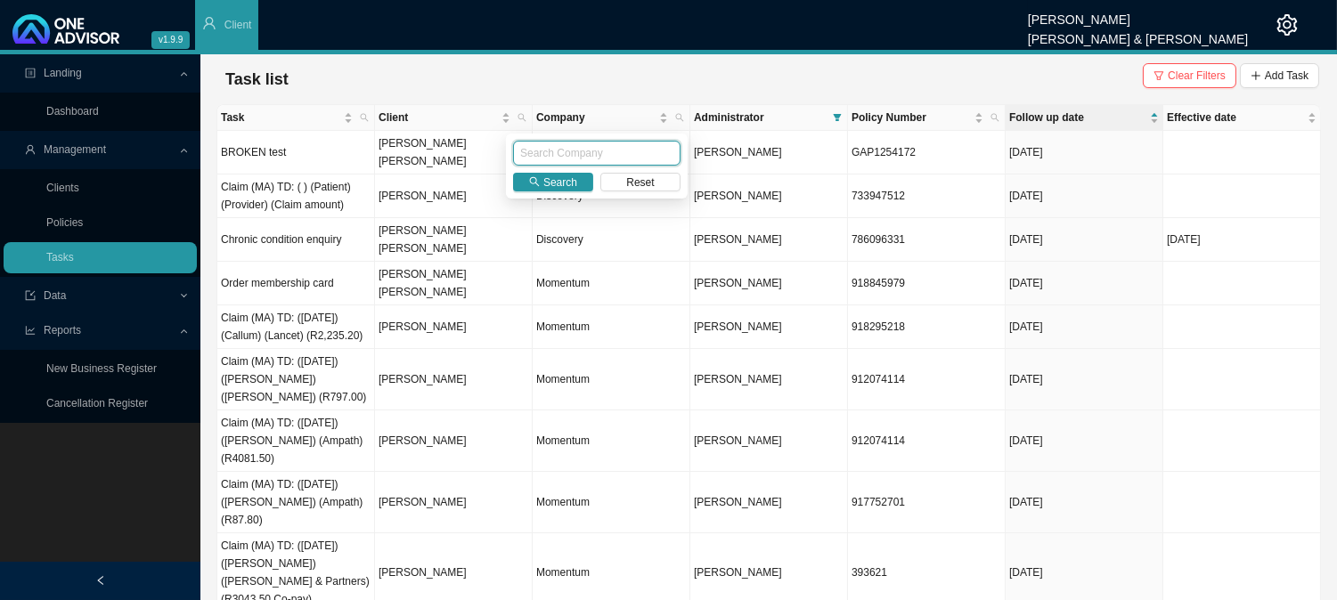
click at [597, 158] on input "text" at bounding box center [596, 153] width 167 height 25
click at [841, 113] on icon "filter" at bounding box center [837, 117] width 9 height 9
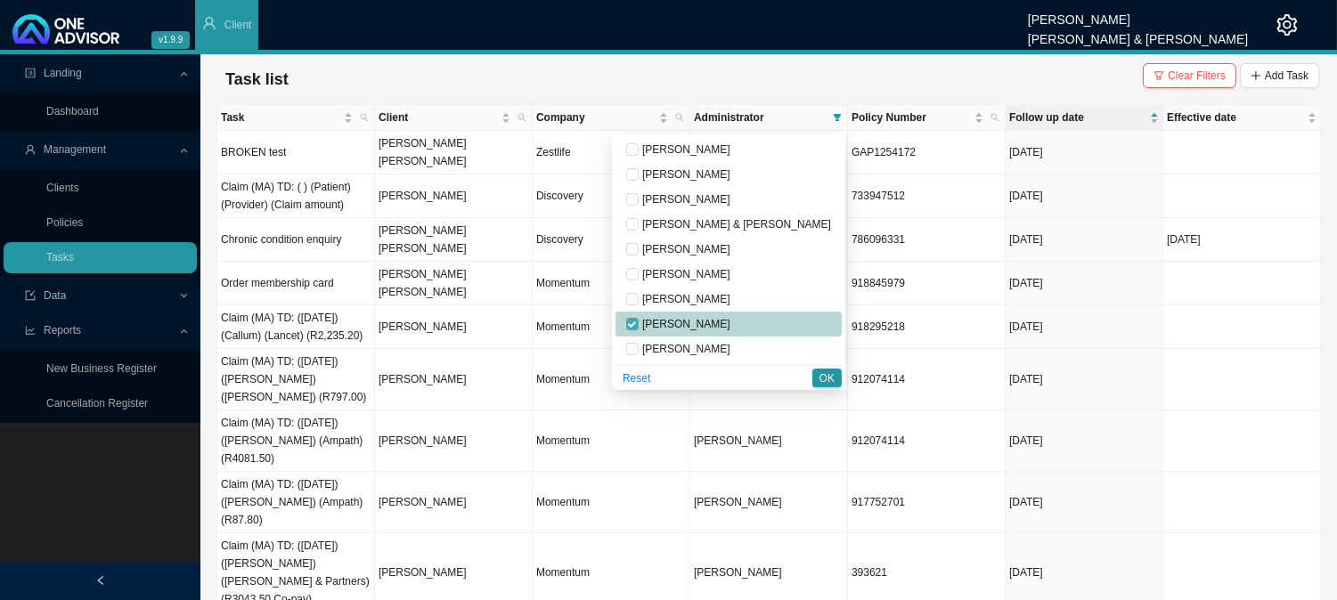
click at [638, 321] on input "checkbox" at bounding box center [632, 324] width 12 height 12
checkbox input "false"
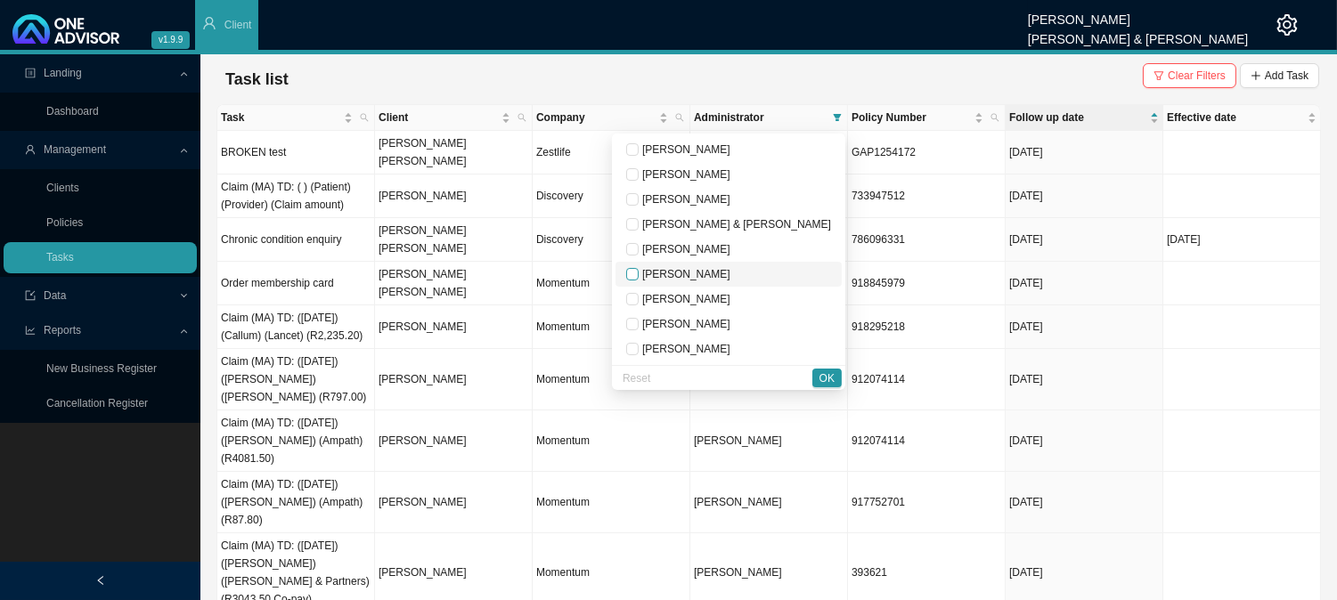
click at [638, 273] on input "checkbox" at bounding box center [632, 274] width 12 height 12
checkbox input "true"
click at [825, 374] on span "OK" at bounding box center [826, 379] width 15 height 18
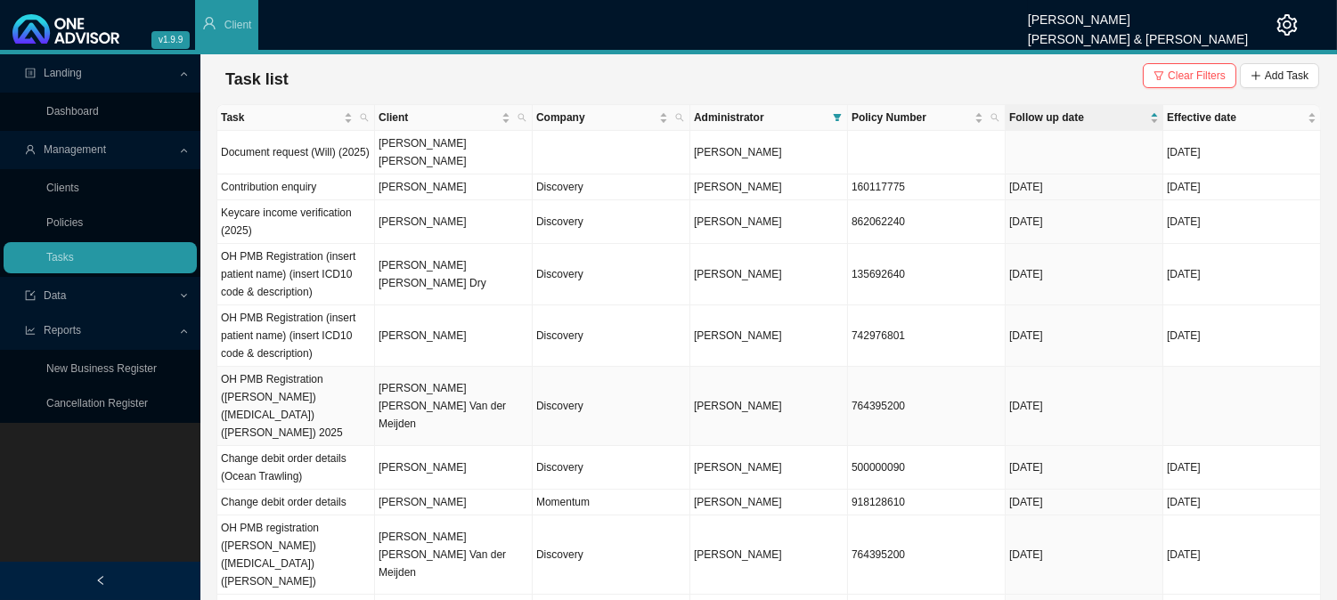
click at [433, 378] on td "[PERSON_NAME] [PERSON_NAME] Van der Meijden" at bounding box center [454, 406] width 158 height 79
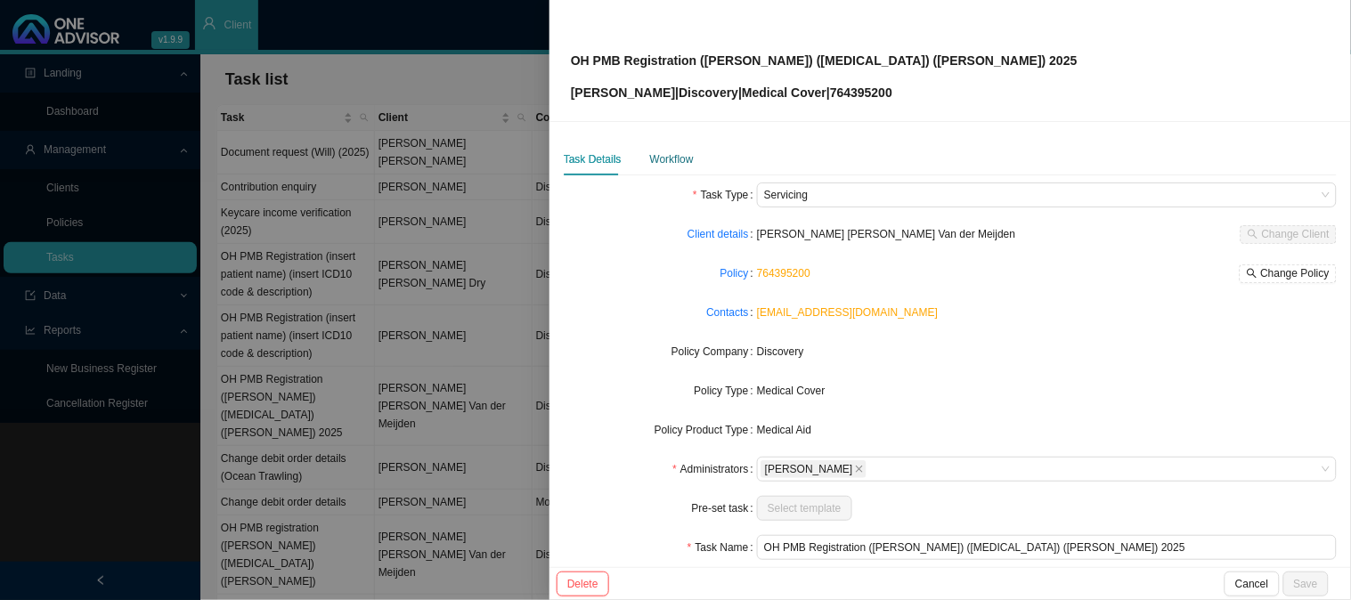
click at [682, 165] on div "Workflow" at bounding box center [672, 159] width 44 height 18
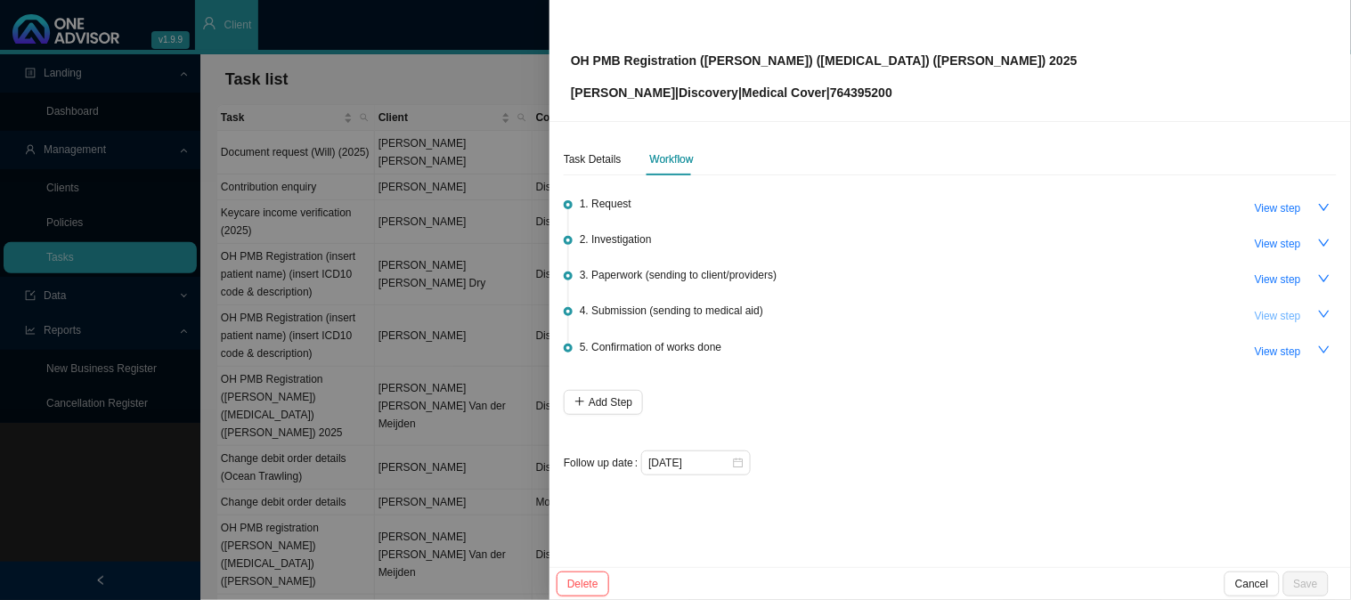
click at [1291, 312] on span "View step" at bounding box center [1278, 316] width 46 height 18
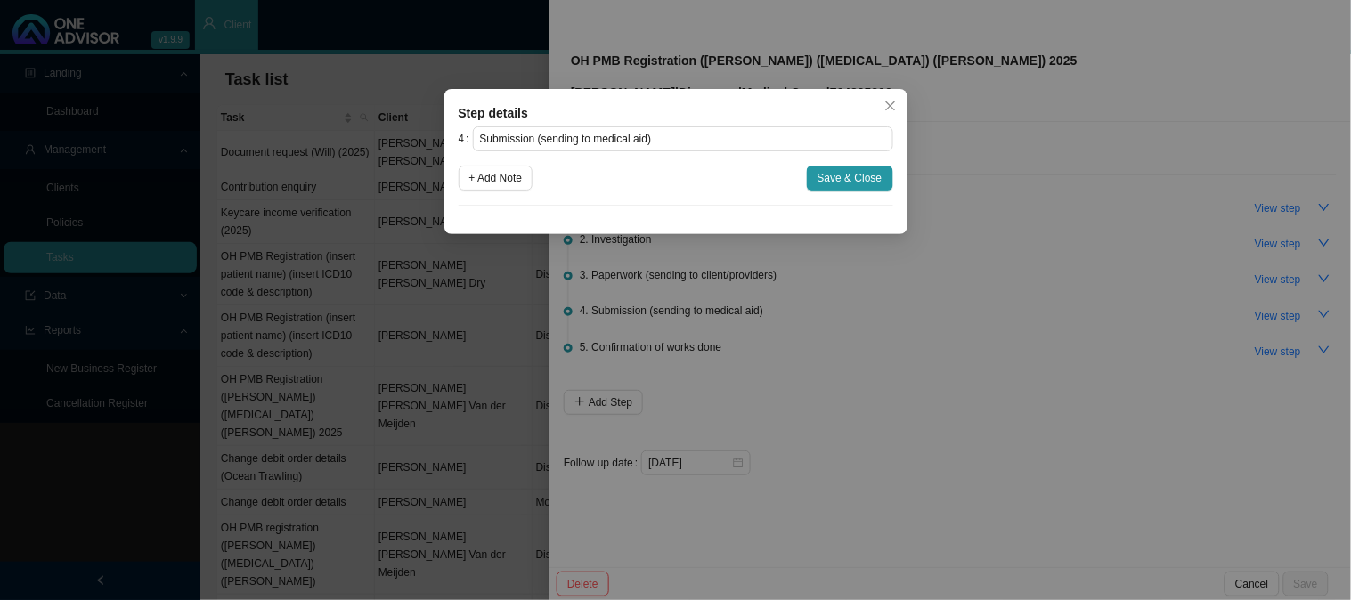
click at [1002, 299] on div "Step details 4 Submission (sending to medical aid) + Add Note Save & Close Canc…" at bounding box center [675, 300] width 1351 height 600
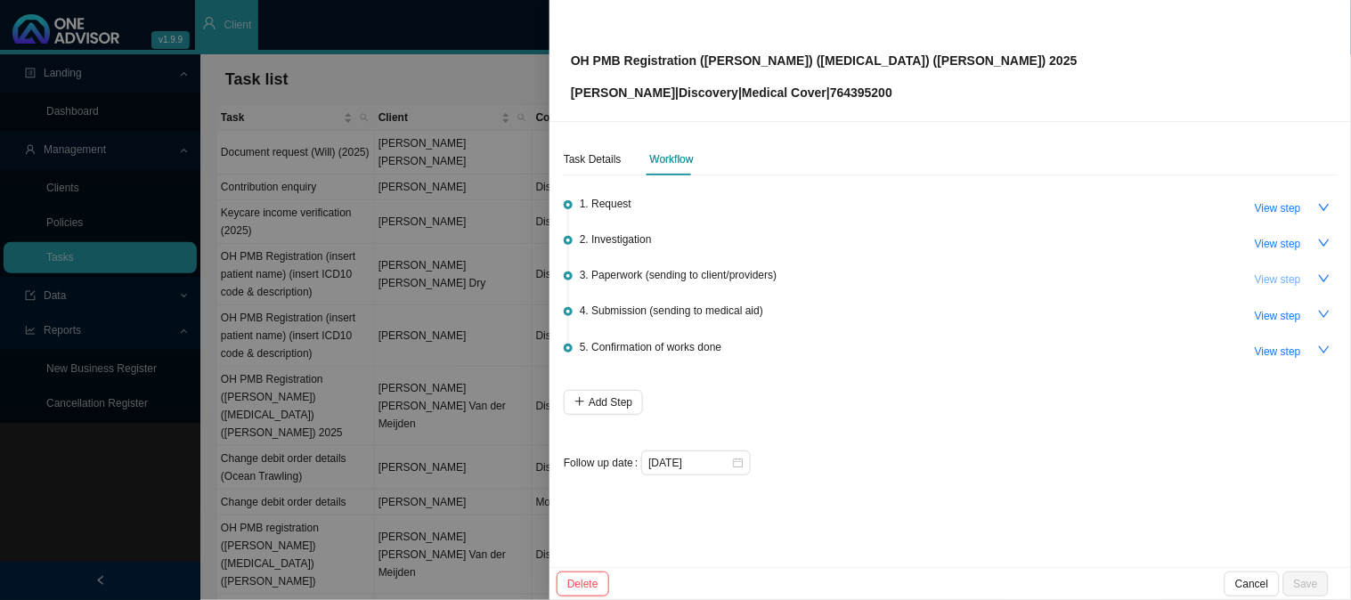
click at [1280, 268] on button "View step" at bounding box center [1278, 279] width 68 height 25
type input "Paperwork (sending to client/providers)"
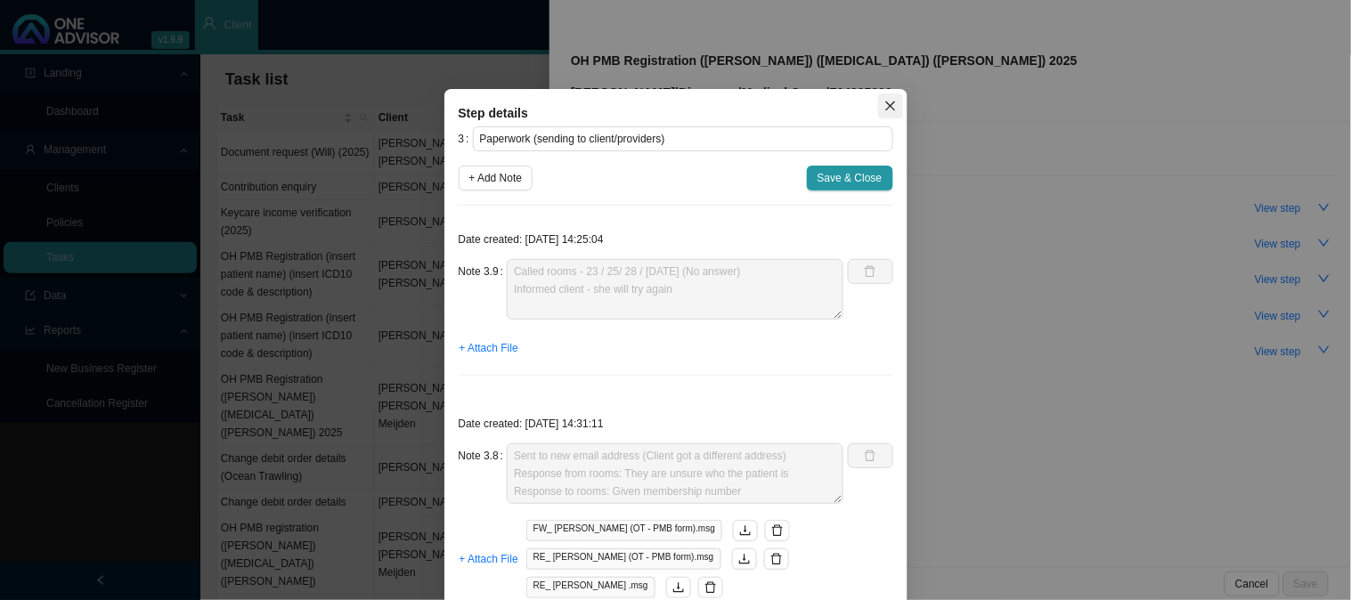
click at [879, 112] on button "Close" at bounding box center [890, 105] width 25 height 25
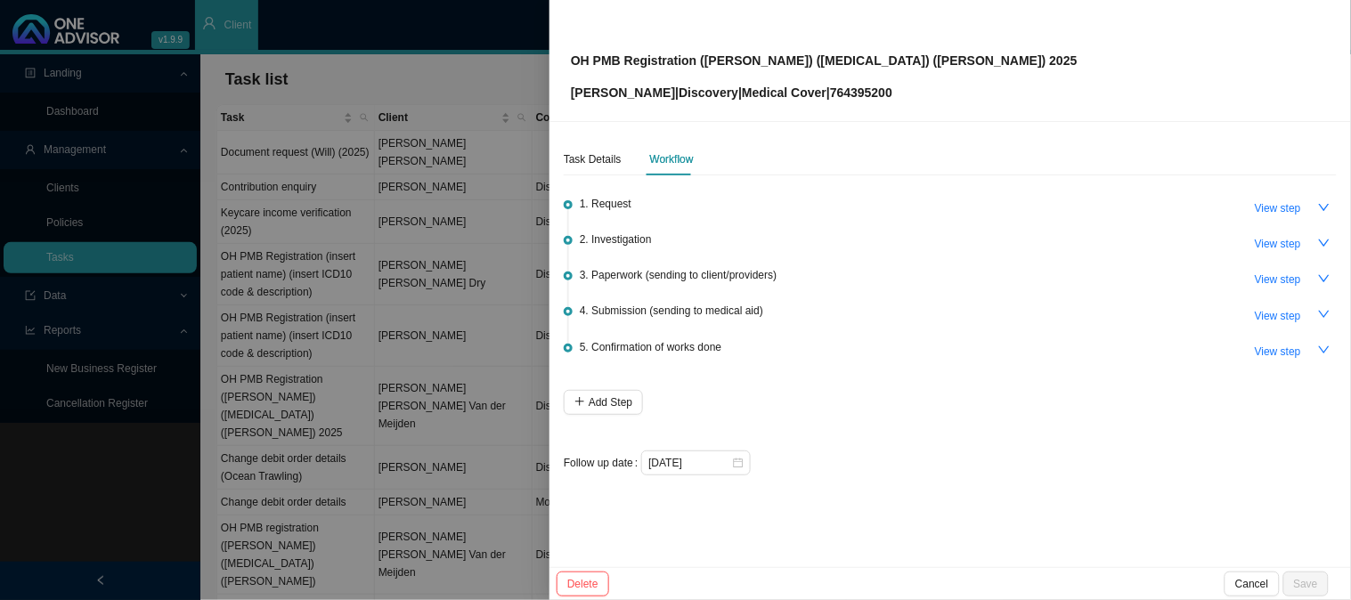
click at [252, 259] on div at bounding box center [675, 300] width 1351 height 600
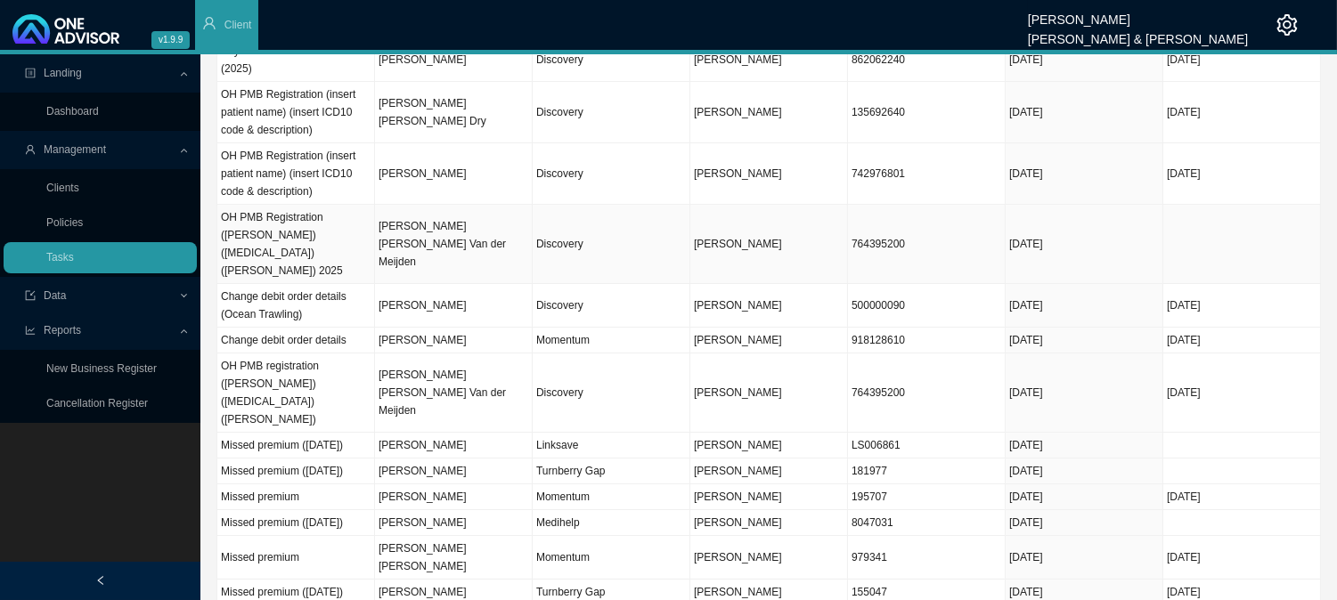
scroll to position [198, 0]
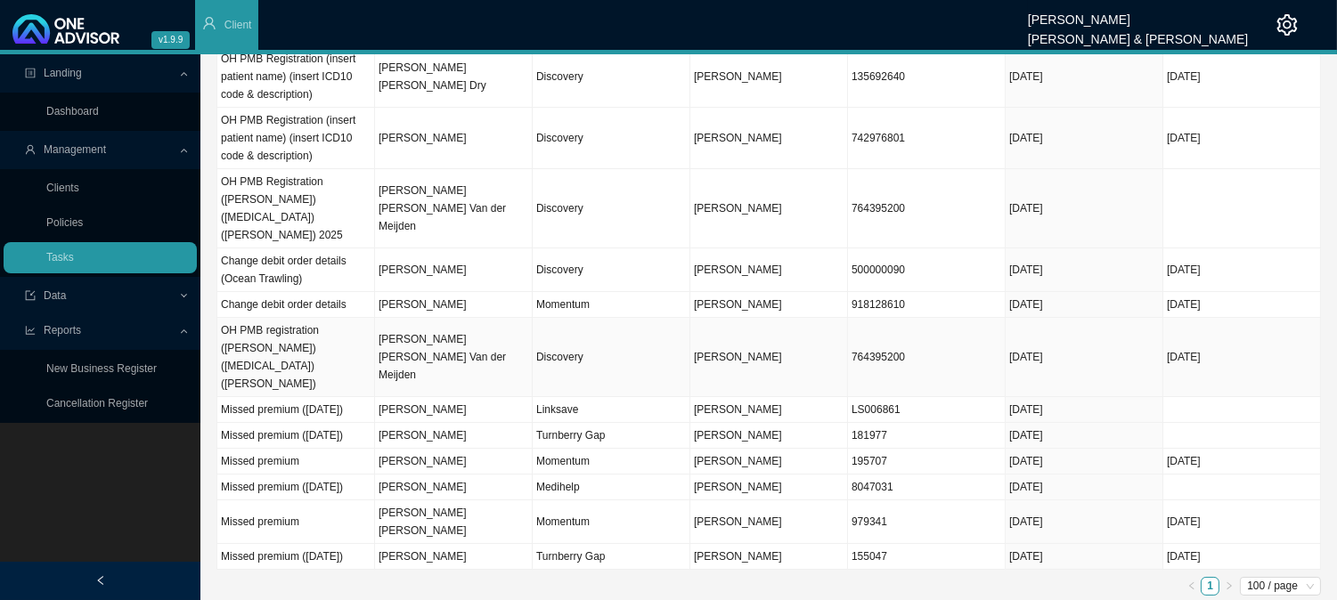
click at [474, 318] on td "[PERSON_NAME] [PERSON_NAME] Van der Meijden" at bounding box center [454, 357] width 158 height 79
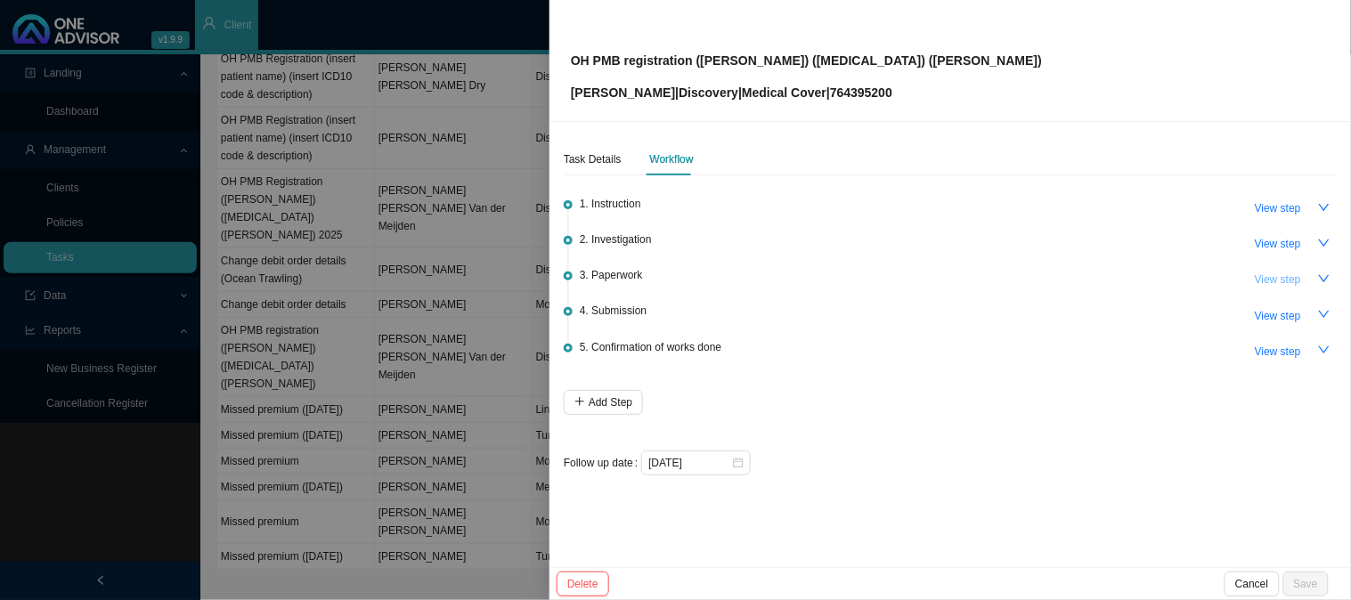
click at [1287, 282] on span "View step" at bounding box center [1278, 280] width 46 height 18
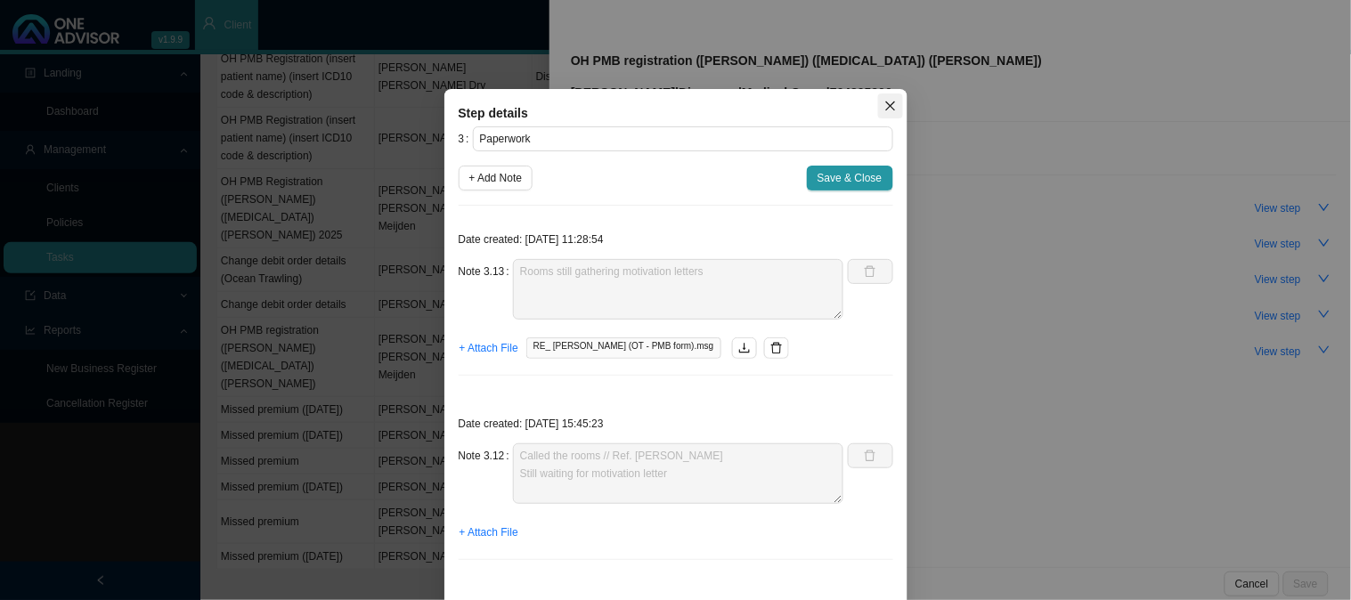
click at [885, 102] on icon "close" at bounding box center [890, 107] width 10 height 10
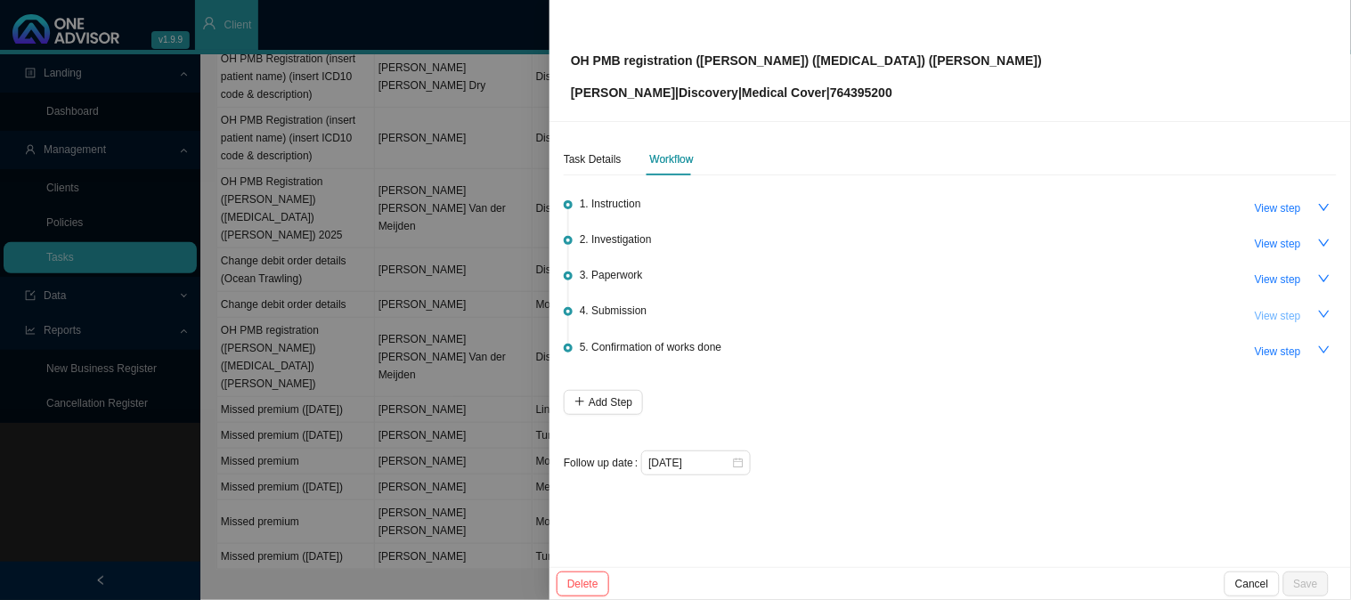
click at [1280, 307] on span "View step" at bounding box center [1278, 316] width 46 height 18
type input "Submission"
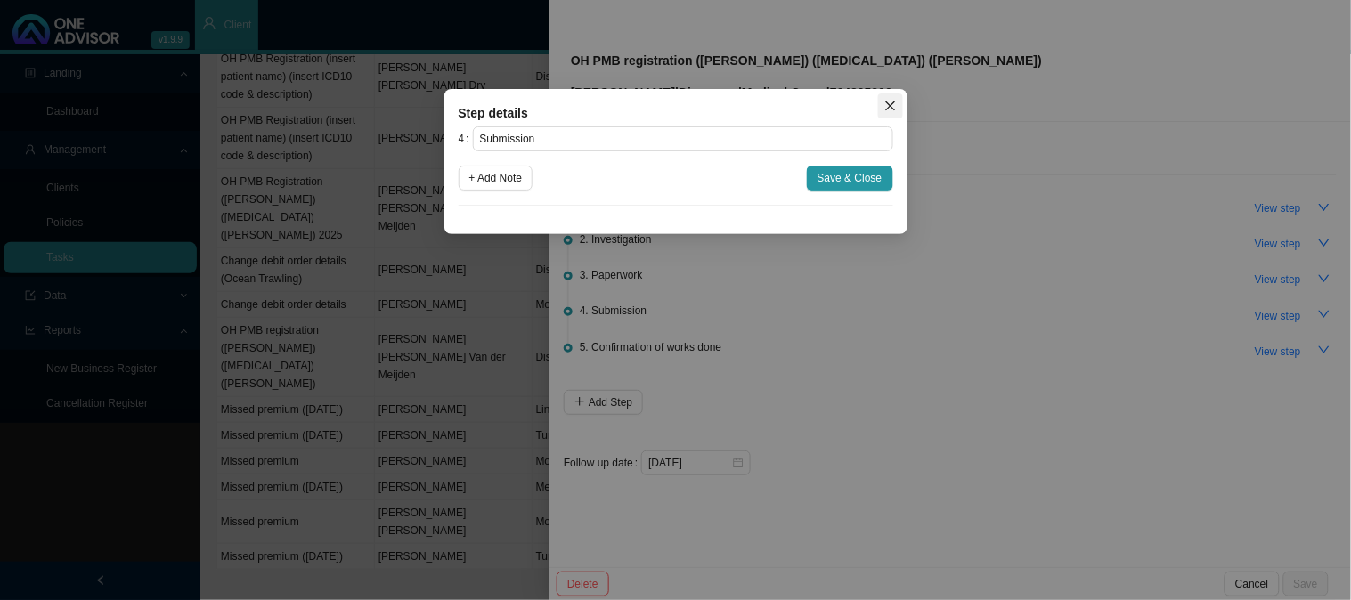
click at [884, 107] on icon "close" at bounding box center [890, 106] width 12 height 12
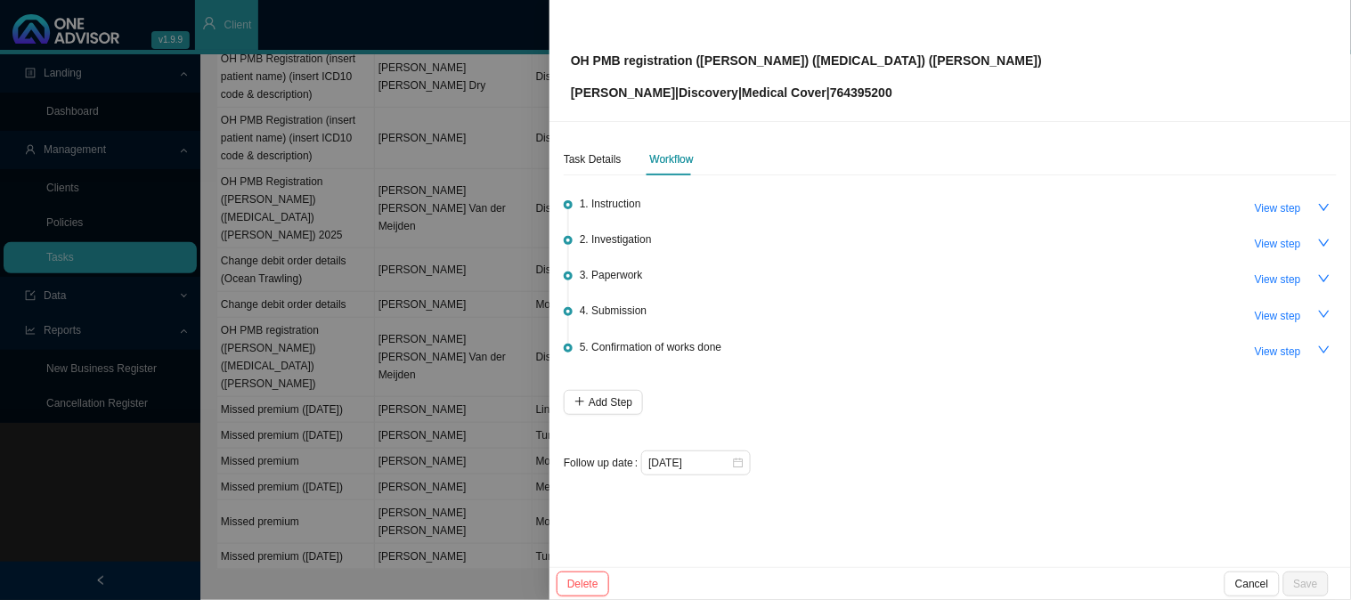
click at [375, 221] on div at bounding box center [675, 300] width 1351 height 600
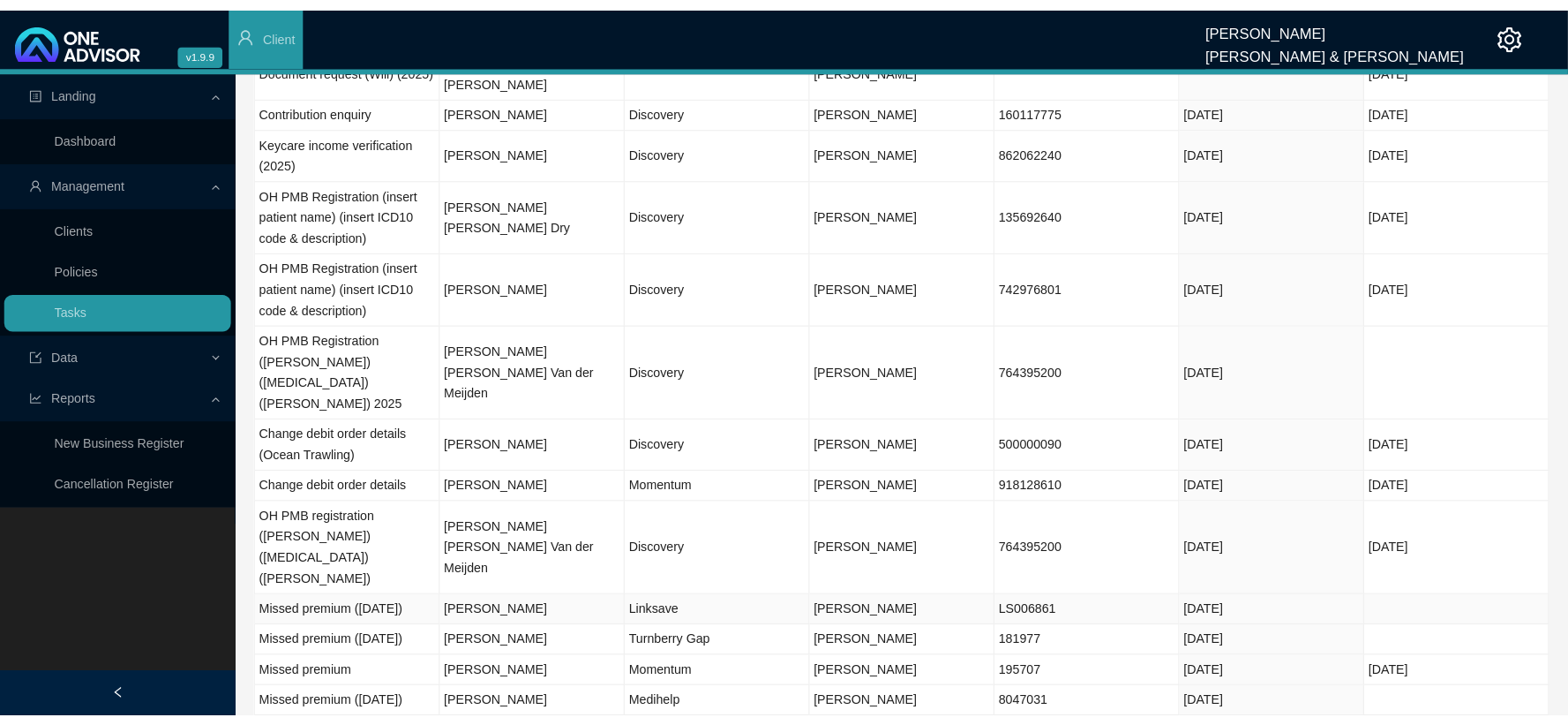
scroll to position [0, 0]
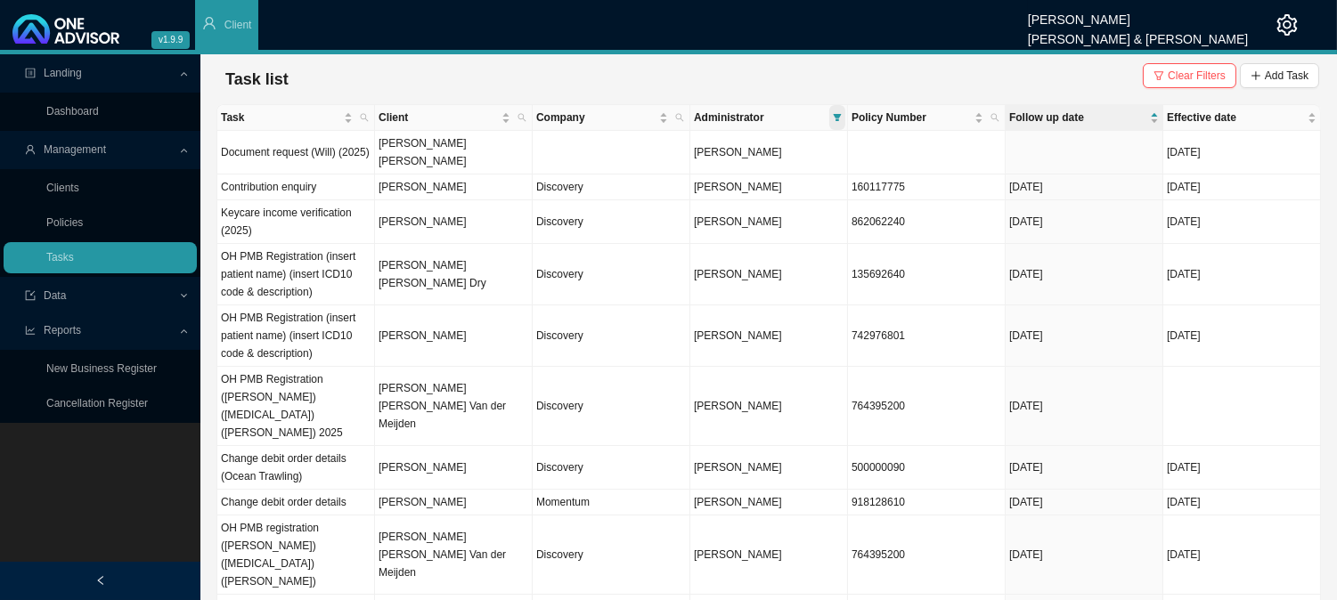
click at [840, 114] on icon "filter" at bounding box center [837, 117] width 8 height 7
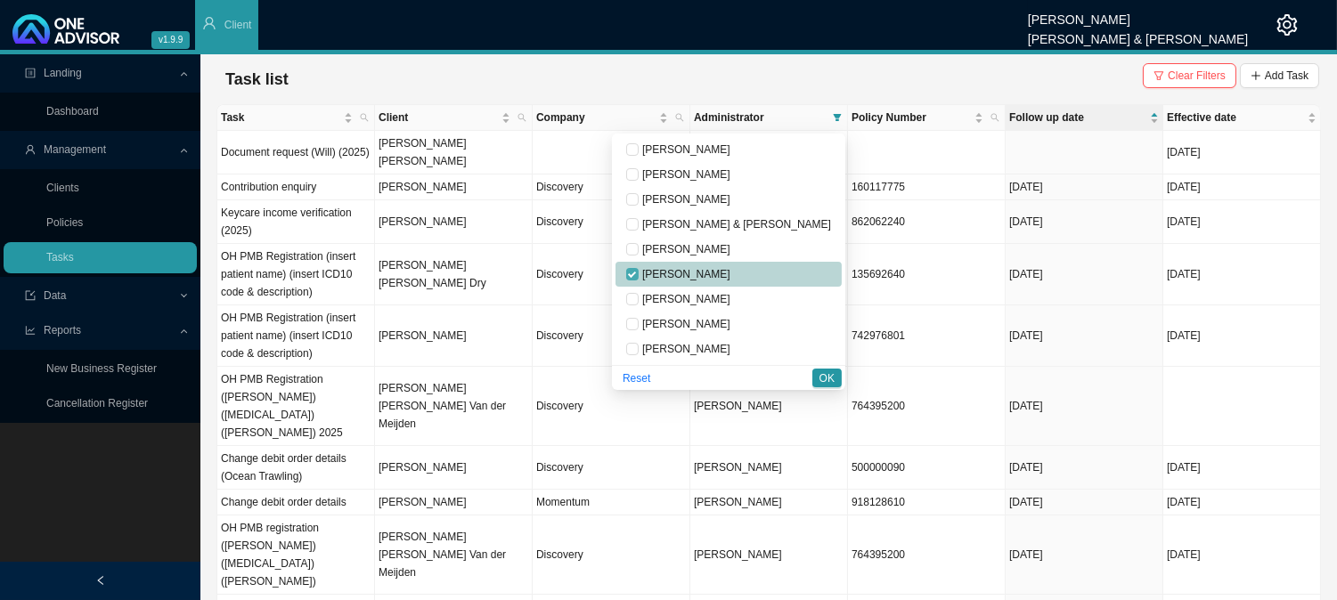
click at [638, 273] on input "checkbox" at bounding box center [632, 274] width 12 height 12
checkbox input "false"
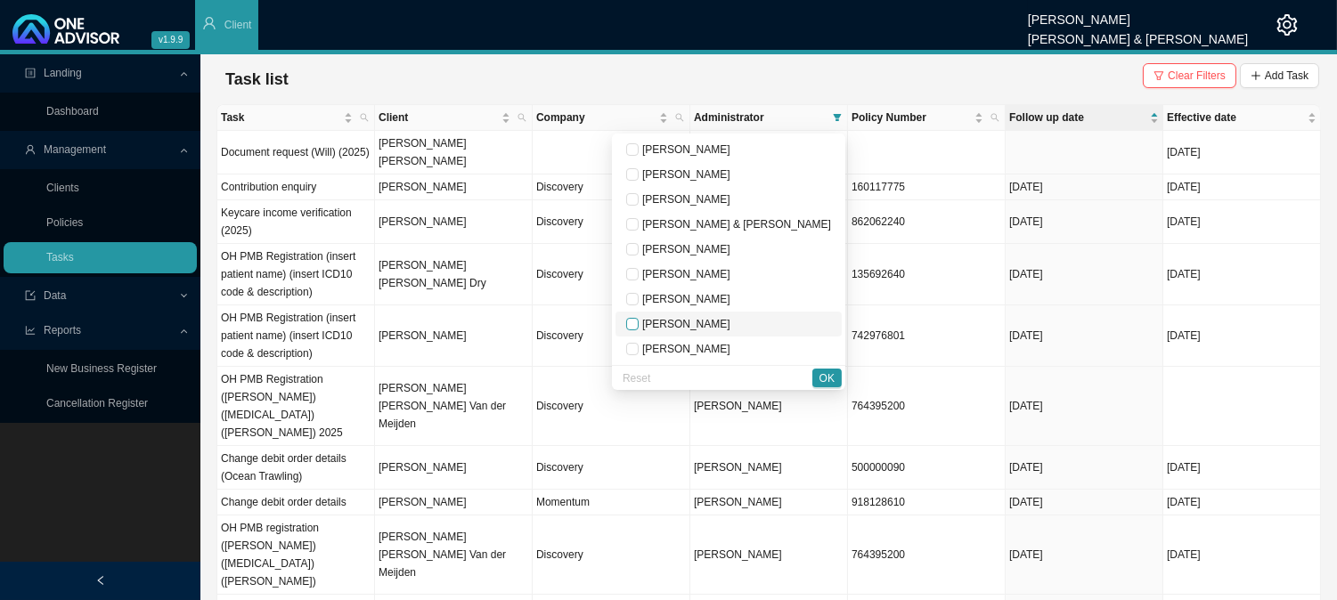
click at [638, 322] on input "checkbox" at bounding box center [632, 324] width 12 height 12
checkbox input "true"
click at [826, 378] on span "OK" at bounding box center [826, 379] width 15 height 18
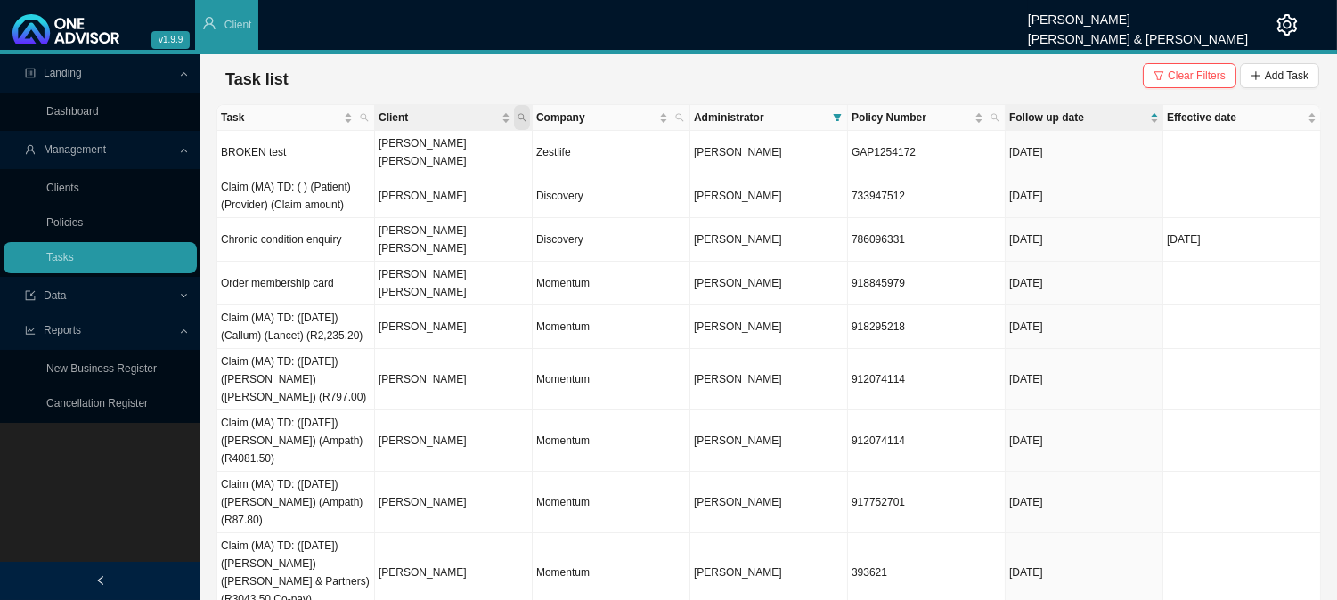
click at [527, 118] on span "Client" at bounding box center [522, 117] width 16 height 25
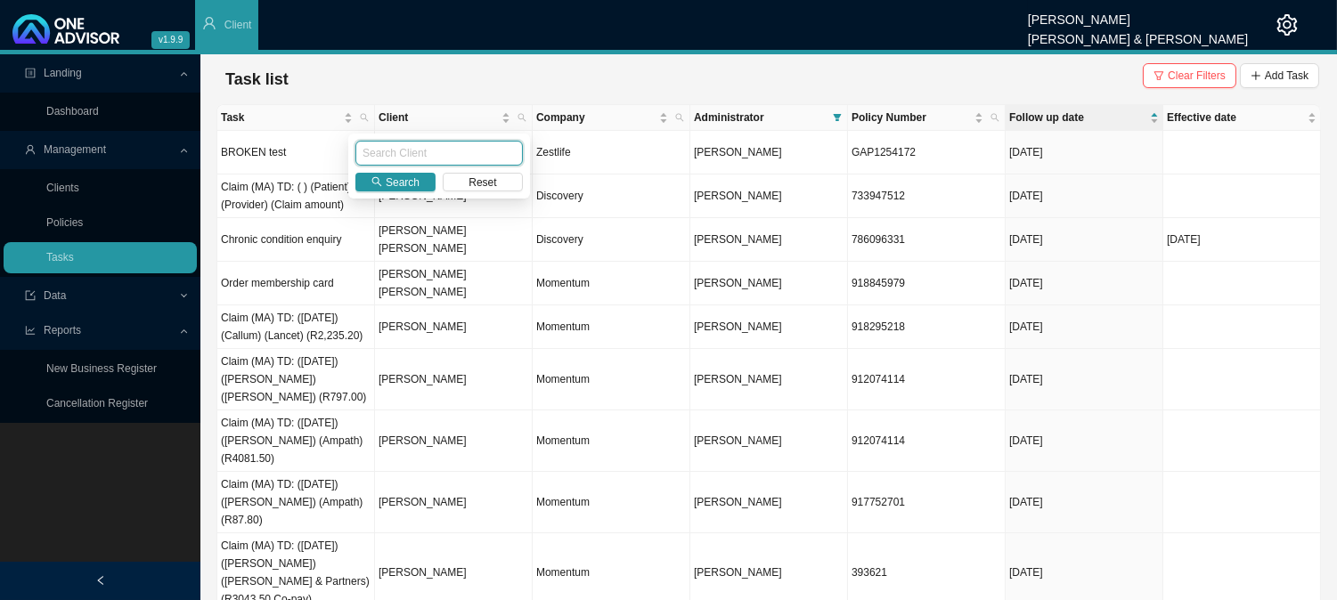
click at [431, 141] on input "text" at bounding box center [438, 153] width 167 height 25
type input "va"
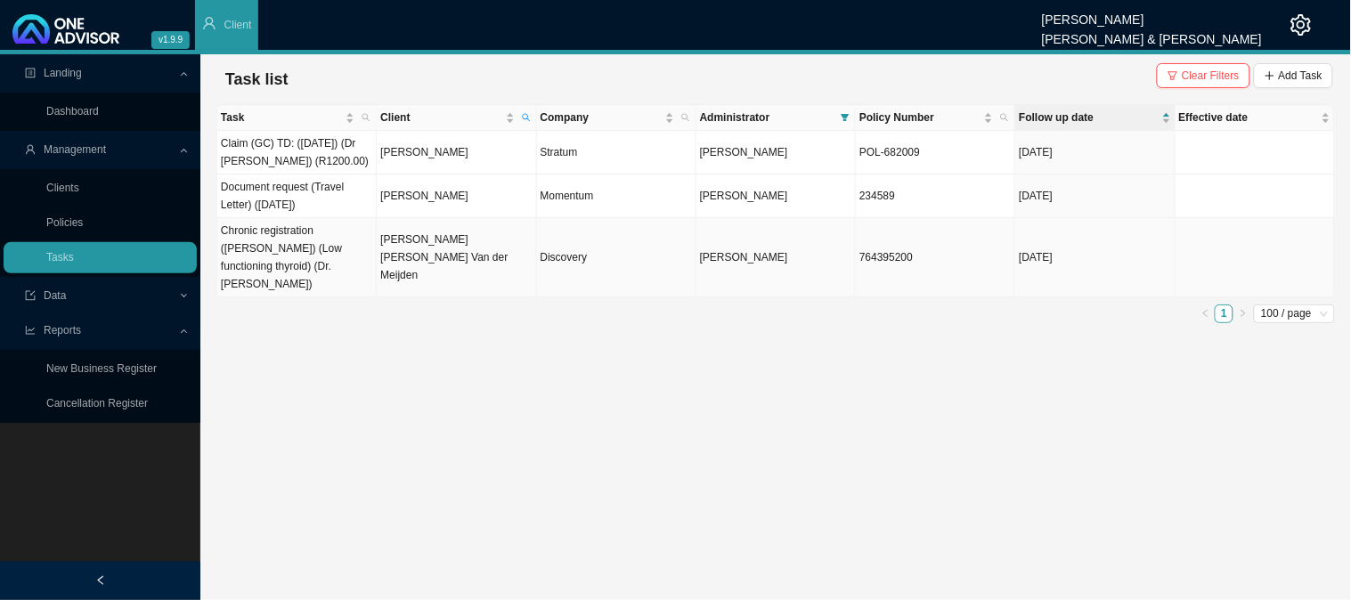
click at [402, 256] on td "[PERSON_NAME] [PERSON_NAME] Van der Meijden" at bounding box center [456, 257] width 159 height 79
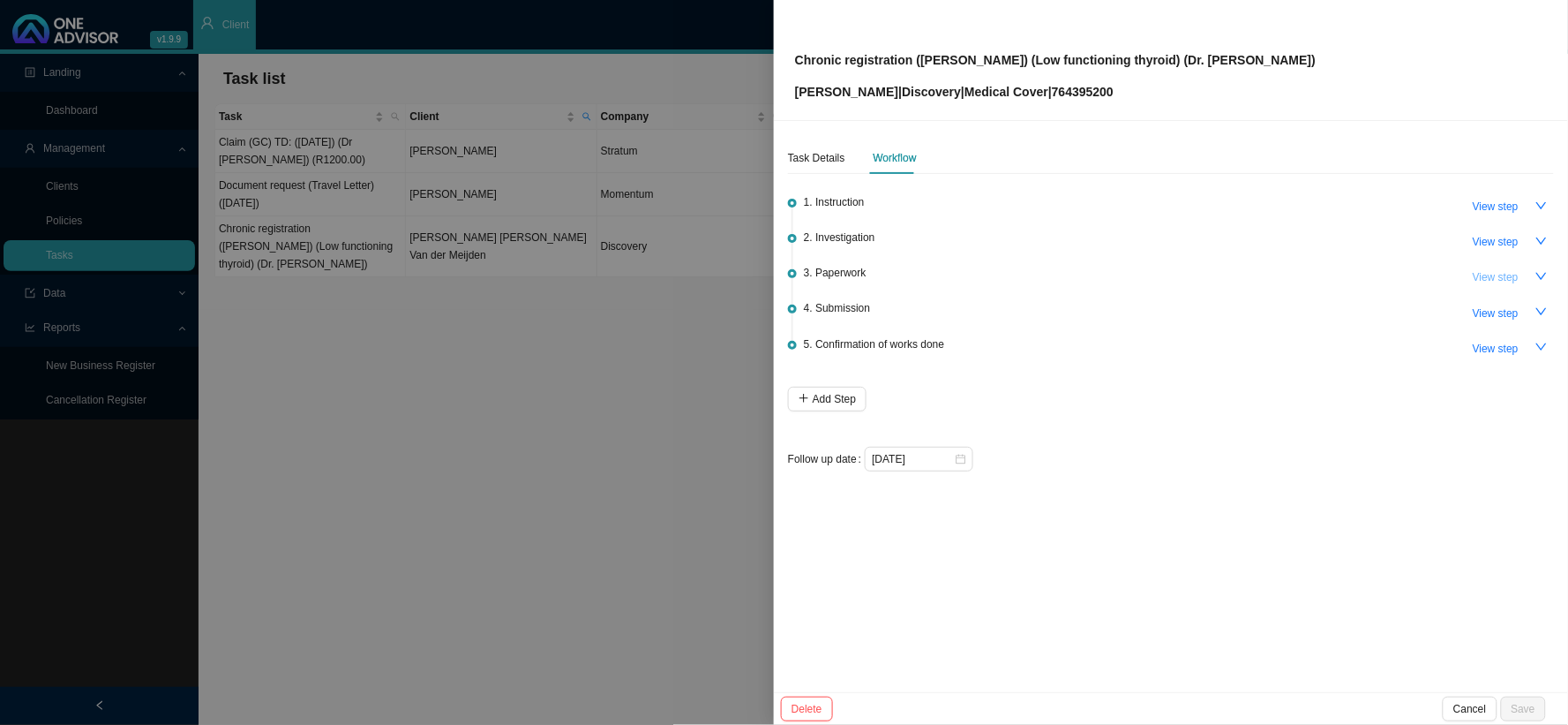
click at [1338, 277] on span "View step" at bounding box center [1496, 278] width 46 height 18
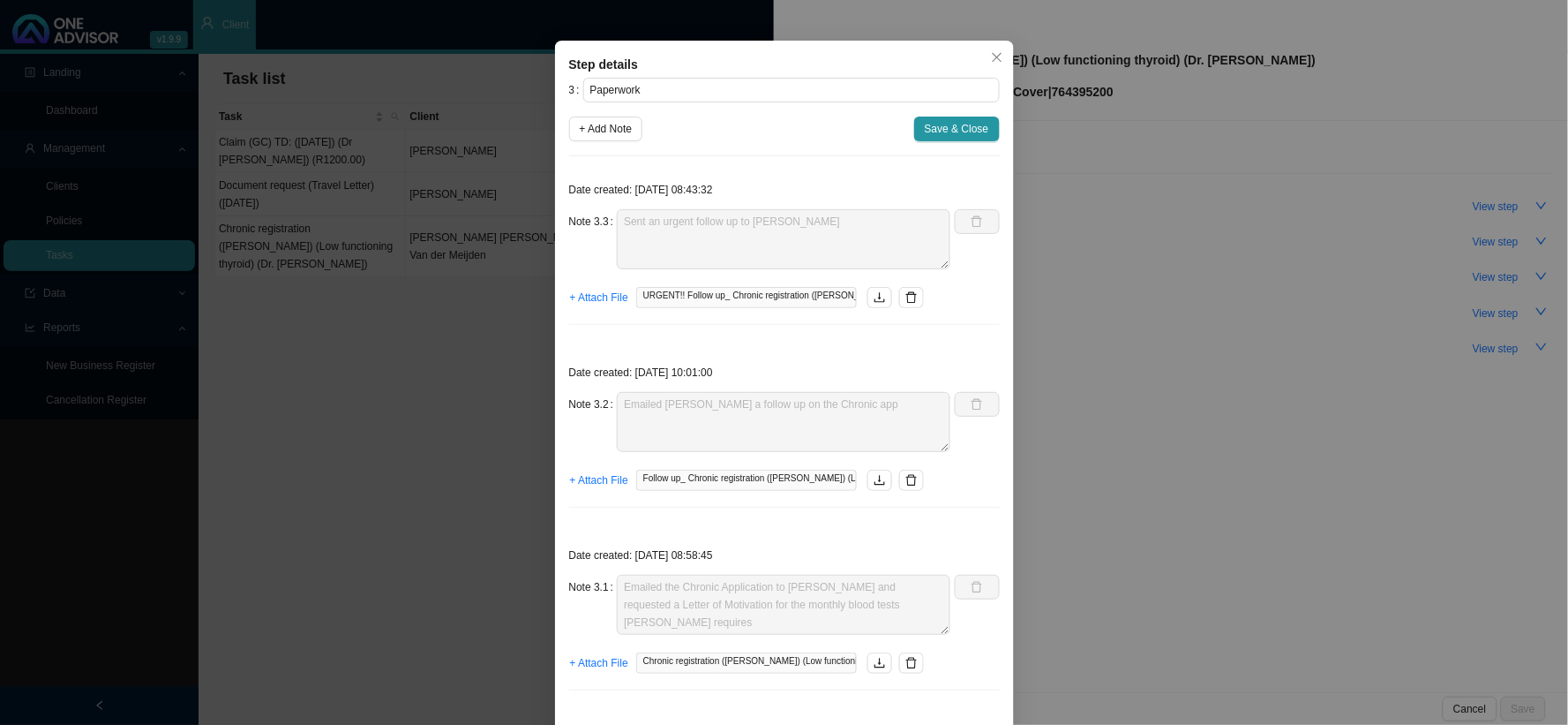
scroll to position [70, 0]
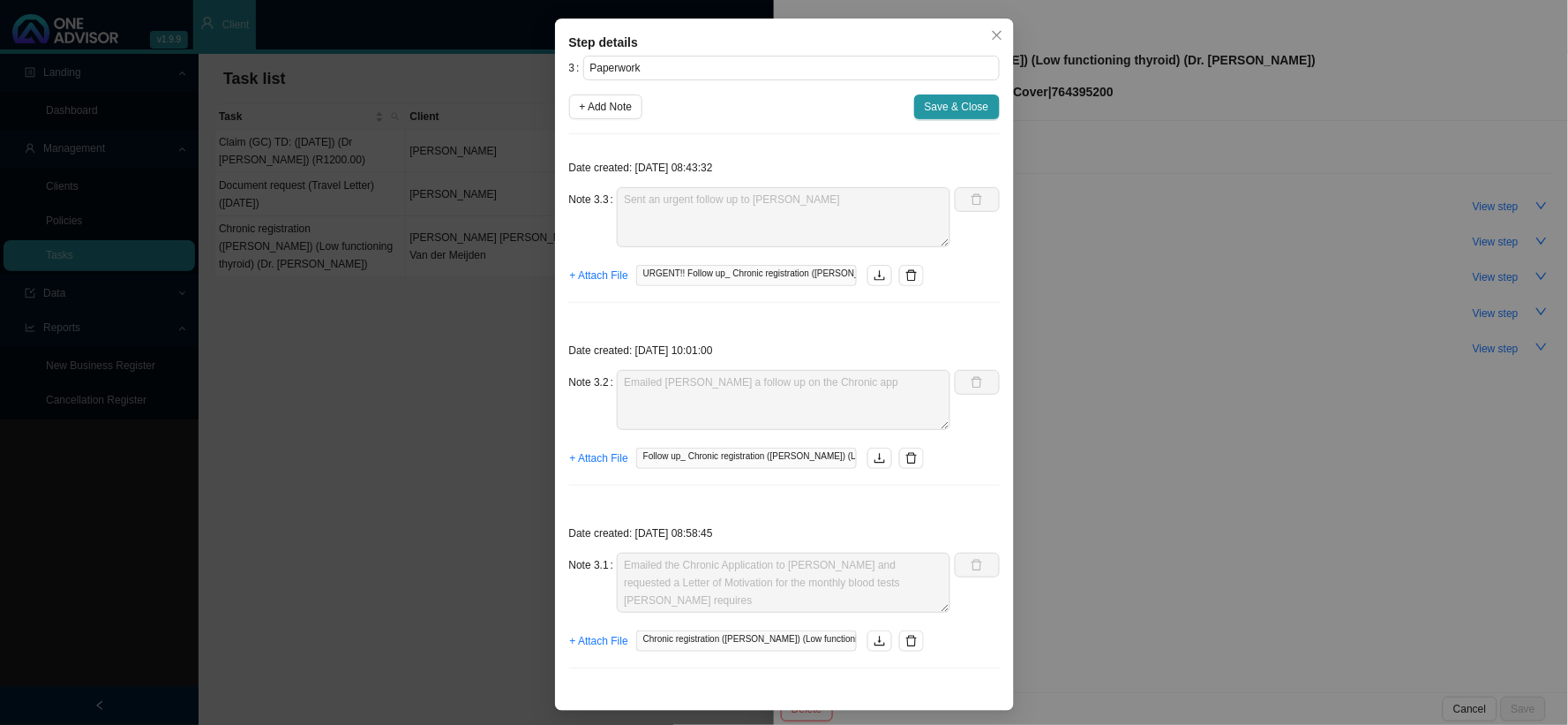
click at [1338, 302] on div "Step details 3 Paperwork + Add Note Save & Close Date created: [DATE] 08:43:32 …" at bounding box center [784, 362] width 1568 height 725
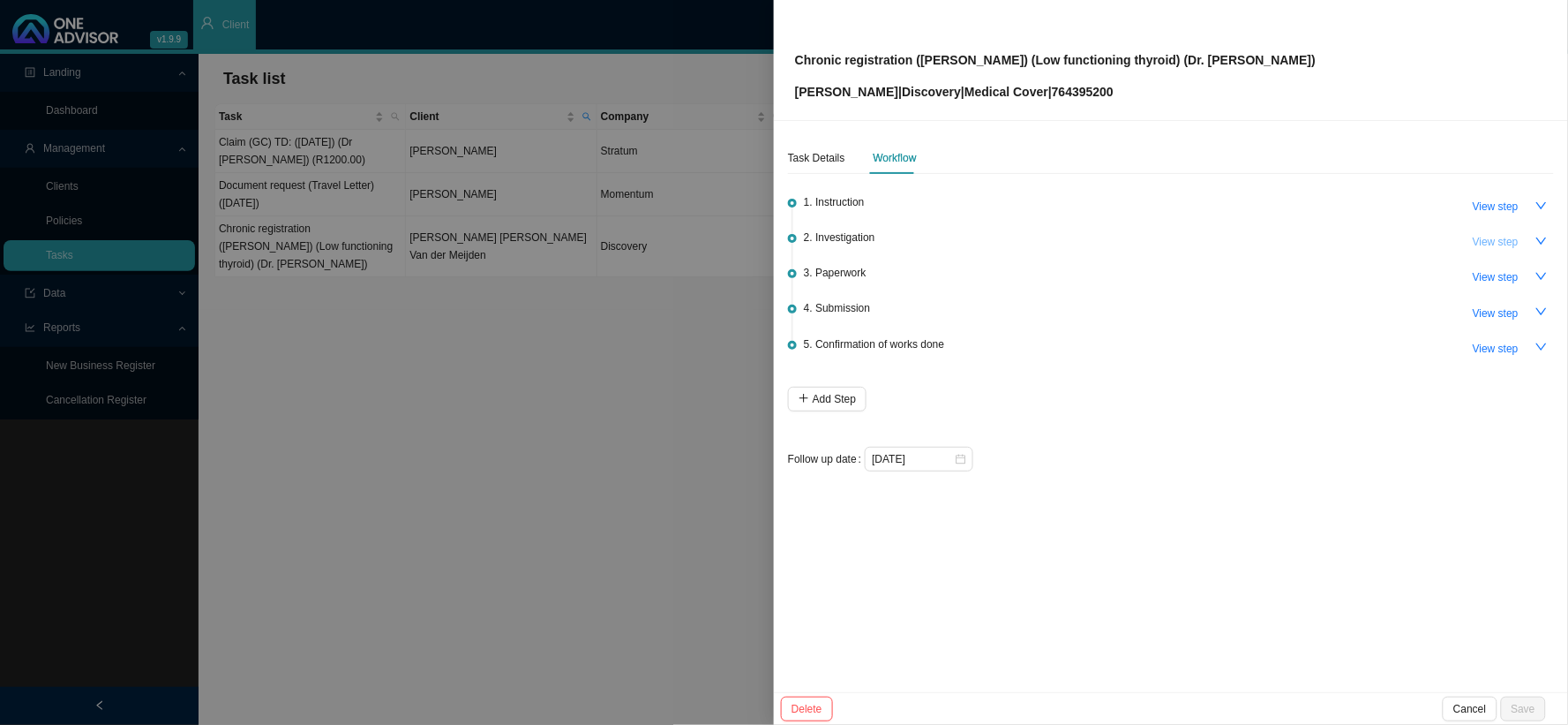
click at [1338, 240] on span "View step" at bounding box center [1496, 242] width 46 height 18
type input "Investigation"
type textarea "Doctors rooms say we can use code E03.9"
type textarea "[PERSON_NAME] sent a Whatsapp to Jo with the correct ICD 10 CODE [MEDICAL_DATA]…"
type textarea "The ICD10 code provided by [PERSON_NAME] is E16.2 which is for [MEDICAL_DATA]. …"
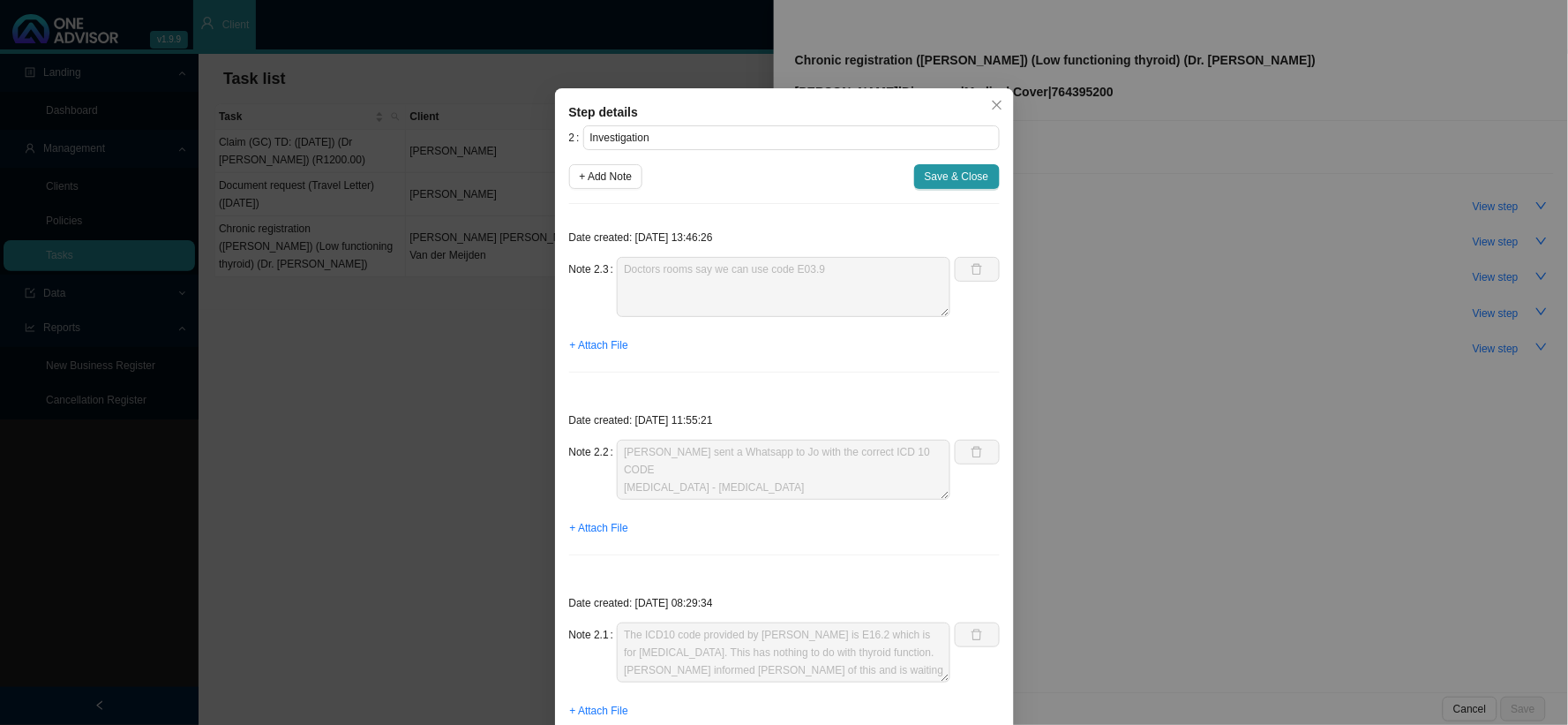
click at [1227, 367] on div "Step details 2 Investigation + Add Note Save & Close Date created: [DATE] 13:46…" at bounding box center [784, 362] width 1568 height 725
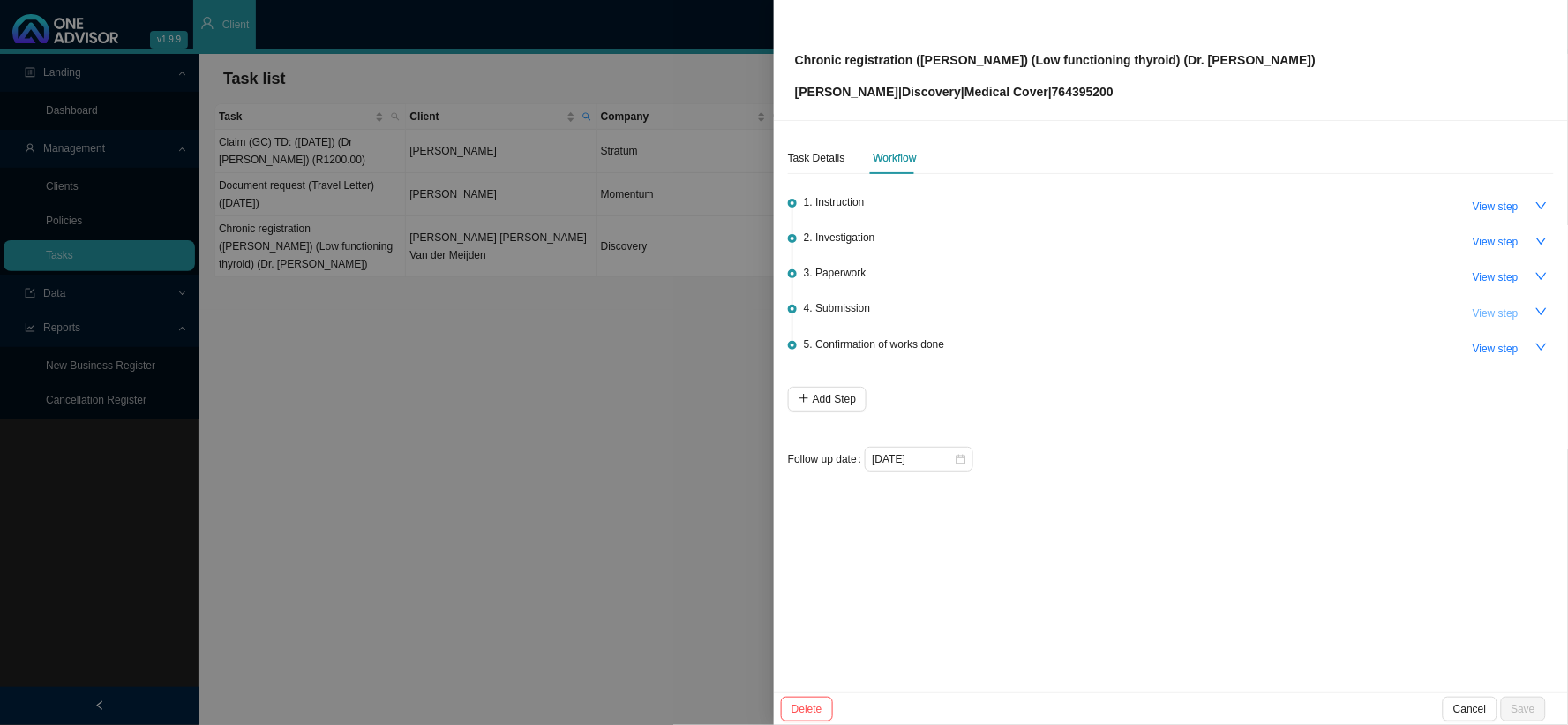
click at [1338, 310] on span "View step" at bounding box center [1496, 313] width 46 height 18
type input "Submission"
type textarea "Sent the form to Dr [PERSON_NAME] and cc'd [PERSON_NAME] in"
type textarea "Sent another follow to [PERSON_NAME]"
type textarea "Sent [PERSON_NAME] a follow up asking if Dr [PERSON_NAME] has completed the app…"
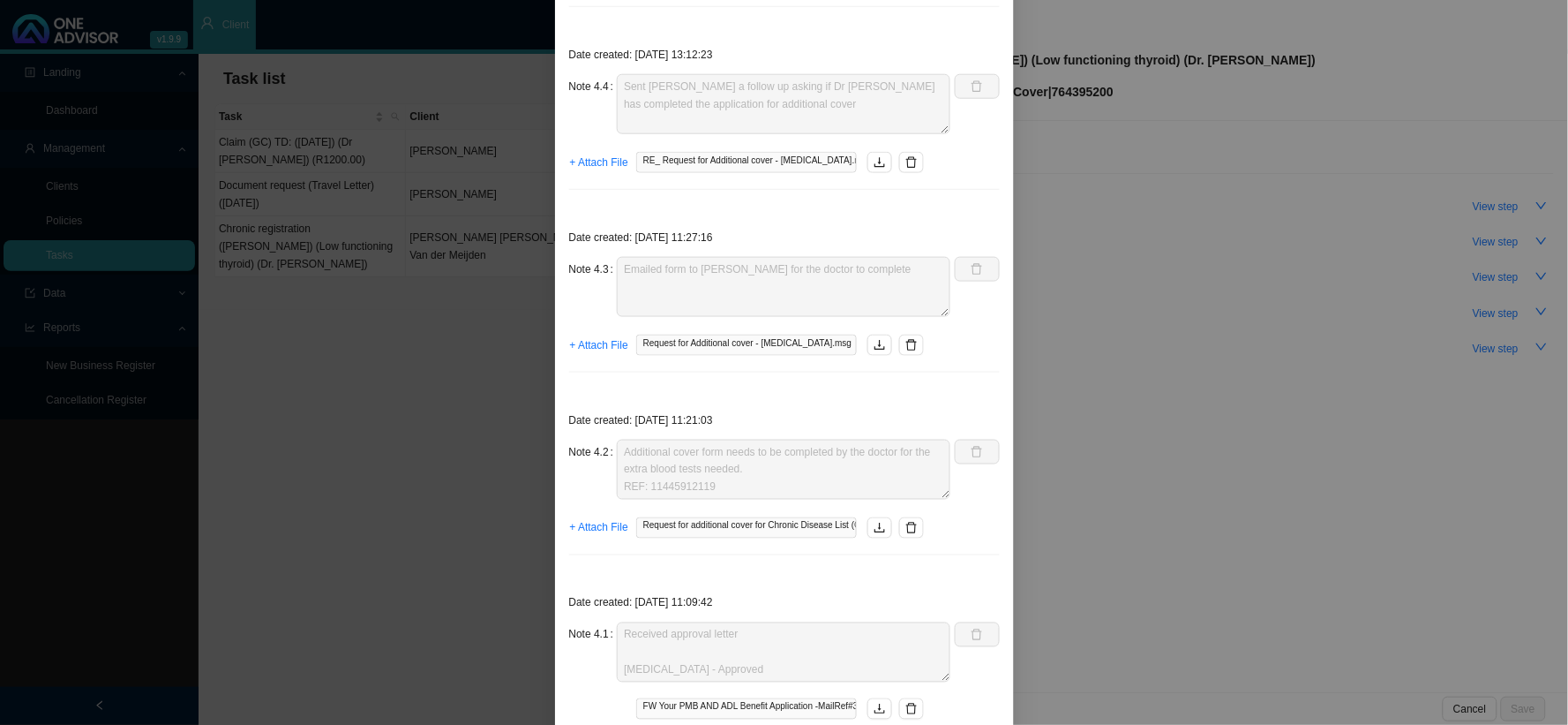
scroll to position [672, 0]
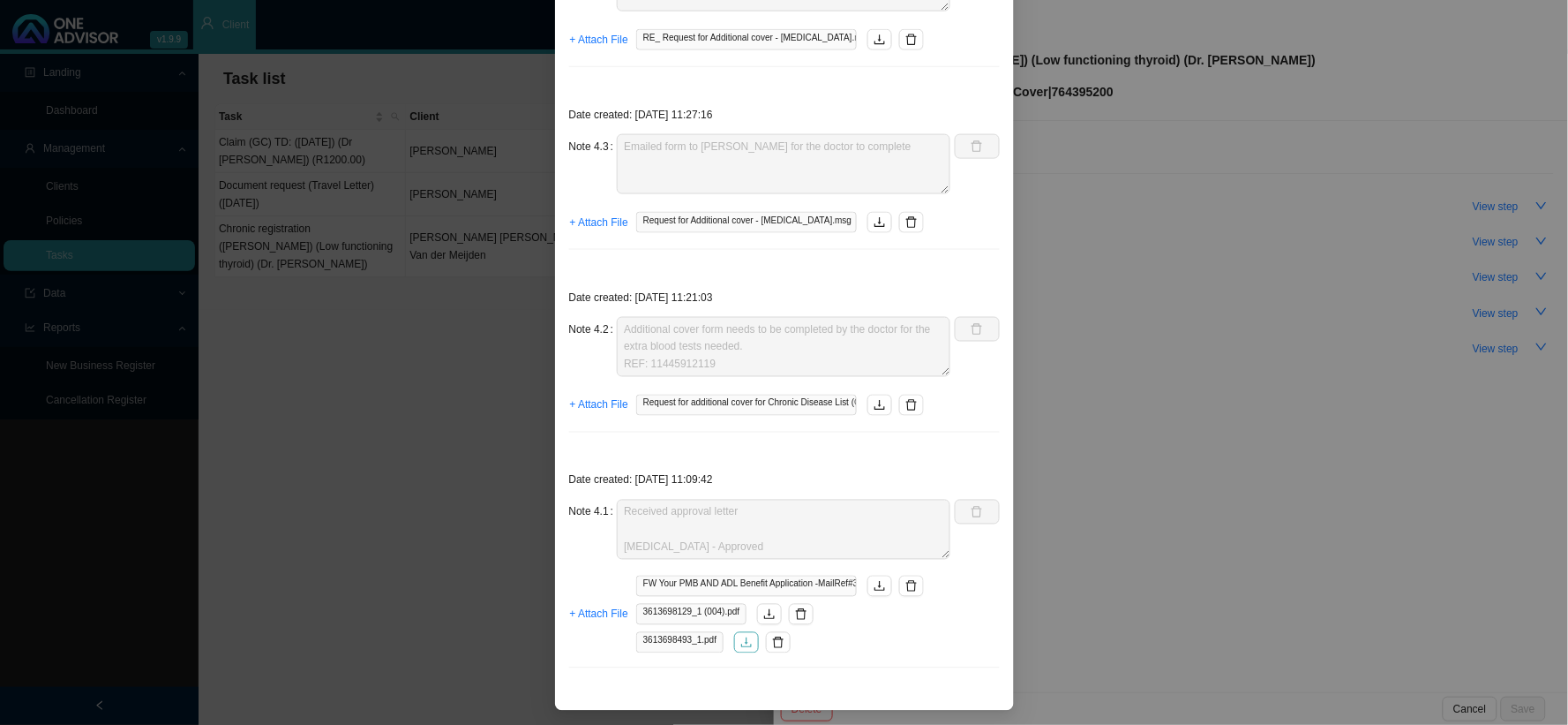
click at [736, 594] on button "button" at bounding box center [746, 643] width 25 height 21
click at [757, 594] on button "button" at bounding box center [769, 614] width 25 height 21
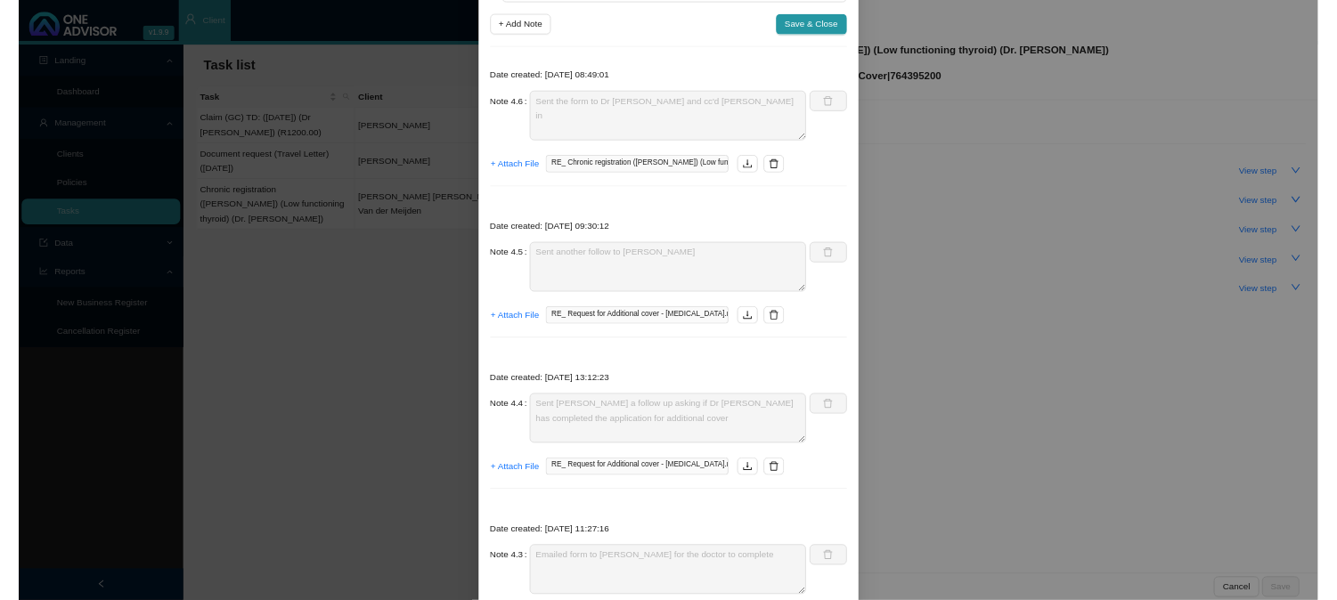
scroll to position [0, 0]
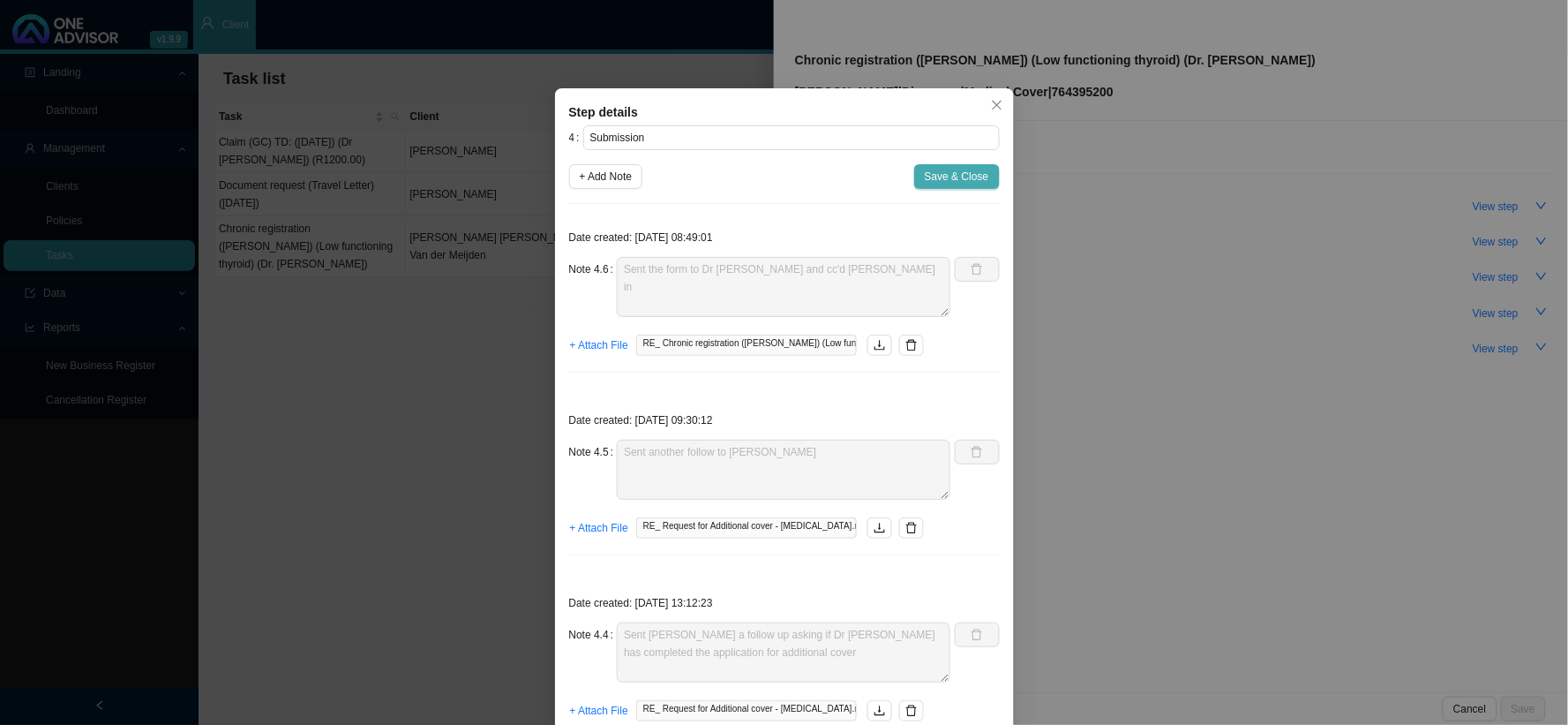
click at [965, 181] on span "Save & Close" at bounding box center [956, 177] width 64 height 18
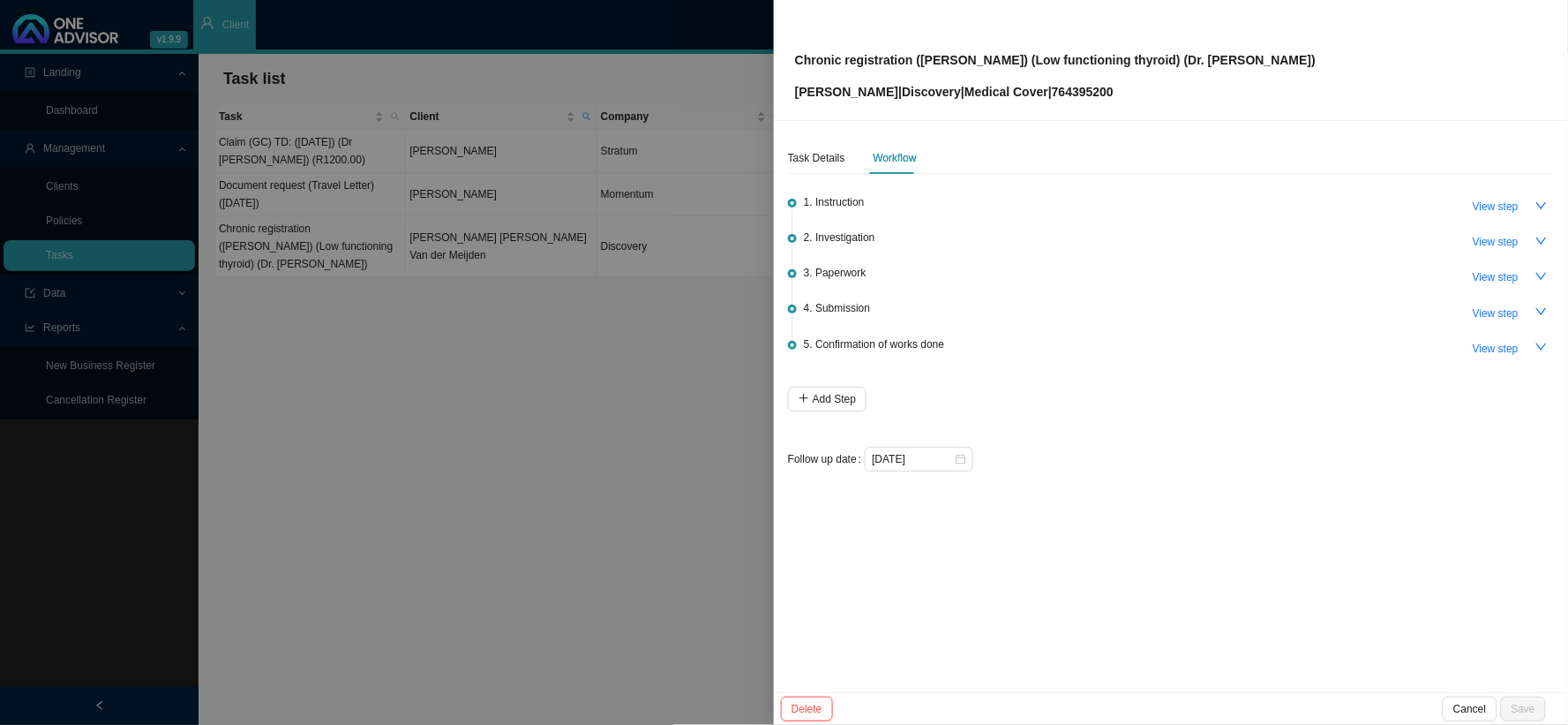
click at [575, 445] on div at bounding box center [784, 362] width 1568 height 725
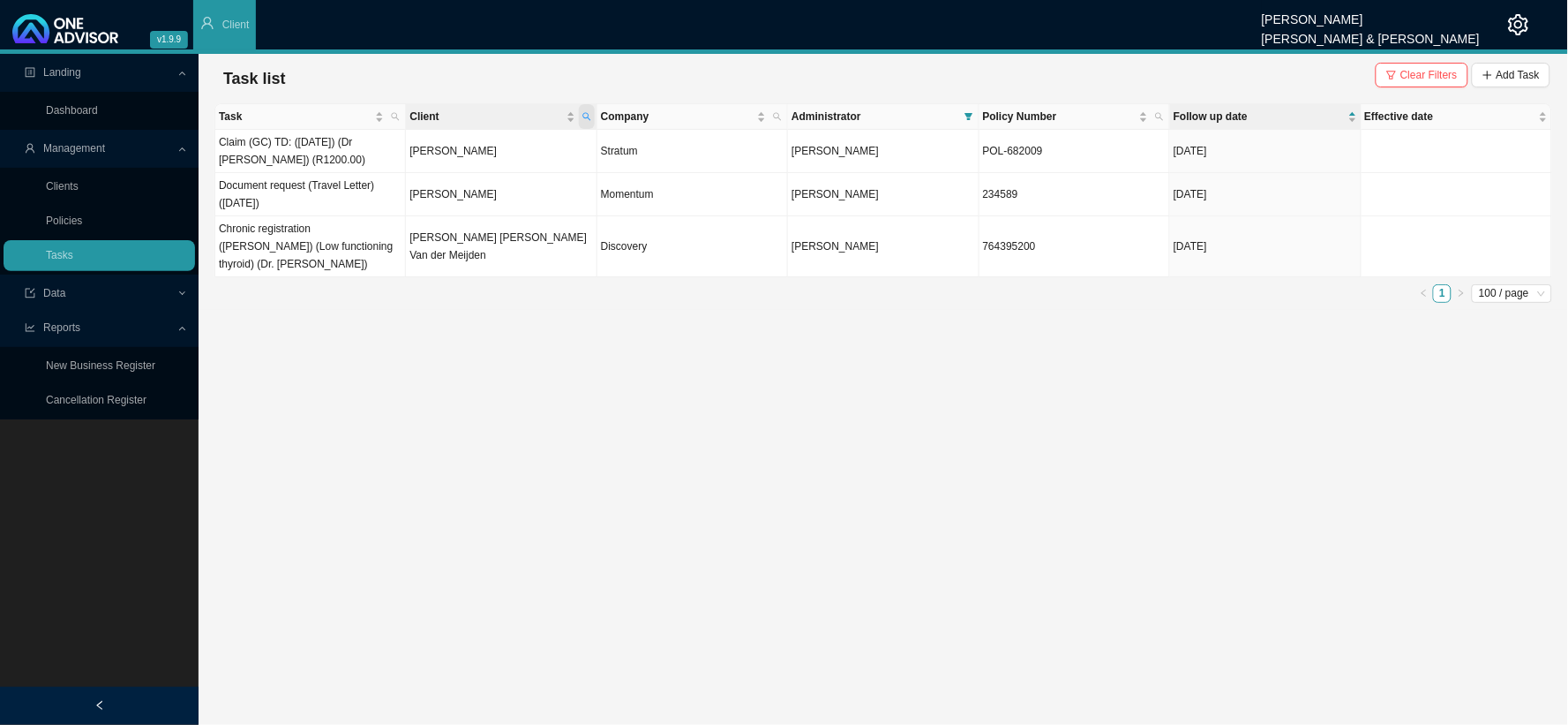
click at [584, 110] on span "Client" at bounding box center [587, 116] width 16 height 25
drag, startPoint x: 499, startPoint y: 149, endPoint x: 381, endPoint y: 142, distance: 118.2
click at [381, 149] on body "v1.9.9 [PERSON_NAME] [PERSON_NAME] & [PERSON_NAME] Client Landing Dashboard Man…" at bounding box center [784, 362] width 1568 height 725
click at [463, 181] on span "Search" at bounding box center [468, 181] width 34 height 18
